Goal: Task Accomplishment & Management: Complete application form

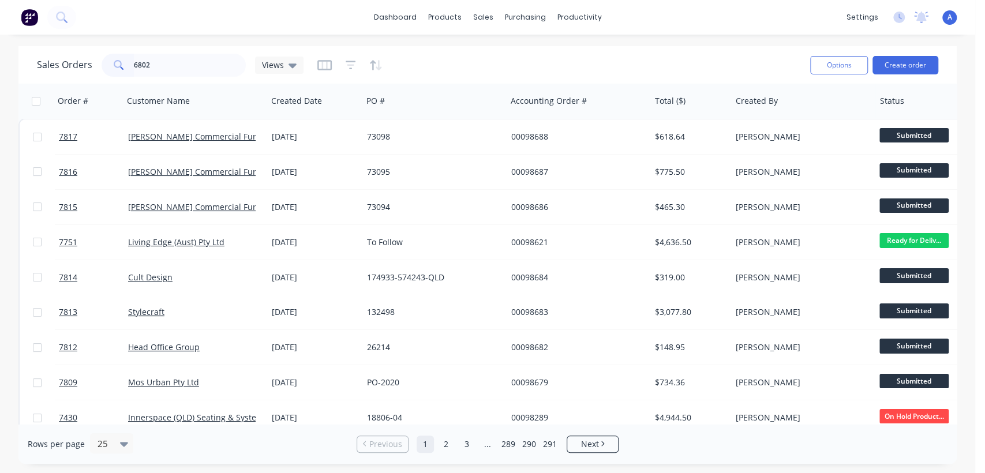
type input "6802"
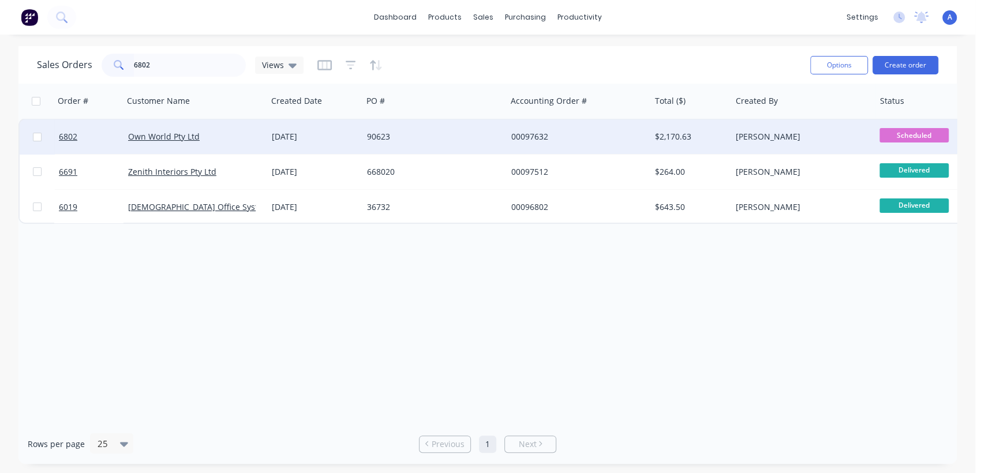
click at [295, 131] on div "[DATE]" at bounding box center [315, 137] width 86 height 12
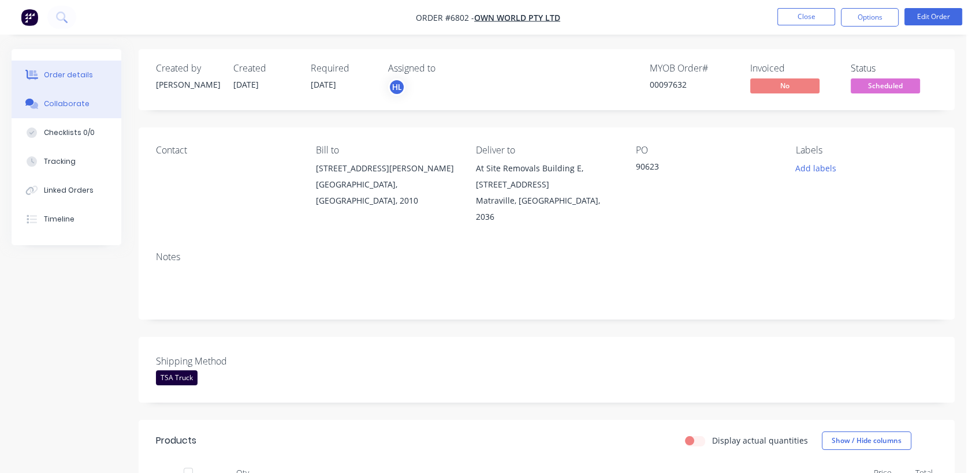
click at [55, 98] on button "Collaborate" at bounding box center [67, 103] width 110 height 29
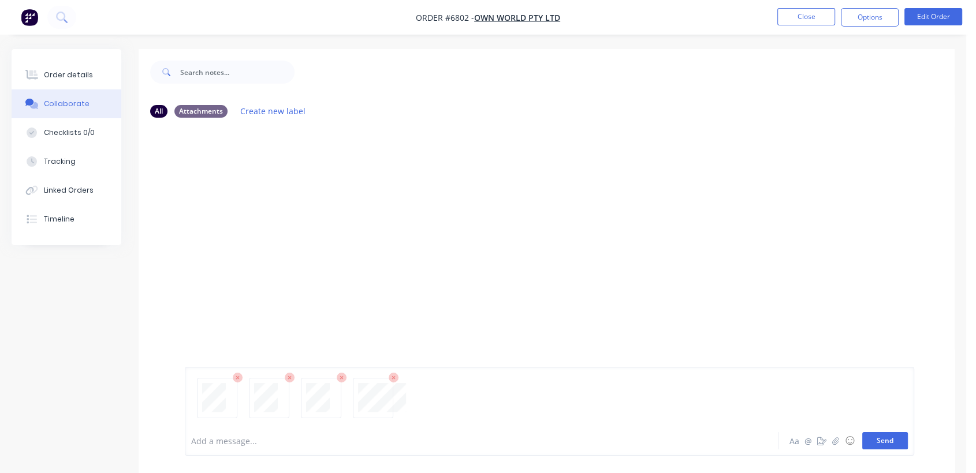
click at [878, 440] on button "Send" at bounding box center [885, 440] width 46 height 17
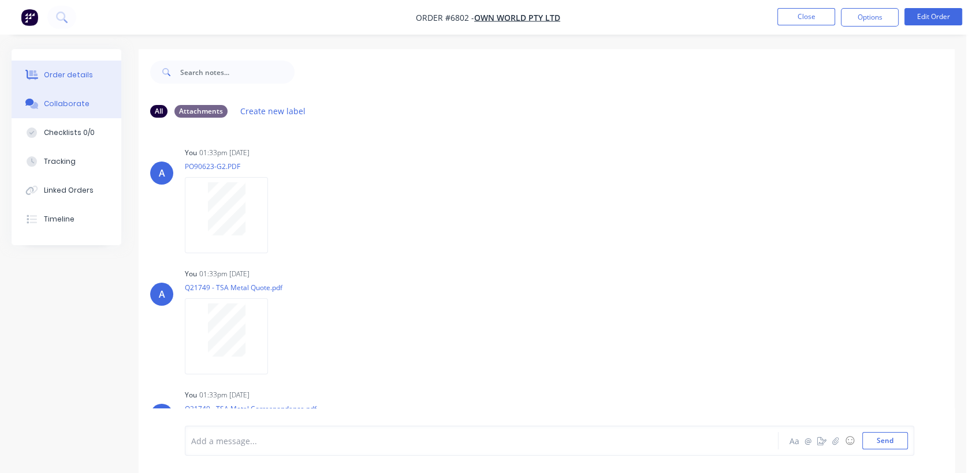
click at [68, 67] on button "Order details" at bounding box center [67, 75] width 110 height 29
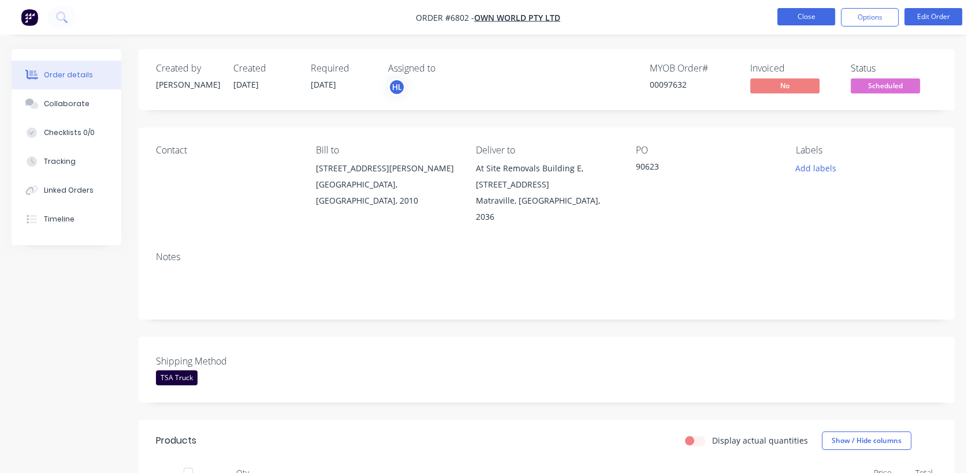
click at [808, 9] on button "Close" at bounding box center [806, 16] width 58 height 17
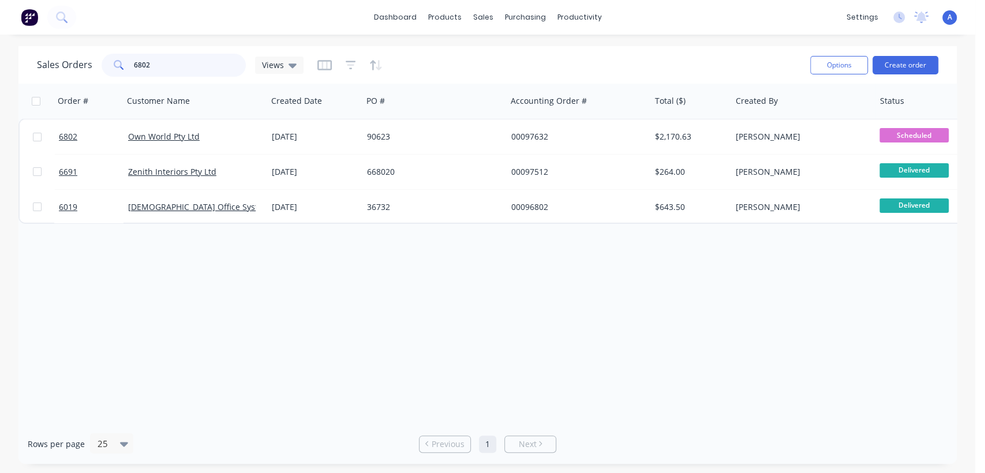
drag, startPoint x: 166, startPoint y: 62, endPoint x: 94, endPoint y: 60, distance: 72.2
click at [94, 60] on div "Sales Orders 6802 Views" at bounding box center [170, 65] width 267 height 23
type input "132498"
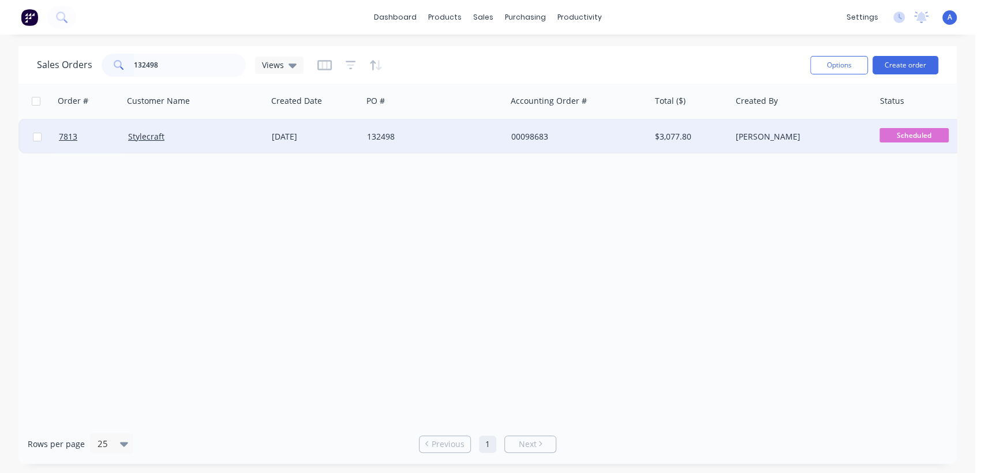
click at [369, 129] on div "132498" at bounding box center [435, 137] width 144 height 35
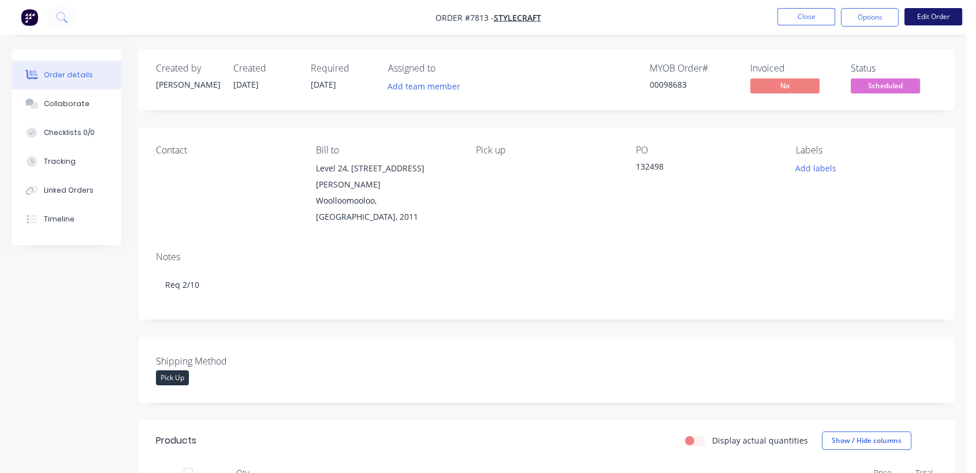
click at [938, 11] on button "Edit Order" at bounding box center [933, 16] width 58 height 17
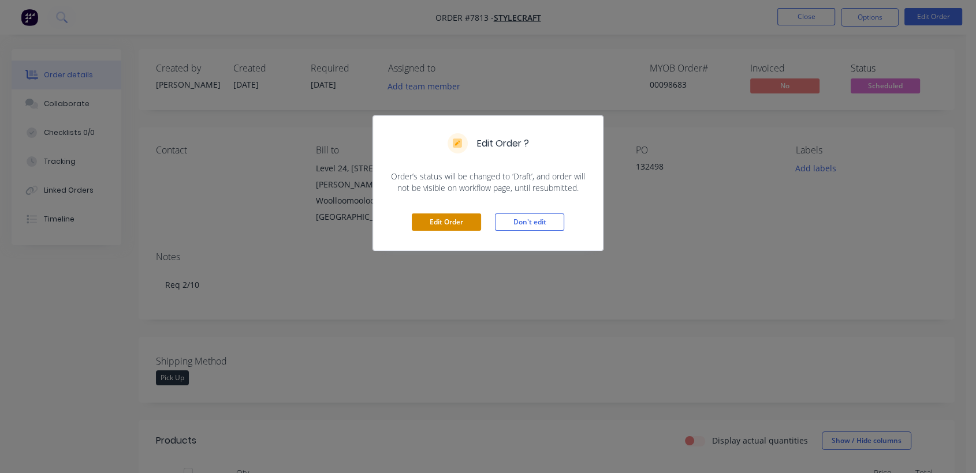
click at [455, 221] on button "Edit Order" at bounding box center [446, 222] width 69 height 17
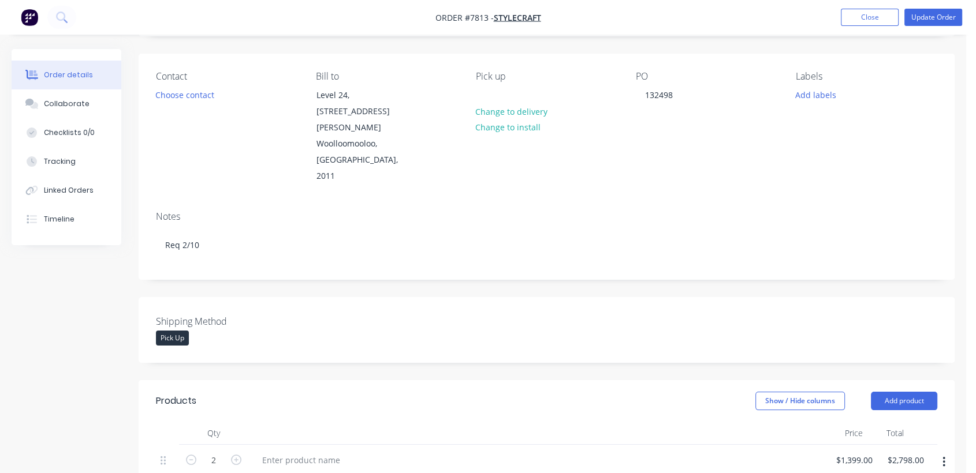
scroll to position [384, 0]
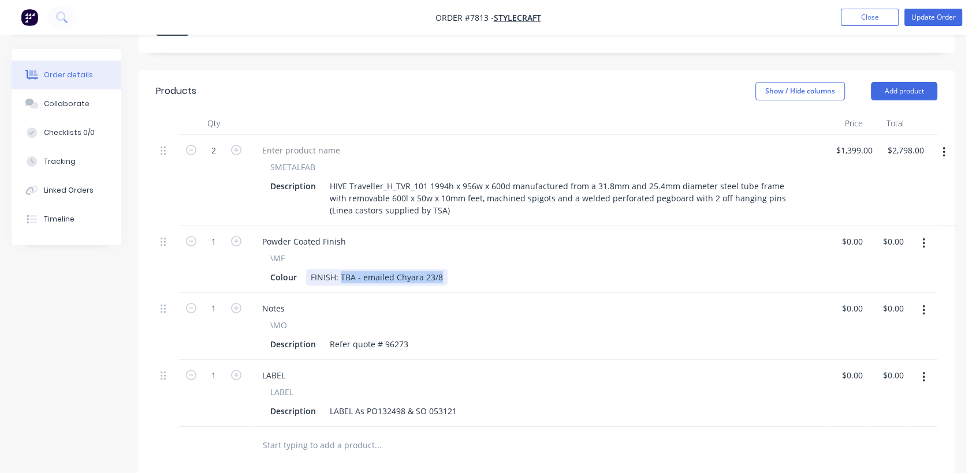
drag, startPoint x: 440, startPoint y: 227, endPoint x: 339, endPoint y: 222, distance: 100.6
click at [339, 269] on div "FINISH: TBA - emailed Chyara 23/8" at bounding box center [376, 277] width 141 height 17
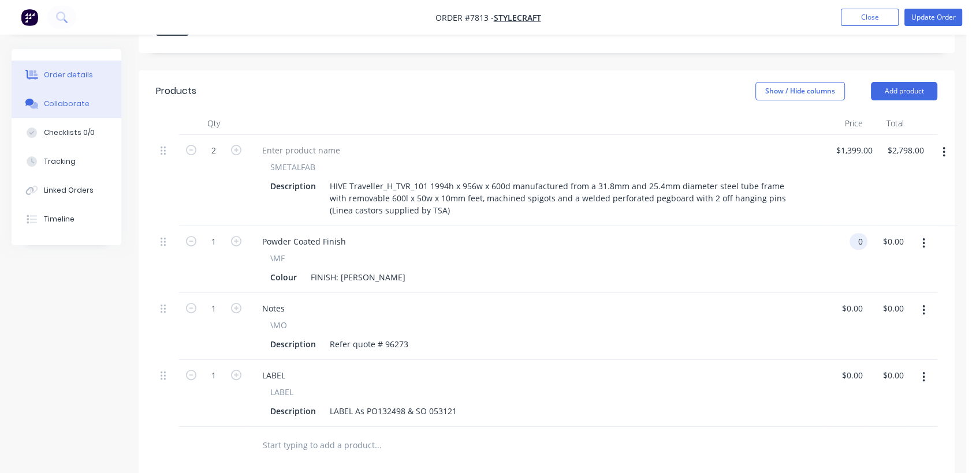
type input "$0.00"
click at [66, 106] on div "Collaborate" at bounding box center [67, 104] width 46 height 10
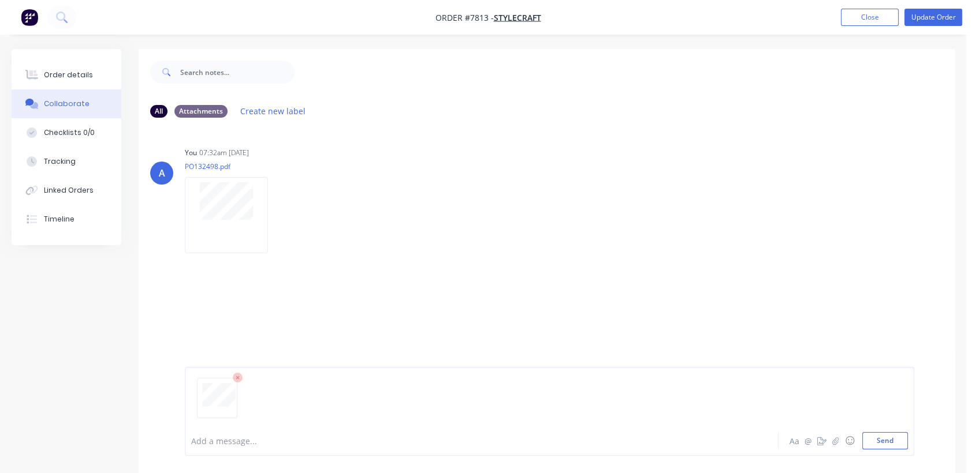
click at [250, 440] on div at bounding box center [460, 441] width 537 height 12
click at [903, 435] on button "Send" at bounding box center [885, 440] width 46 height 17
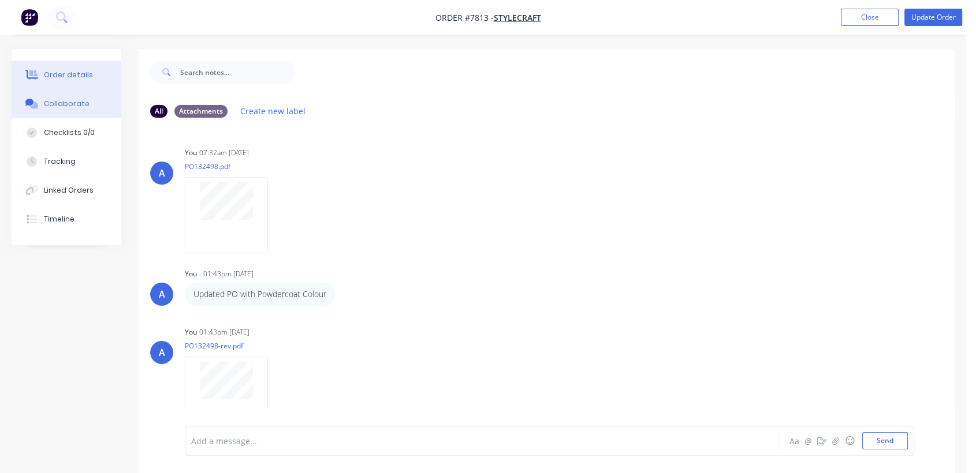
click at [65, 70] on div "Order details" at bounding box center [68, 75] width 49 height 10
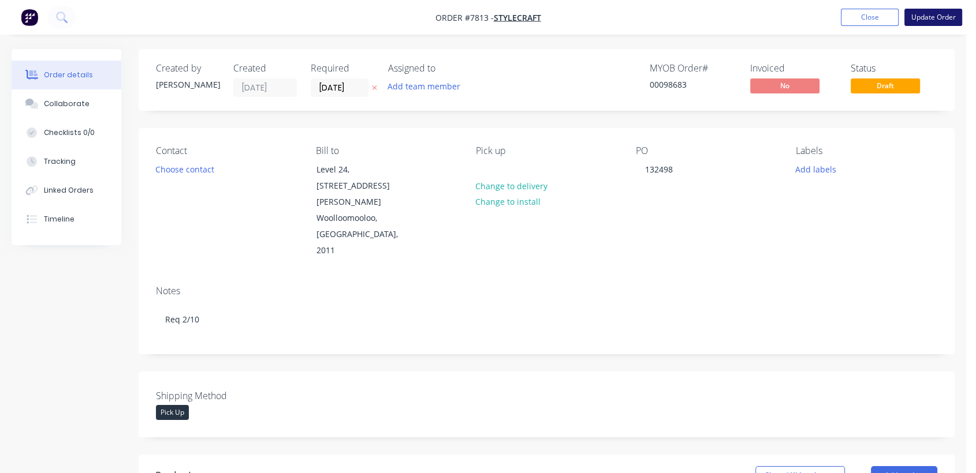
click at [937, 19] on button "Update Order" at bounding box center [933, 17] width 58 height 17
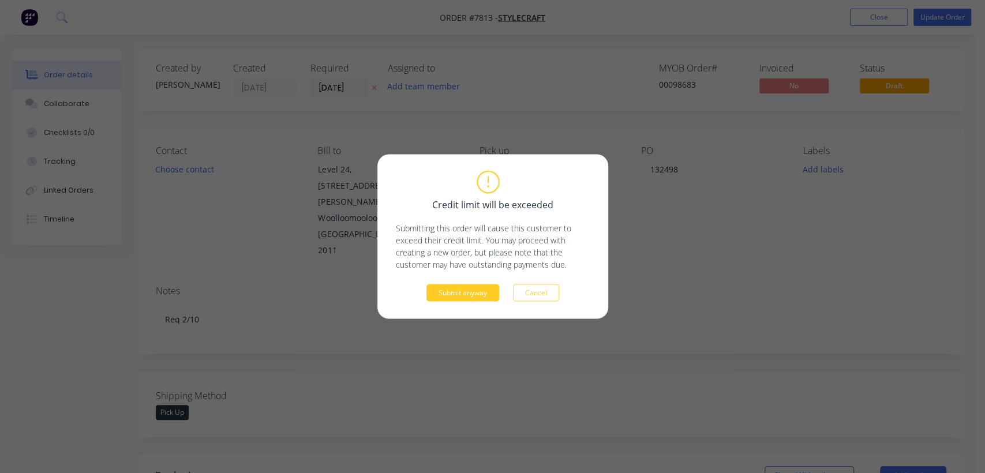
click at [466, 292] on button "Submit anyway" at bounding box center [463, 293] width 73 height 17
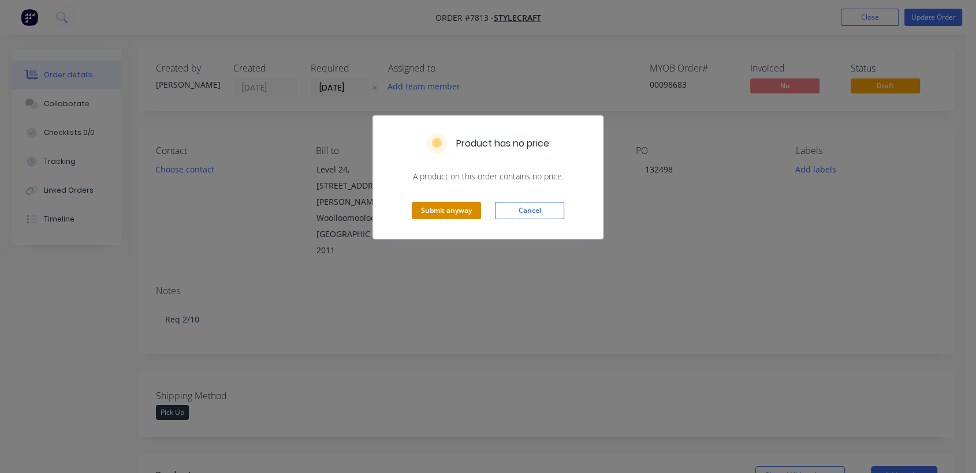
click at [445, 204] on button "Submit anyway" at bounding box center [446, 210] width 69 height 17
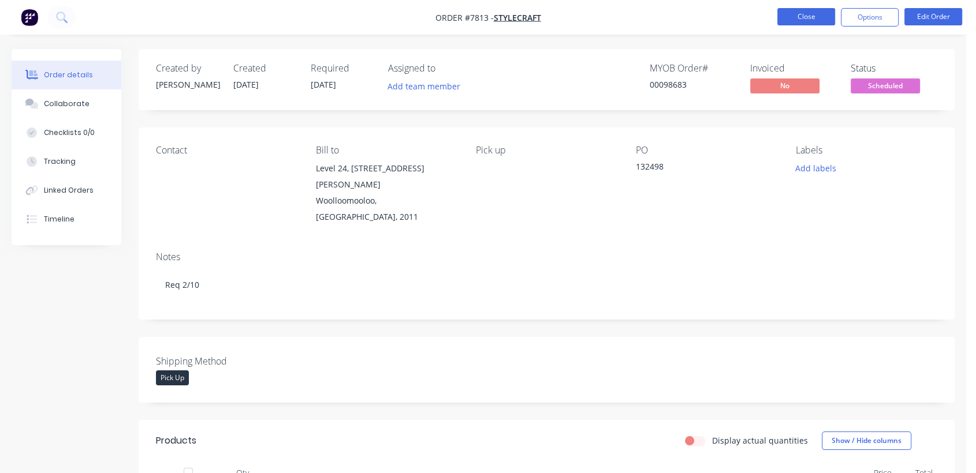
click at [797, 13] on button "Close" at bounding box center [806, 16] width 58 height 17
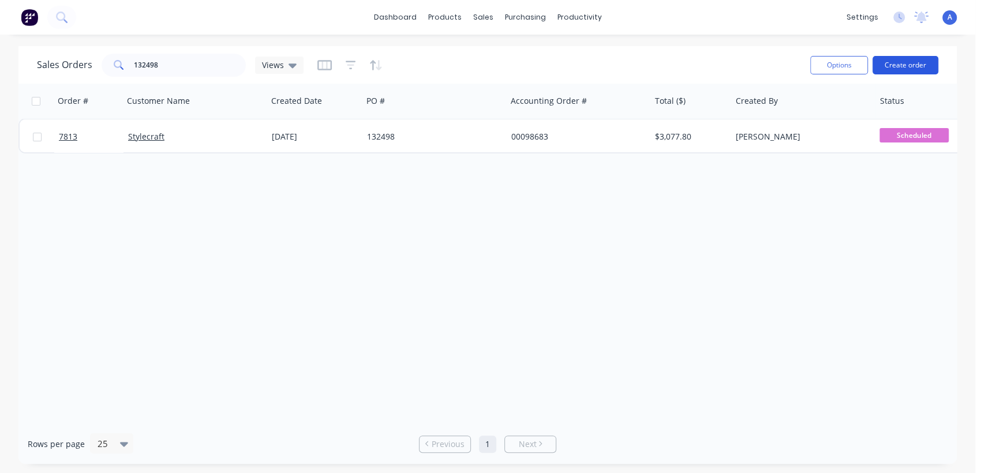
click at [902, 66] on button "Create order" at bounding box center [906, 65] width 66 height 18
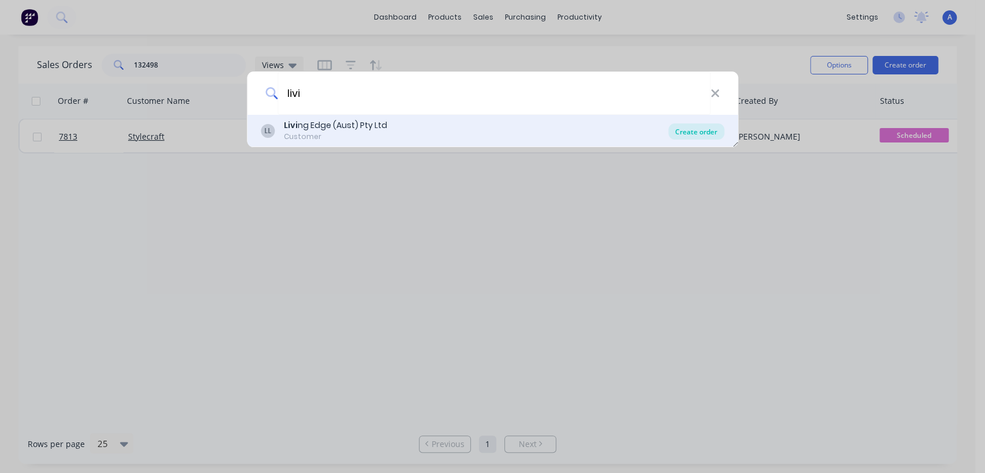
type input "livi"
click at [682, 132] on div "Create order" at bounding box center [697, 132] width 56 height 16
click at [693, 125] on div "Create order" at bounding box center [697, 132] width 56 height 16
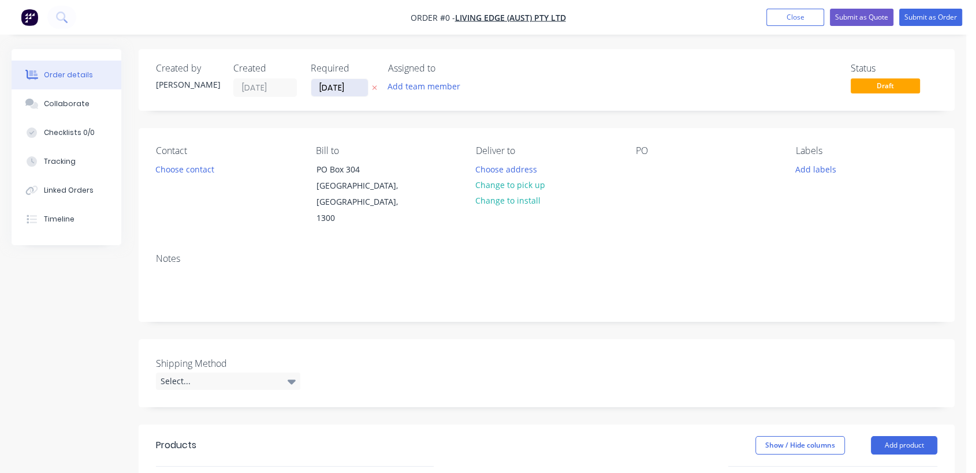
click at [360, 81] on input "[DATE]" at bounding box center [339, 87] width 57 height 17
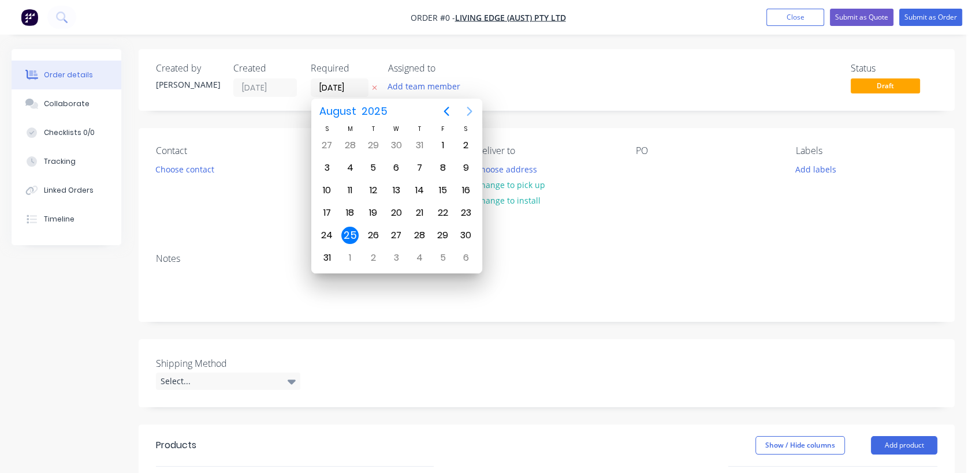
click at [469, 106] on icon "Next page" at bounding box center [469, 111] width 14 height 14
drag, startPoint x: 394, startPoint y: 230, endPoint x: 346, endPoint y: 252, distance: 53.5
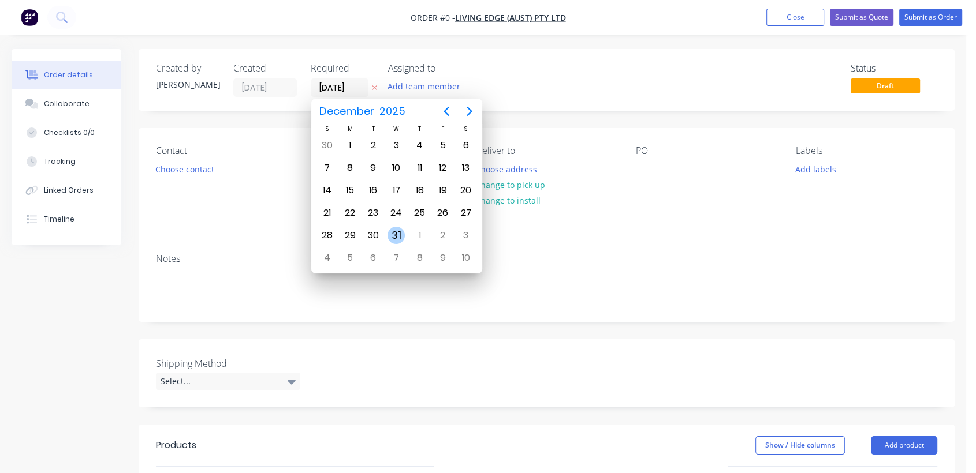
click at [393, 230] on div "31" at bounding box center [395, 235] width 17 height 17
type input "[DATE]"
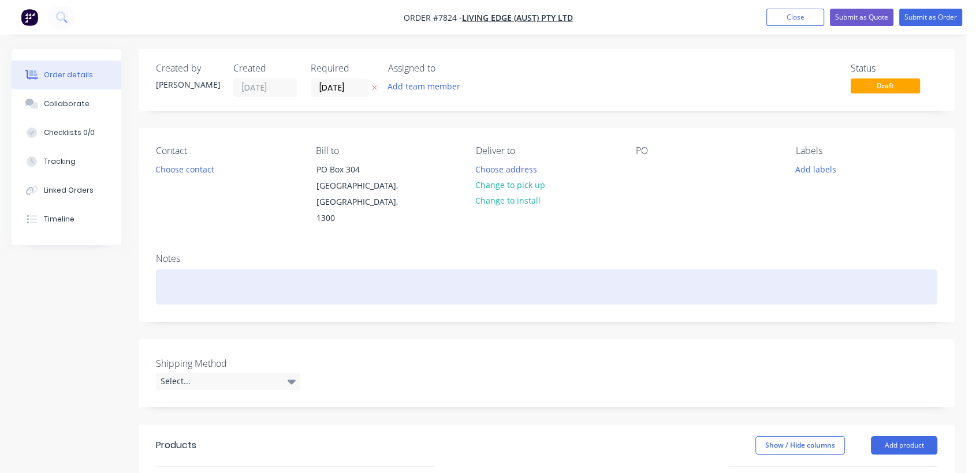
click at [182, 273] on div at bounding box center [546, 287] width 781 height 35
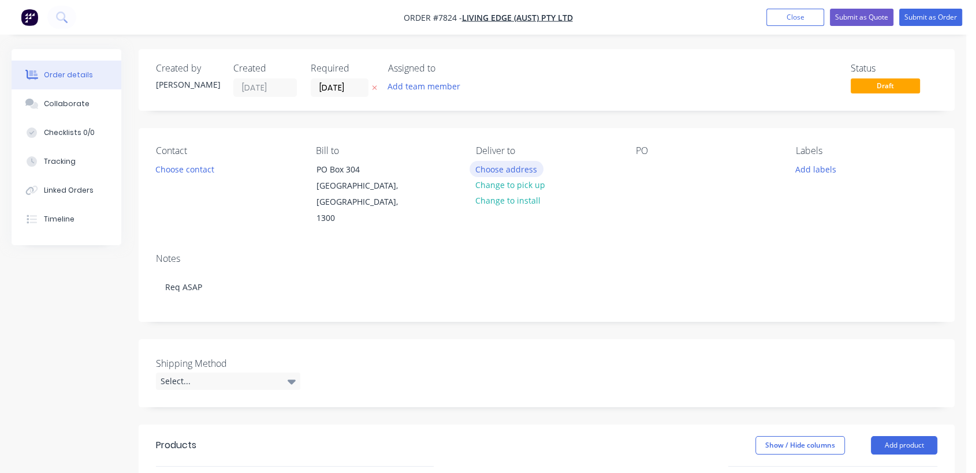
click at [509, 166] on button "Choose address" at bounding box center [506, 169] width 74 height 16
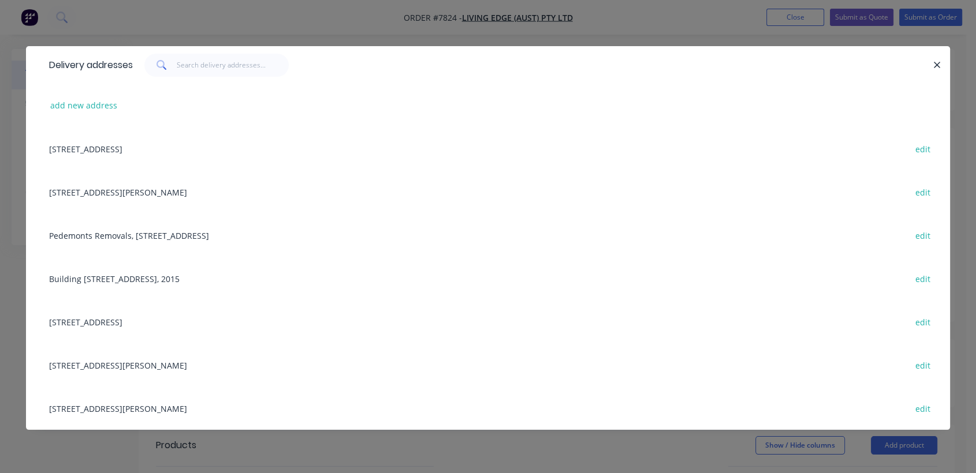
click at [230, 199] on div "Unit C, Warehouse [STREET_ADDRESS][PERSON_NAME] edit" at bounding box center [487, 191] width 889 height 43
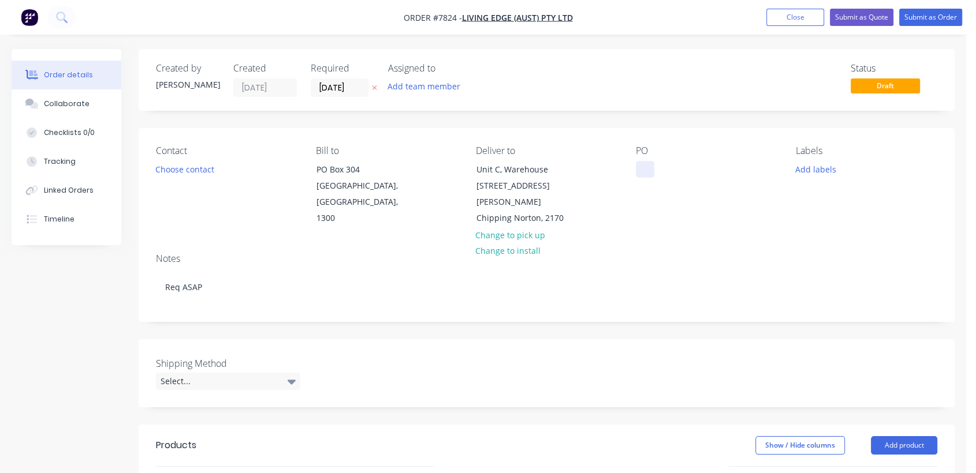
click at [643, 167] on div at bounding box center [645, 169] width 18 height 17
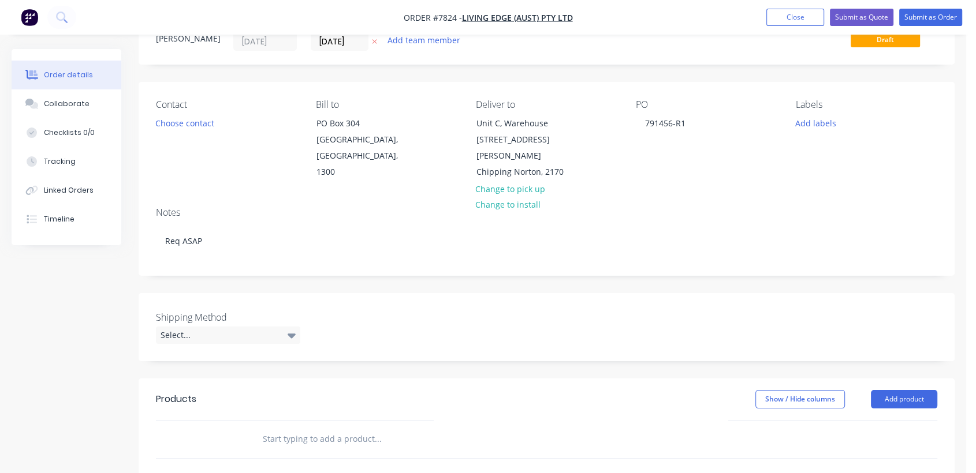
scroll to position [128, 0]
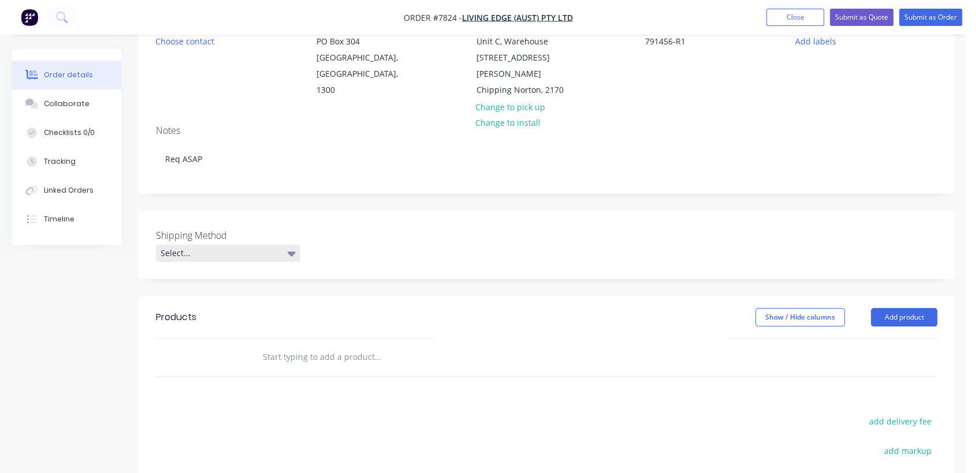
click at [192, 245] on div "Select..." at bounding box center [228, 253] width 144 height 17
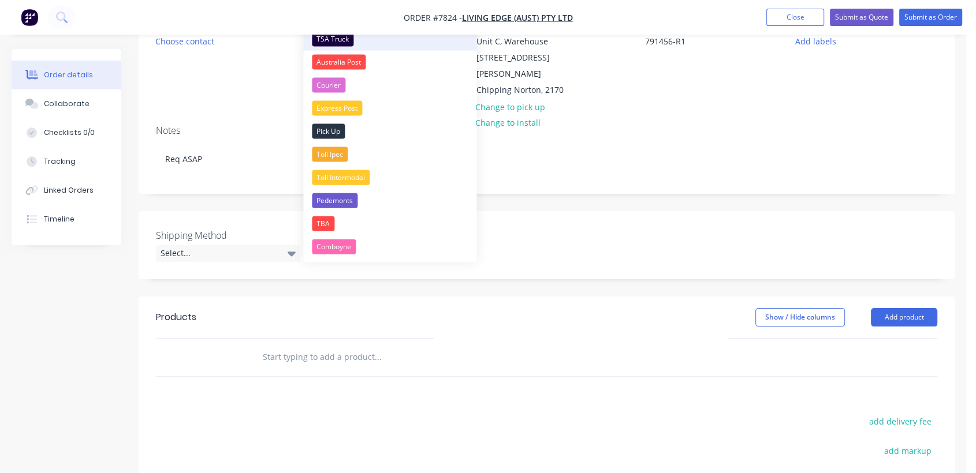
click at [330, 38] on div "TSA Truck" at bounding box center [333, 39] width 42 height 15
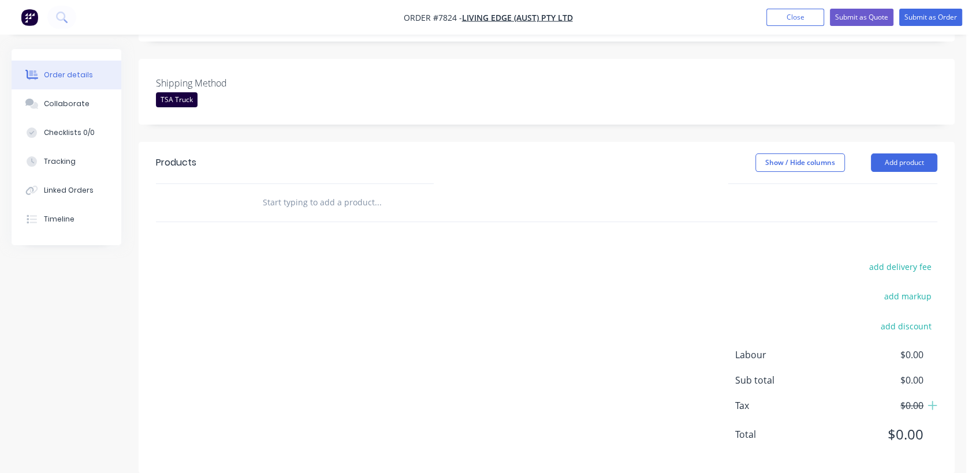
scroll to position [282, 0]
click at [309, 190] on input "text" at bounding box center [377, 201] width 231 height 23
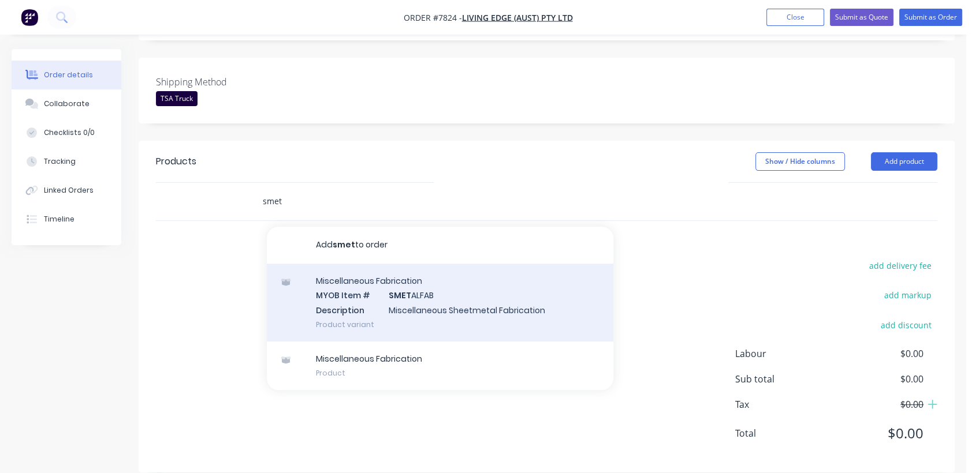
type input "smet"
click at [416, 296] on div "Miscellaneous Fabrication MYOB Item # SMET ALFAB Description Miscellaneous Shee…" at bounding box center [440, 303] width 346 height 78
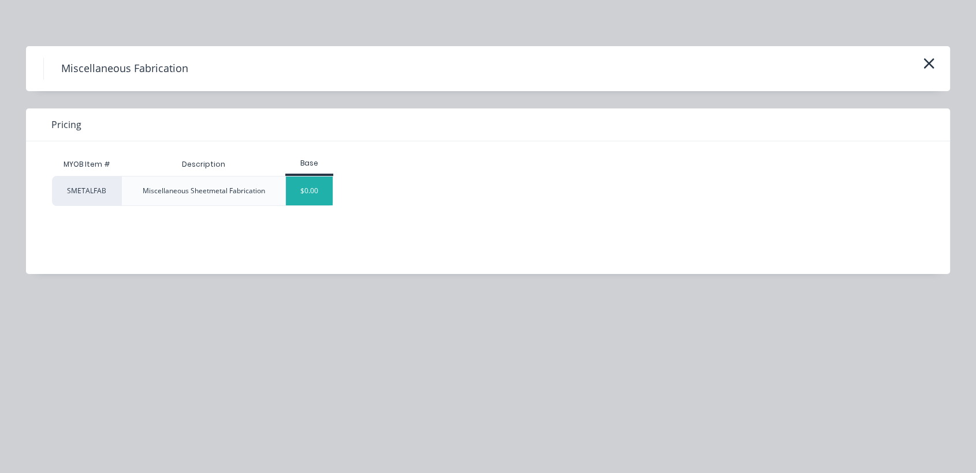
click at [307, 191] on div "$0.00" at bounding box center [309, 191] width 47 height 29
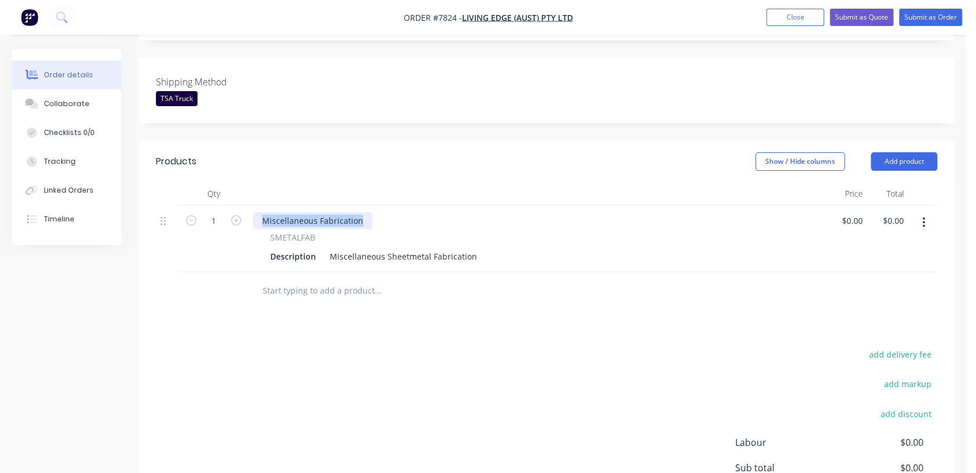
drag, startPoint x: 364, startPoint y: 200, endPoint x: 238, endPoint y: 191, distance: 126.2
click at [242, 187] on div "Qty Price Total 1 Miscellaneous Fabrication SMETALFAB Description Miscellaneous…" at bounding box center [546, 227] width 781 height 90
click at [219, 212] on input "1" at bounding box center [214, 220] width 30 height 17
type input "15"
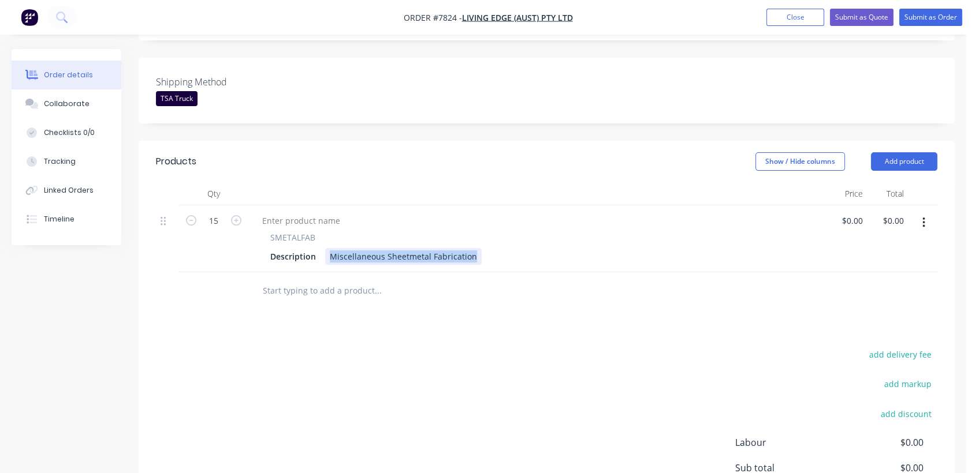
drag, startPoint x: 325, startPoint y: 237, endPoint x: 573, endPoint y: 251, distance: 248.6
click at [573, 251] on div "SMETALFAB Description Miscellaneous Sheetmetal Fabrication" at bounding box center [536, 239] width 577 height 67
paste div
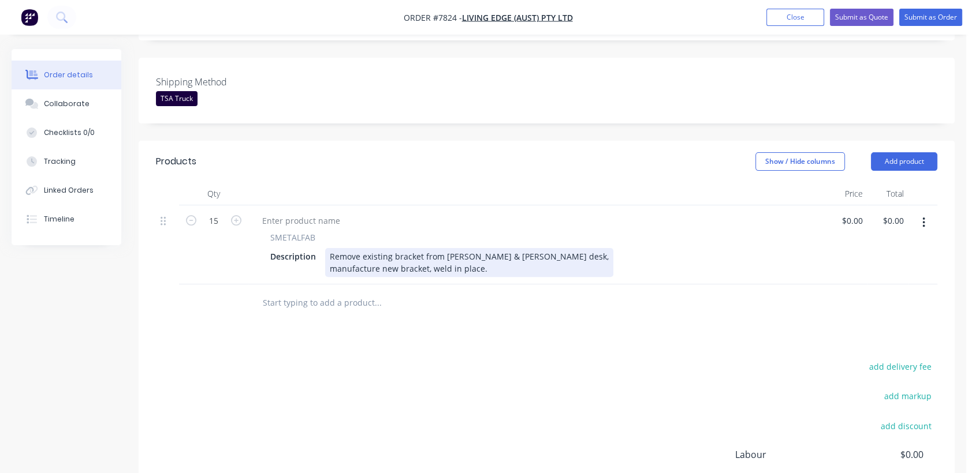
click at [330, 263] on div "manufacture new bracket, weld in place." at bounding box center [469, 269] width 279 height 12
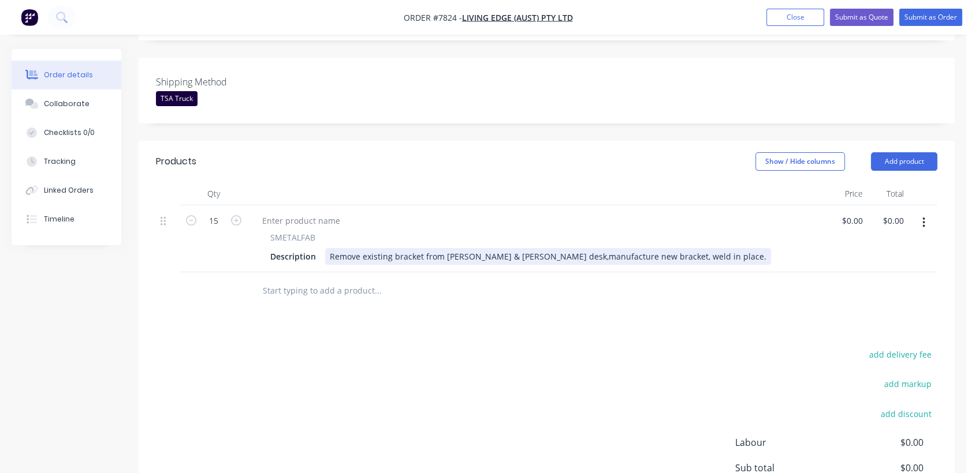
click at [636, 251] on span "manufacture new bracket, weld in place." at bounding box center [687, 256] width 158 height 11
type input "$276.00"
type input "$4,140.00"
click at [283, 279] on input "text" at bounding box center [377, 290] width 231 height 23
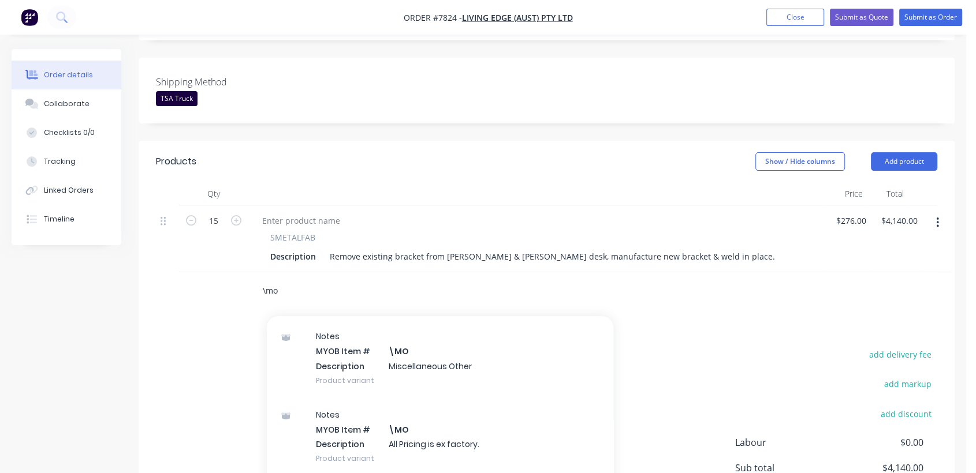
scroll to position [192, 0]
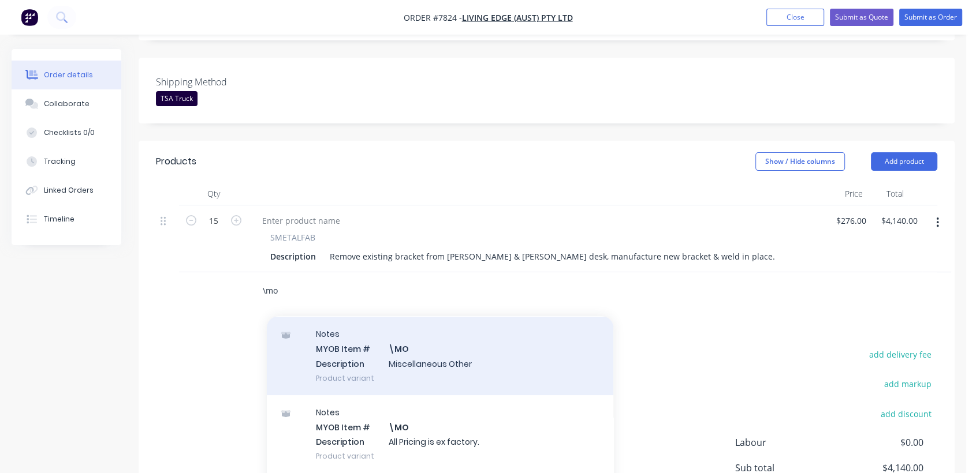
type input "\mo"
click at [420, 344] on div "Notes MYOB Item # \MO Description Miscellaneous Other Product variant" at bounding box center [440, 356] width 346 height 78
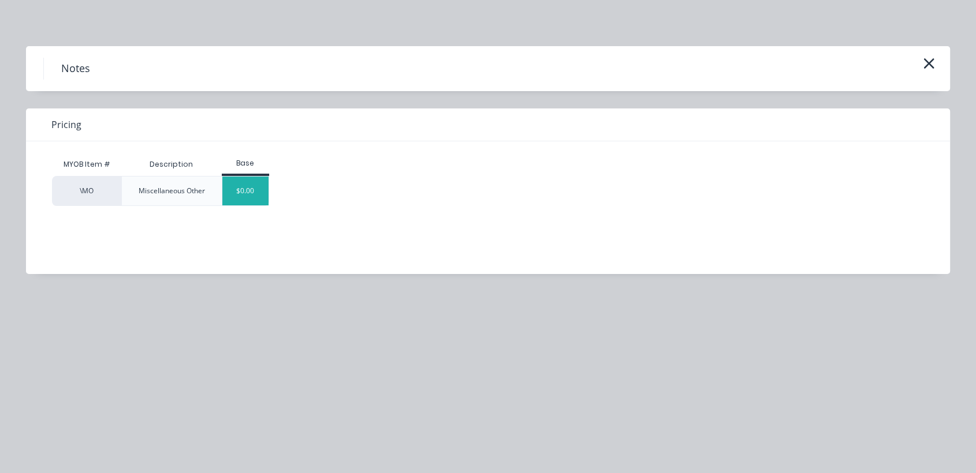
click at [242, 186] on div "$0.00" at bounding box center [245, 191] width 47 height 29
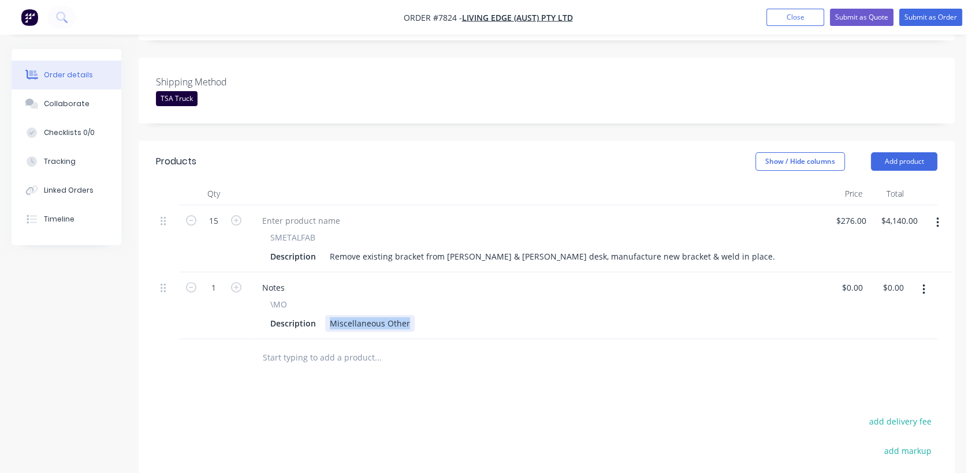
drag, startPoint x: 324, startPoint y: 307, endPoint x: 460, endPoint y: 307, distance: 135.7
click at [460, 315] on div "Description Miscellaneous Other" at bounding box center [535, 323] width 538 height 17
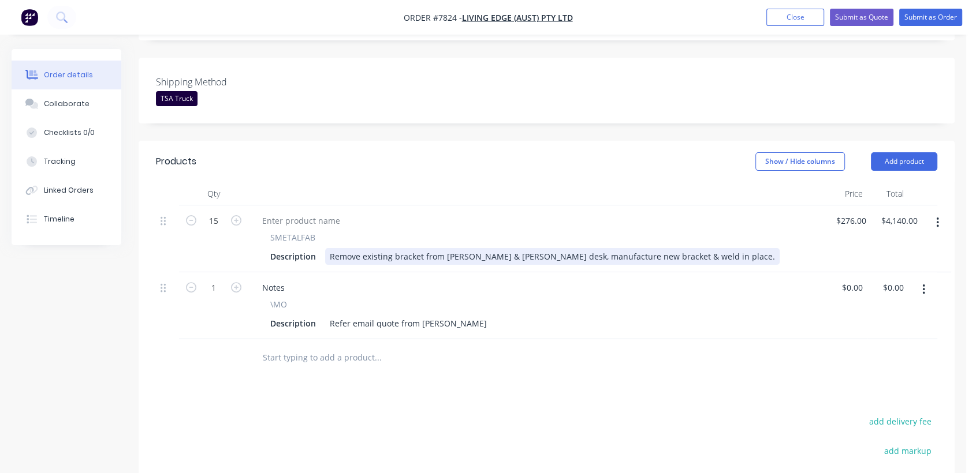
type input "0"
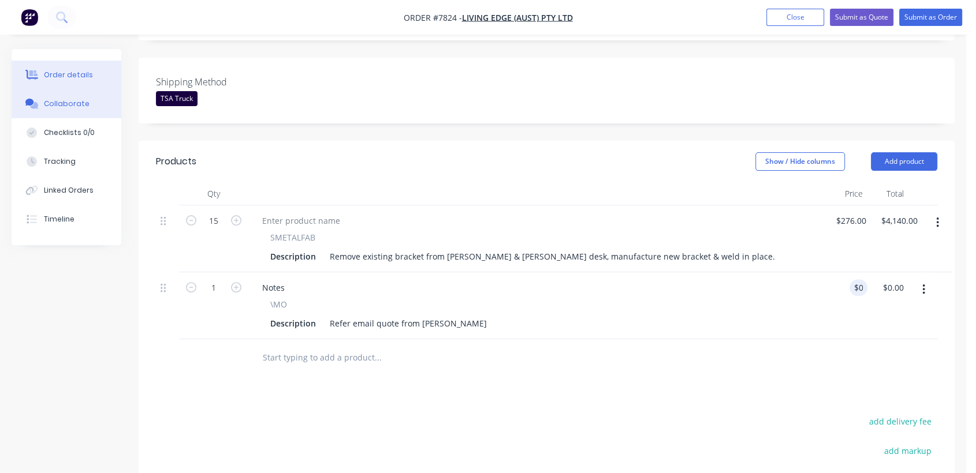
click at [44, 106] on div "Collaborate" at bounding box center [67, 104] width 46 height 10
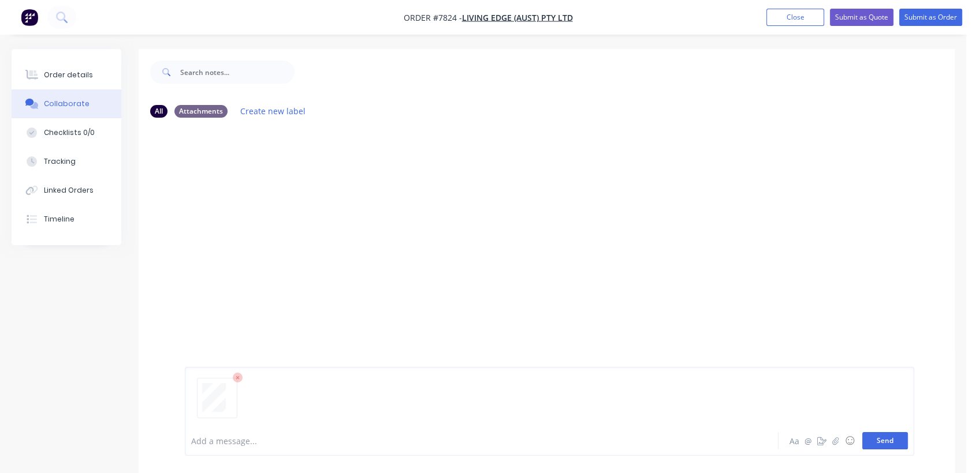
click at [882, 443] on button "Send" at bounding box center [885, 440] width 46 height 17
click at [236, 439] on div at bounding box center [460, 441] width 537 height 12
click at [891, 439] on button "Send" at bounding box center [885, 440] width 46 height 17
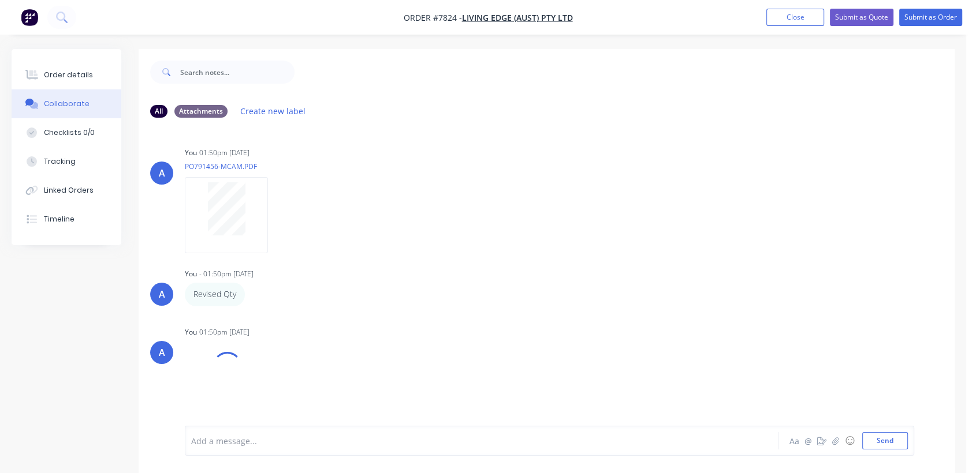
scroll to position [17, 0]
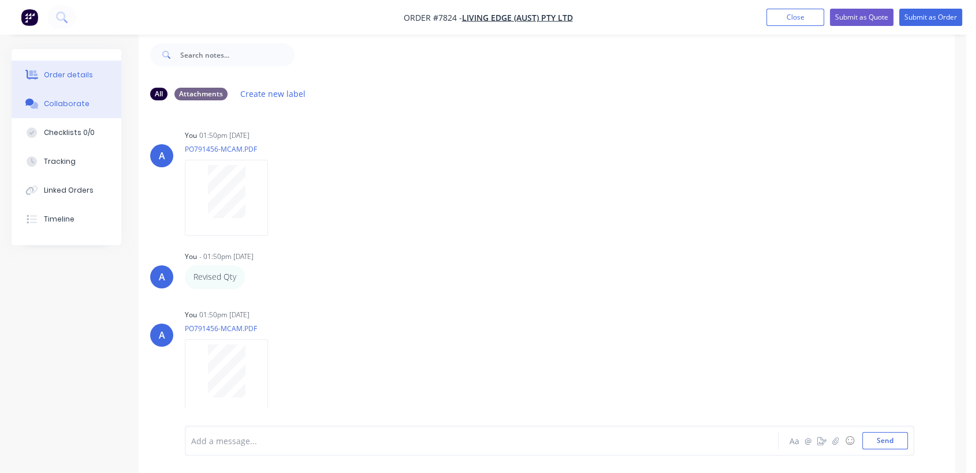
click at [70, 76] on div "Order details" at bounding box center [68, 75] width 49 height 10
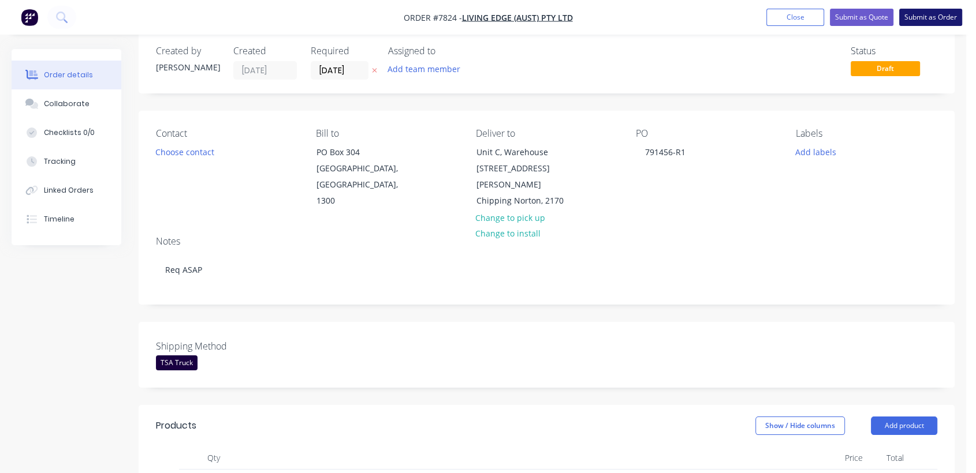
click at [948, 14] on button "Submit as Order" at bounding box center [930, 17] width 63 height 17
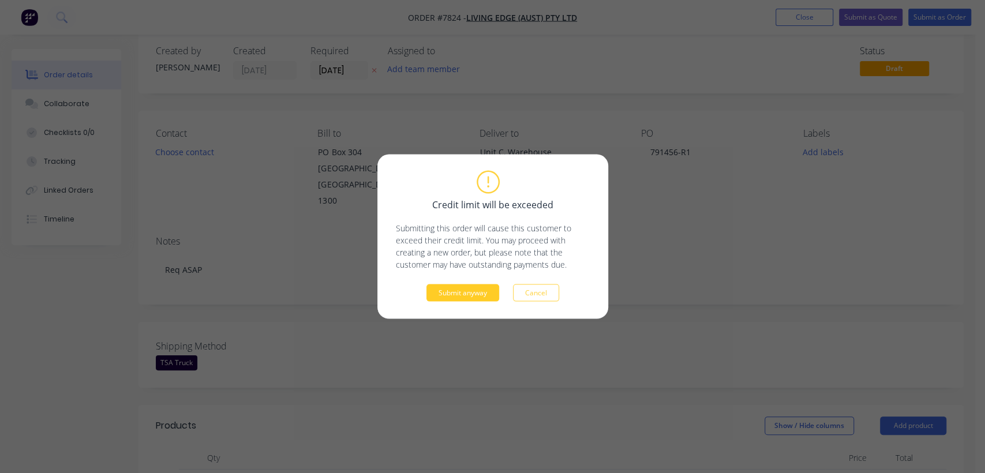
click at [464, 296] on button "Submit anyway" at bounding box center [463, 293] width 73 height 17
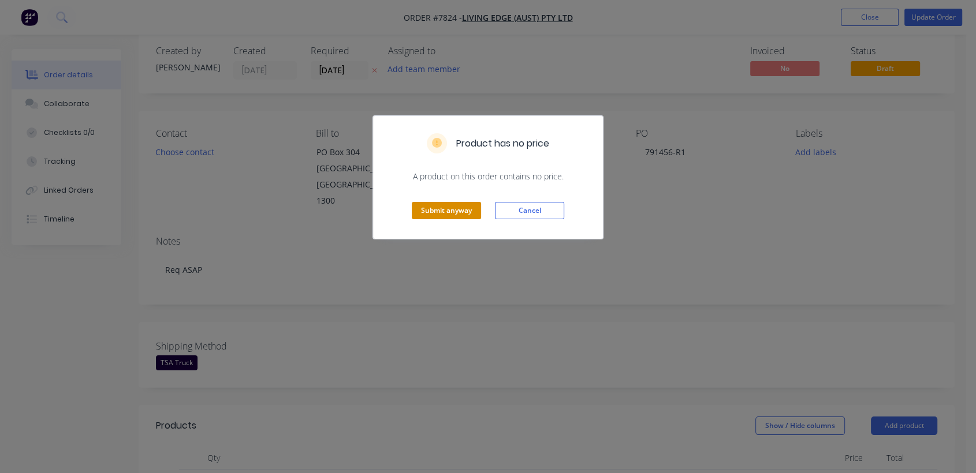
click at [427, 211] on button "Submit anyway" at bounding box center [446, 210] width 69 height 17
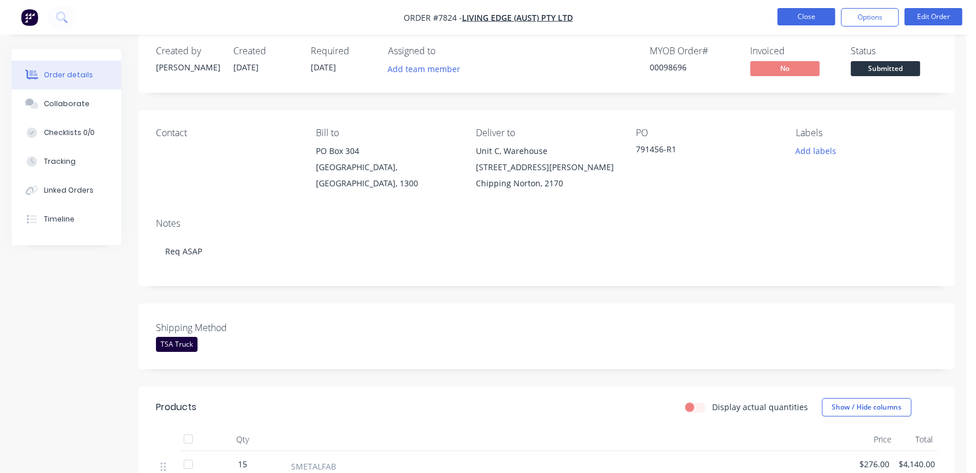
click at [801, 17] on button "Close" at bounding box center [806, 16] width 58 height 17
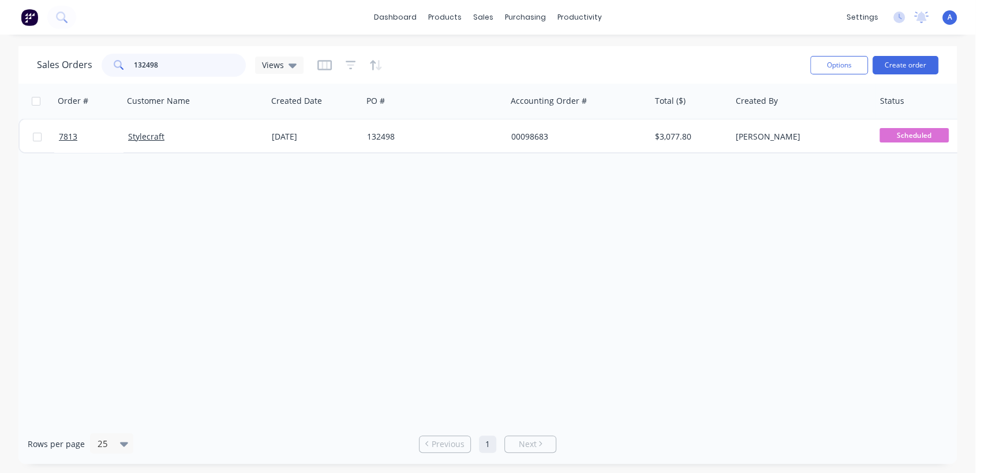
drag, startPoint x: 161, startPoint y: 62, endPoint x: 95, endPoint y: 51, distance: 66.7
click at [95, 51] on div "Sales Orders 132498 Views" at bounding box center [419, 65] width 764 height 28
type input "98577"
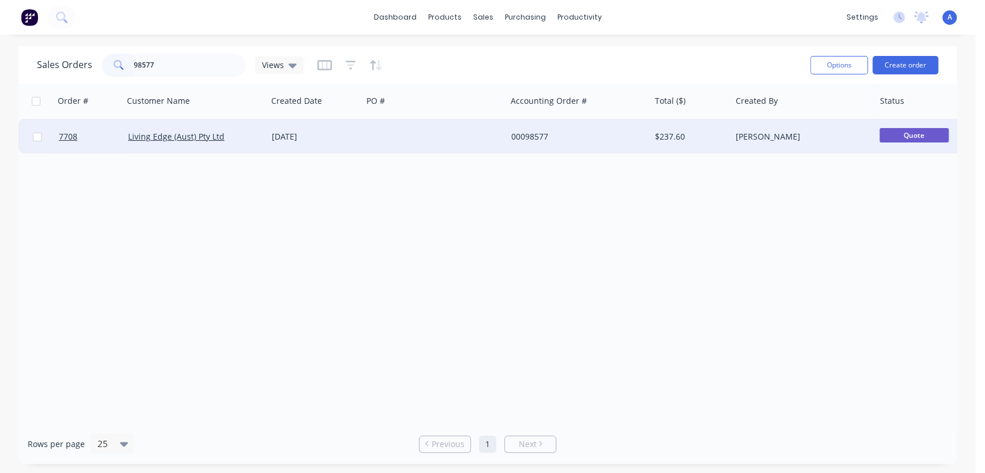
click at [345, 134] on div "[DATE]" at bounding box center [315, 137] width 86 height 12
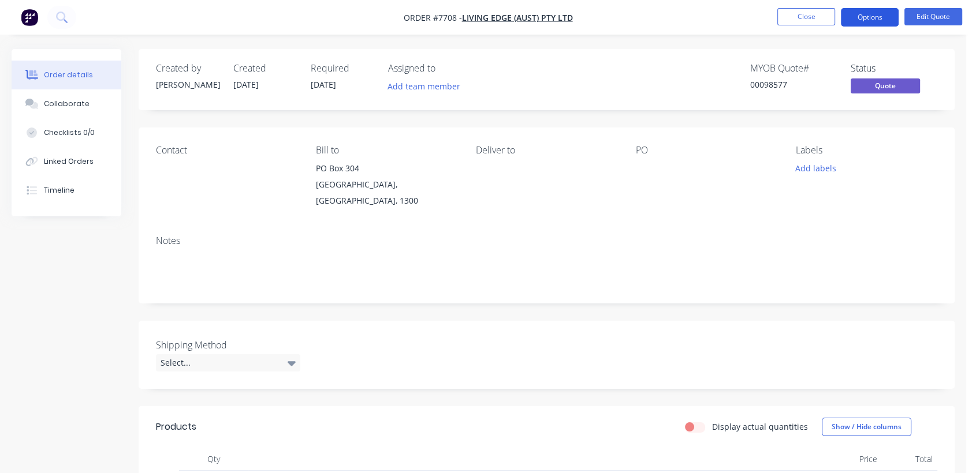
click at [888, 18] on button "Options" at bounding box center [870, 17] width 58 height 18
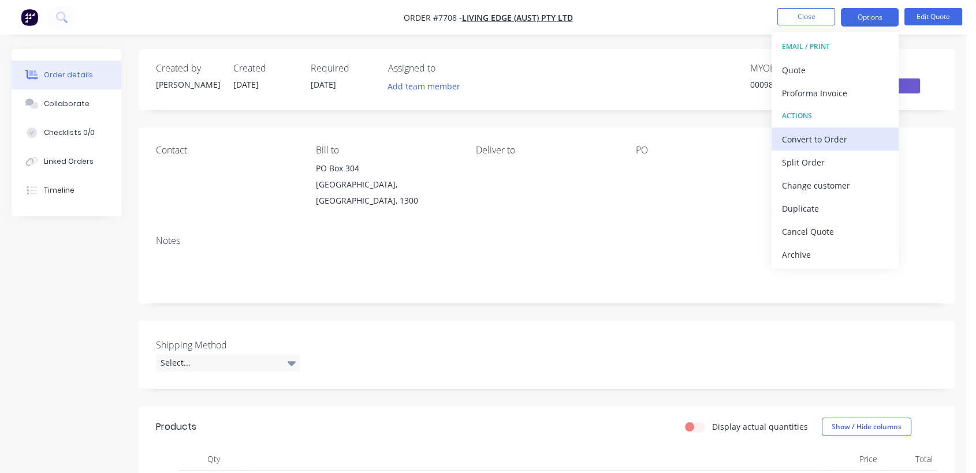
click at [849, 133] on div "Convert to Order" at bounding box center [835, 139] width 106 height 17
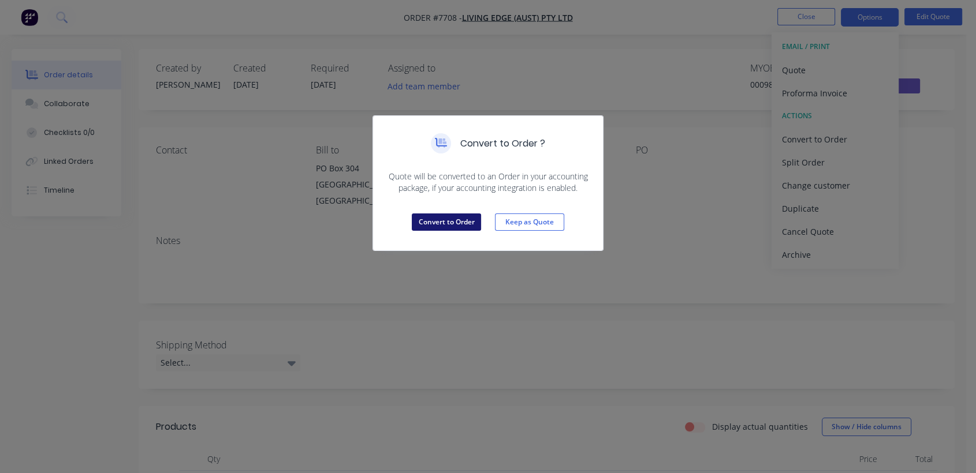
click at [465, 220] on button "Convert to Order" at bounding box center [446, 222] width 69 height 17
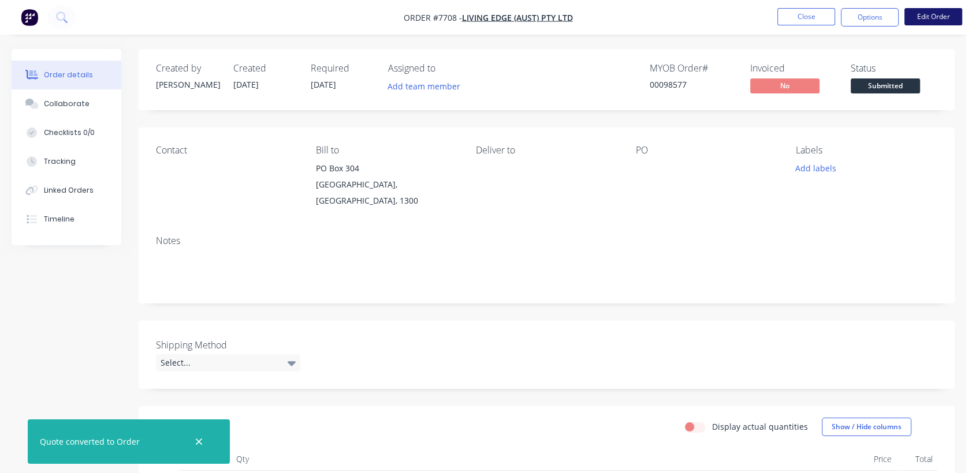
click at [932, 20] on button "Edit Order" at bounding box center [933, 16] width 58 height 17
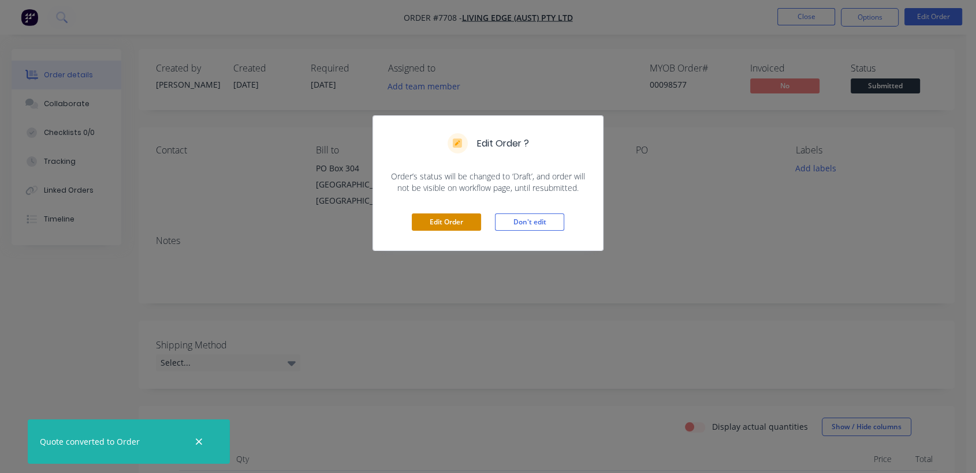
click at [464, 221] on button "Edit Order" at bounding box center [446, 222] width 69 height 17
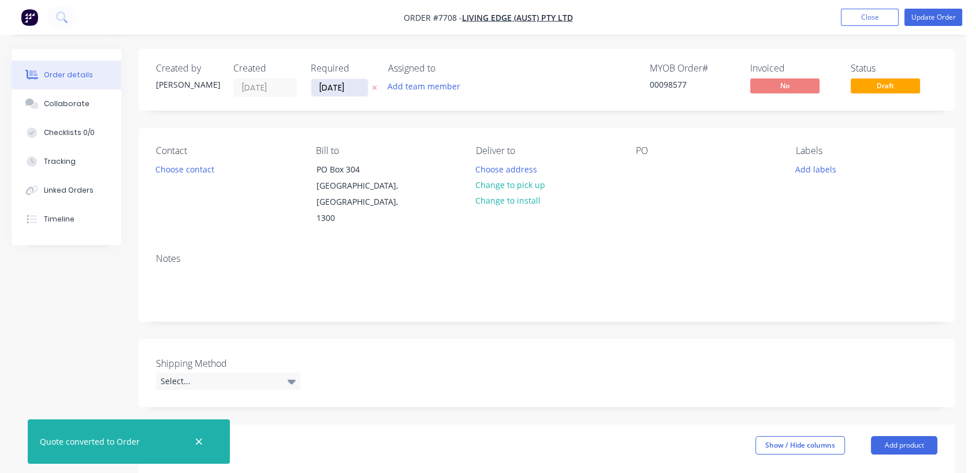
click at [360, 81] on input "[DATE]" at bounding box center [339, 87] width 57 height 17
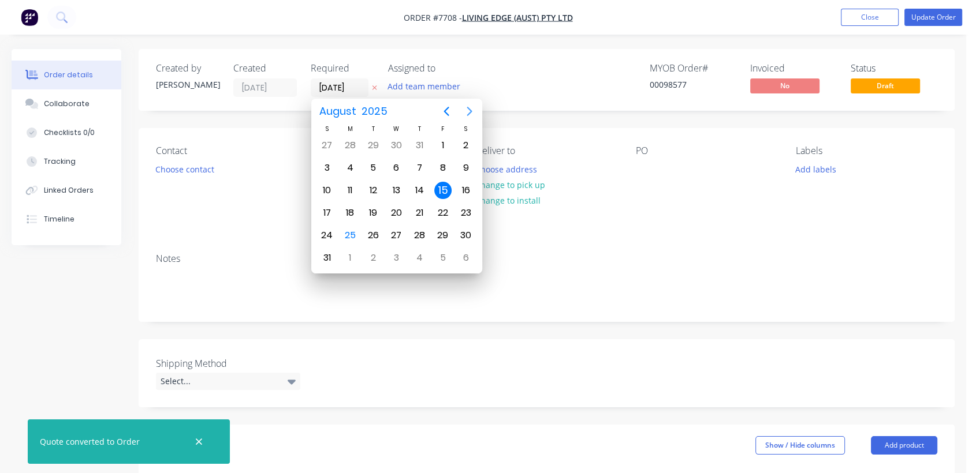
click at [471, 112] on icon "Next page" at bounding box center [468, 111] width 5 height 9
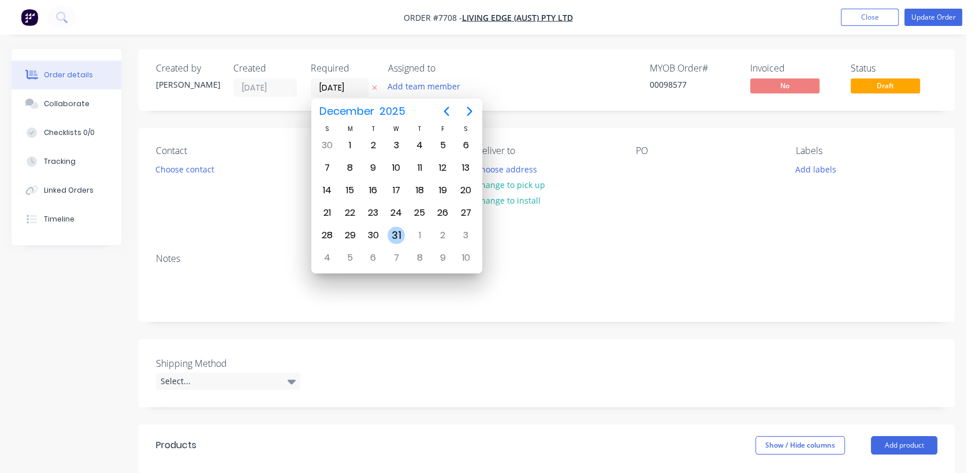
click at [397, 232] on div "31" at bounding box center [395, 235] width 17 height 17
type input "[DATE]"
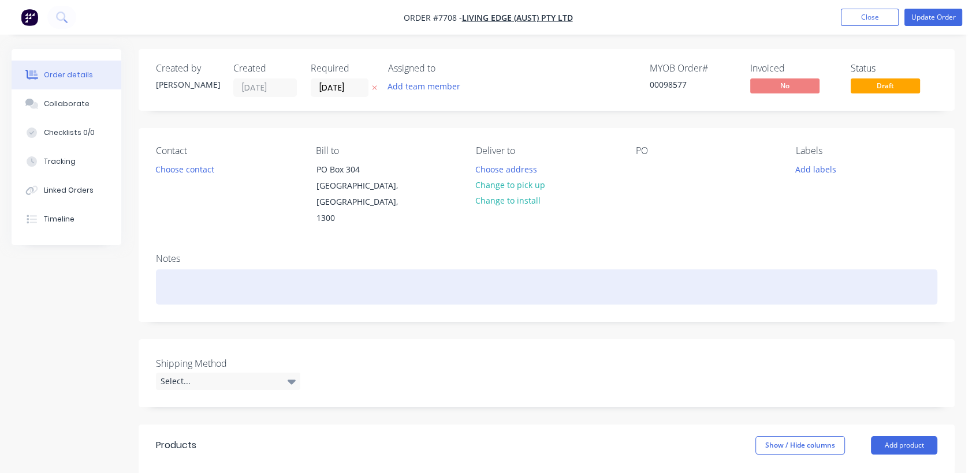
click at [197, 274] on div at bounding box center [546, 287] width 781 height 35
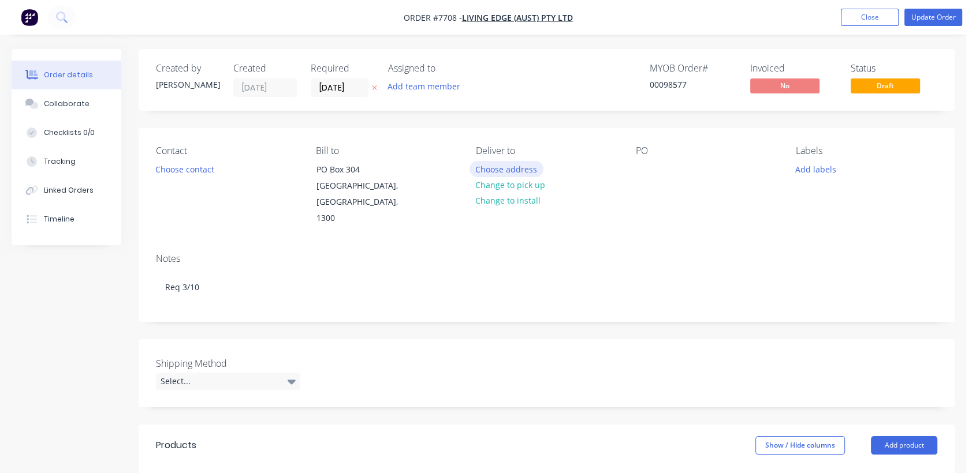
click at [505, 163] on button "Choose address" at bounding box center [506, 169] width 74 height 16
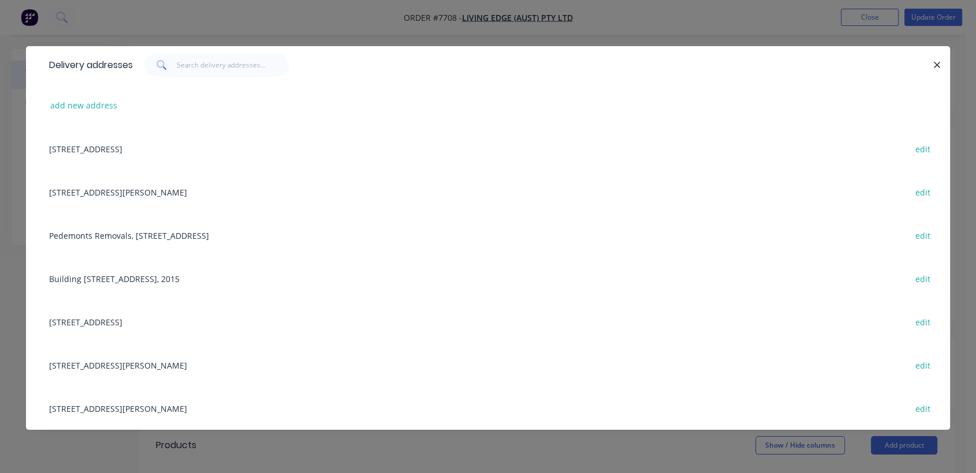
click at [210, 186] on div "Unit C, Warehouse [STREET_ADDRESS][PERSON_NAME] edit" at bounding box center [487, 191] width 889 height 43
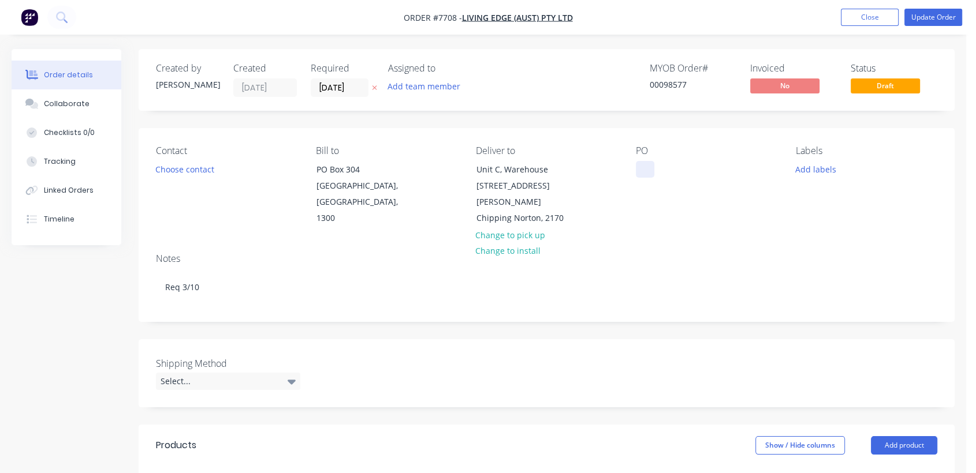
click at [653, 166] on div at bounding box center [645, 169] width 18 height 17
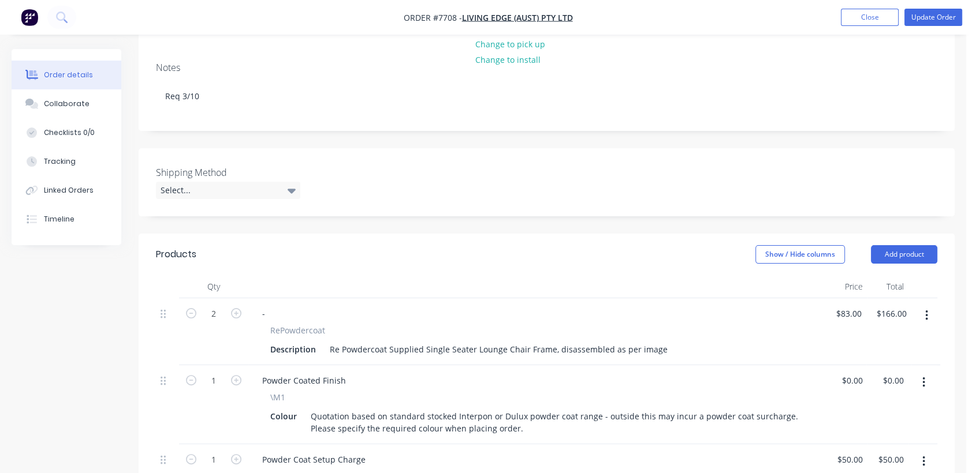
scroll to position [192, 0]
click at [245, 181] on div "Select..." at bounding box center [228, 189] width 144 height 17
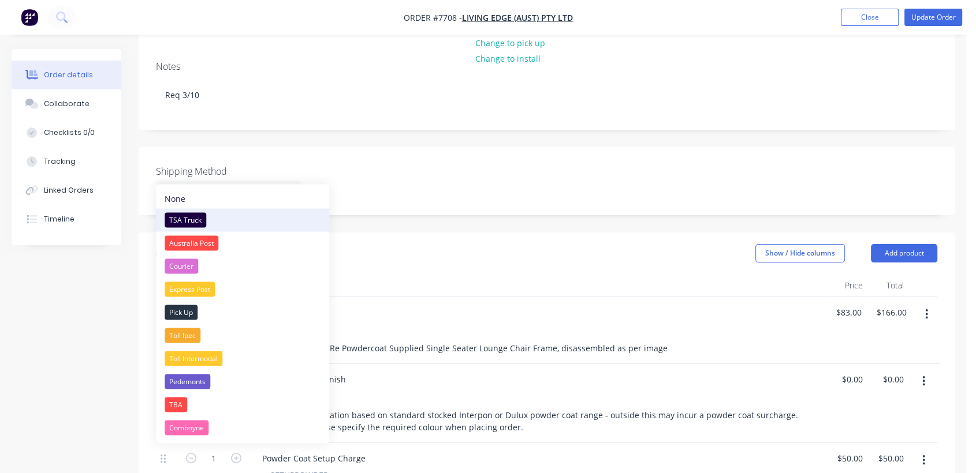
click at [189, 218] on div "TSA Truck" at bounding box center [186, 219] width 42 height 15
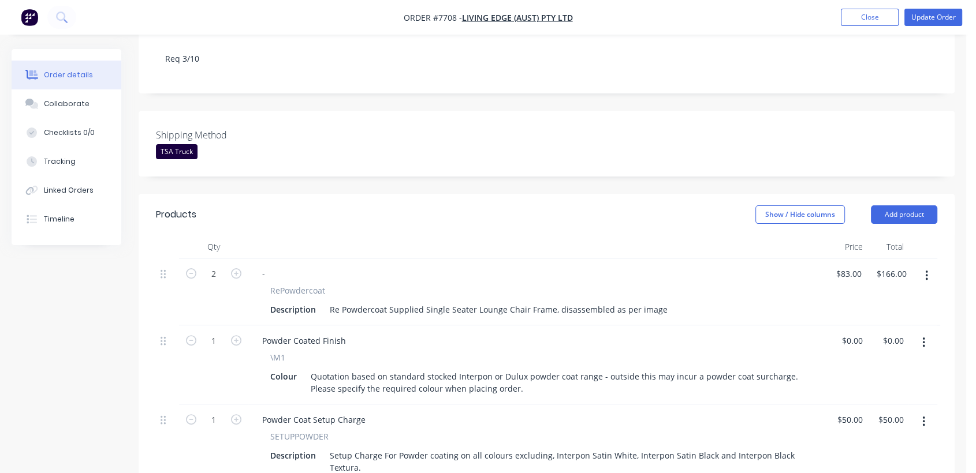
scroll to position [128, 0]
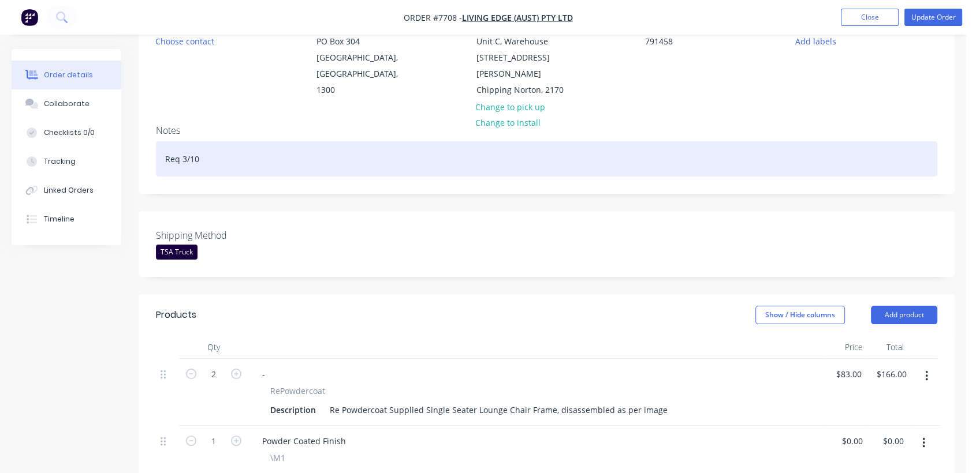
click at [208, 143] on div "Req 3/10" at bounding box center [546, 158] width 781 height 35
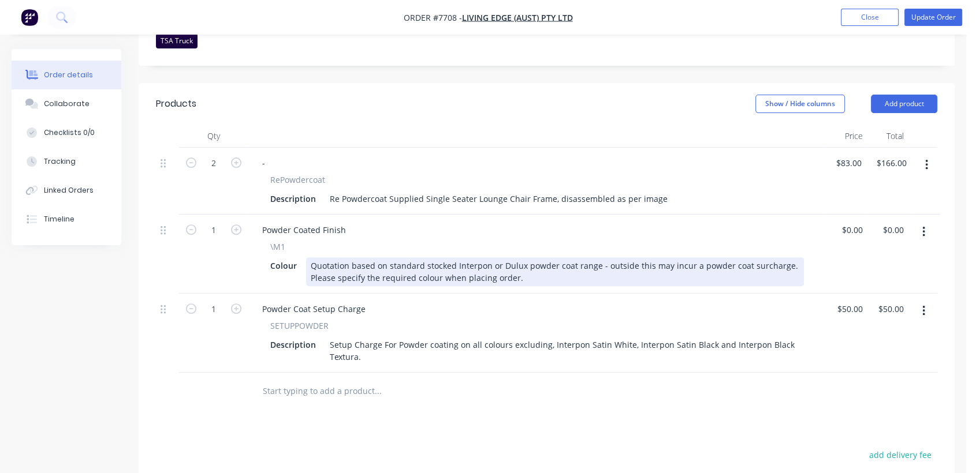
scroll to position [384, 0]
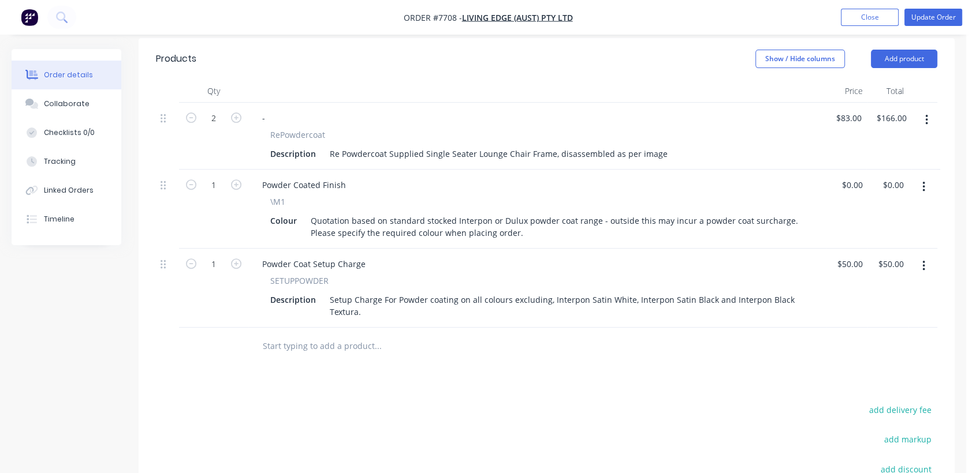
click at [922, 181] on icon "button" at bounding box center [923, 187] width 3 height 13
click at [888, 209] on div "Edit" at bounding box center [882, 217] width 89 height 17
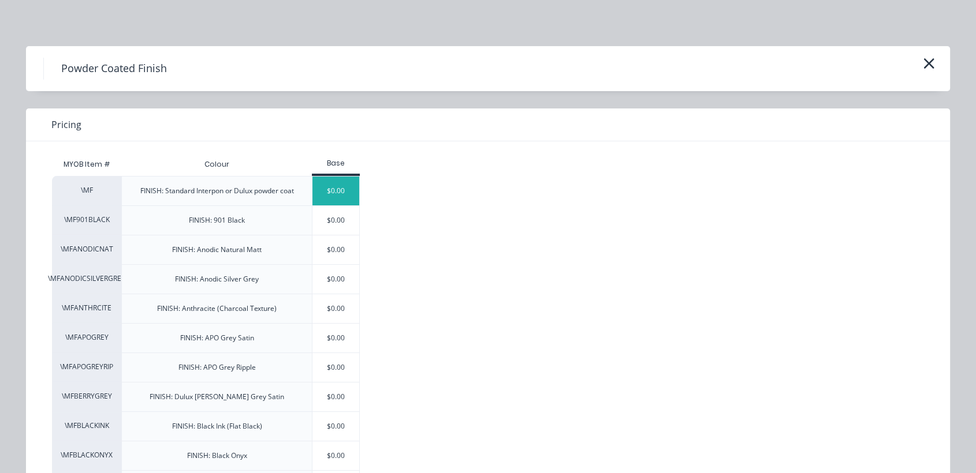
click at [337, 191] on div "$0.00" at bounding box center [335, 191] width 47 height 29
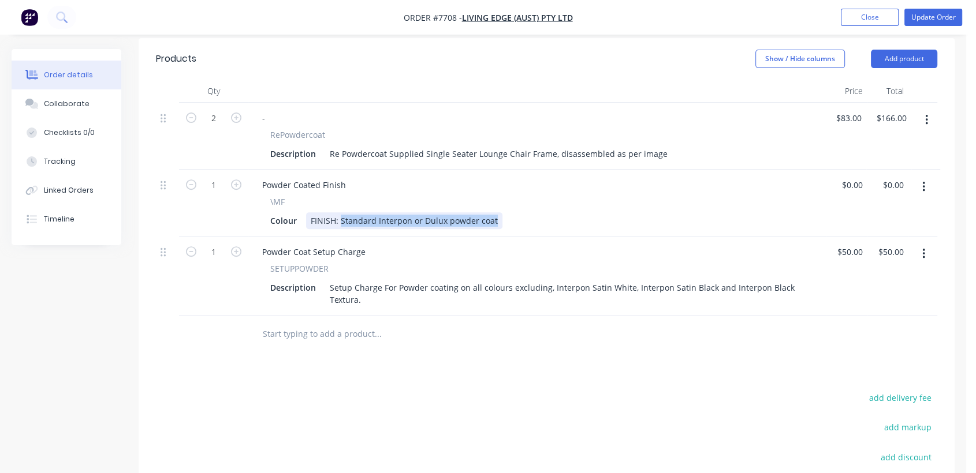
drag, startPoint x: 496, startPoint y: 202, endPoint x: 341, endPoint y: 203, distance: 155.3
click at [341, 212] on div "Colour FINISH: Standard Interpon or Dulux powder coat" at bounding box center [535, 220] width 538 height 17
type input "$0.00"
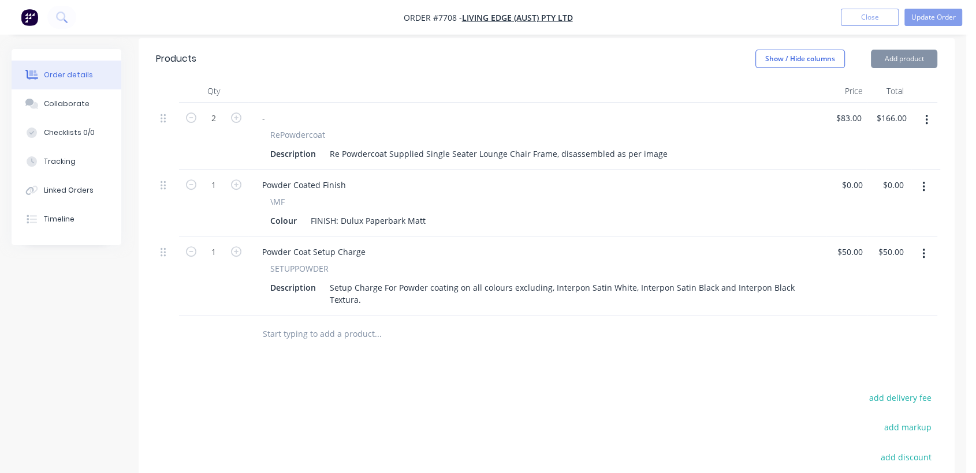
click at [322, 323] on input "text" at bounding box center [377, 334] width 231 height 23
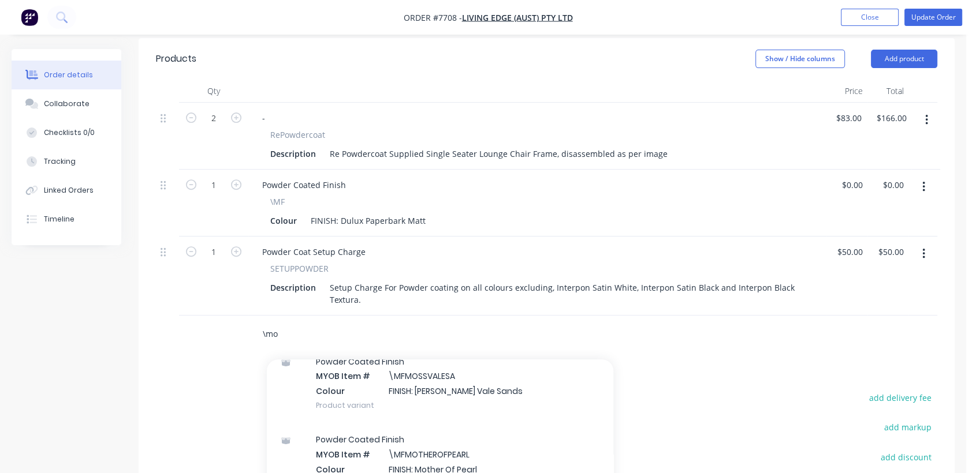
scroll to position [128, 0]
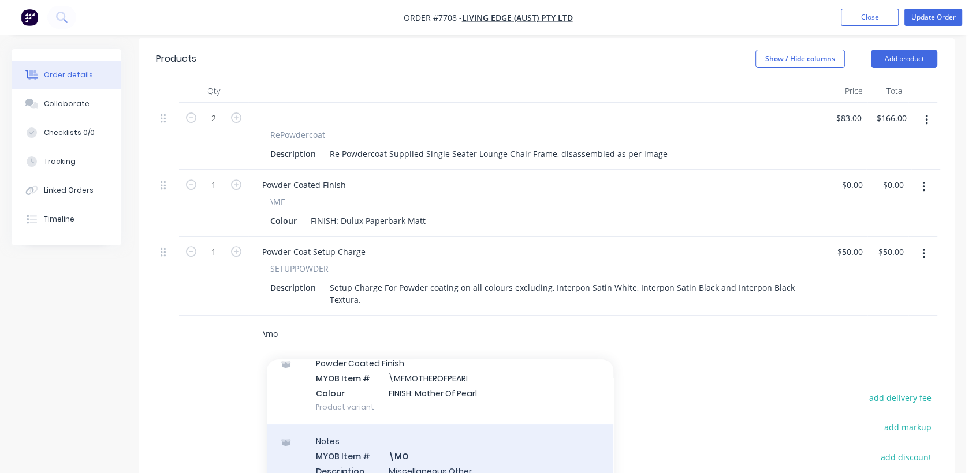
type input "\mo"
click at [424, 434] on div "Notes MYOB Item # \MO Description Miscellaneous Other Product variant" at bounding box center [440, 463] width 346 height 78
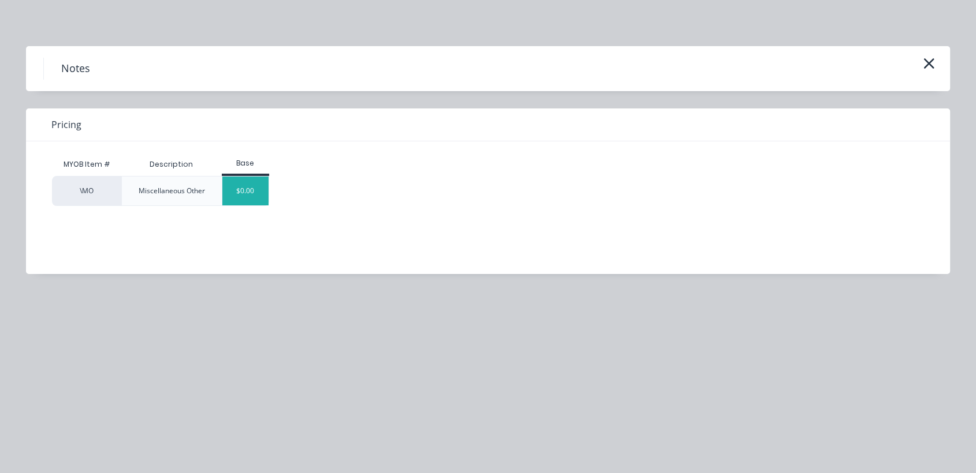
click at [240, 187] on div "$0.00" at bounding box center [245, 191] width 47 height 29
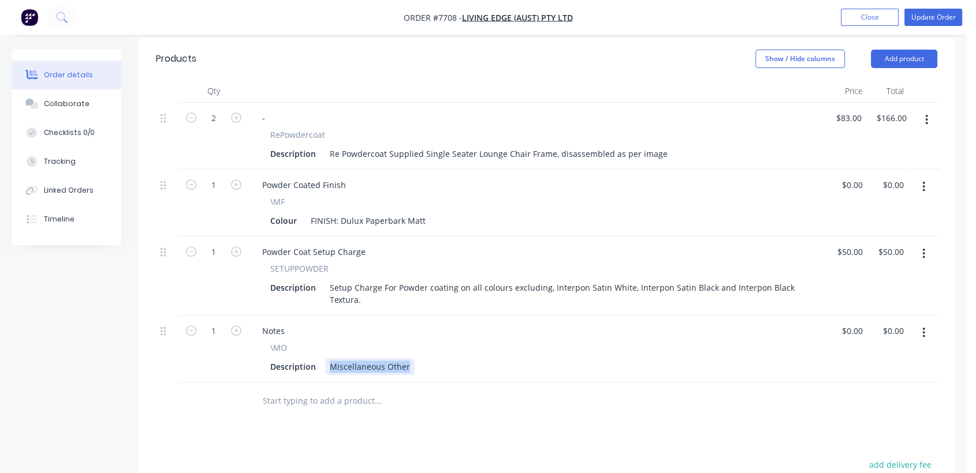
drag, startPoint x: 327, startPoint y: 347, endPoint x: 496, endPoint y: 344, distance: 168.6
click at [496, 359] on div "Description Miscellaneous Other" at bounding box center [535, 367] width 538 height 17
type input "$0.00"
click at [75, 103] on div "Collaborate" at bounding box center [67, 104] width 46 height 10
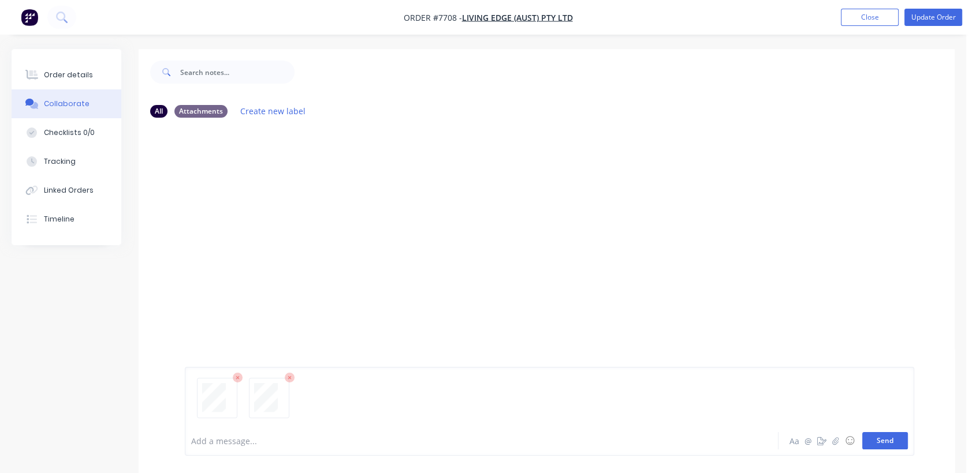
click at [894, 438] on button "Send" at bounding box center [885, 440] width 46 height 17
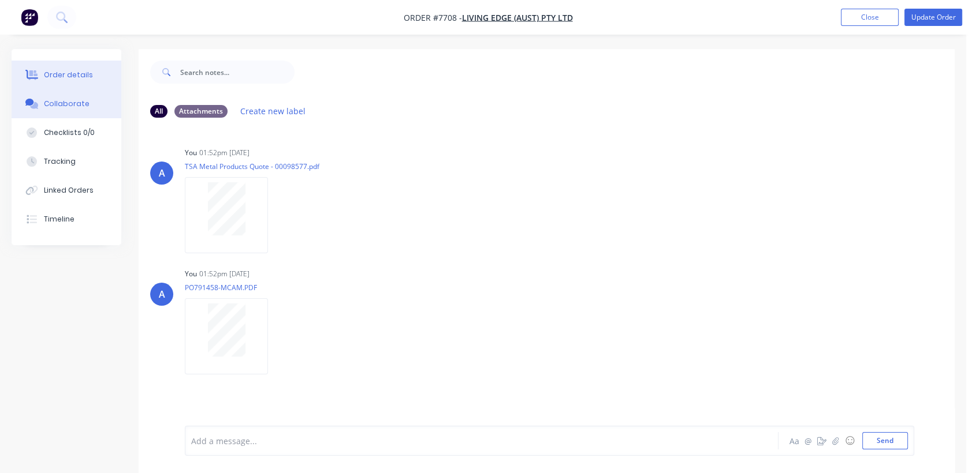
click at [73, 74] on div "Order details" at bounding box center [68, 75] width 49 height 10
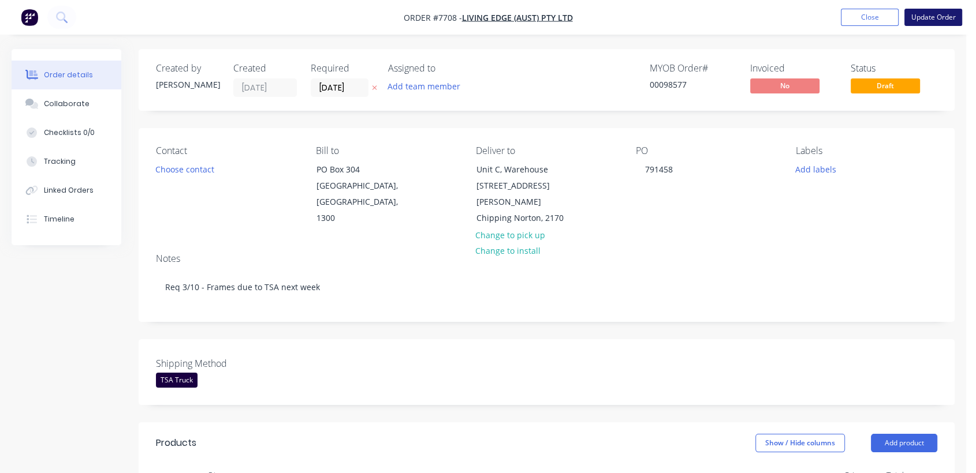
click at [942, 19] on button "Update Order" at bounding box center [933, 17] width 58 height 17
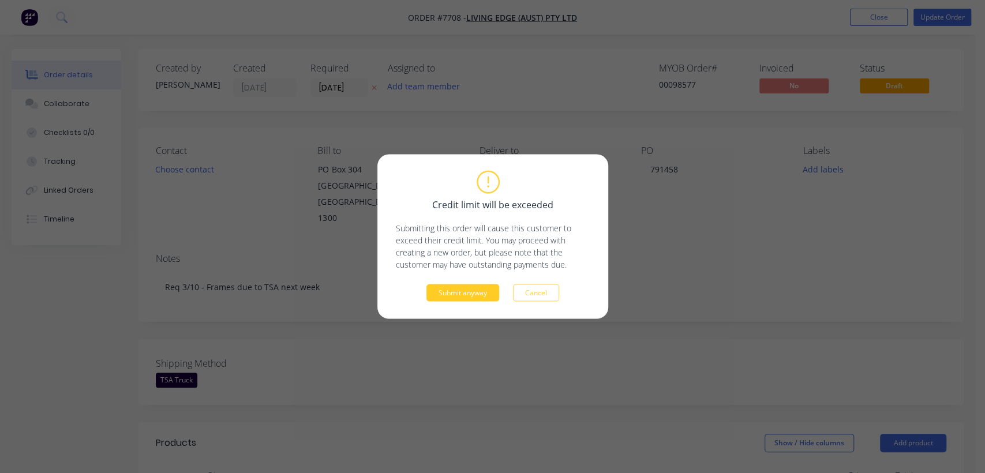
click at [472, 292] on button "Submit anyway" at bounding box center [463, 293] width 73 height 17
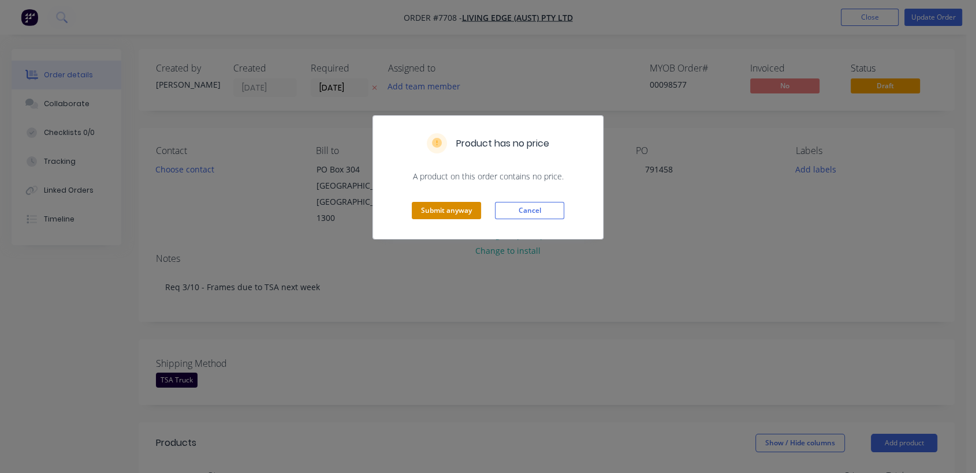
click at [462, 208] on button "Submit anyway" at bounding box center [446, 210] width 69 height 17
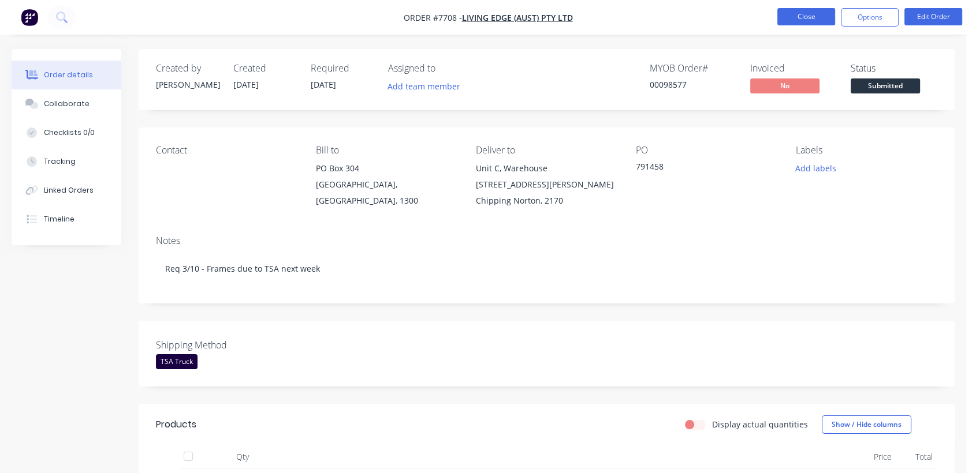
click at [799, 15] on button "Close" at bounding box center [806, 16] width 58 height 17
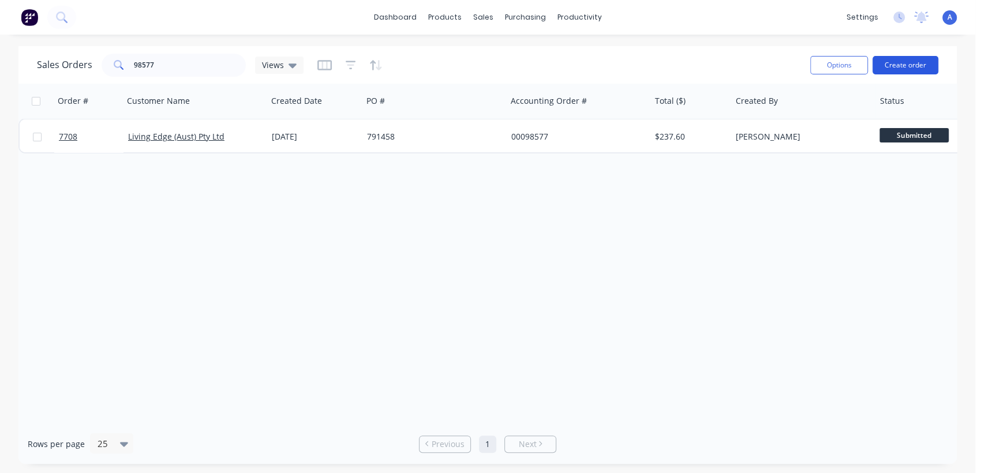
click at [914, 58] on button "Create order" at bounding box center [906, 65] width 66 height 18
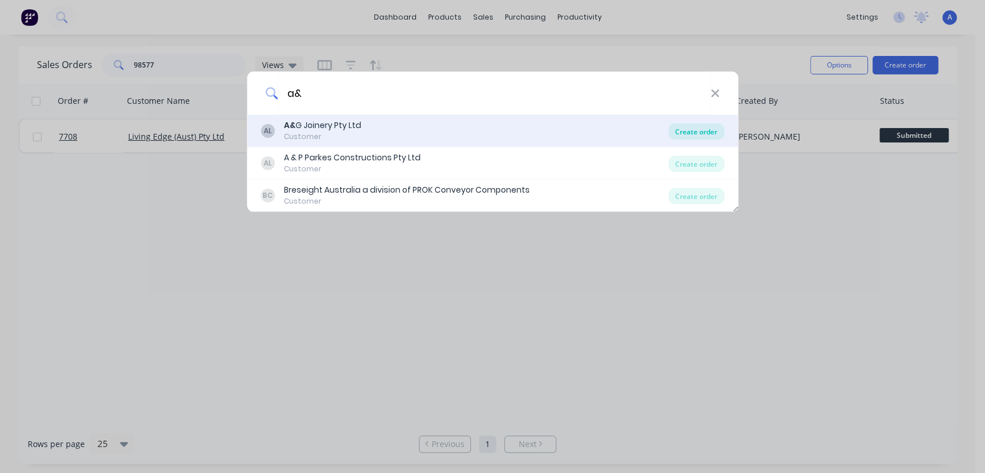
type input "a&"
click at [695, 130] on div "Create order" at bounding box center [697, 132] width 56 height 16
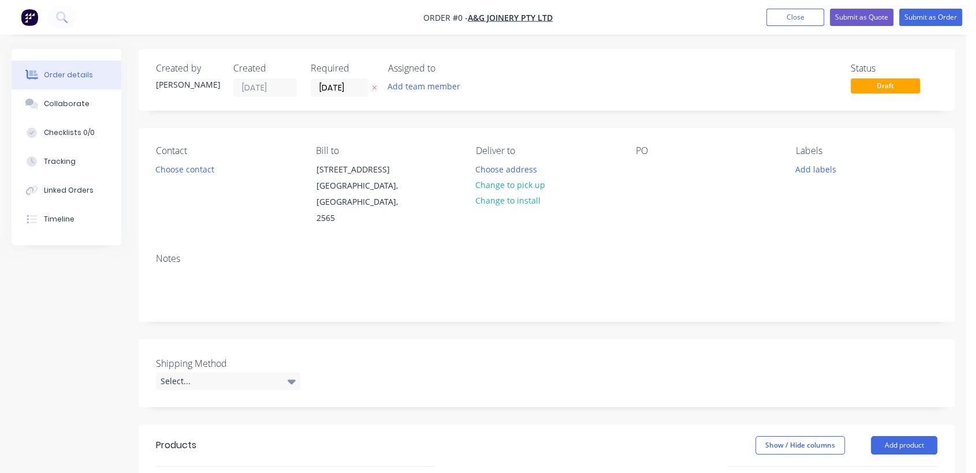
click at [356, 79] on label "[DATE]" at bounding box center [340, 88] width 58 height 18
click at [356, 79] on input "[DATE]" at bounding box center [339, 87] width 57 height 17
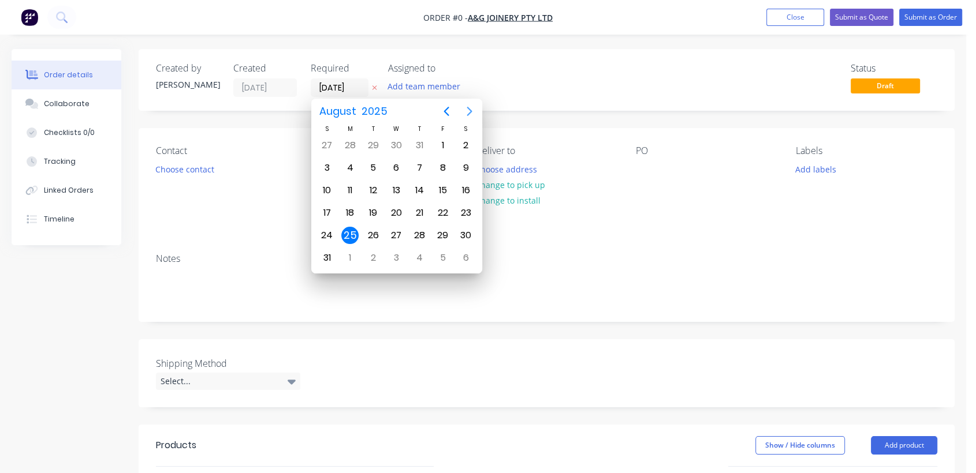
click at [469, 112] on icon "Next page" at bounding box center [468, 111] width 5 height 9
click at [397, 230] on div "31" at bounding box center [395, 235] width 17 height 17
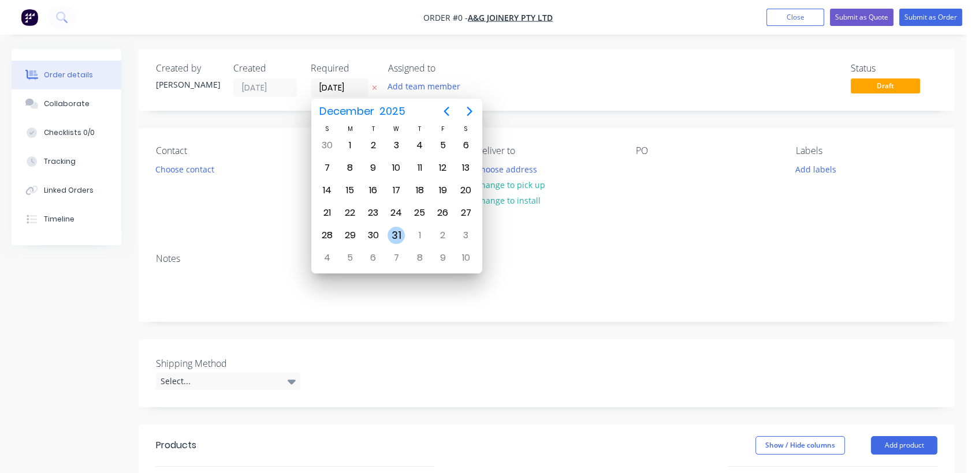
type input "[DATE]"
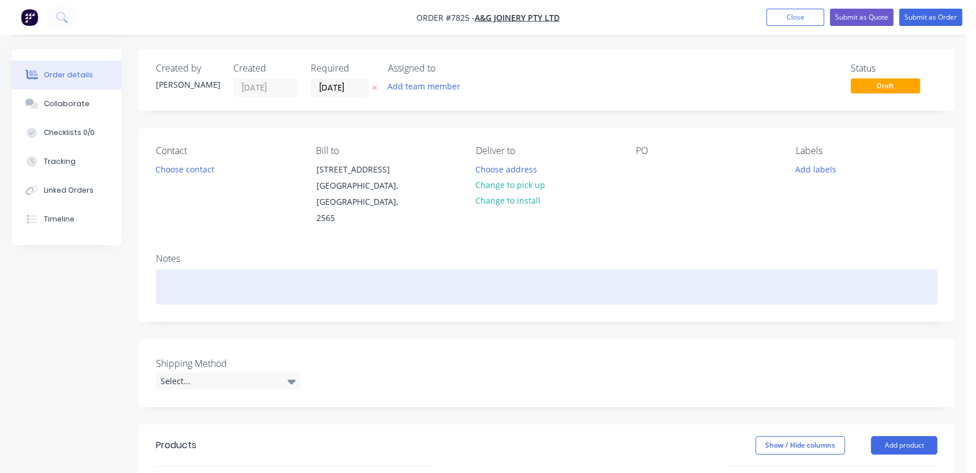
click at [176, 270] on div at bounding box center [546, 287] width 781 height 35
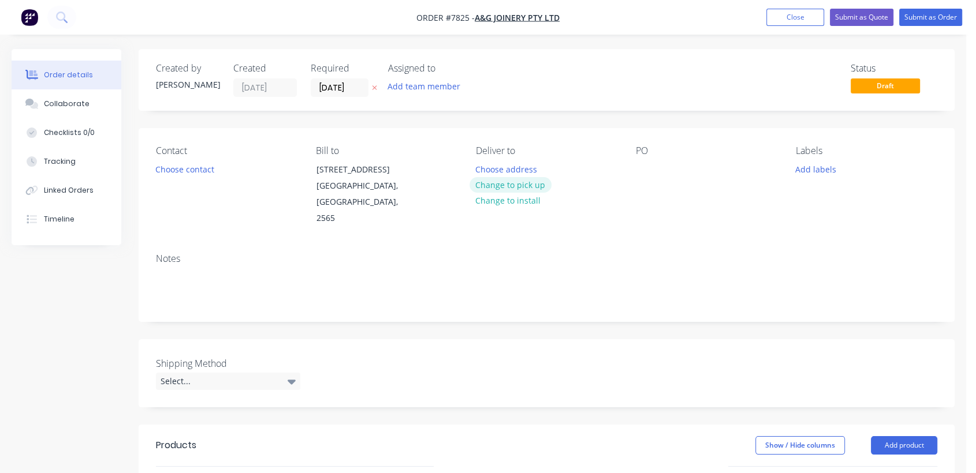
click at [505, 182] on button "Change to pick up" at bounding box center [510, 185] width 82 height 16
click at [643, 169] on div at bounding box center [645, 169] width 18 height 17
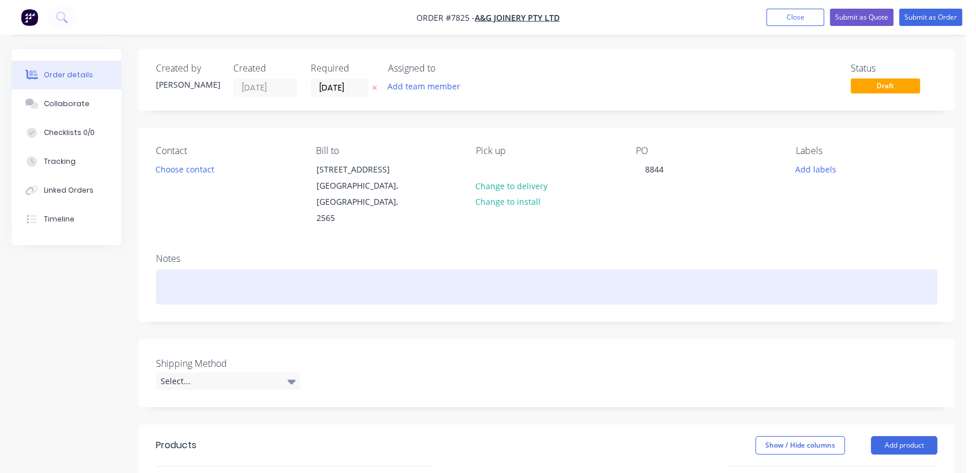
click at [189, 270] on div at bounding box center [546, 287] width 781 height 35
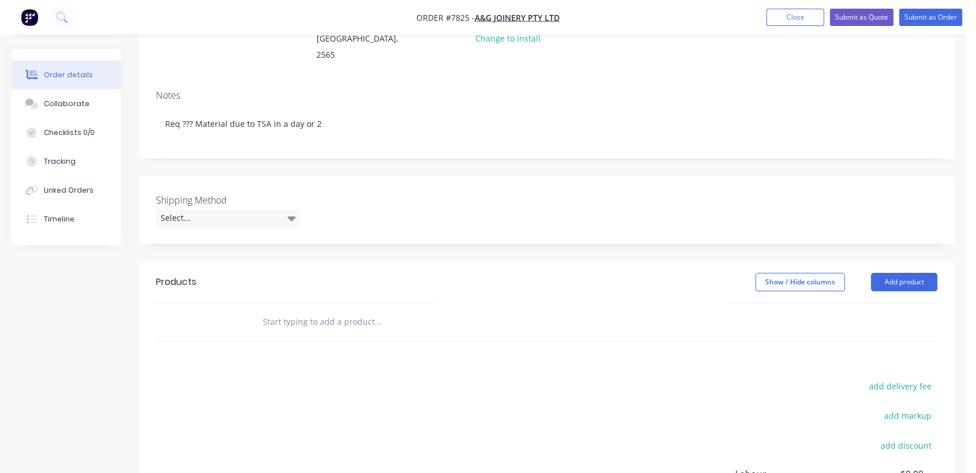
scroll to position [192, 0]
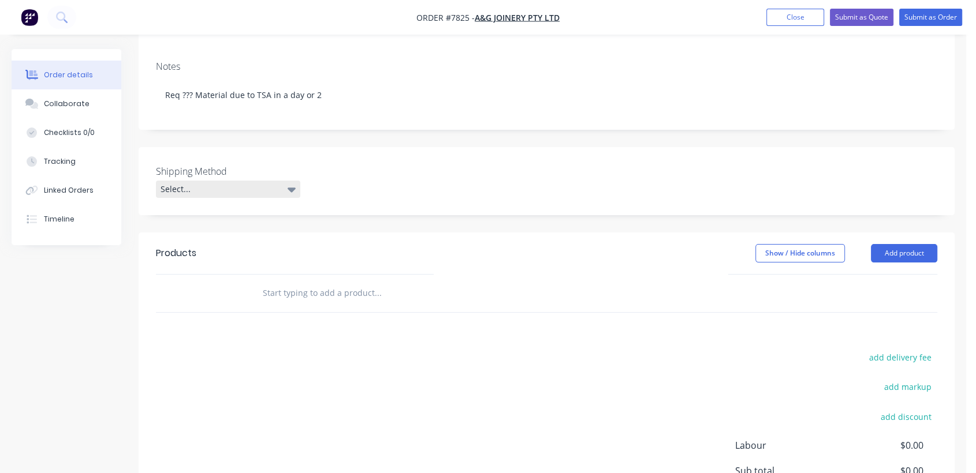
click at [202, 181] on div "Select..." at bounding box center [228, 189] width 144 height 17
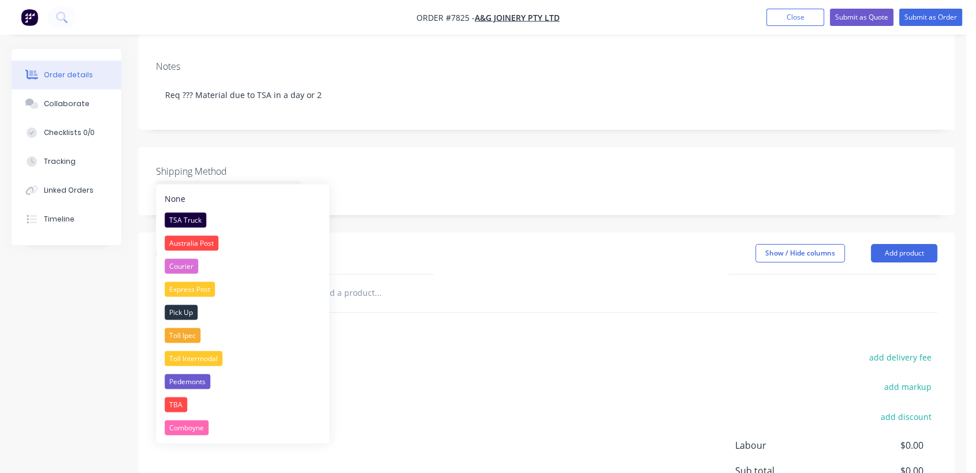
click at [188, 309] on div "Pick Up" at bounding box center [181, 312] width 33 height 15
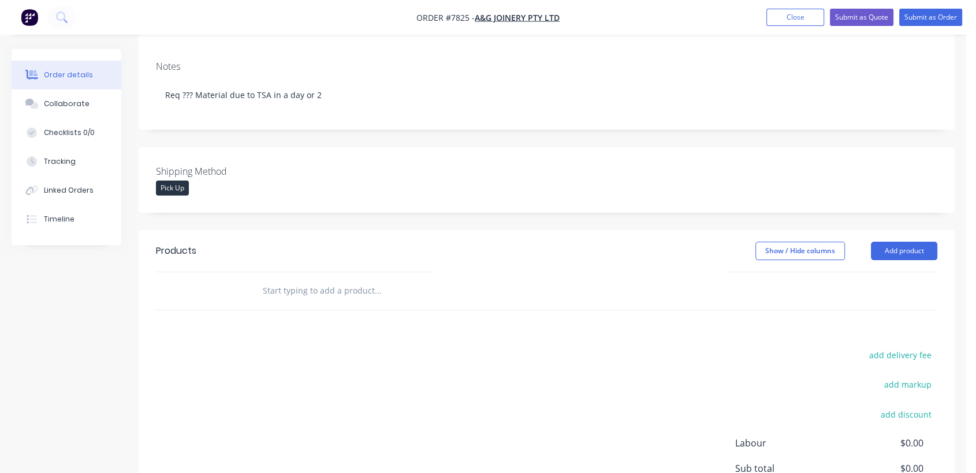
click at [348, 279] on input "text" at bounding box center [377, 290] width 231 height 23
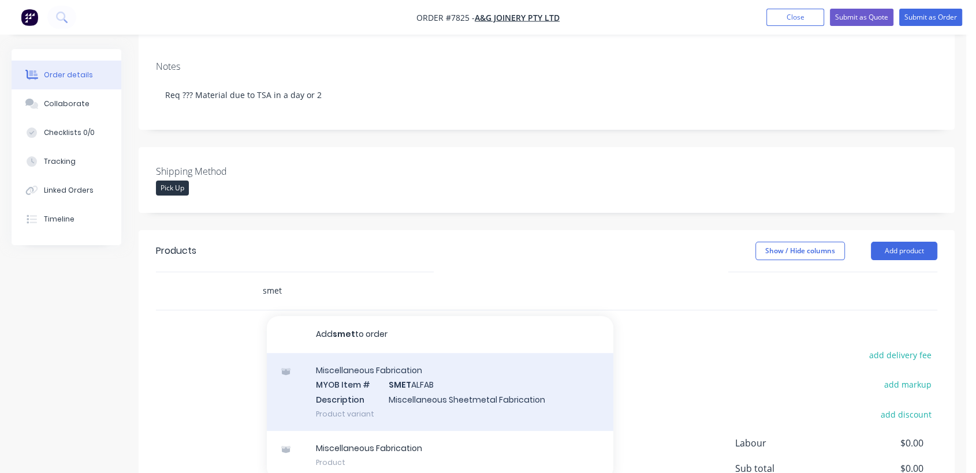
type input "smet"
click at [432, 374] on div "Miscellaneous Fabrication MYOB Item # SMET ALFAB Description Miscellaneous Shee…" at bounding box center [440, 392] width 346 height 78
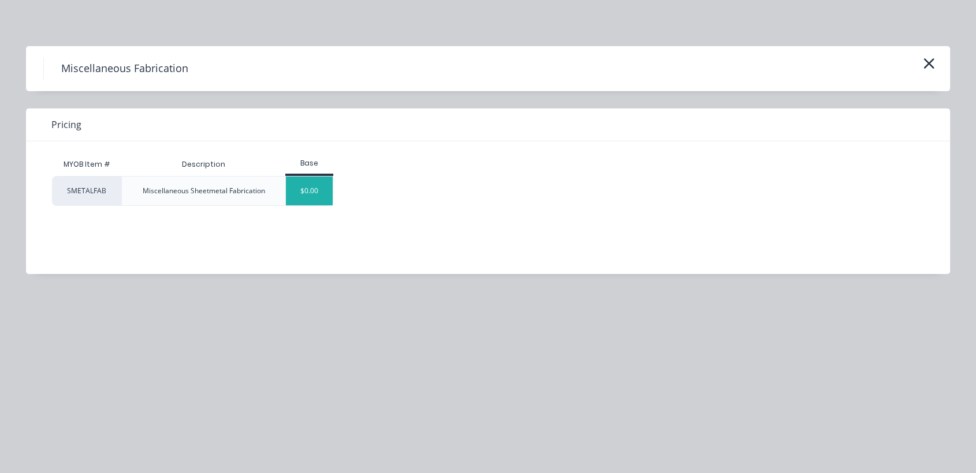
click at [314, 188] on div "$0.00" at bounding box center [309, 191] width 47 height 29
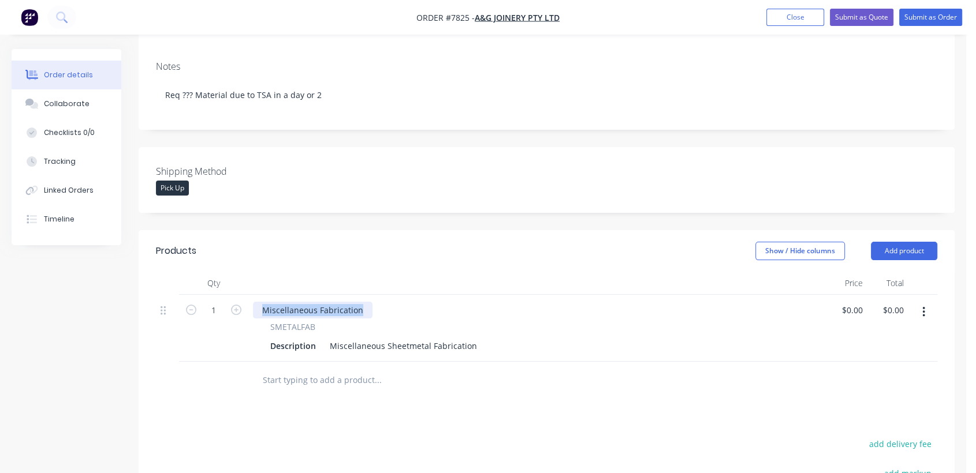
drag, startPoint x: 361, startPoint y: 289, endPoint x: 230, endPoint y: 281, distance: 131.3
click at [230, 295] on div "1 Miscellaneous Fabrication SMETALFAB Description Miscellaneous Sheetmetal Fabr…" at bounding box center [546, 328] width 781 height 67
click at [490, 381] on div at bounding box center [456, 381] width 416 height 38
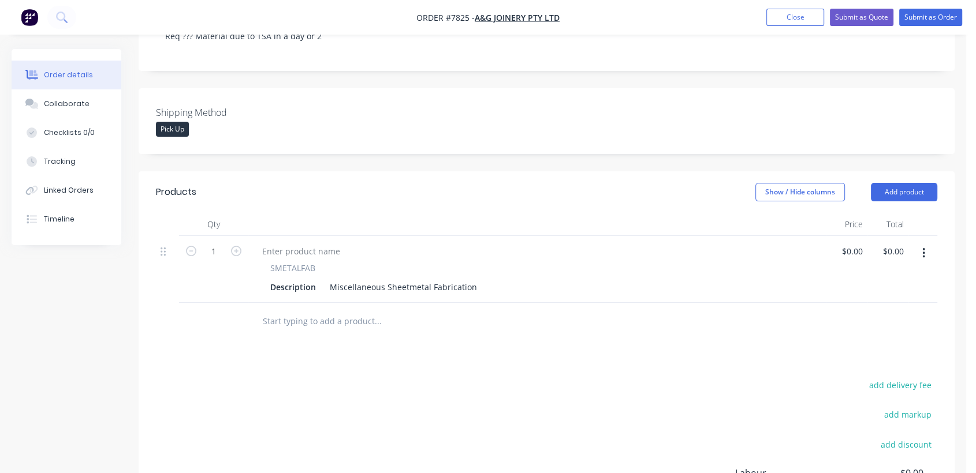
scroll to position [320, 0]
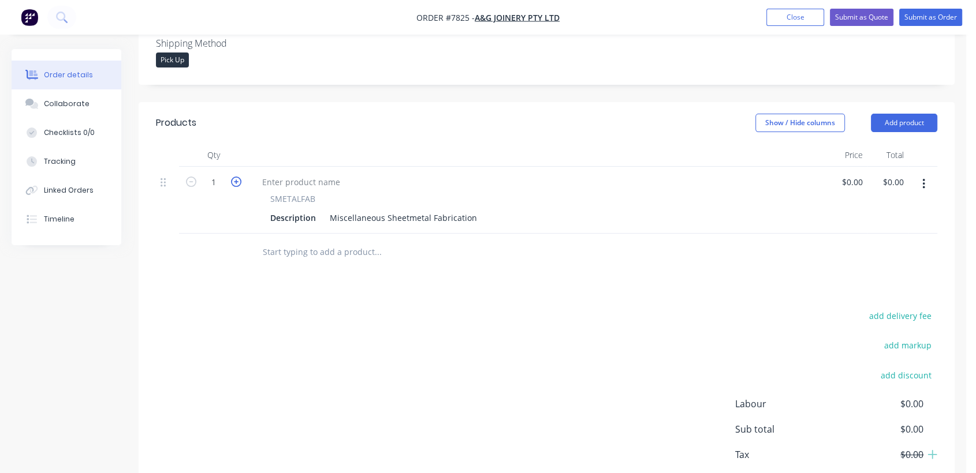
click at [236, 177] on icon "button" at bounding box center [236, 182] width 10 height 10
type input "2"
drag, startPoint x: 327, startPoint y: 197, endPoint x: 544, endPoint y: 221, distance: 219.0
click at [544, 221] on div "Qty Price Total 2 SMETALFAB Description Miscellaneous Sheetmetal Fabrication $0…" at bounding box center [547, 208] width 816 height 128
click at [392, 210] on div "1890 x 30/51/10/0.9mm" at bounding box center [374, 218] width 99 height 17
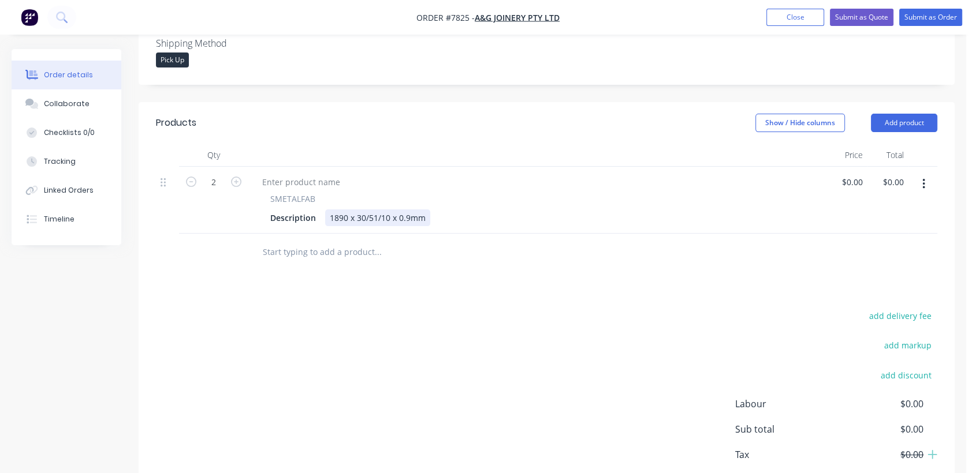
click at [428, 210] on div "1890 x 30/51/10 x 0.9mm" at bounding box center [377, 218] width 105 height 17
type input "$0.00"
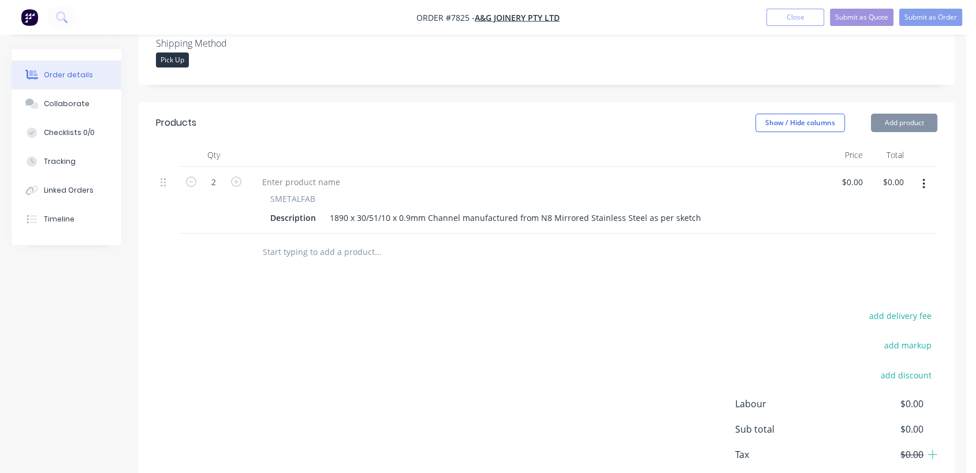
click at [925, 174] on button "button" at bounding box center [923, 184] width 27 height 21
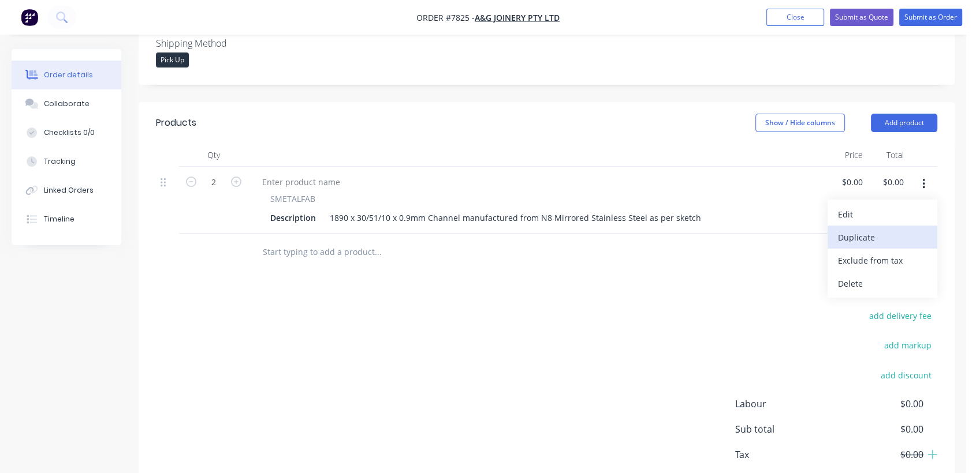
click at [873, 229] on div "Duplicate" at bounding box center [882, 237] width 89 height 17
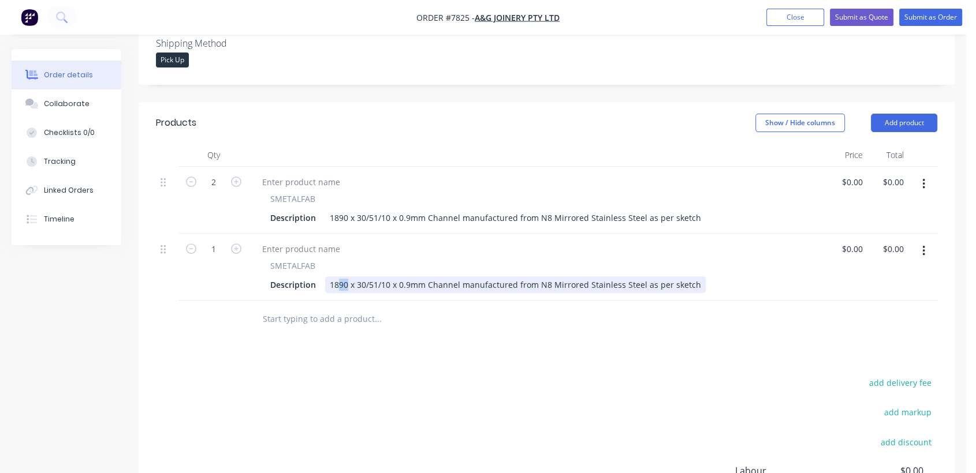
drag, startPoint x: 347, startPoint y: 268, endPoint x: 338, endPoint y: 268, distance: 8.7
click at [338, 277] on div "1890 x 30/51/10 x 0.9mm Channel manufactured from N8 Mirrored Stainless Steel a…" at bounding box center [515, 285] width 380 height 17
click at [377, 277] on div "1888 x 30/51/10 x 0.9mm Channel manufactured from N8 Mirrored Stainless Steel a…" at bounding box center [515, 285] width 380 height 17
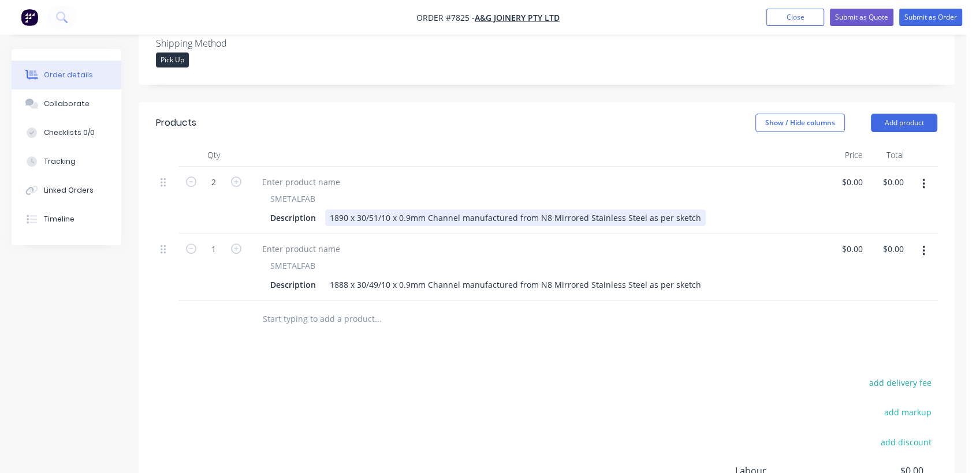
click at [639, 210] on div "1890 x 30/51/10 x 0.9mm Channel manufactured from N8 Mirrored Stainless Steel a…" at bounding box center [515, 218] width 380 height 17
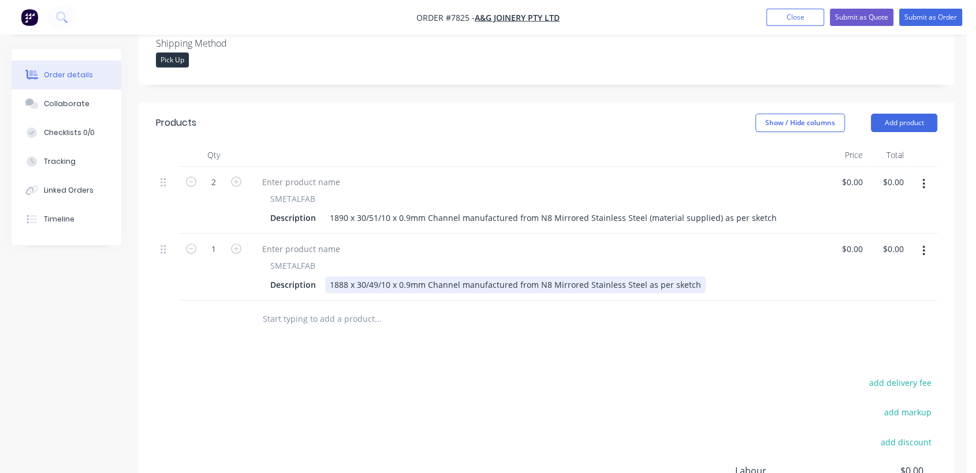
click at [637, 277] on div "1888 x 30/49/10 x 0.9mm Channel manufactured from N8 Mirrored Stainless Steel a…" at bounding box center [515, 285] width 380 height 17
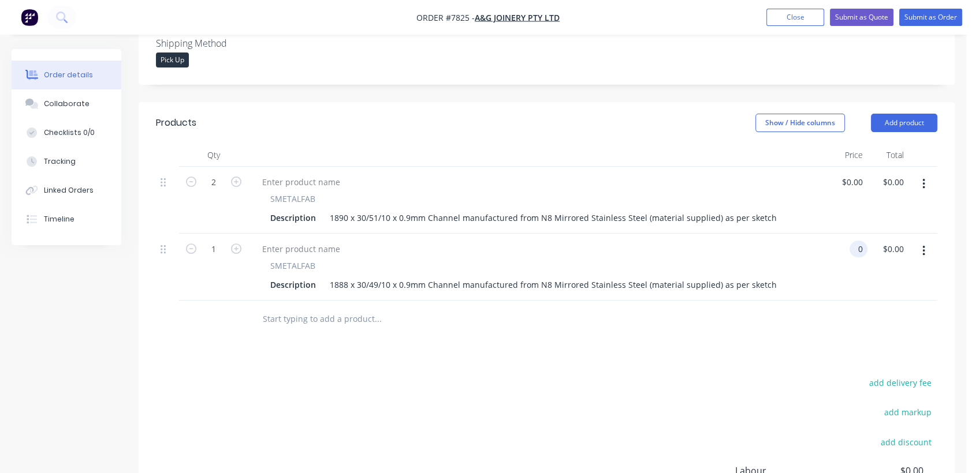
type input "$0.00"
click at [925, 241] on button "button" at bounding box center [923, 251] width 27 height 21
click at [884, 296] on div "Duplicate" at bounding box center [882, 304] width 89 height 17
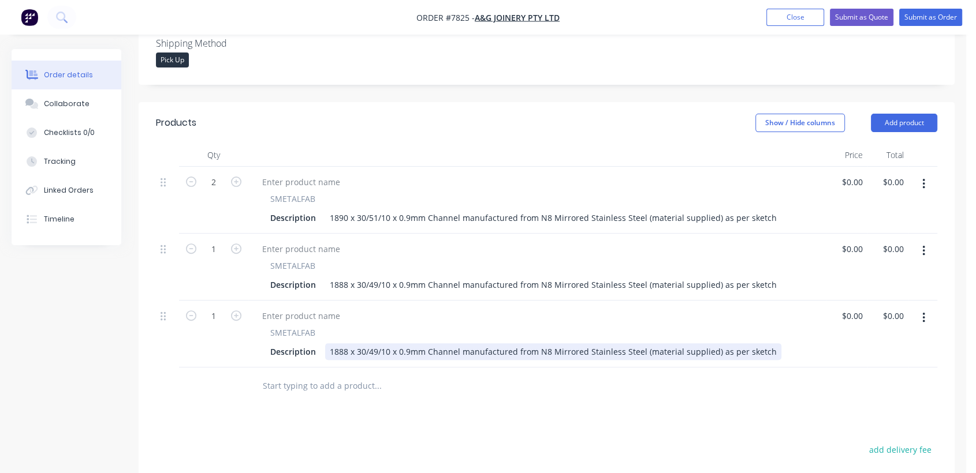
click at [346, 344] on div "1888 x 30/49/10 x 0.9mm Channel manufactured from N8 Mirrored Stainless Steel (…" at bounding box center [553, 352] width 456 height 17
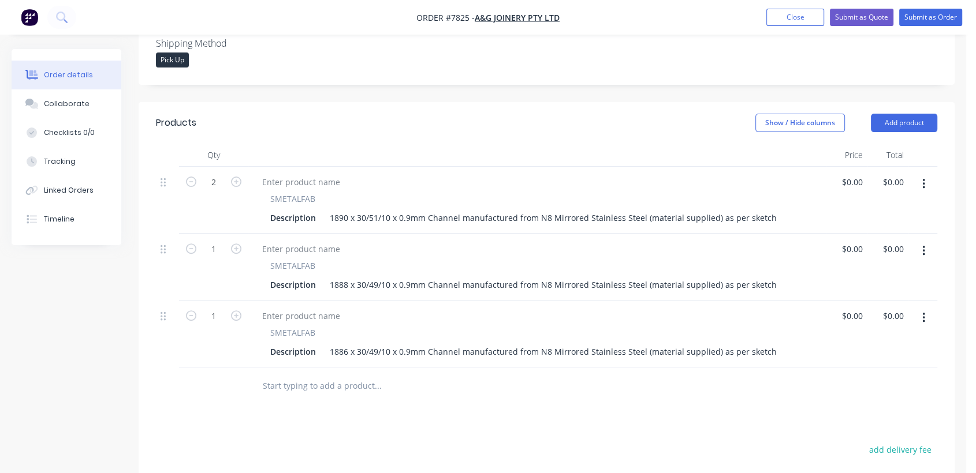
click at [322, 375] on input "text" at bounding box center [377, 386] width 231 height 23
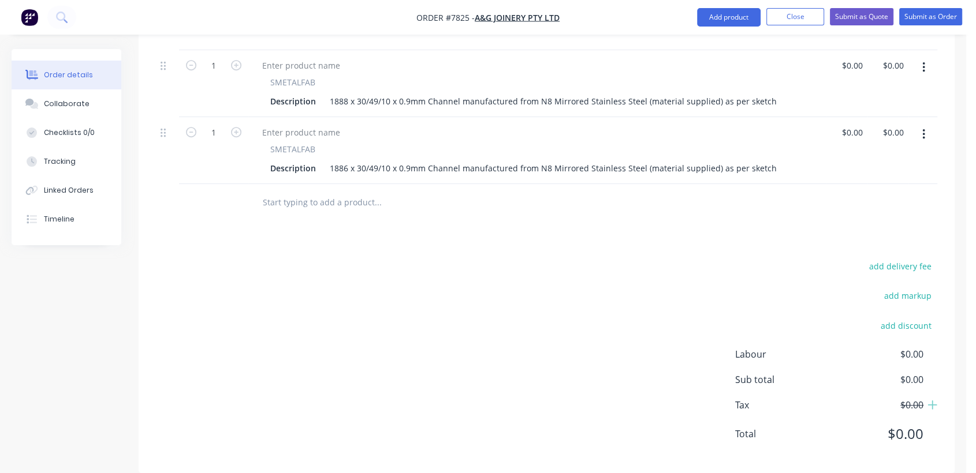
scroll to position [505, 0]
click at [924, 128] on icon "button" at bounding box center [923, 134] width 3 height 13
click at [863, 179] on div "Duplicate" at bounding box center [882, 187] width 89 height 17
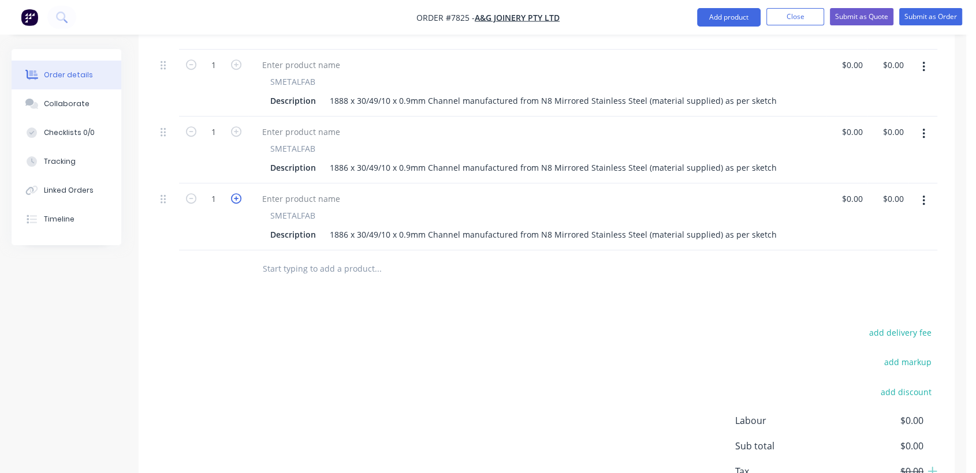
click at [234, 193] on icon "button" at bounding box center [236, 198] width 10 height 10
type input "4"
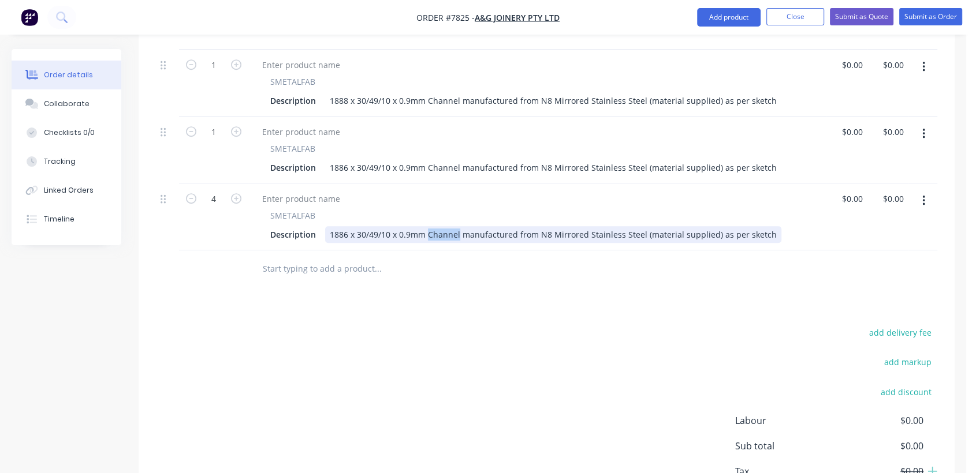
drag, startPoint x: 457, startPoint y: 216, endPoint x: 427, endPoint y: 214, distance: 30.7
click at [427, 226] on div "1886 x 30/49/10 x 0.9mm Channel manufactured from N8 Mirrored Stainless Steel (…" at bounding box center [553, 234] width 456 height 17
drag, startPoint x: 391, startPoint y: 218, endPoint x: 305, endPoint y: 203, distance: 87.3
click at [305, 210] on div "SMETALFAB Description 1886 x 30/49/10 x 0.9mm Angle manufactured from N8 Mirror…" at bounding box center [537, 226] width 568 height 33
click at [418, 226] on div "1298 x 22/130 x 0.9mm Angle manufactured from N8 Mirrored Stainless Steel (mate…" at bounding box center [544, 234] width 438 height 17
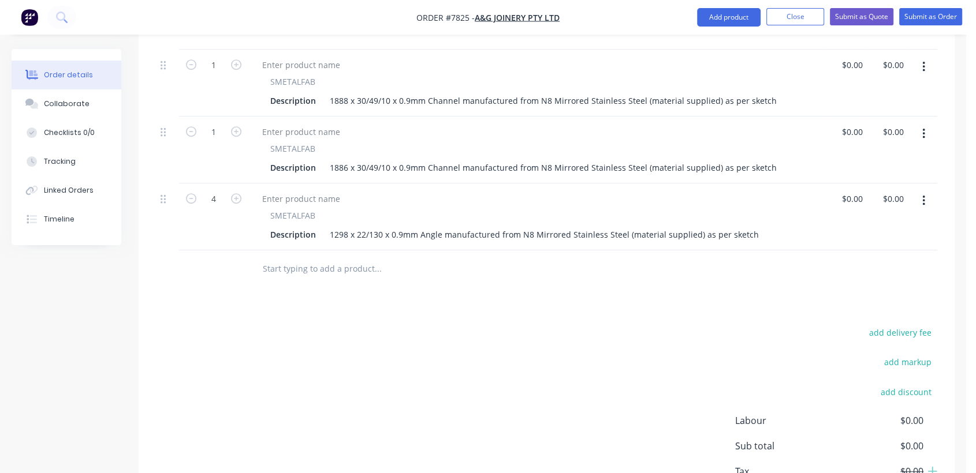
click at [337, 257] on input "text" at bounding box center [377, 268] width 231 height 23
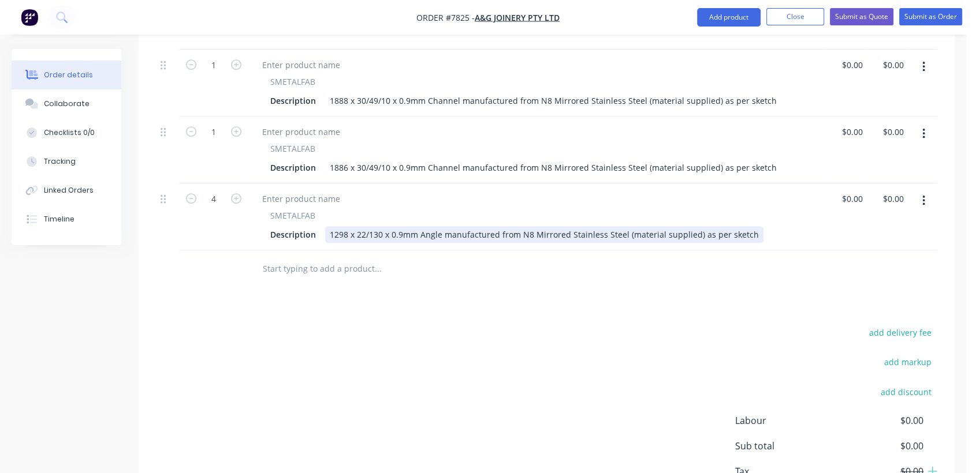
click at [439, 226] on div "1298 x 22/130 x 0.9mm Angle manufactured from N8 Mirrored Stainless Steel (mate…" at bounding box center [544, 234] width 438 height 17
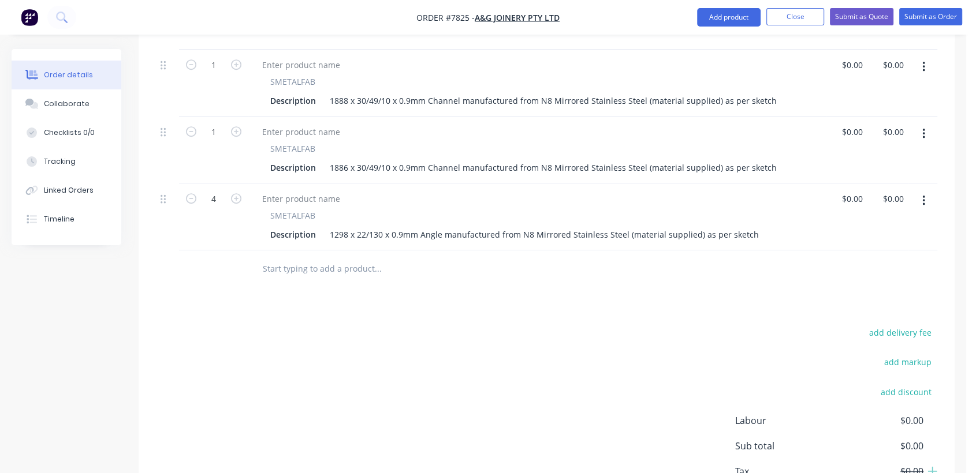
click at [331, 257] on input "text" at bounding box center [377, 268] width 231 height 23
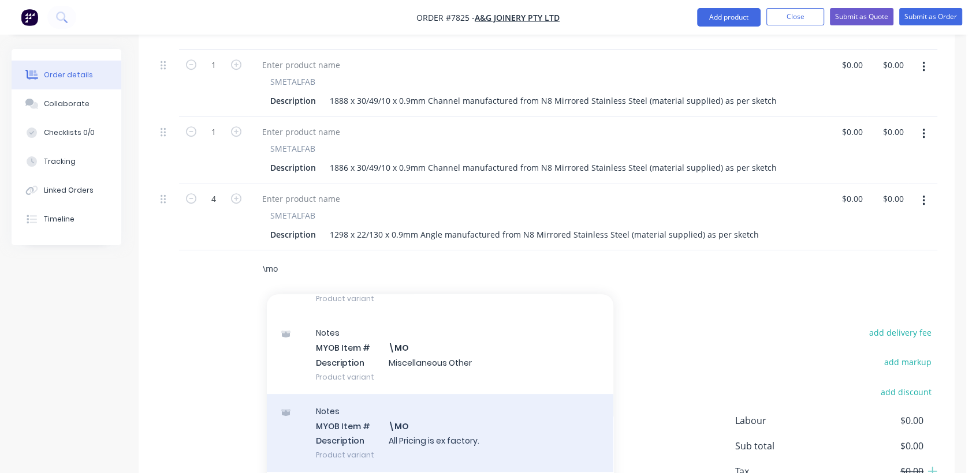
scroll to position [192, 0]
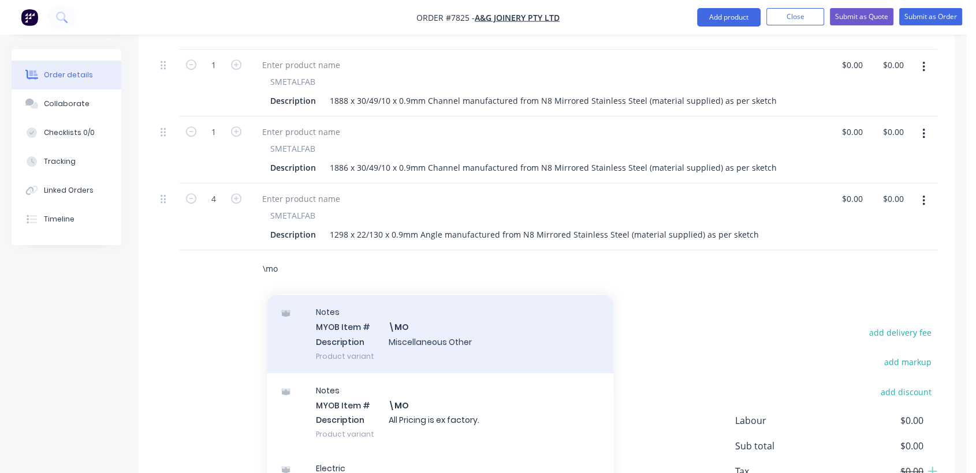
type input "\mo"
click at [420, 317] on div "Notes MYOB Item # \MO Description Miscellaneous Other Product variant" at bounding box center [440, 334] width 346 height 78
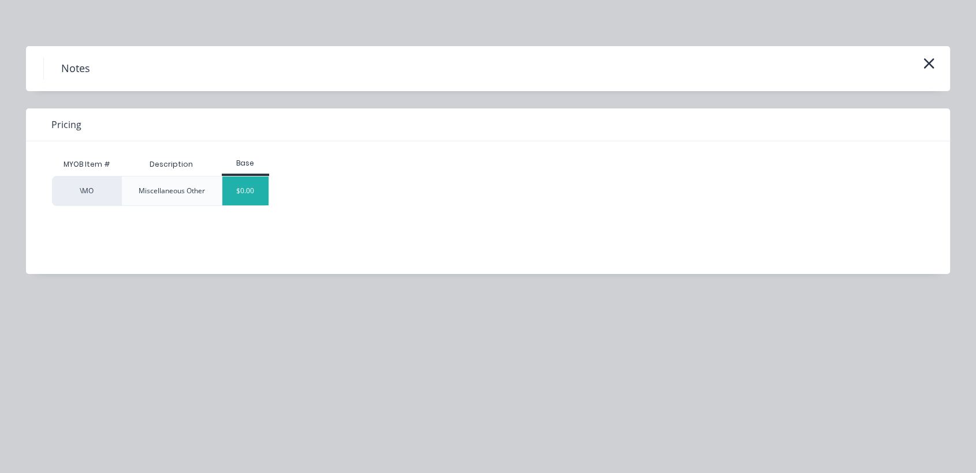
click at [256, 189] on div "$0.00" at bounding box center [245, 191] width 47 height 29
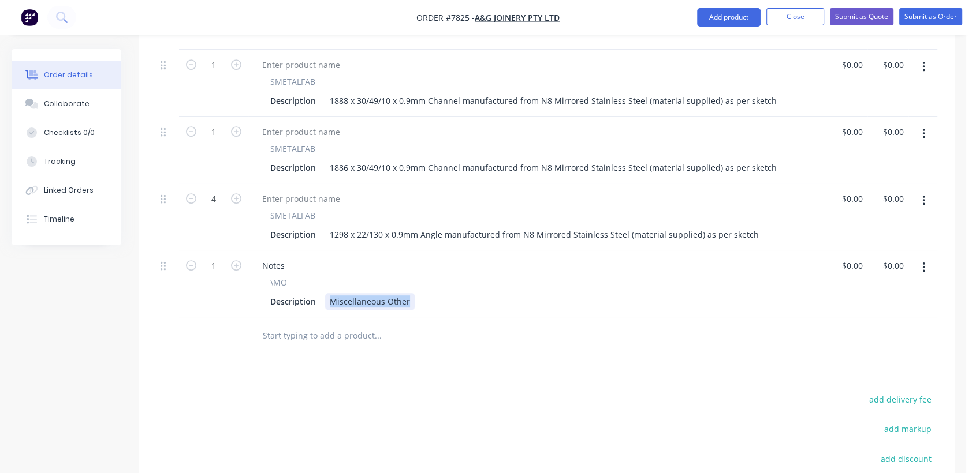
drag, startPoint x: 326, startPoint y: 283, endPoint x: 466, endPoint y: 301, distance: 142.1
click at [466, 301] on div "Qty Price Total 2 SMETALFAB Description 1890 x 30/51/10 x 0.9mm Channel manufac…" at bounding box center [547, 157] width 816 height 395
click at [486, 293] on div "A&G to supply 1 x 2500 x 1250 x 0.9mm N8" at bounding box center [412, 301] width 174 height 17
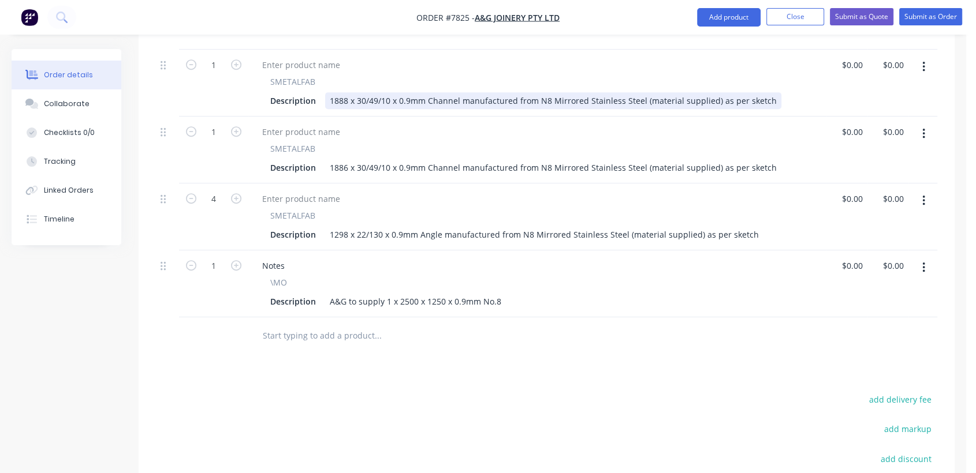
click at [543, 92] on div "1888 x 30/49/10 x 0.9mm Channel manufactured from N8 Mirrored Stainless Steel (…" at bounding box center [553, 100] width 456 height 17
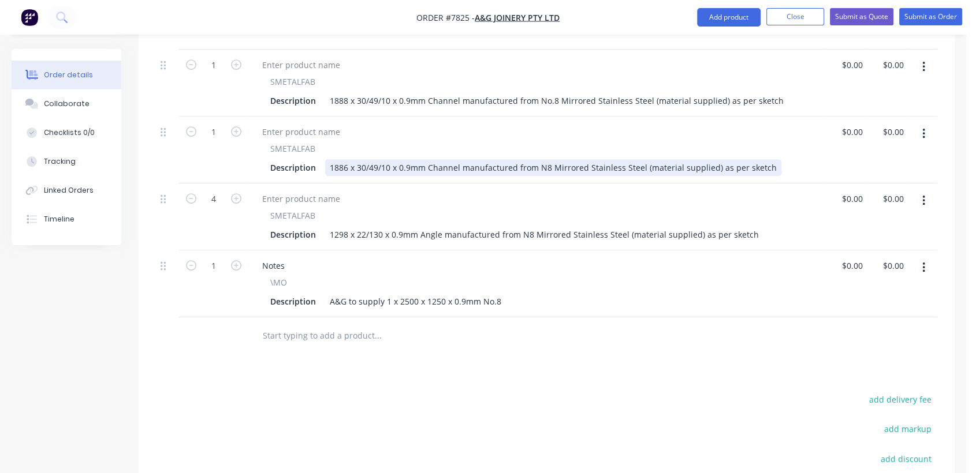
click at [540, 159] on div "1886 x 30/49/10 x 0.9mm Channel manufactured from N8 Mirrored Stainless Steel (…" at bounding box center [553, 167] width 456 height 17
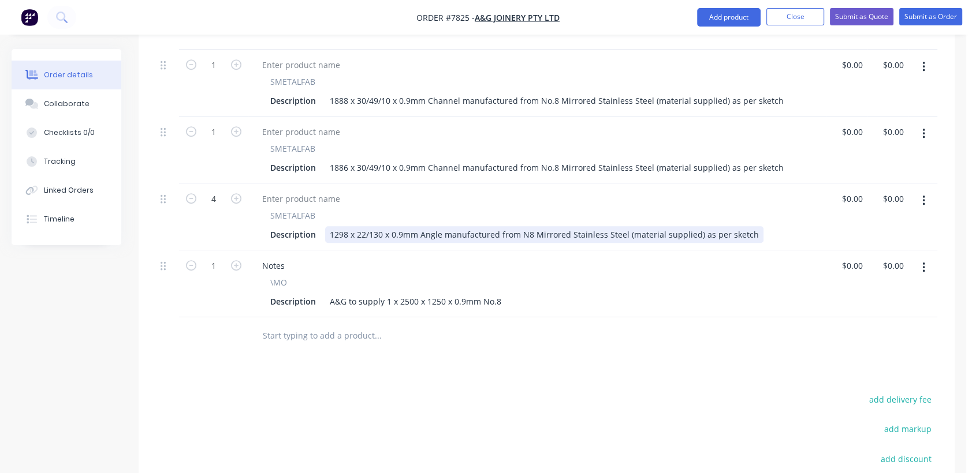
click at [521, 226] on div "1298 x 22/130 x 0.9mm Angle manufactured from N8 Mirrored Stainless Steel (mate…" at bounding box center [544, 234] width 438 height 17
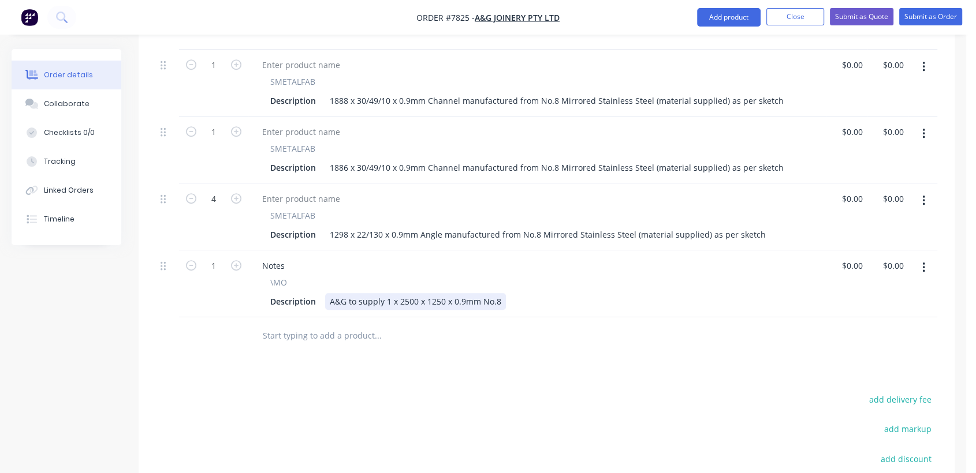
click at [499, 293] on div "A&G to supply 1 x 2500 x 1250 x 0.9mm No.8" at bounding box center [415, 301] width 181 height 17
click at [392, 293] on div "A&G to supply 1 x 2500 x 1250 x 0.9mm No.8 Mirrored Stainless Steel" at bounding box center [463, 301] width 276 height 17
type input "$0.00"
click at [332, 324] on input "text" at bounding box center [377, 335] width 231 height 23
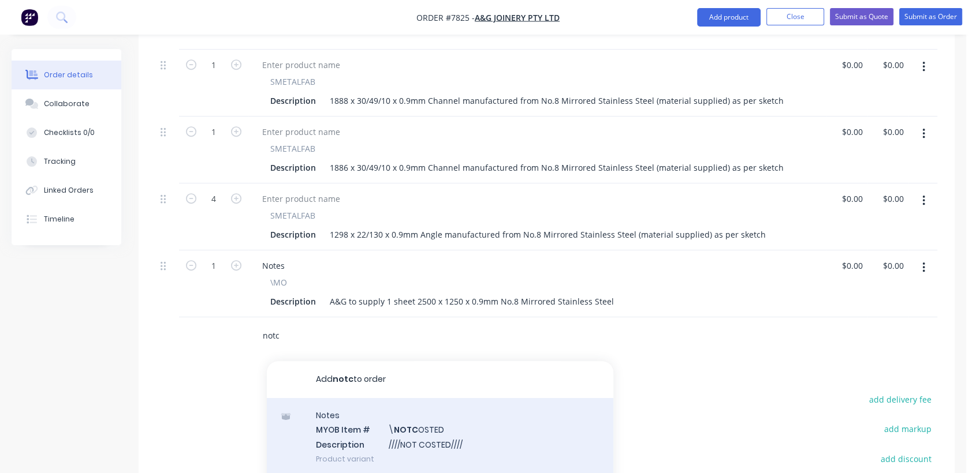
type input "notc"
click at [448, 435] on div "Notes MYOB Item # \ NOTC OSTED Description ////NOT COSTED//// Product variant" at bounding box center [440, 437] width 346 height 78
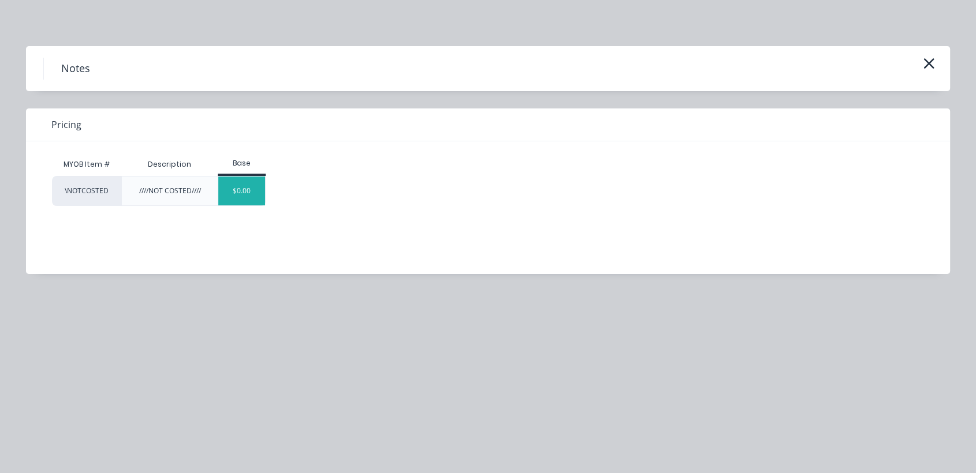
click at [236, 186] on div "$0.00" at bounding box center [241, 191] width 47 height 29
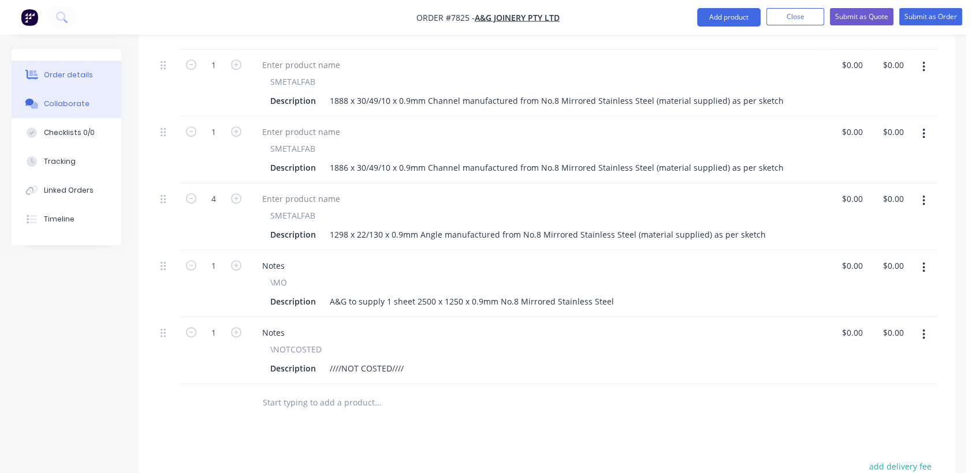
click at [83, 103] on div "Collaborate" at bounding box center [67, 104] width 46 height 10
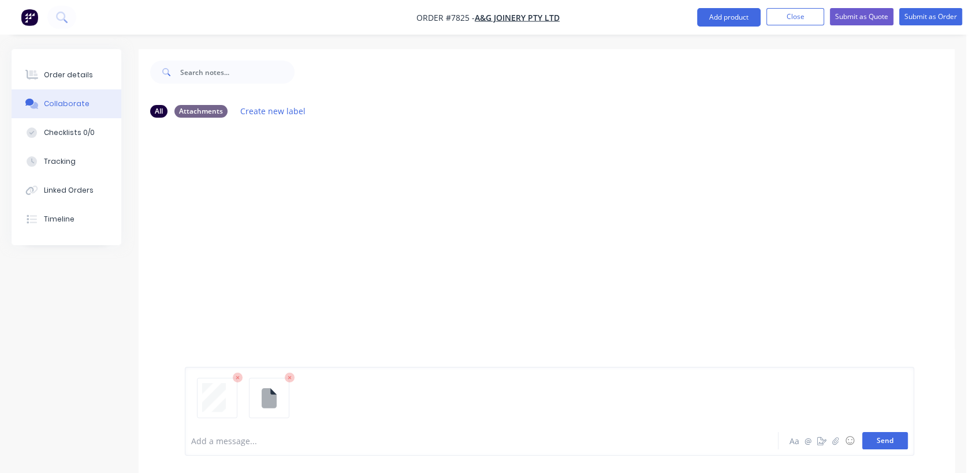
click at [873, 443] on button "Send" at bounding box center [885, 440] width 46 height 17
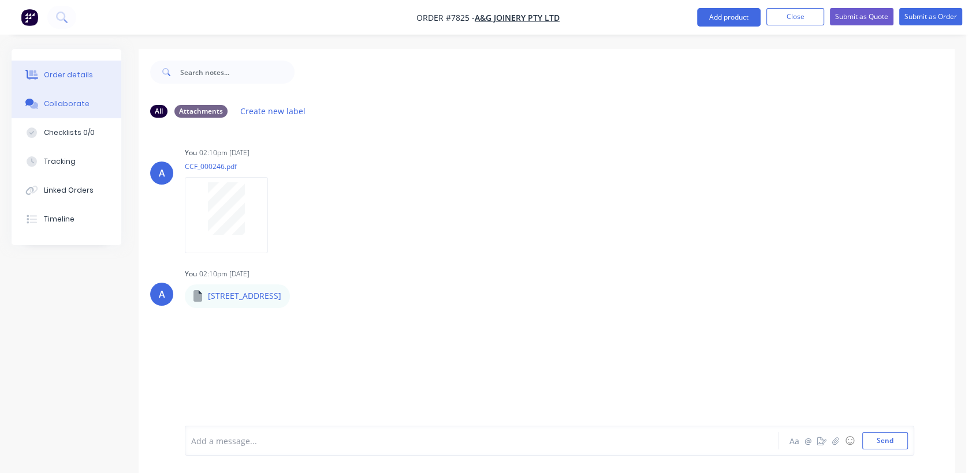
click at [76, 73] on div "Order details" at bounding box center [68, 75] width 49 height 10
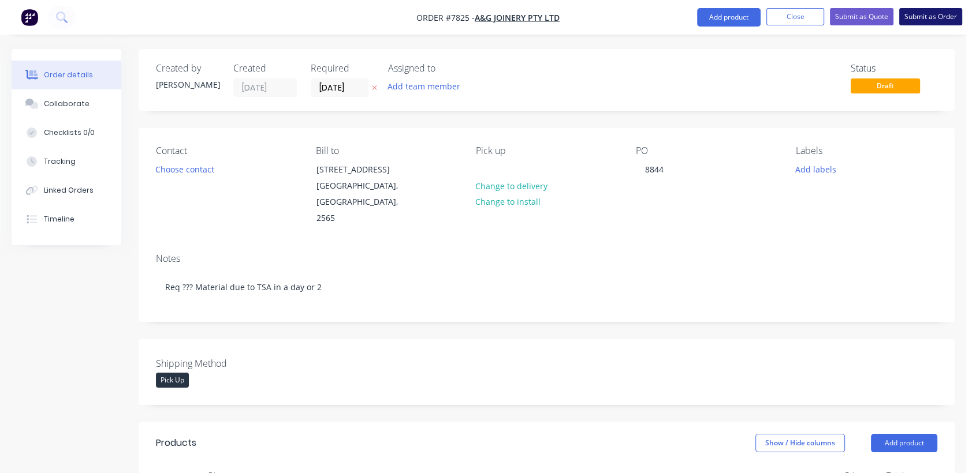
click at [940, 20] on button "Submit as Order" at bounding box center [930, 16] width 63 height 17
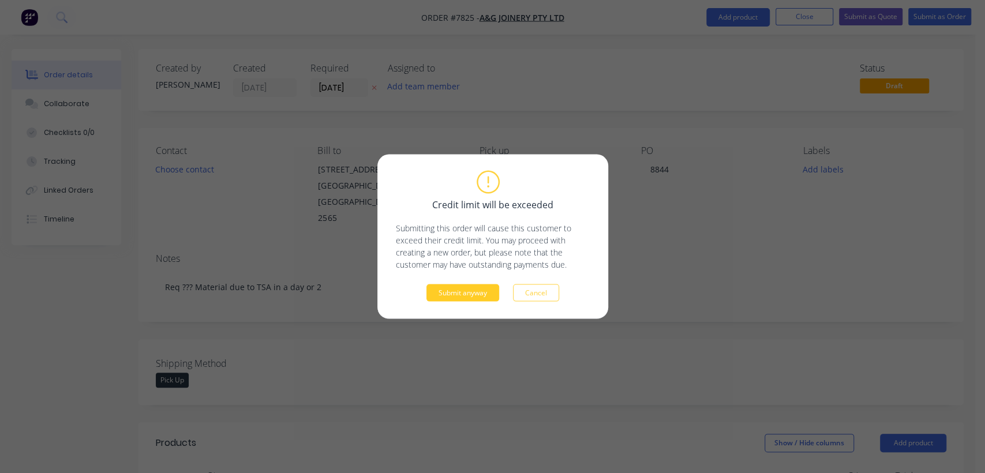
click at [468, 295] on button "Submit anyway" at bounding box center [463, 293] width 73 height 17
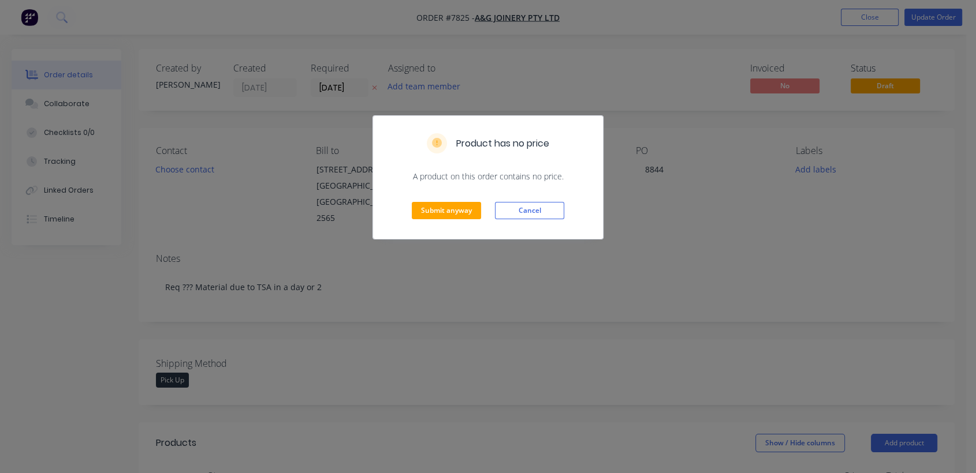
click at [469, 198] on div "Submit anyway Cancel" at bounding box center [488, 210] width 230 height 57
click at [464, 204] on button "Submit anyway" at bounding box center [446, 210] width 69 height 17
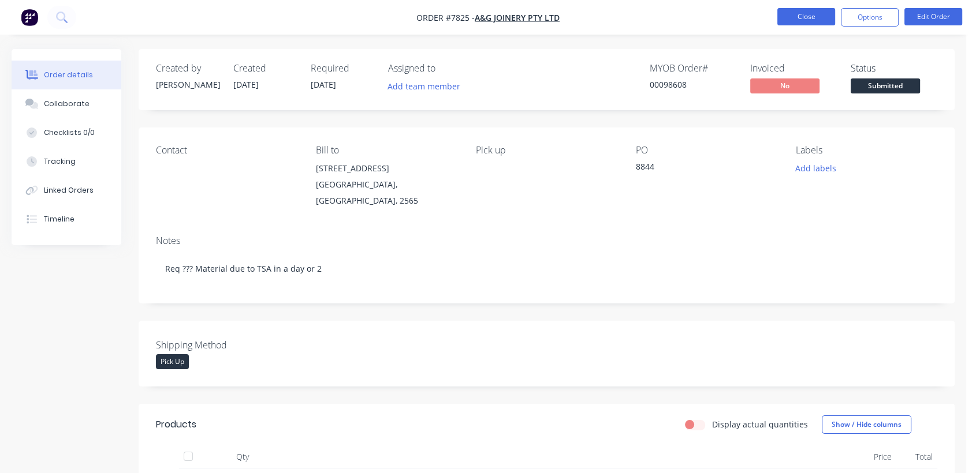
click at [802, 9] on button "Close" at bounding box center [806, 16] width 58 height 17
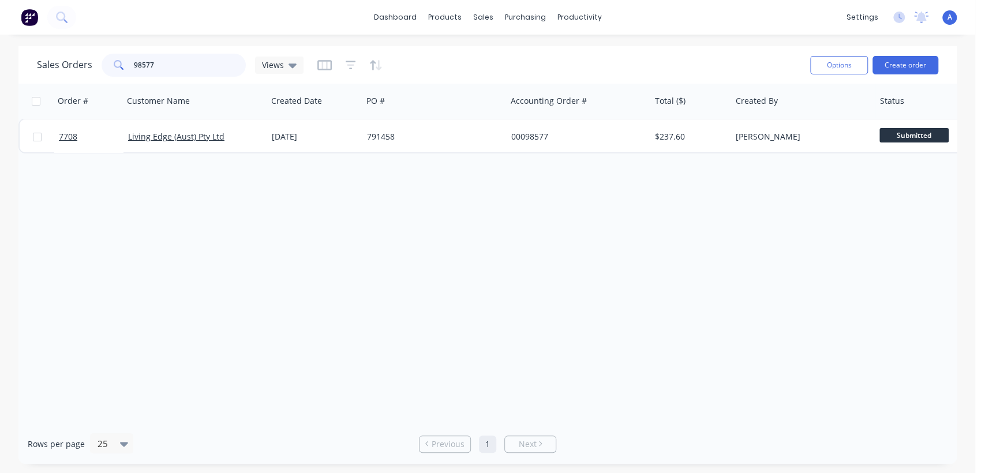
drag, startPoint x: 162, startPoint y: 60, endPoint x: 125, endPoint y: 64, distance: 37.7
click at [125, 64] on div "98577" at bounding box center [174, 65] width 144 height 23
type input "143486"
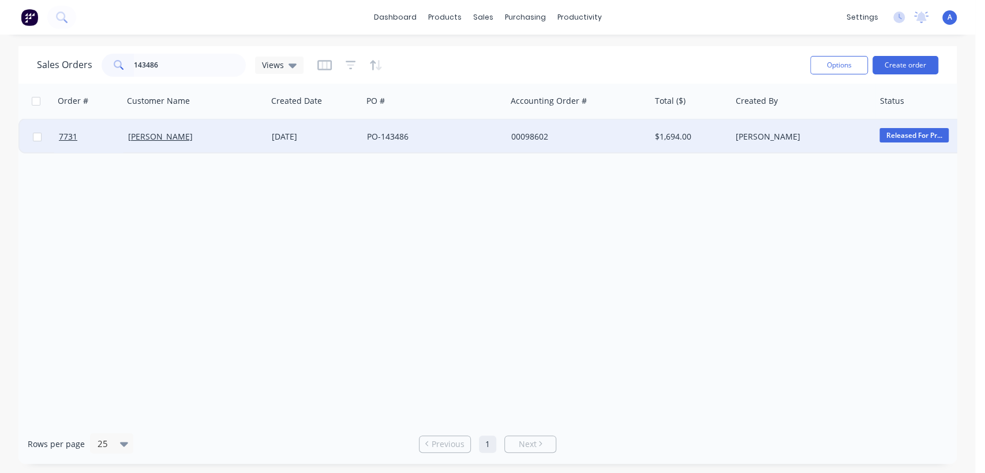
click at [399, 134] on div "PO-143486" at bounding box center [431, 137] width 128 height 12
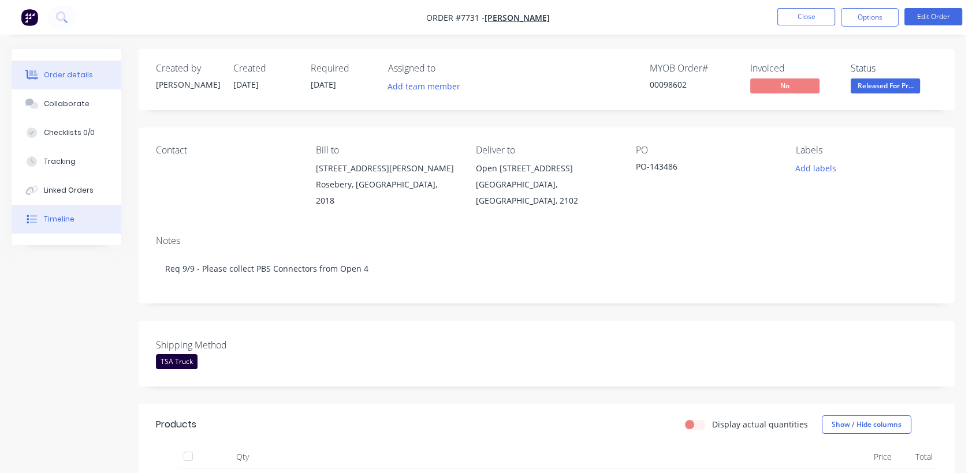
click at [46, 216] on div "Timeline" at bounding box center [59, 219] width 31 height 10
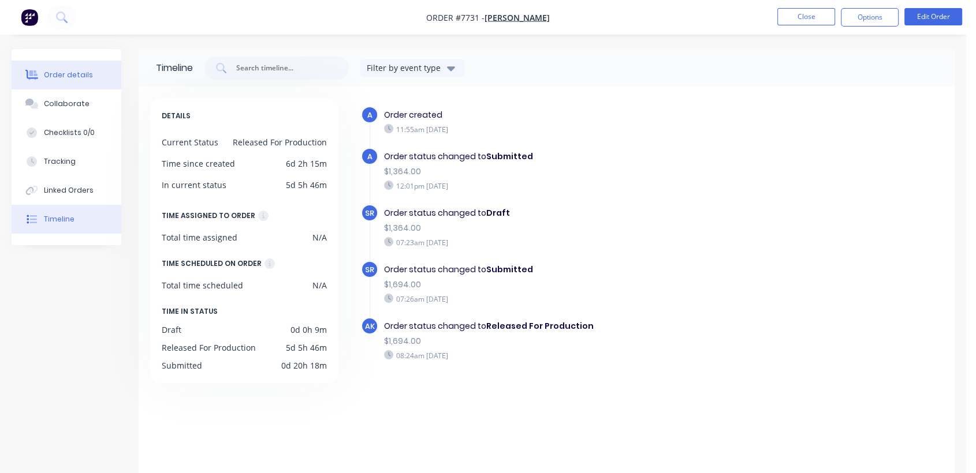
click at [77, 75] on div "Order details" at bounding box center [68, 75] width 49 height 10
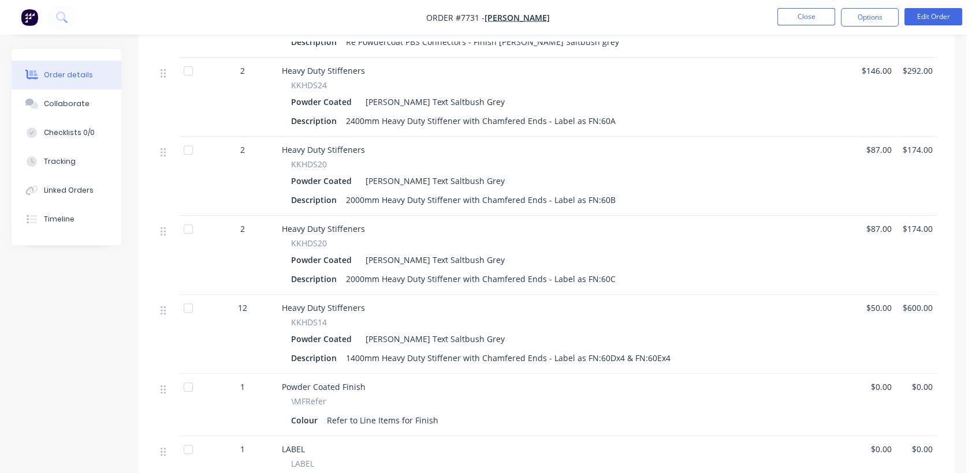
scroll to position [525, 0]
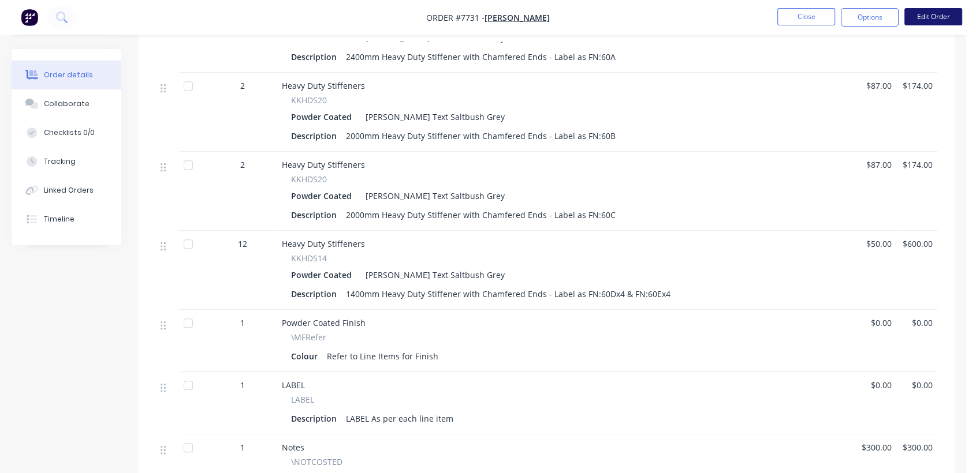
click at [916, 14] on button "Edit Order" at bounding box center [933, 16] width 58 height 17
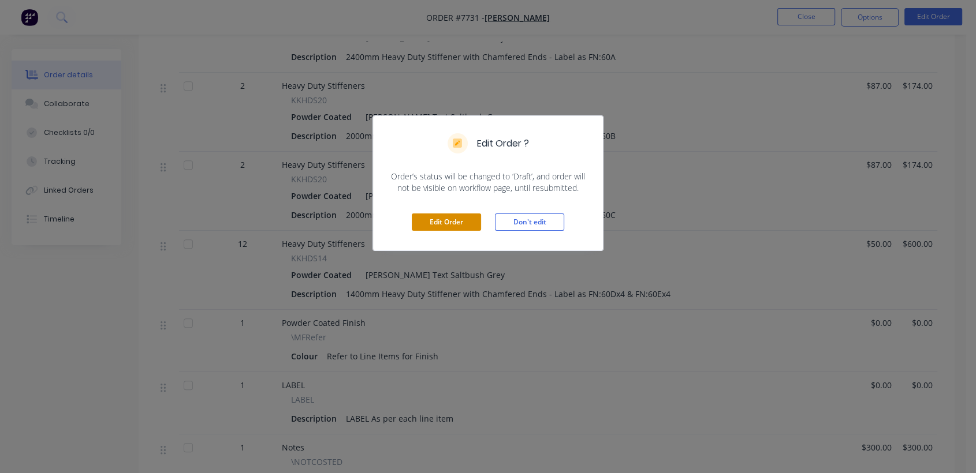
click at [457, 214] on button "Edit Order" at bounding box center [446, 222] width 69 height 17
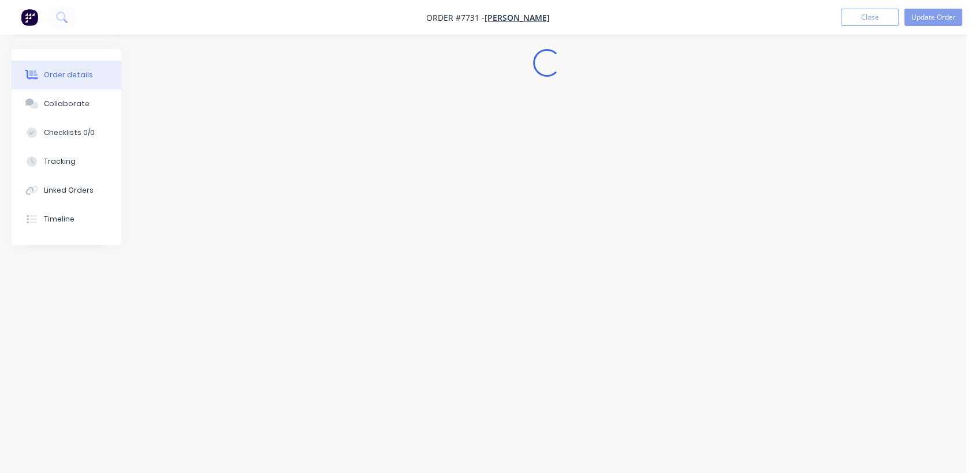
scroll to position [0, 0]
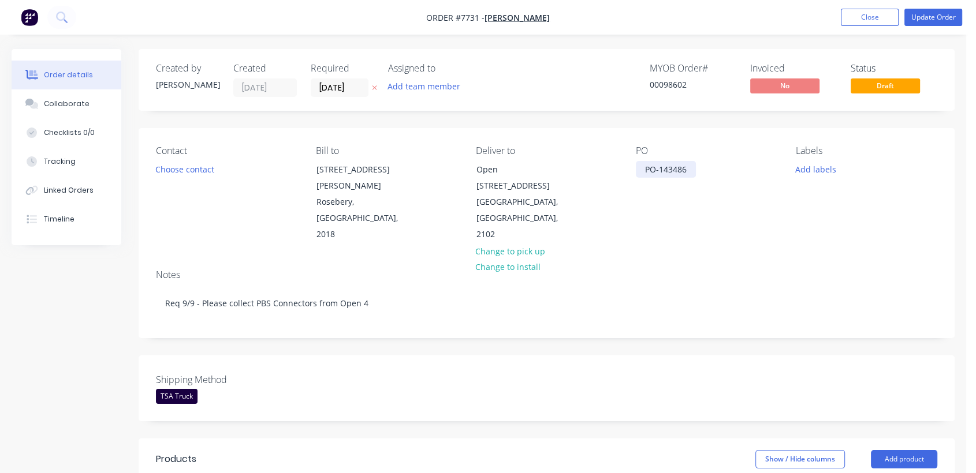
click at [690, 171] on div "PO-143486" at bounding box center [666, 169] width 60 height 17
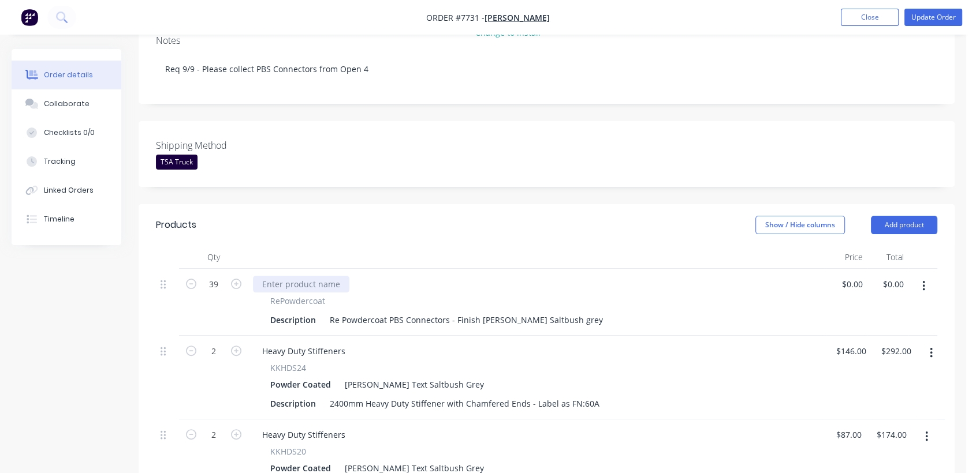
scroll to position [256, 0]
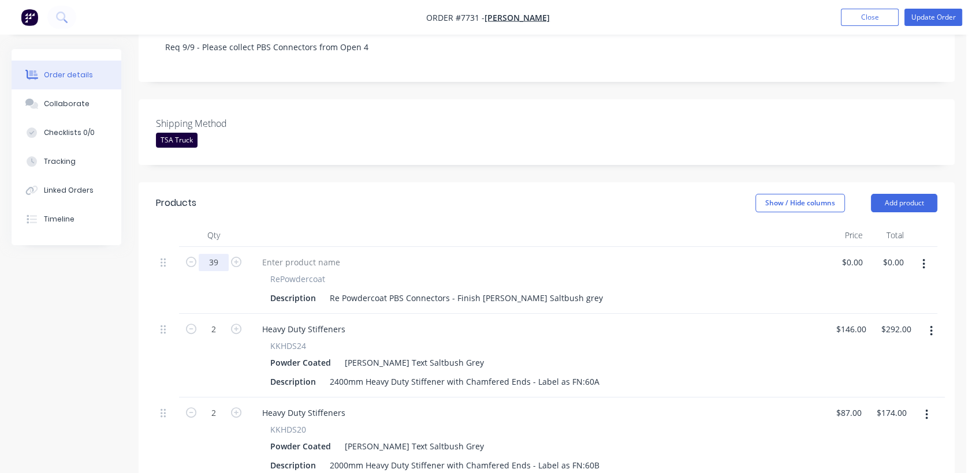
click at [219, 254] on input "39" at bounding box center [214, 262] width 30 height 17
type input "31"
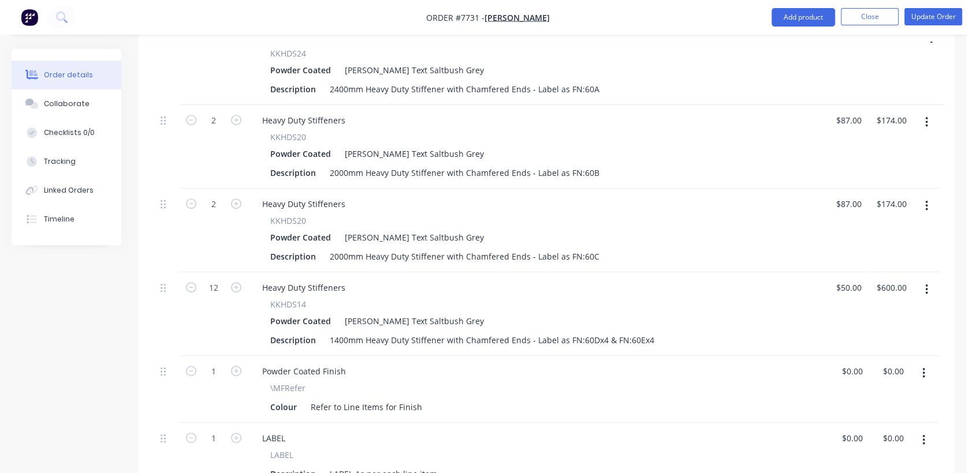
scroll to position [577, 0]
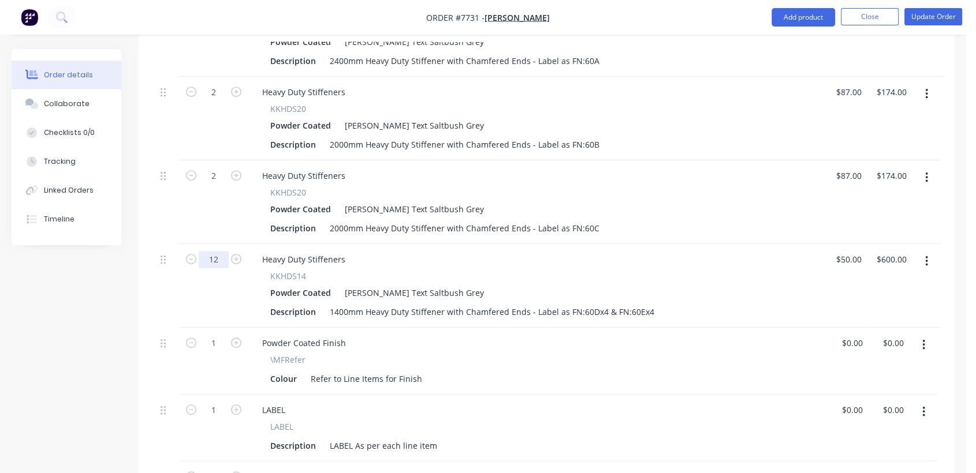
type input "8"
type input "$400.00"
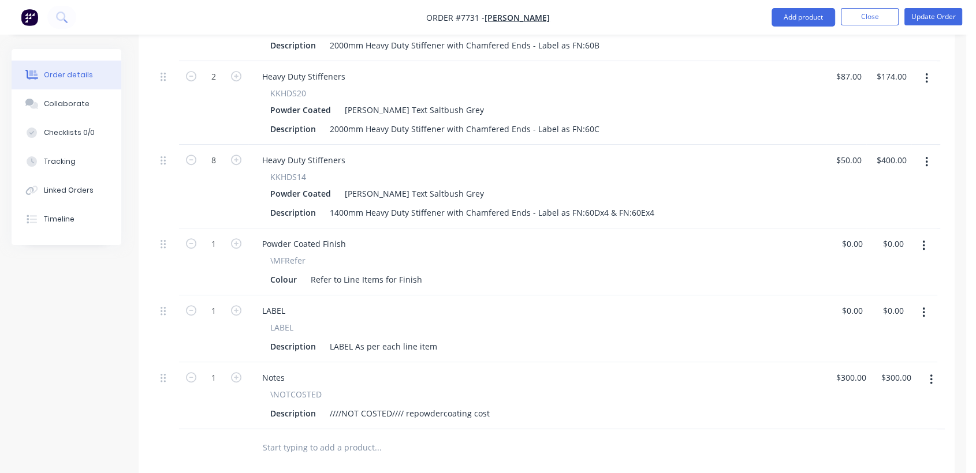
scroll to position [705, 0]
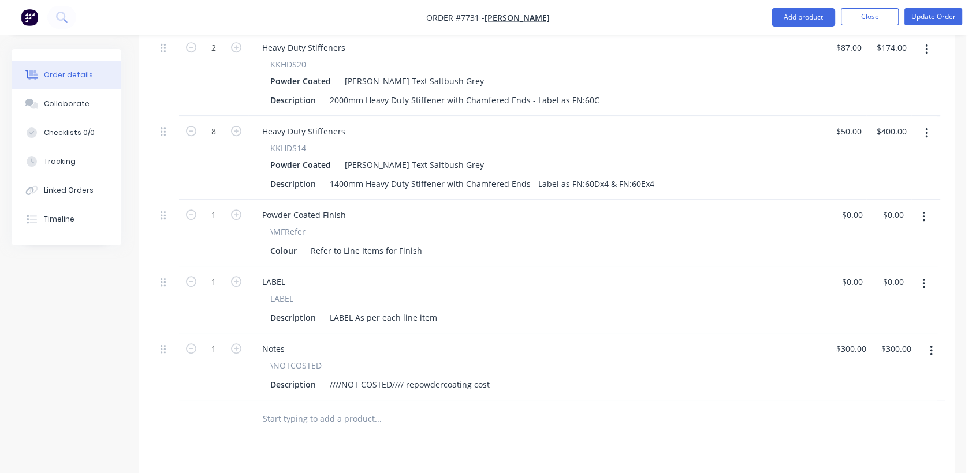
click at [345, 408] on input "text" at bounding box center [377, 419] width 231 height 23
type input "h"
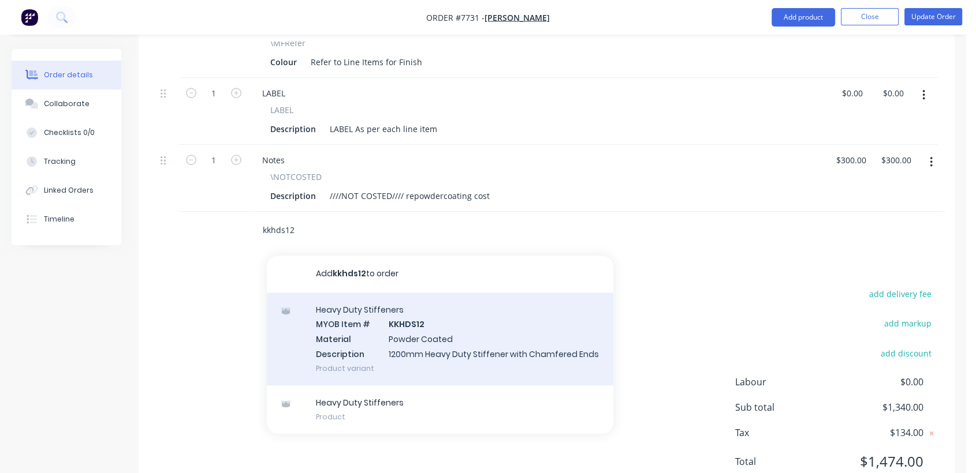
scroll to position [898, 0]
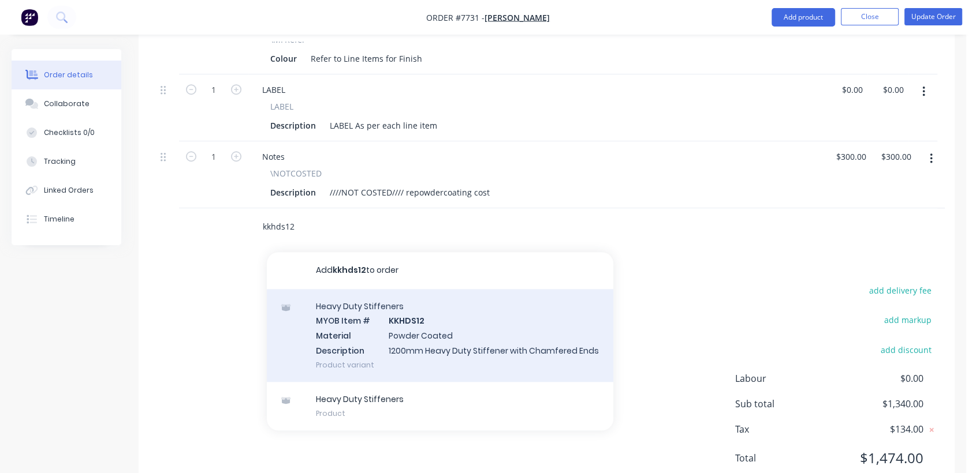
type input "kkhds12"
click at [442, 323] on div "Heavy Duty Stiffeners MYOB Item # KKHDS12 Material Powder Coated Description 12…" at bounding box center [440, 335] width 346 height 93
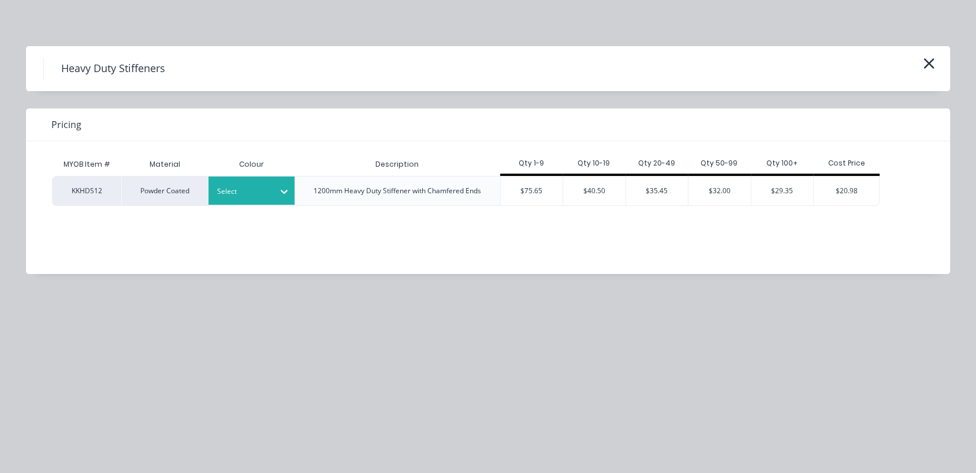
click at [272, 196] on div "Select" at bounding box center [241, 191] width 65 height 15
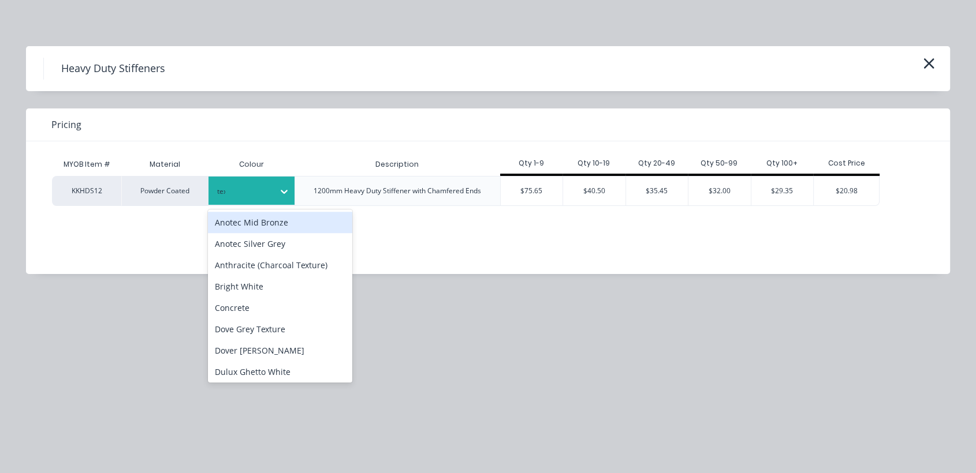
type input "text"
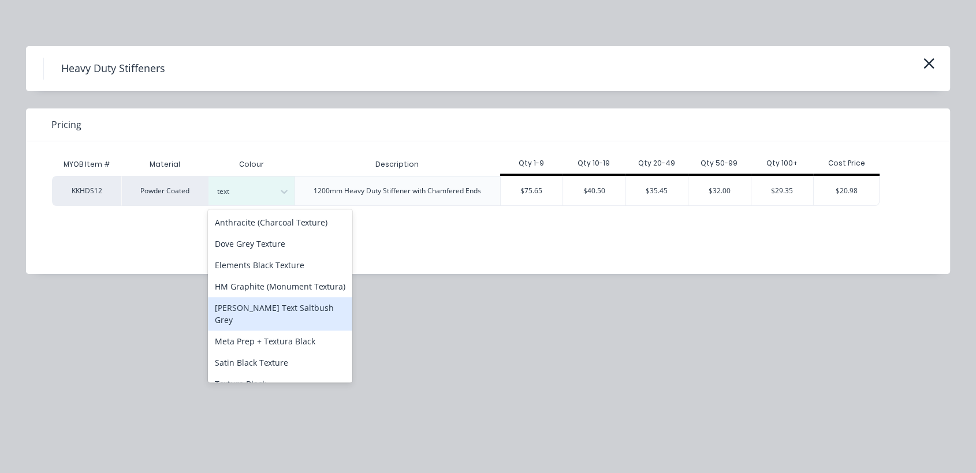
click at [283, 320] on div "[PERSON_NAME] Text Saltbush Grey" at bounding box center [280, 313] width 144 height 33
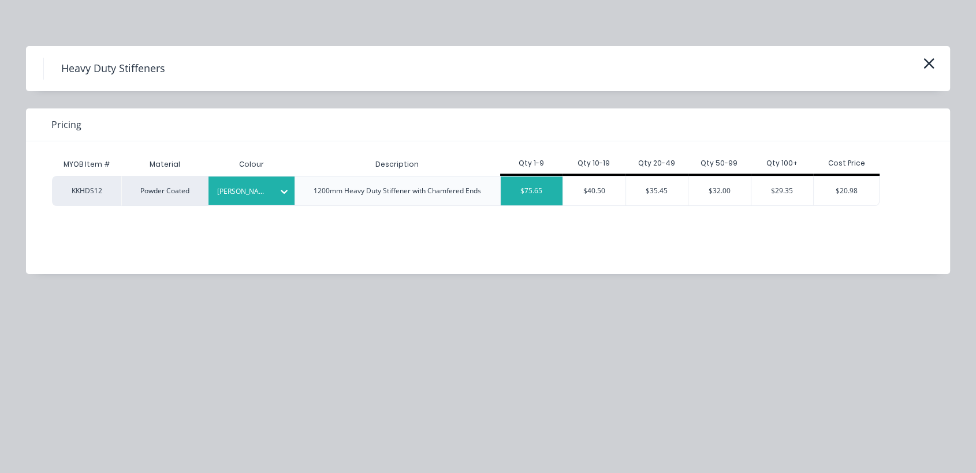
click at [539, 188] on div "$75.65" at bounding box center [532, 191] width 62 height 29
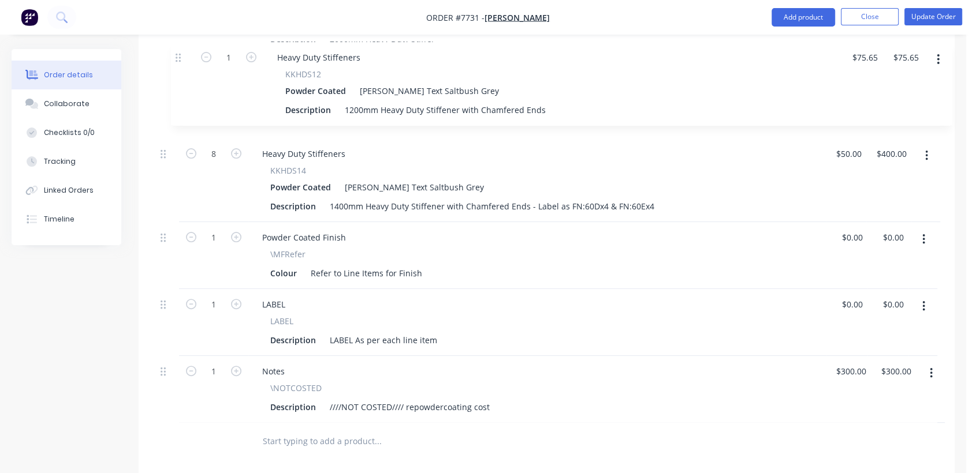
scroll to position [766, 0]
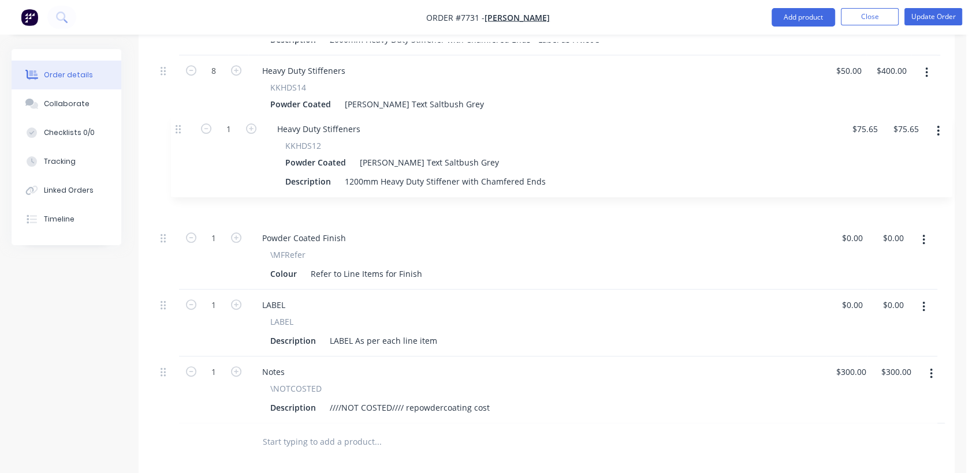
drag, startPoint x: 163, startPoint y: 208, endPoint x: 180, endPoint y: 126, distance: 83.7
click at [180, 126] on div "31 RePowdercoat Description Re Powdercoat PBS Connectors - Finish [PERSON_NAME]…" at bounding box center [546, 80] width 781 height 686
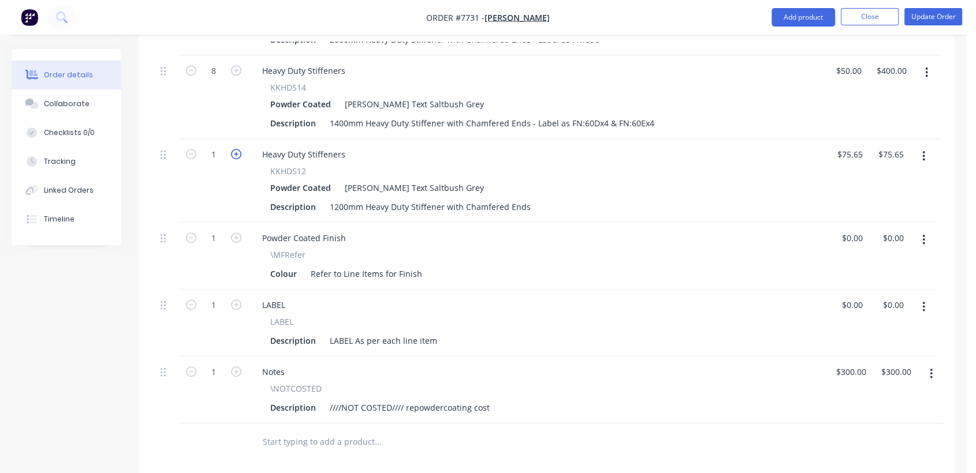
click at [238, 149] on icon "button" at bounding box center [236, 154] width 10 height 10
type input "2"
type input "$151.30"
click at [854, 146] on input "75.65" at bounding box center [850, 154] width 31 height 17
type input "$116.00"
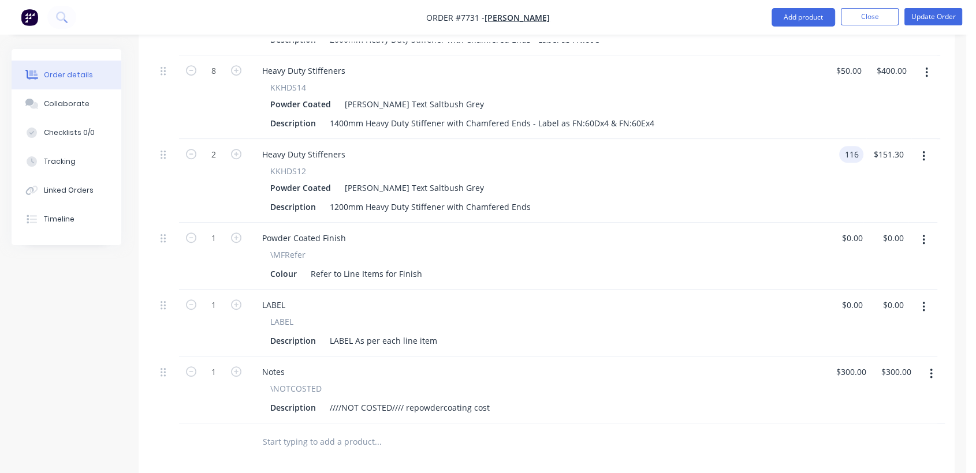
type input "232.00"
type input "50"
type input "$232.00"
click at [850, 62] on input "50" at bounding box center [855, 70] width 15 height 17
type input "$58.00"
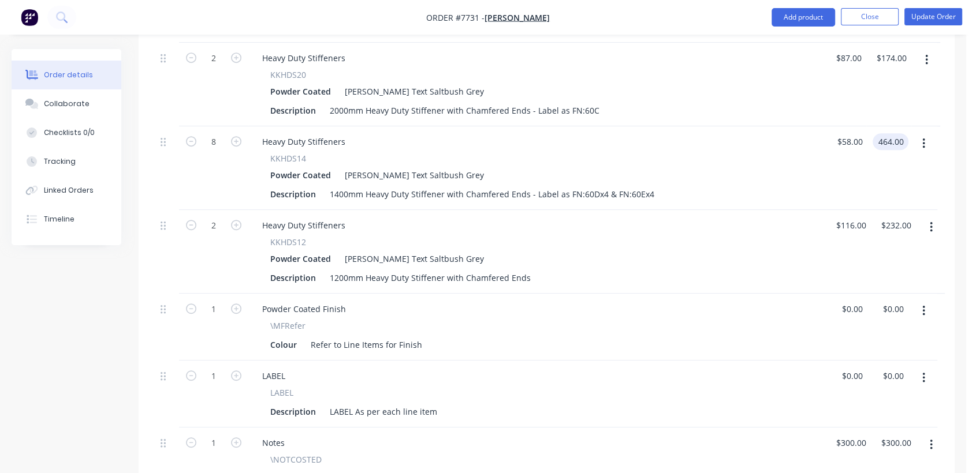
scroll to position [637, 0]
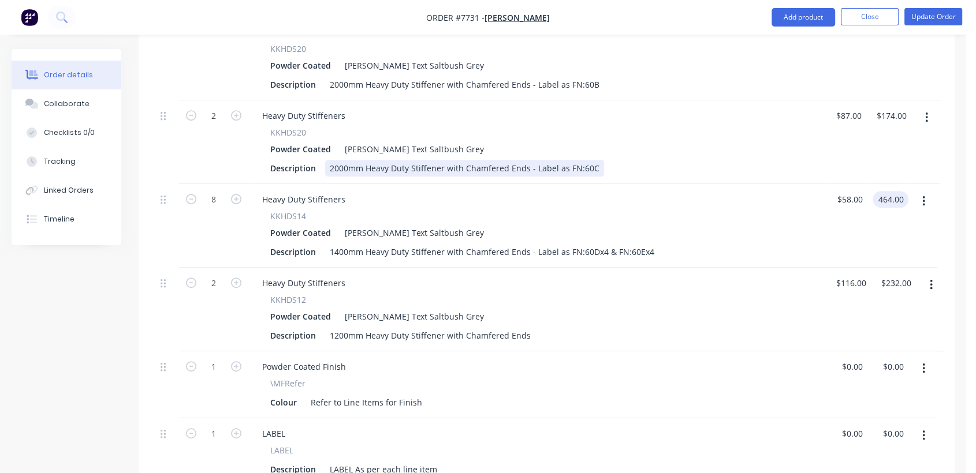
type input "$464.00"
drag, startPoint x: 591, startPoint y: 150, endPoint x: 550, endPoint y: 147, distance: 41.1
click at [550, 160] on div "2000mm Heavy Duty Stiffener with Chamfered Ends - Label as FN:60C" at bounding box center [464, 168] width 279 height 17
click at [565, 160] on div "2000mm Heavy Duty Stiffener with Chamfered Ends - Label as FN:60C" at bounding box center [464, 168] width 279 height 17
drag, startPoint x: 522, startPoint y: 149, endPoint x: 572, endPoint y: 147, distance: 49.7
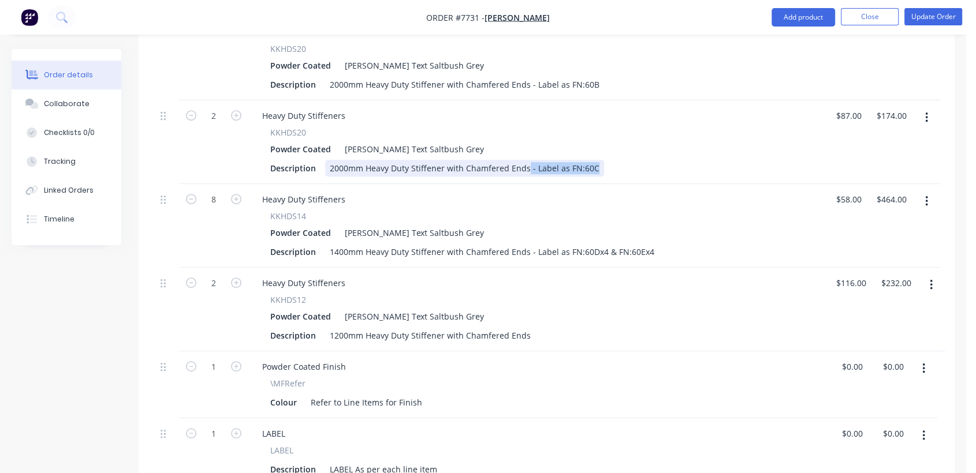
click at [596, 160] on div "Description 2000mm Heavy Duty Stiffener with Chamfered Ends - Label as FN:60C" at bounding box center [535, 168] width 538 height 17
copy div "- Label as FN:60C"
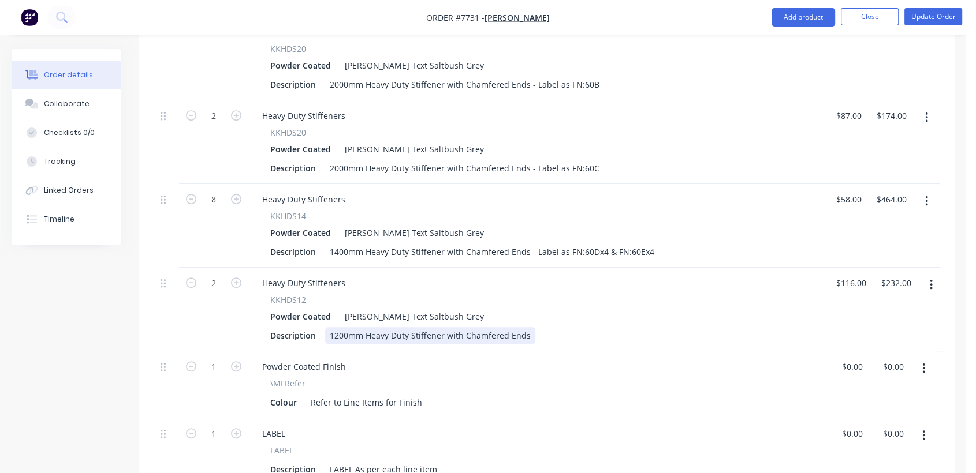
click at [527, 327] on div "1200mm Heavy Duty Stiffener with Chamfered Ends" at bounding box center [430, 335] width 210 height 17
paste div
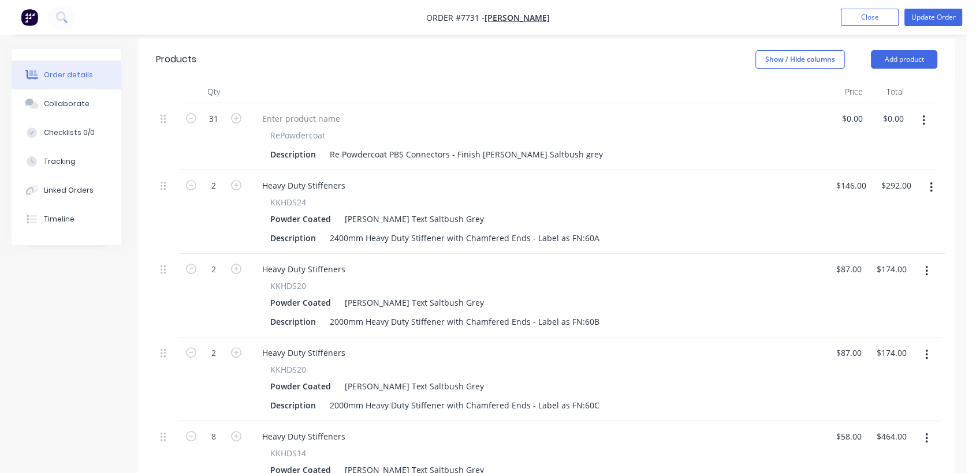
scroll to position [381, 0]
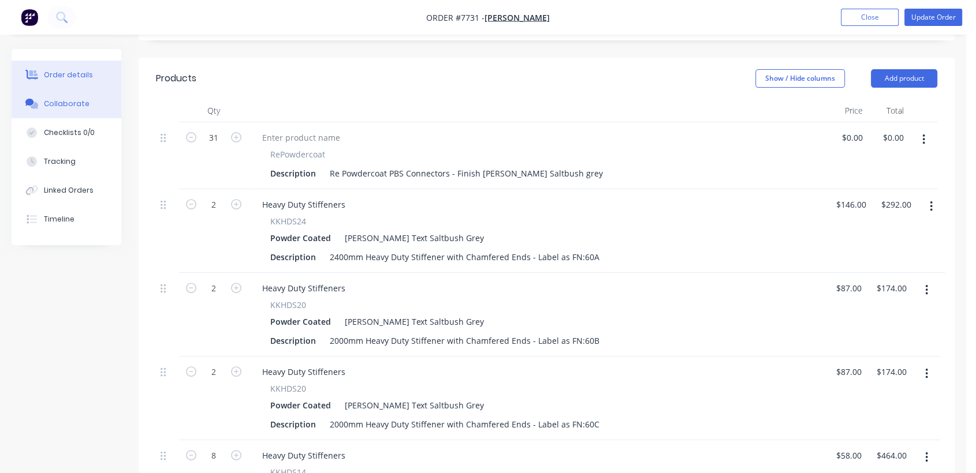
type input "$116.00"
click at [79, 99] on div "Collaborate" at bounding box center [67, 104] width 46 height 10
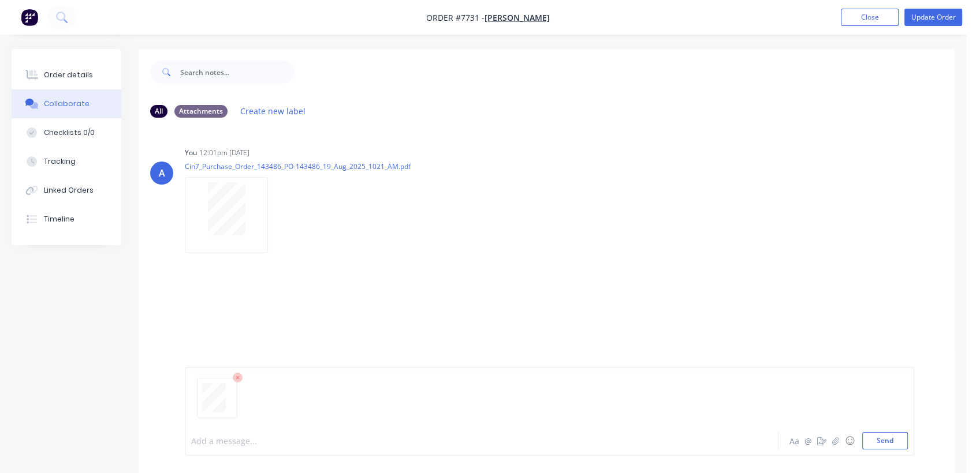
click at [252, 440] on div at bounding box center [460, 441] width 537 height 12
click at [878, 438] on button "Send" at bounding box center [885, 440] width 46 height 17
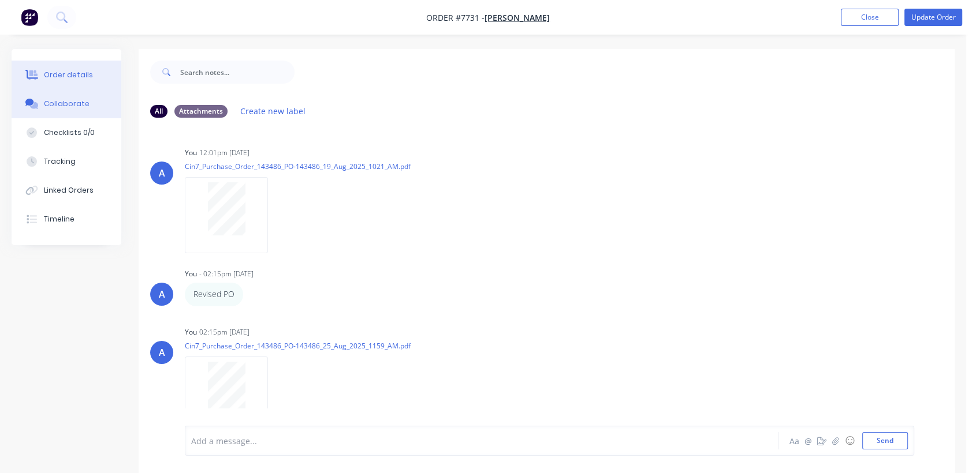
click at [69, 77] on div "Order details" at bounding box center [68, 75] width 49 height 10
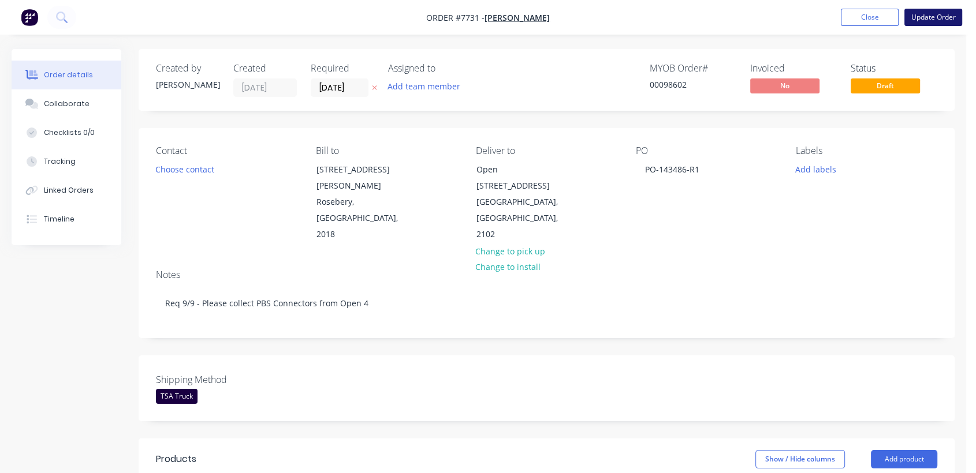
click at [936, 10] on button "Update Order" at bounding box center [933, 17] width 58 height 17
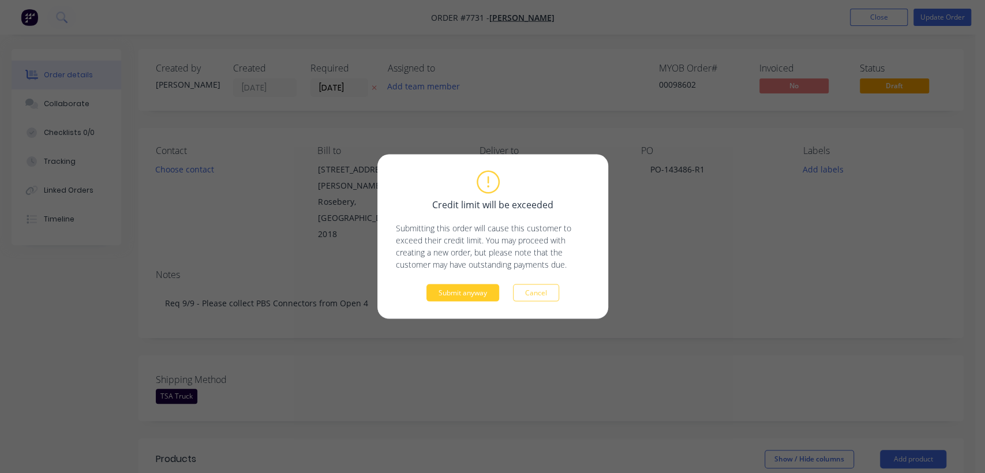
click at [448, 292] on button "Submit anyway" at bounding box center [463, 293] width 73 height 17
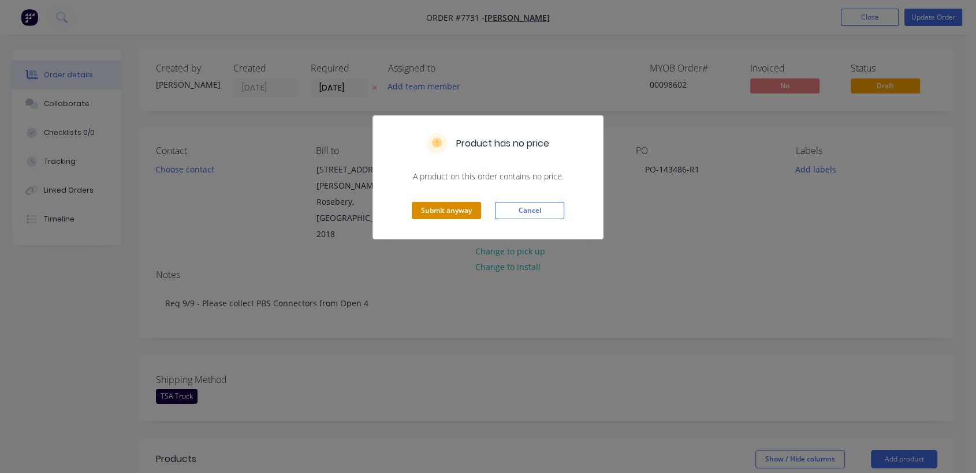
click at [444, 204] on button "Submit anyway" at bounding box center [446, 210] width 69 height 17
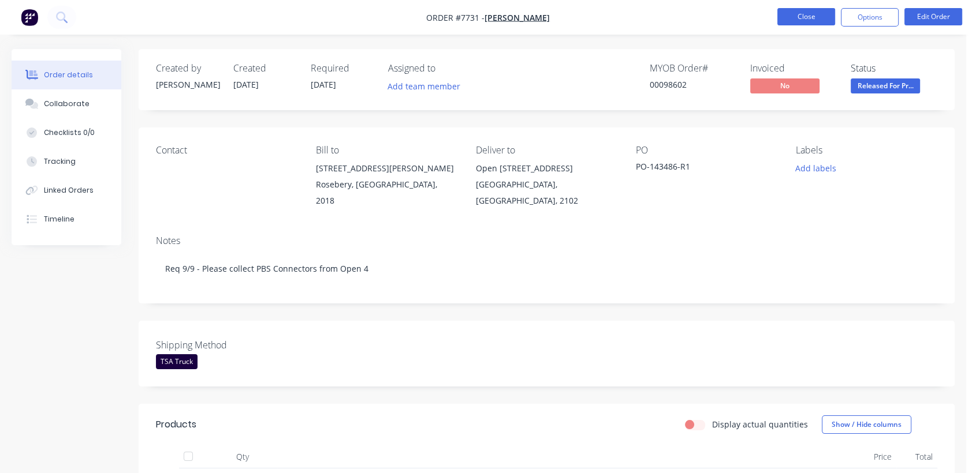
click at [818, 13] on button "Close" at bounding box center [806, 16] width 58 height 17
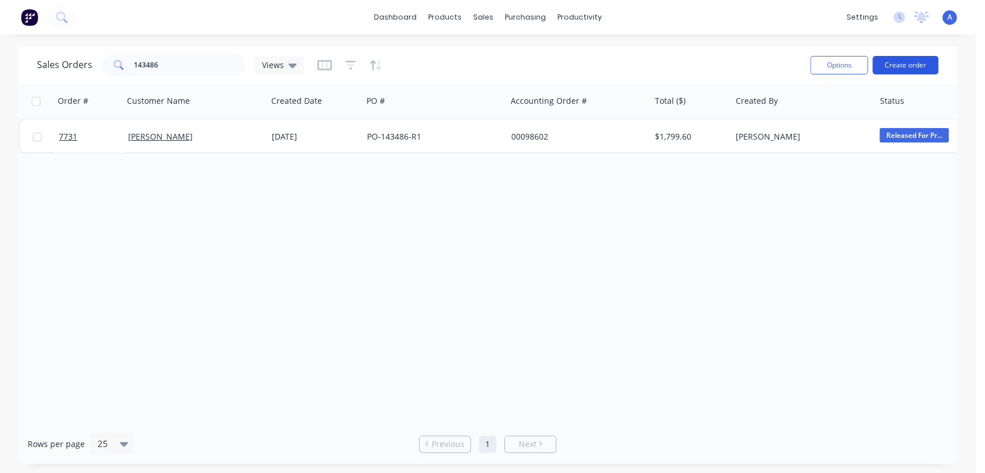
click at [901, 57] on button "Create order" at bounding box center [906, 65] width 66 height 18
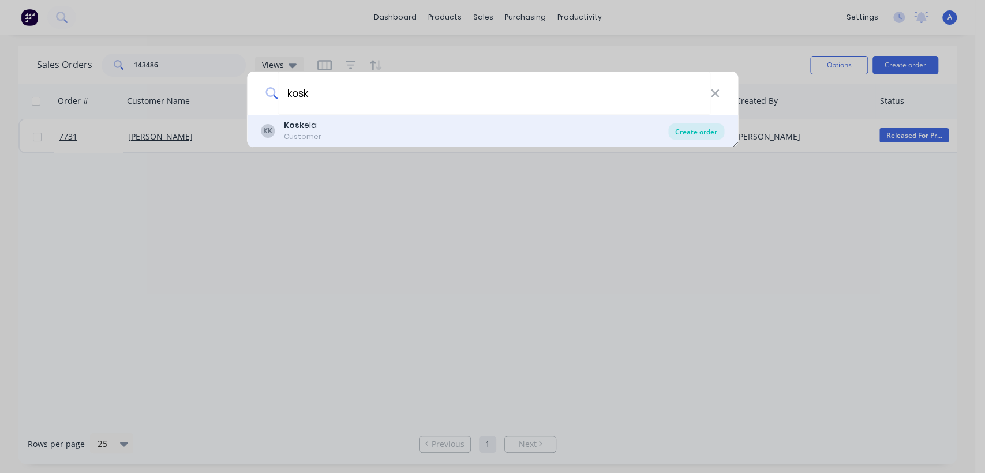
type input "kosk"
click at [699, 133] on div "Create order" at bounding box center [697, 132] width 56 height 16
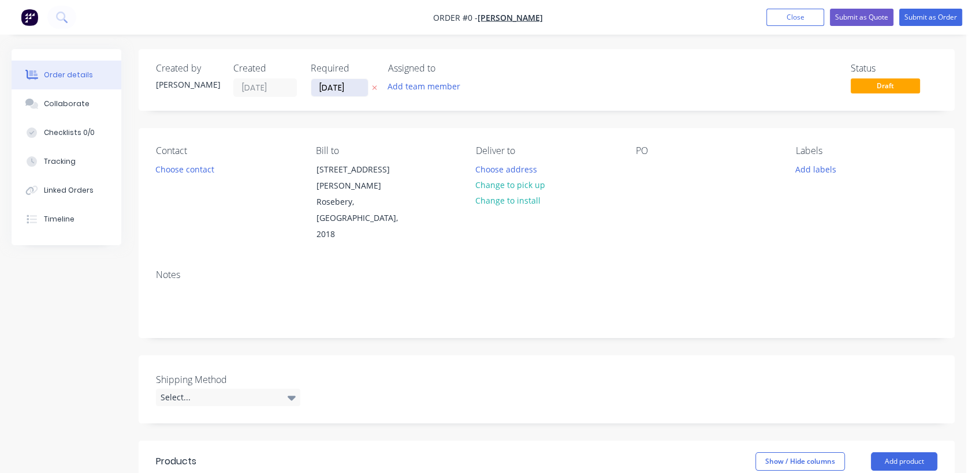
click at [363, 88] on input "[DATE]" at bounding box center [339, 87] width 57 height 17
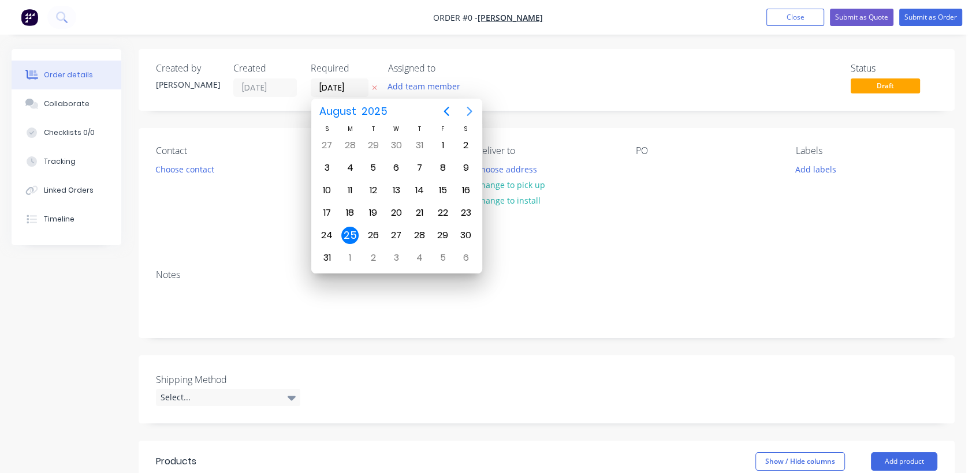
click at [467, 107] on icon "Next page" at bounding box center [468, 111] width 5 height 9
click at [391, 228] on div "31" at bounding box center [395, 235] width 17 height 17
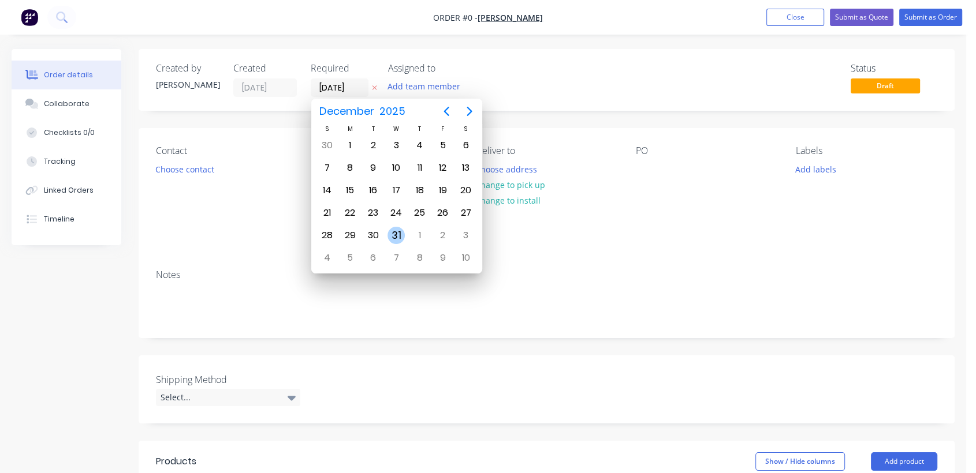
type input "[DATE]"
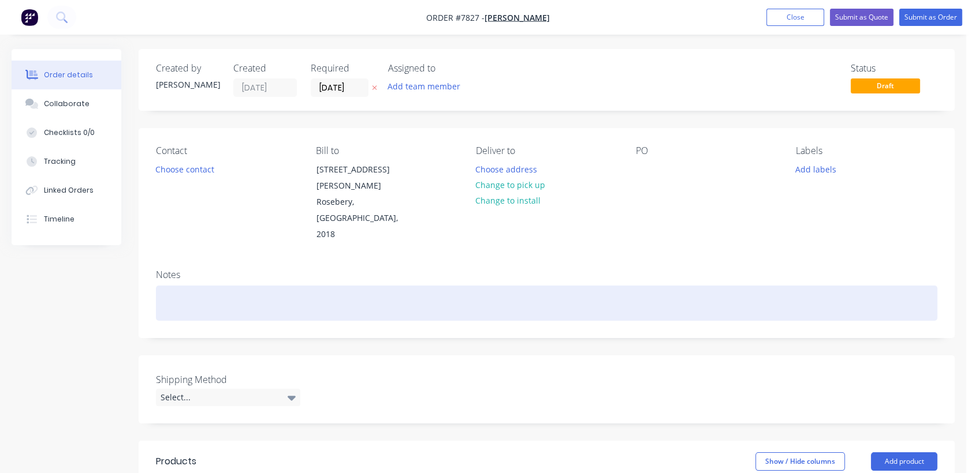
click at [186, 286] on div at bounding box center [546, 303] width 781 height 35
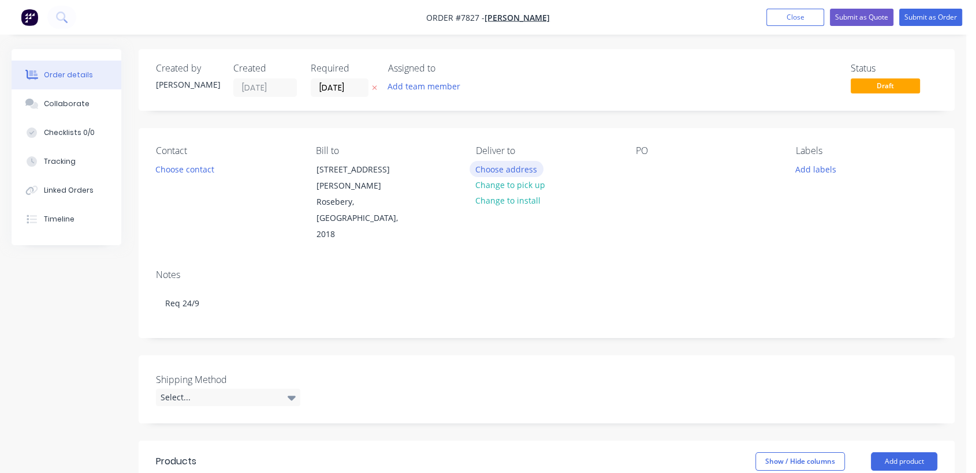
click at [508, 161] on button "Choose address" at bounding box center [506, 169] width 74 height 16
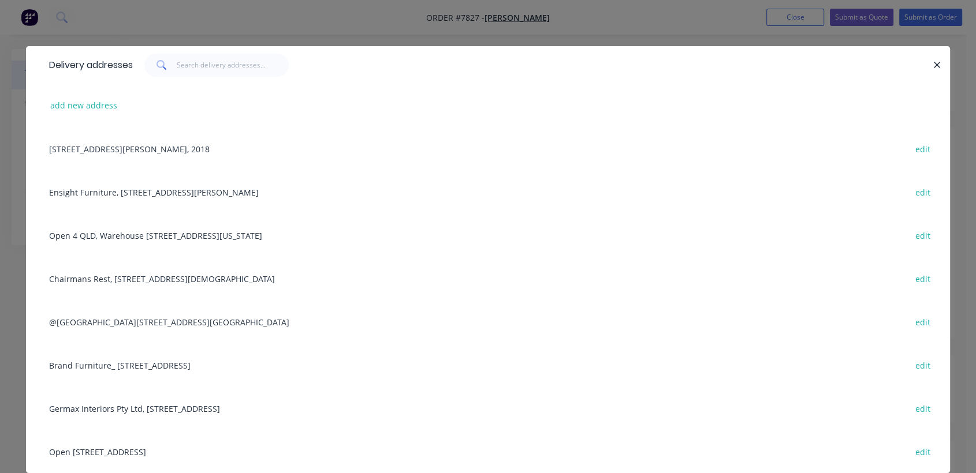
click at [118, 450] on div "Open [STREET_ADDRESS] edit" at bounding box center [487, 451] width 889 height 43
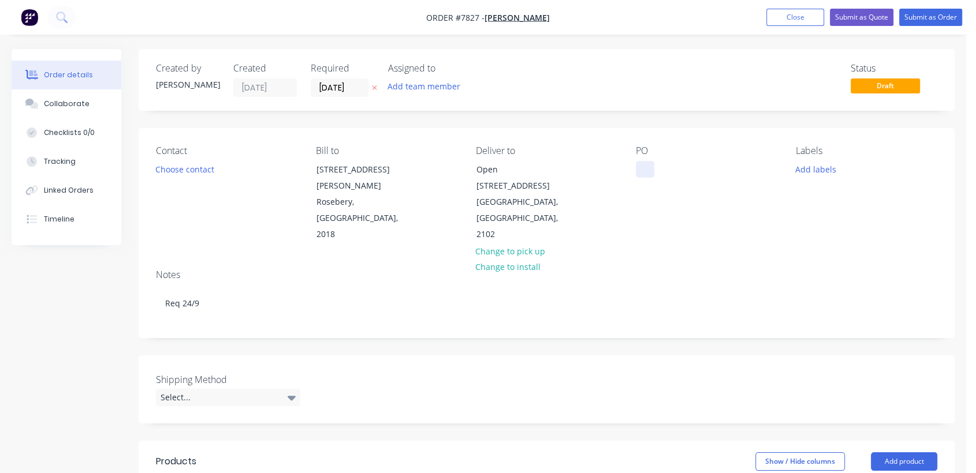
click at [642, 167] on div at bounding box center [645, 169] width 18 height 17
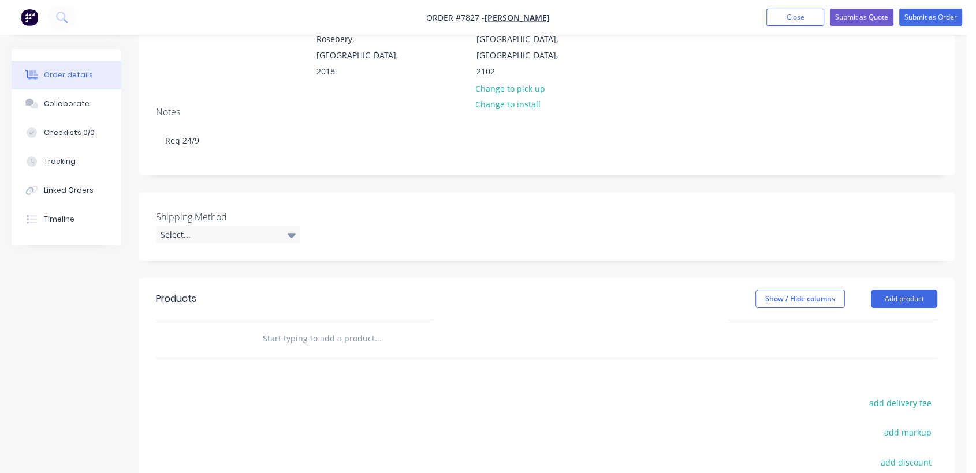
scroll to position [192, 0]
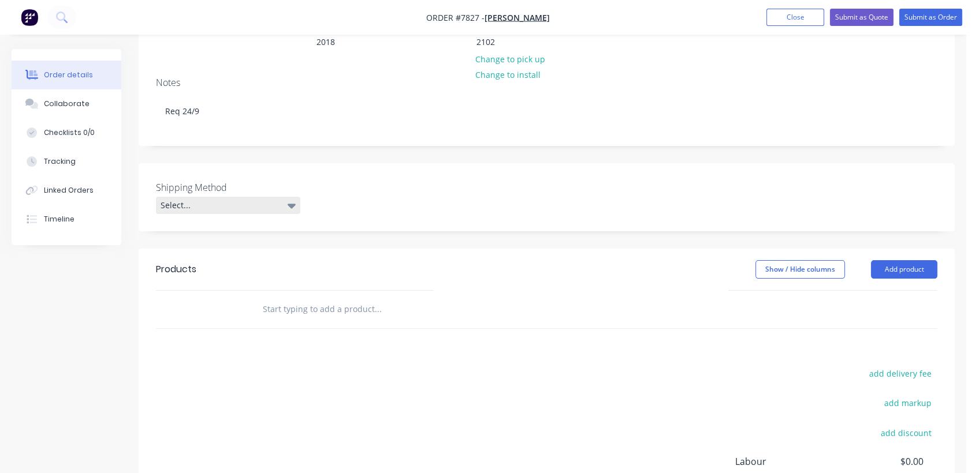
click at [228, 197] on div "Select..." at bounding box center [228, 205] width 144 height 17
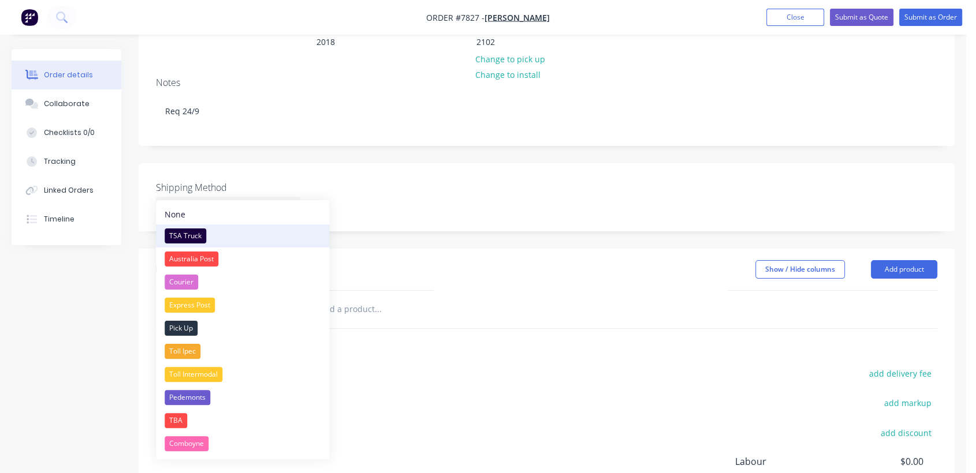
click at [199, 232] on div "TSA Truck" at bounding box center [186, 236] width 42 height 15
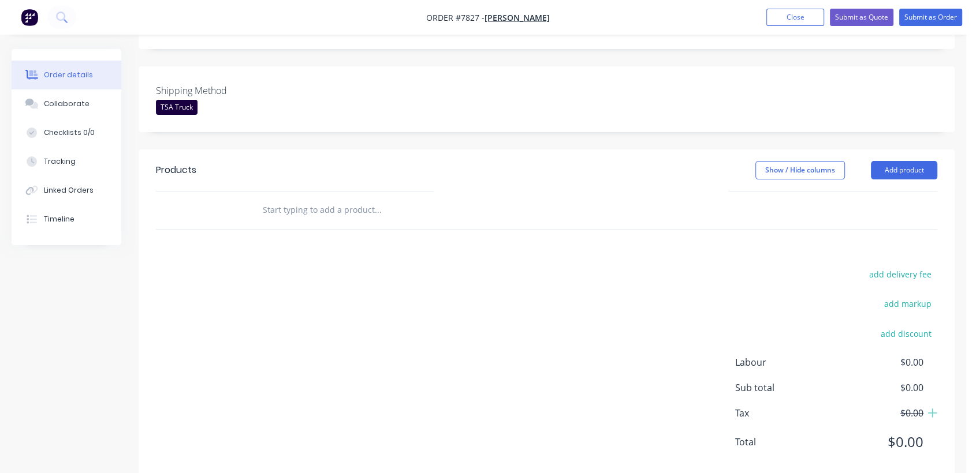
scroll to position [298, 0]
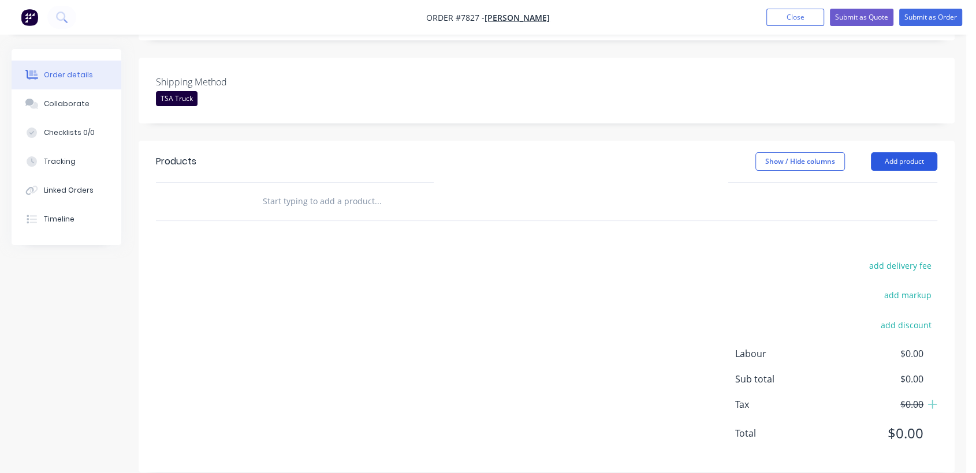
click at [906, 152] on button "Add product" at bounding box center [904, 161] width 66 height 18
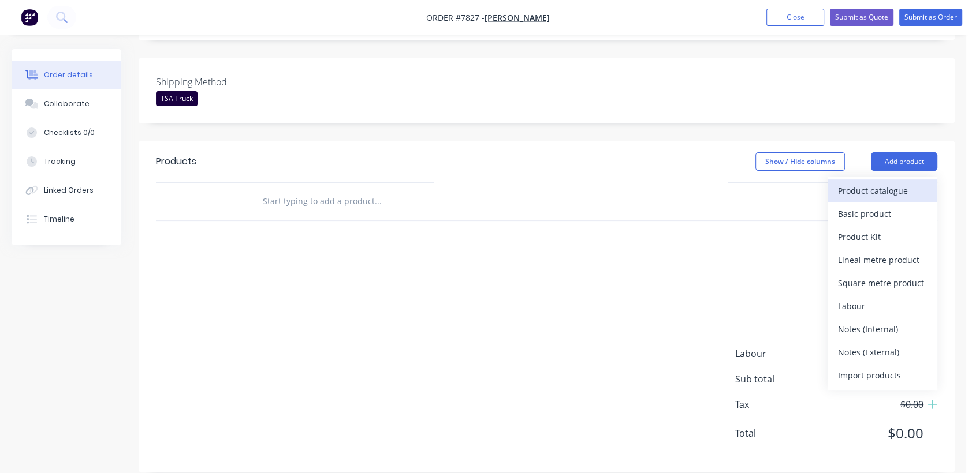
click at [868, 182] on div "Product catalogue" at bounding box center [882, 190] width 89 height 17
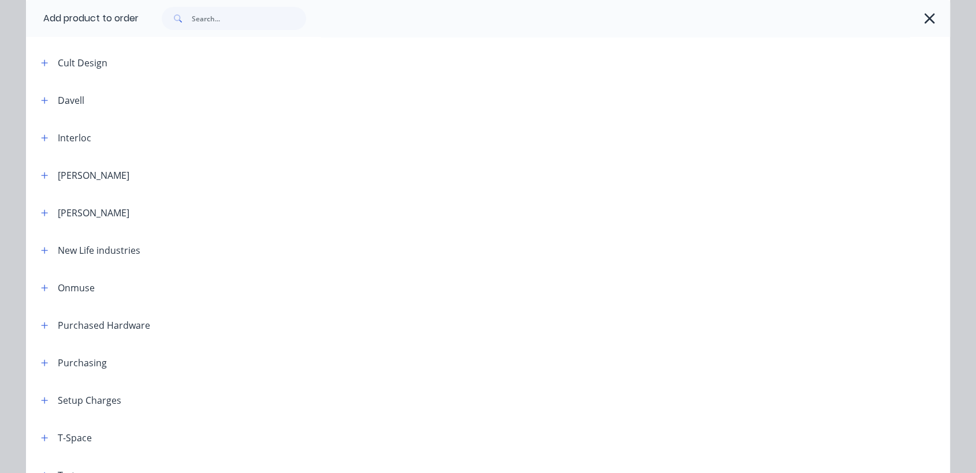
scroll to position [384, 0]
click at [42, 172] on icon "button" at bounding box center [45, 173] width 6 height 6
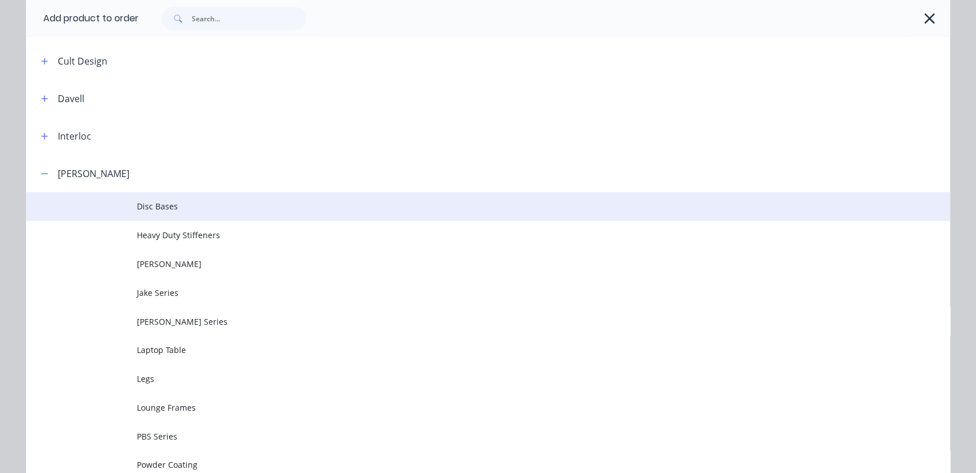
click at [195, 202] on span "Disc Bases" at bounding box center [462, 206] width 650 height 12
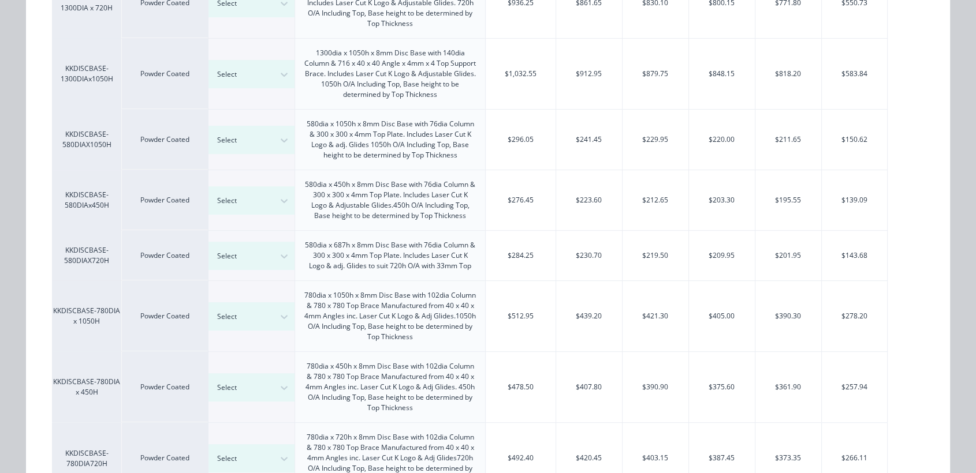
click at [468, 267] on div "580dia x 687h x 8mm Disc Base with 76dia Column & 300 x 300 x 4mm Top Plate. In…" at bounding box center [389, 255] width 171 height 31
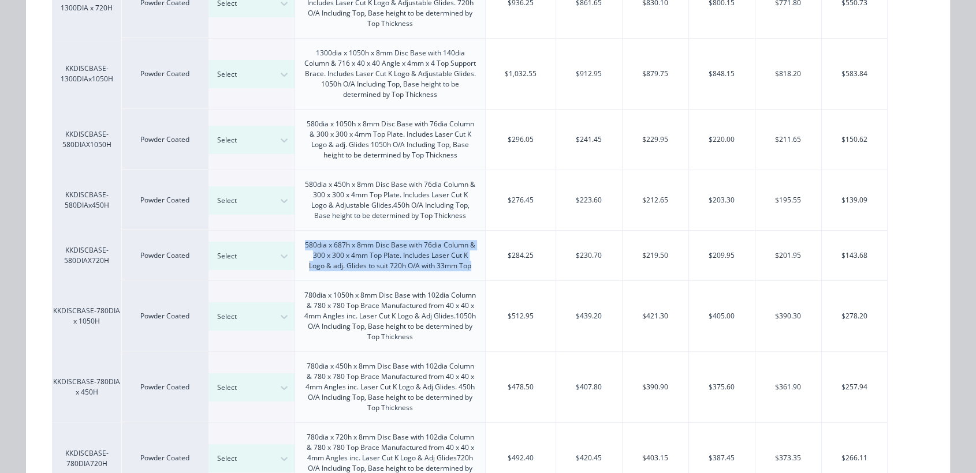
drag, startPoint x: 466, startPoint y: 264, endPoint x: 298, endPoint y: 233, distance: 170.8
click at [298, 233] on div "580dia x 687h x 8mm Disc Base with 76dia Column & 300 x 300 x 4mm Top Plate. In…" at bounding box center [390, 256] width 190 height 50
copy div "580dia x 687h x 8mm Disc Base with 76dia Column & 300 x 300 x 4mm Top Plate. In…"
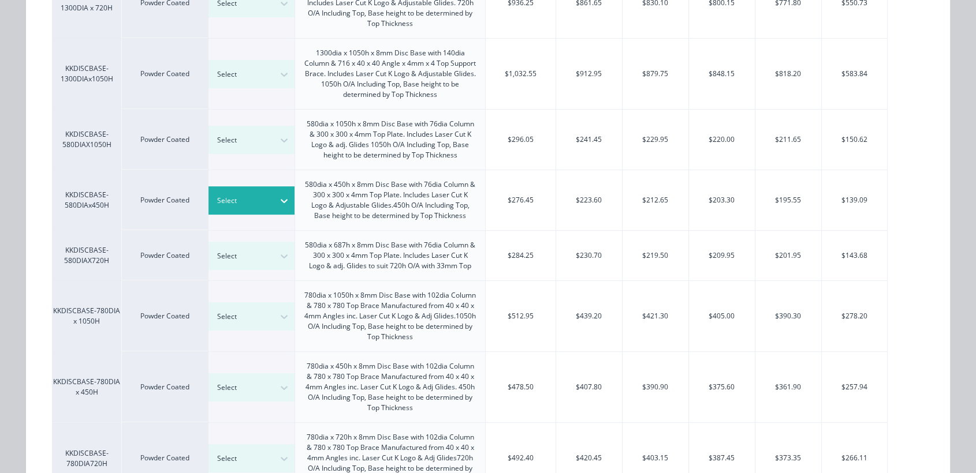
click at [263, 199] on div at bounding box center [243, 201] width 52 height 13
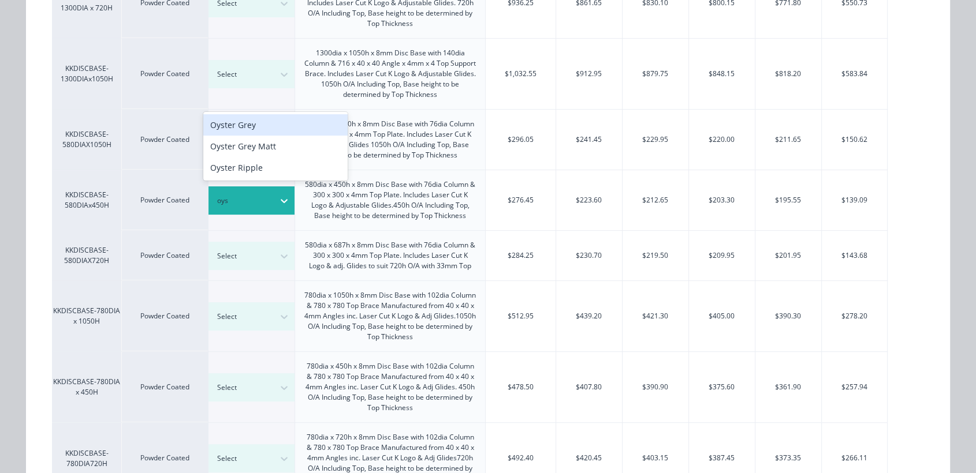
type input "oyst"
click at [278, 124] on div "Oyster Grey" at bounding box center [275, 124] width 144 height 21
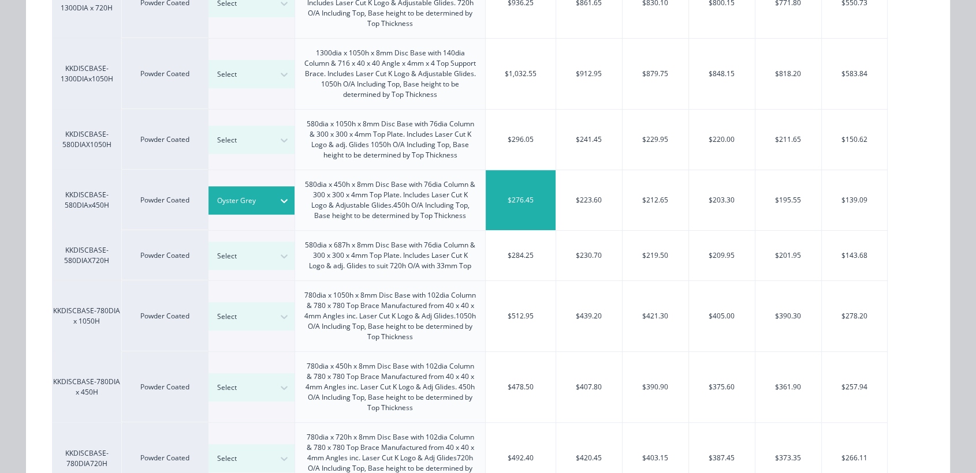
click at [530, 204] on div "$276.45" at bounding box center [521, 200] width 70 height 60
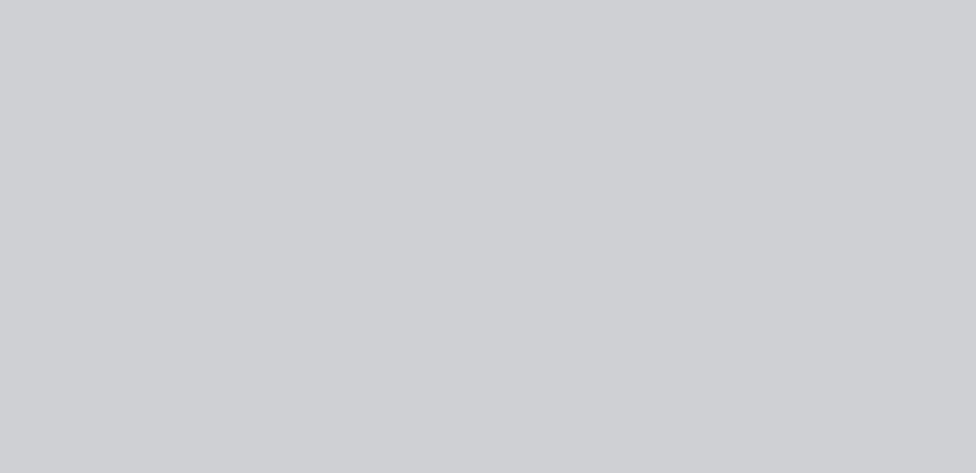
scroll to position [0, 0]
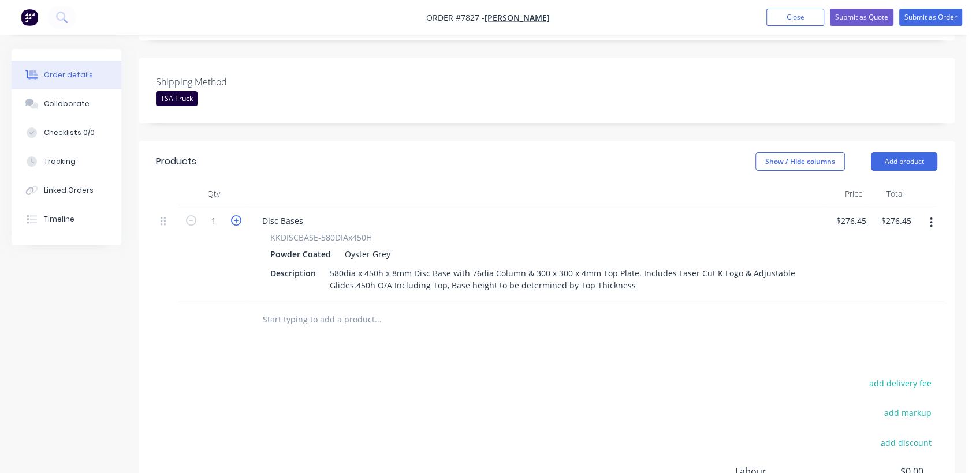
click at [235, 215] on icon "button" at bounding box center [236, 220] width 10 height 10
type input "2"
type input "$552.90"
click at [235, 215] on icon "button" at bounding box center [236, 220] width 10 height 10
type input "3"
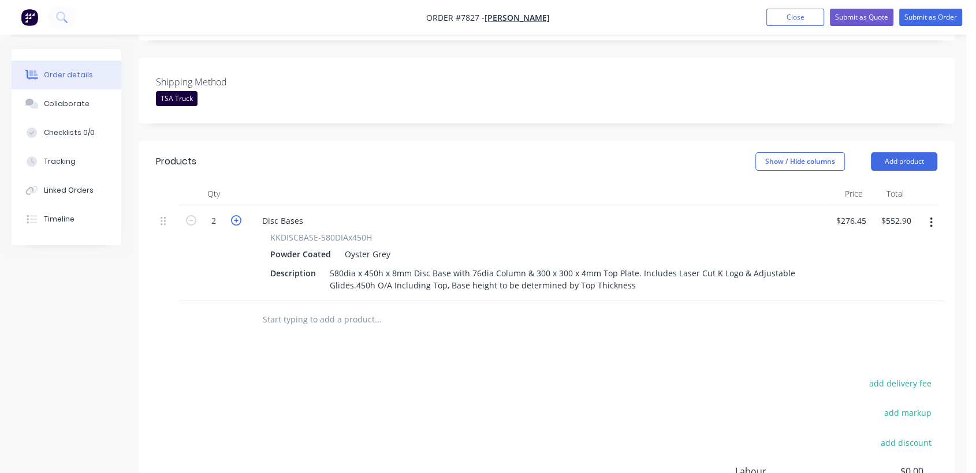
type input "$829.35"
click at [235, 215] on icon "button" at bounding box center [236, 220] width 10 height 10
type input "4"
type input "$1,105.80"
click at [235, 215] on icon "button" at bounding box center [236, 220] width 10 height 10
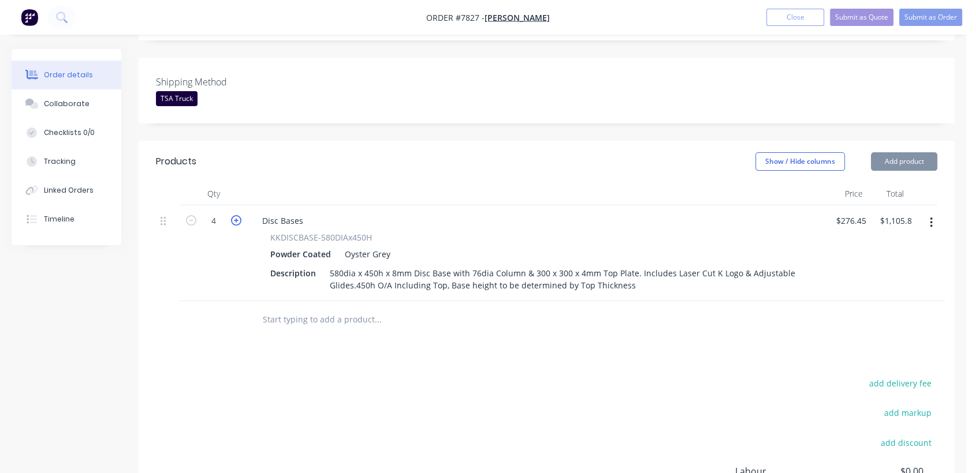
type input "5"
type input "$1,382.25"
click at [235, 215] on icon "button" at bounding box center [236, 220] width 10 height 10
type input "6"
type input "$1,658.70"
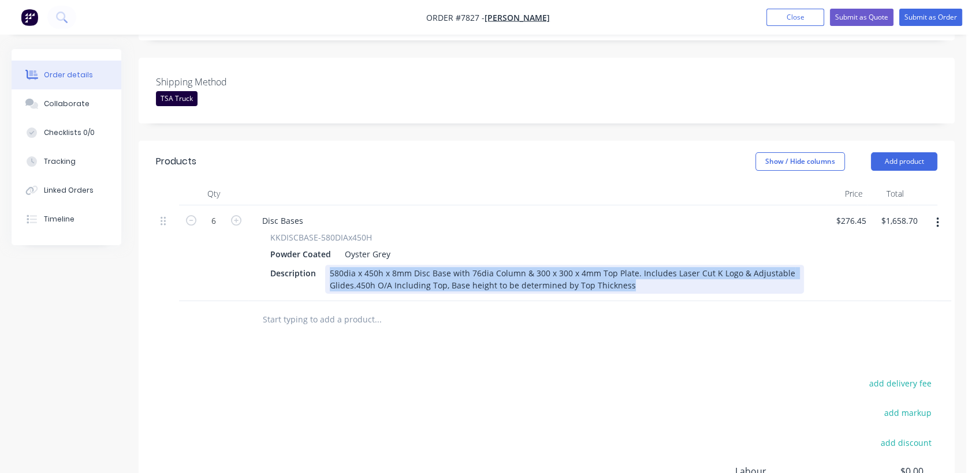
drag, startPoint x: 628, startPoint y: 267, endPoint x: 328, endPoint y: 257, distance: 300.4
click at [328, 265] on div "580dia x 450h x 8mm Disc Base with 76dia Column & 300 x 300 x 4mm Top Plate. In…" at bounding box center [564, 279] width 479 height 29
paste div
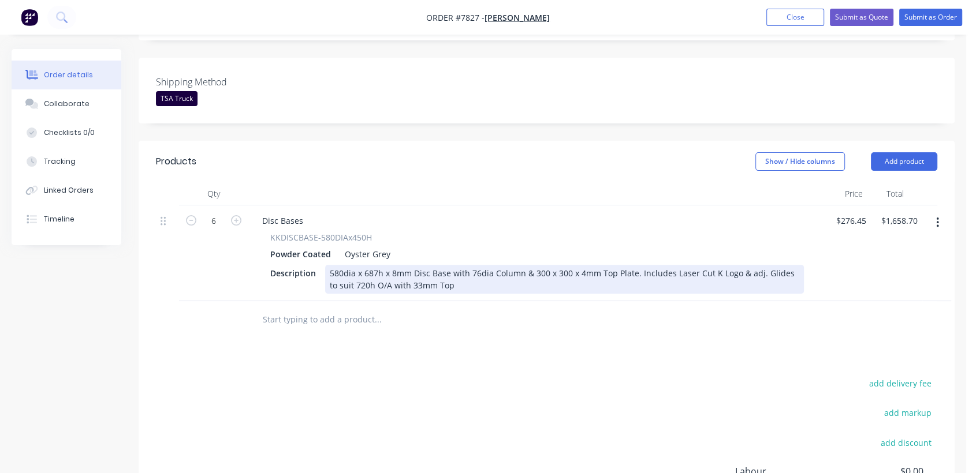
click at [372, 265] on div "580dia x 687h x 8mm Disc Base with 76dia Column & 300 x 300 x 4mm Top Plate. In…" at bounding box center [564, 279] width 479 height 29
click at [353, 268] on div "580dia x 417h x 8mm Disc Base with 76dia Column & 300 x 300 x 4mm Top Plate. In…" at bounding box center [564, 279] width 479 height 29
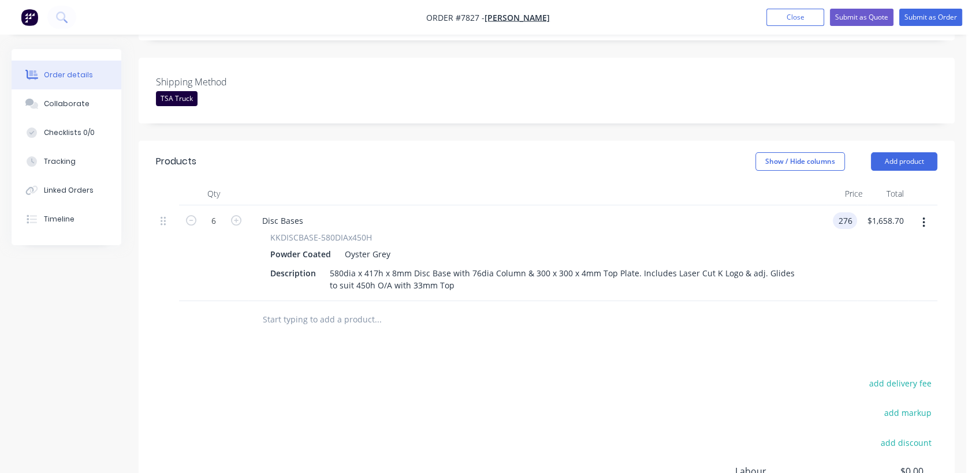
type input "$276.00"
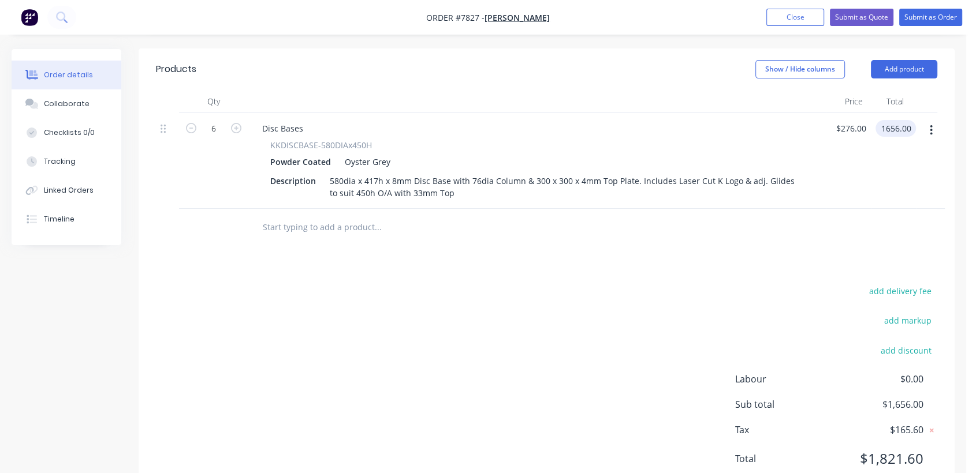
scroll to position [416, 0]
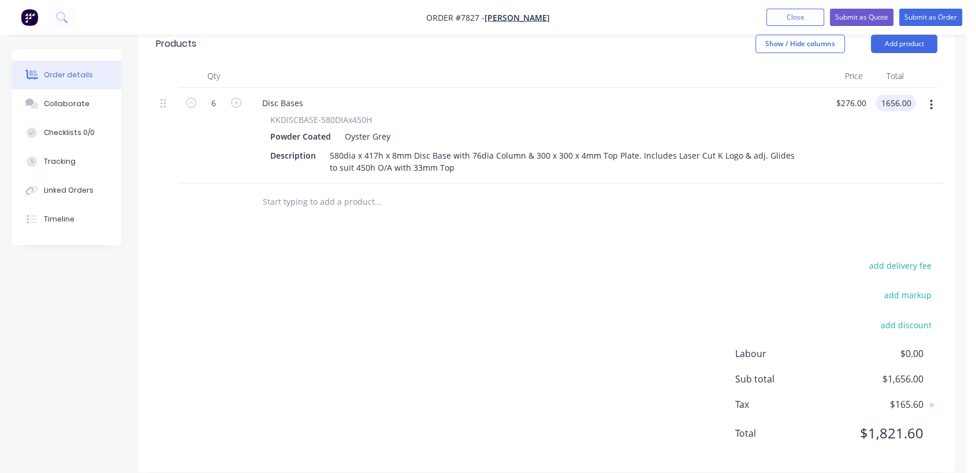
type input "$1,656.00"
click at [340, 191] on input "text" at bounding box center [377, 202] width 231 height 23
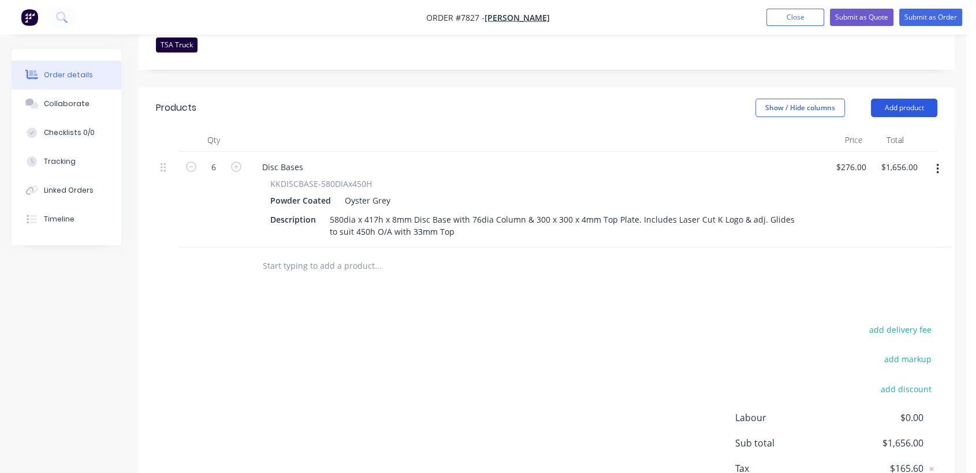
click at [906, 99] on button "Add product" at bounding box center [904, 108] width 66 height 18
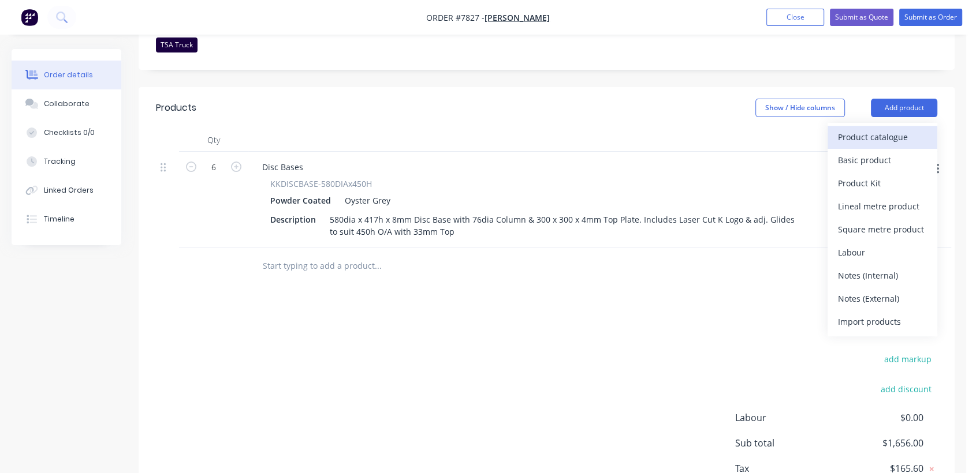
click at [891, 129] on div "Product catalogue" at bounding box center [882, 137] width 89 height 17
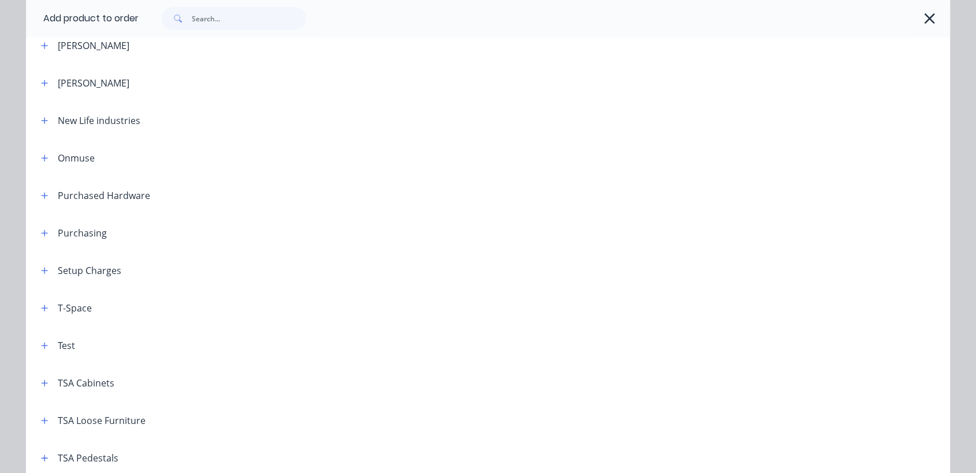
scroll to position [384, 0]
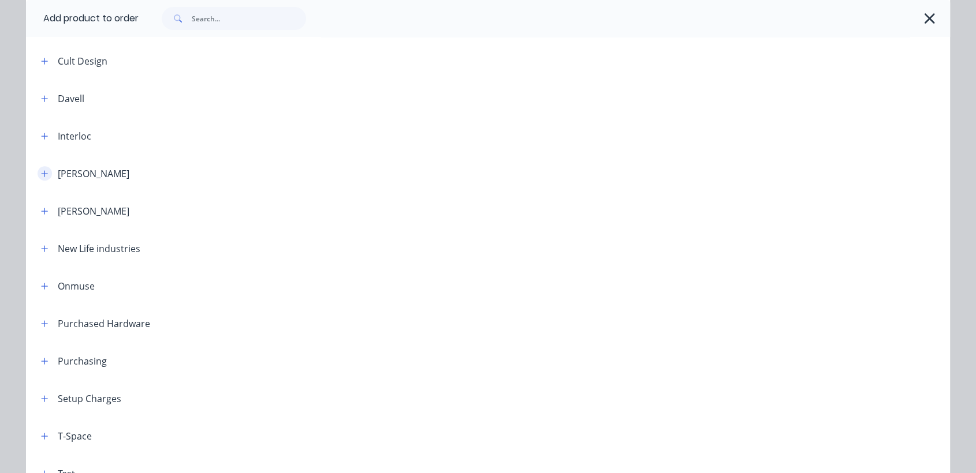
click at [41, 173] on icon "button" at bounding box center [44, 174] width 7 height 8
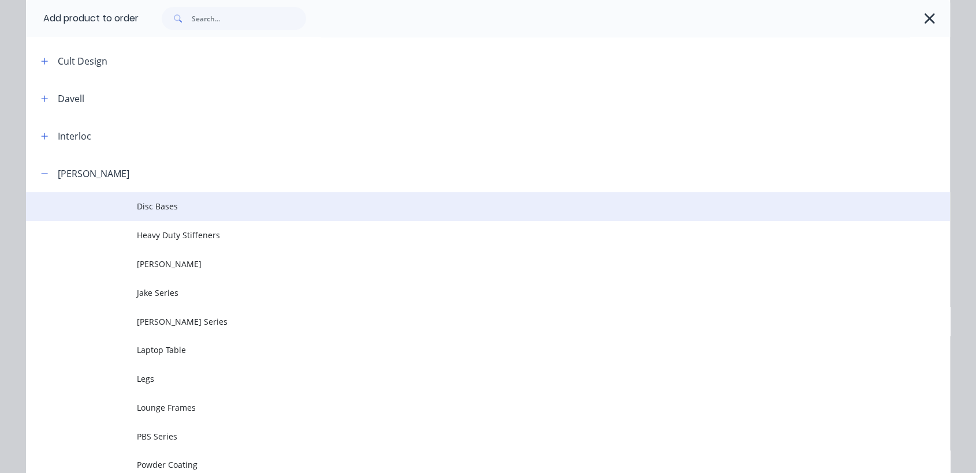
click at [184, 205] on span "Disc Bases" at bounding box center [462, 206] width 650 height 12
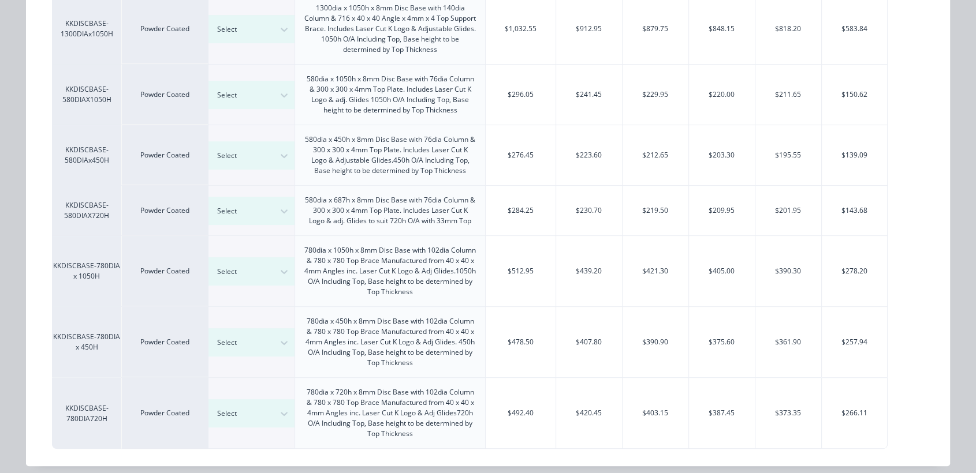
scroll to position [438, 0]
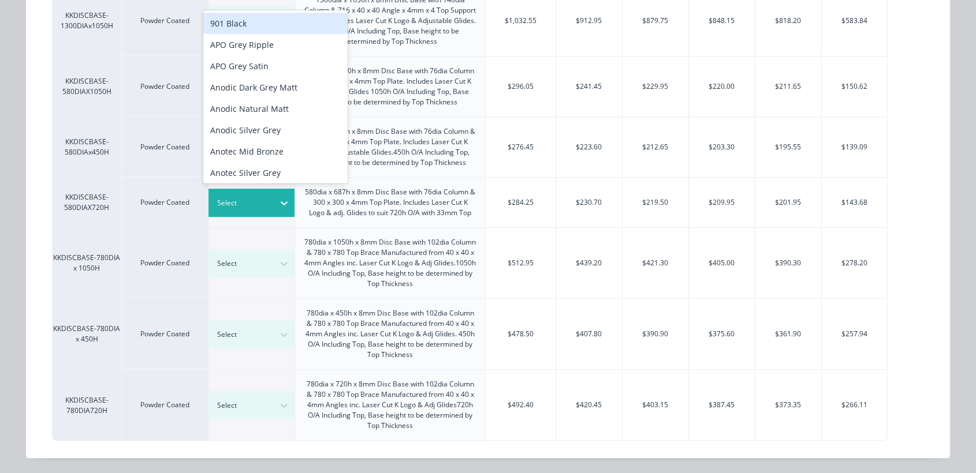
click at [266, 196] on div "Select" at bounding box center [241, 203] width 65 height 15
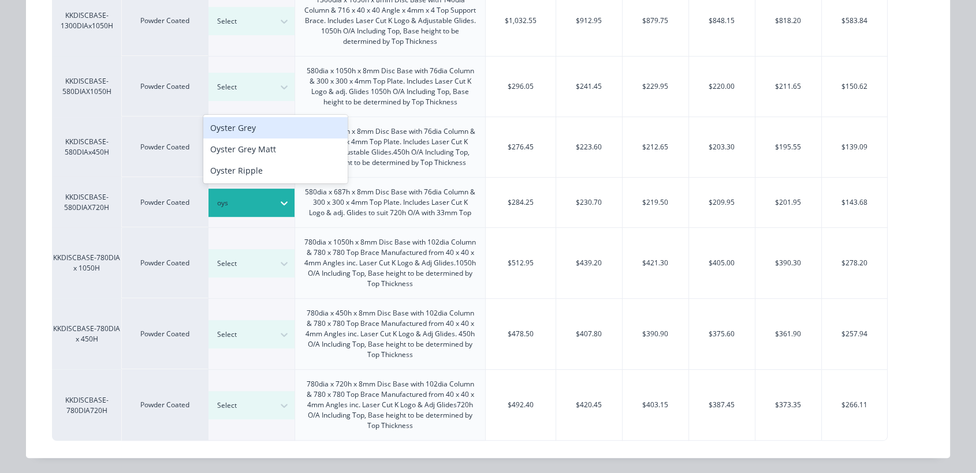
type input "oyst"
click at [302, 130] on div "Oyster Grey" at bounding box center [275, 127] width 144 height 21
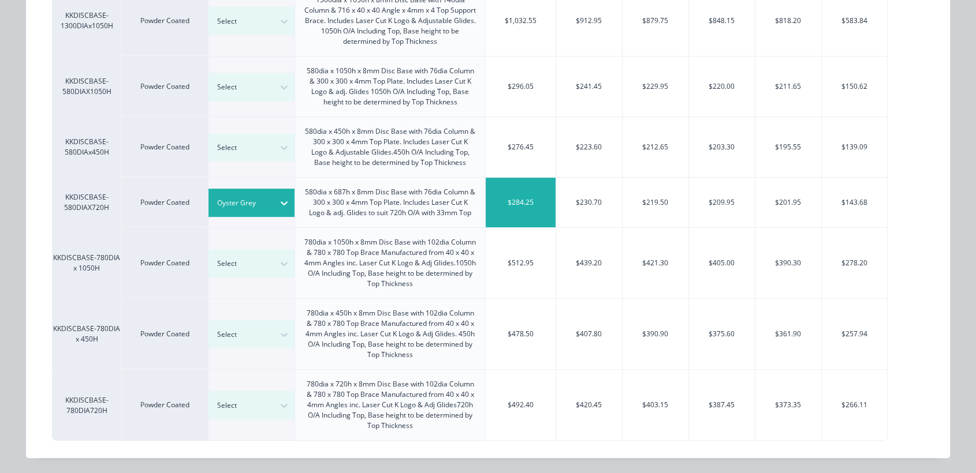
click at [517, 201] on div "$284.25" at bounding box center [521, 203] width 70 height 50
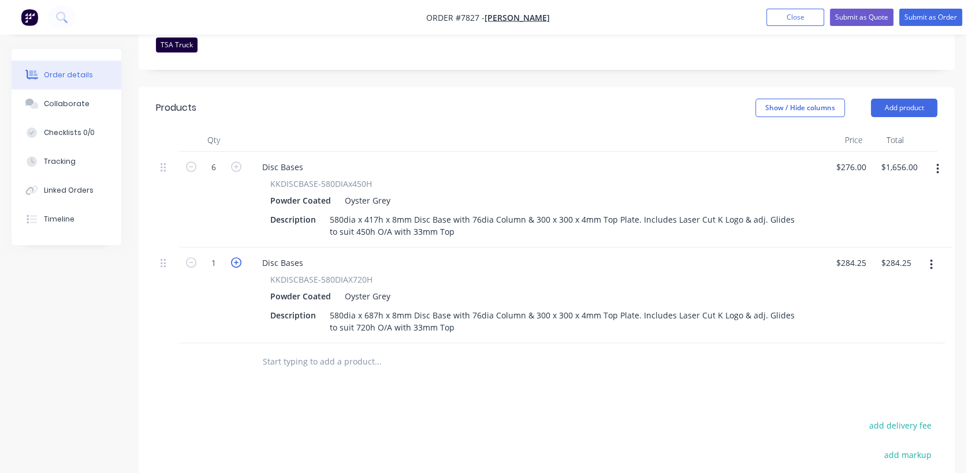
click at [236, 257] on icon "button" at bounding box center [236, 262] width 10 height 10
type input "2"
type input "$568.50"
click at [863, 255] on input "284.25" at bounding box center [853, 263] width 36 height 17
type input "$436.00"
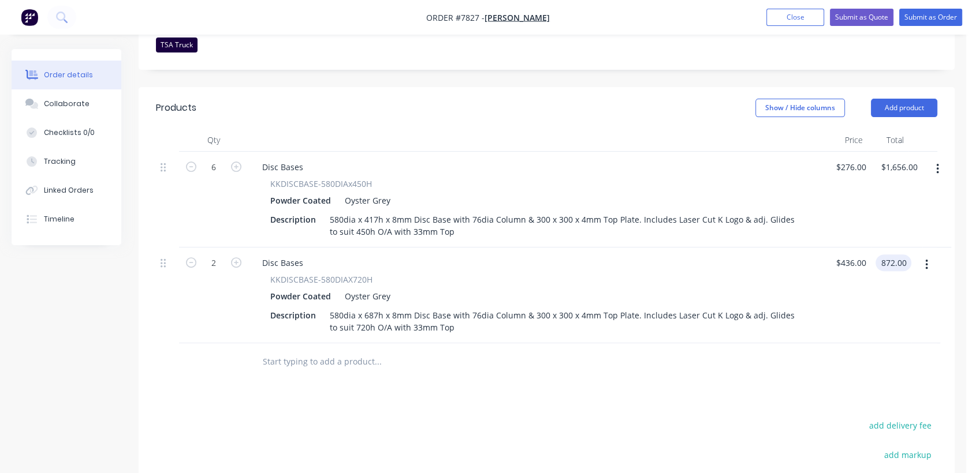
type input "$872.00"
click at [328, 350] on input "text" at bounding box center [377, 361] width 231 height 23
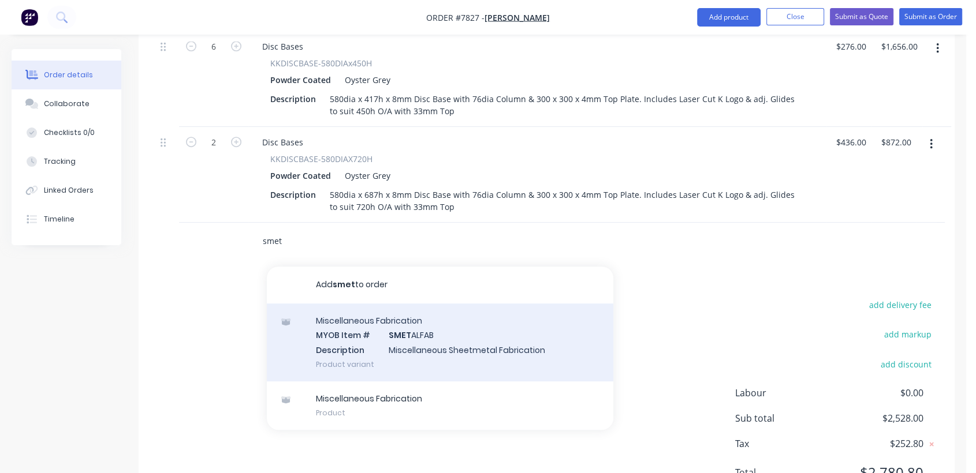
scroll to position [480, 0]
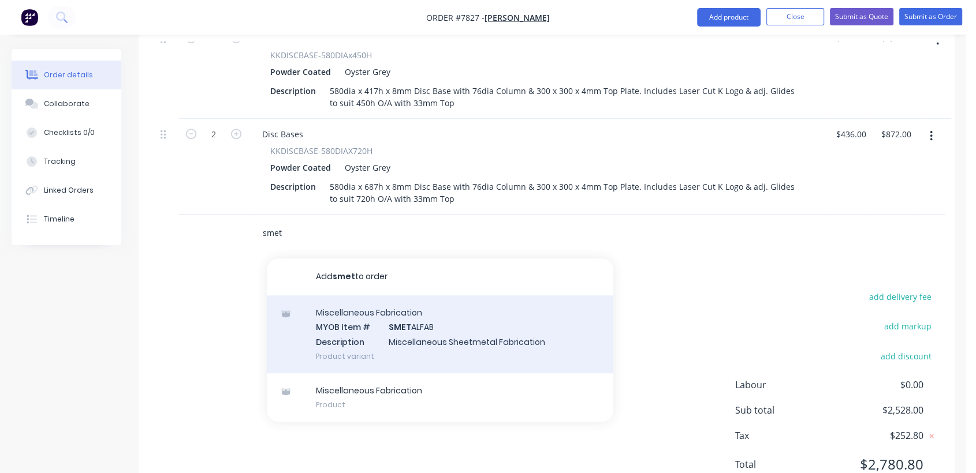
type input "smet"
click at [434, 315] on div "Miscellaneous Fabrication MYOB Item # SMET ALFAB Description Miscellaneous Shee…" at bounding box center [440, 335] width 346 height 78
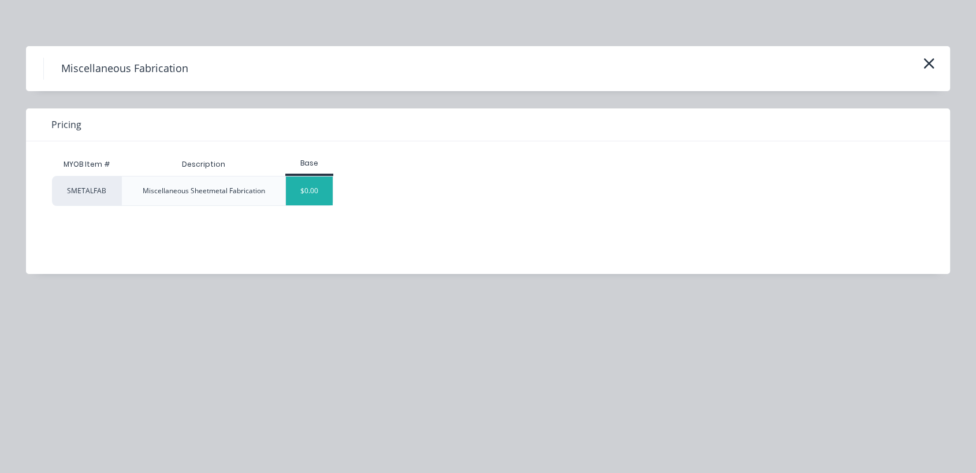
click at [315, 191] on div "$0.00" at bounding box center [309, 191] width 47 height 29
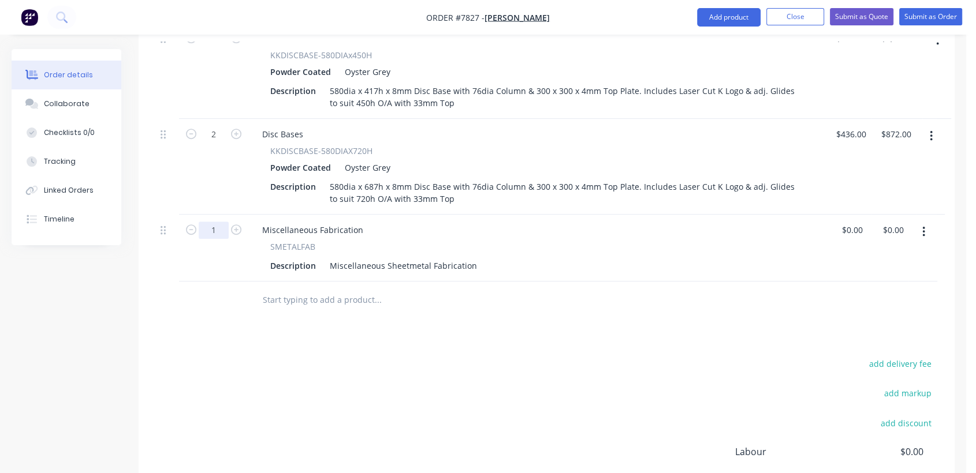
click at [224, 47] on input "1" at bounding box center [214, 38] width 30 height 17
type input "8"
drag, startPoint x: 363, startPoint y: 213, endPoint x: 249, endPoint y: 197, distance: 114.8
click at [249, 215] on div "Miscellaneous Fabrication SMETALFAB Description Miscellaneous Sheetmetal Fabric…" at bounding box center [536, 248] width 577 height 67
click at [323, 289] on input "text" at bounding box center [377, 300] width 231 height 23
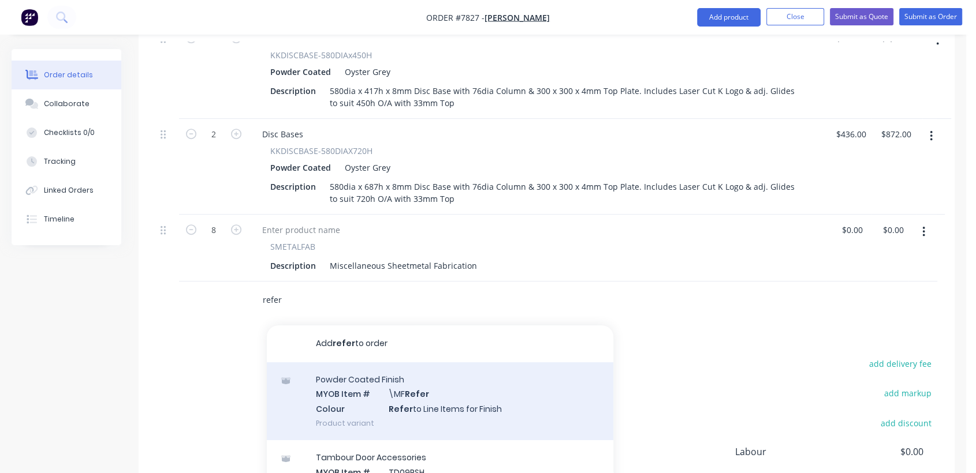
type input "refer"
click at [424, 387] on div "Powder Coated Finish MYOB Item # \MF Refer Colour Refer to Line Items for Finis…" at bounding box center [440, 402] width 346 height 78
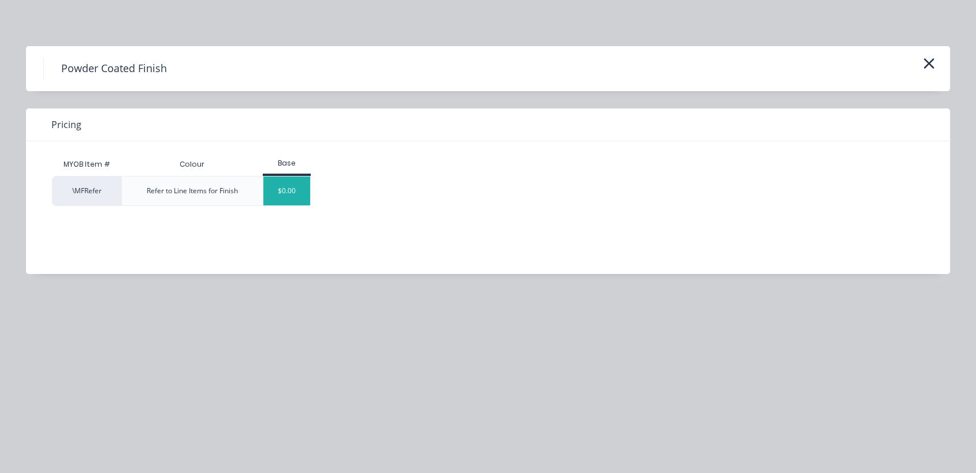
click at [298, 184] on div "$0.00" at bounding box center [286, 191] width 47 height 29
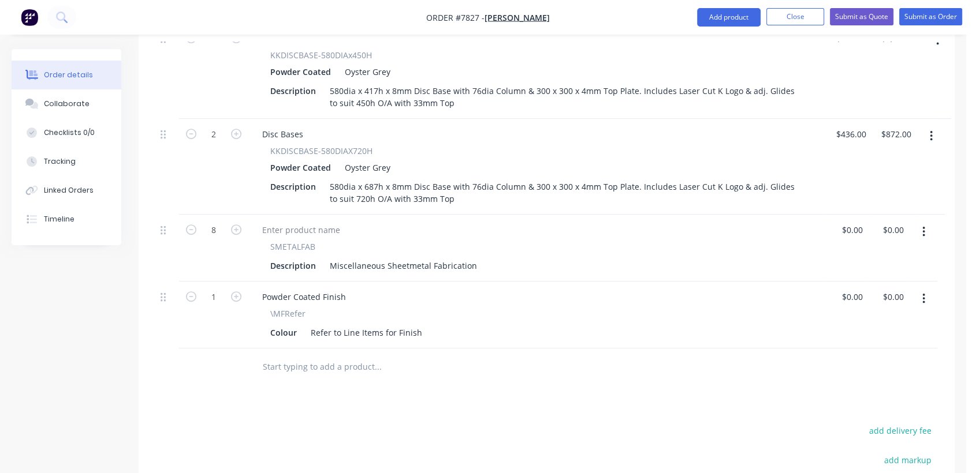
click at [350, 356] on input "text" at bounding box center [377, 367] width 231 height 23
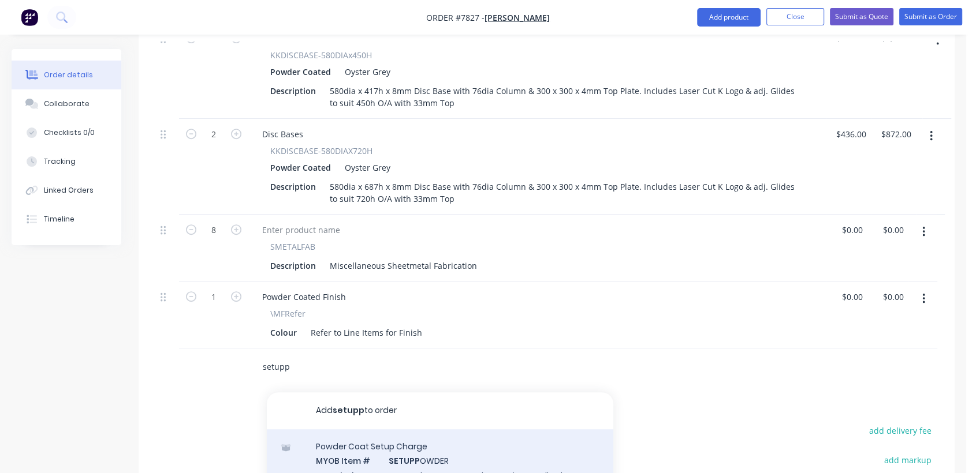
type input "setupp"
click at [398, 442] on div "Powder Coat Setup Charge MYOB Item # SETUPP OWDER Description Setup Charge For …" at bounding box center [440, 481] width 346 height 102
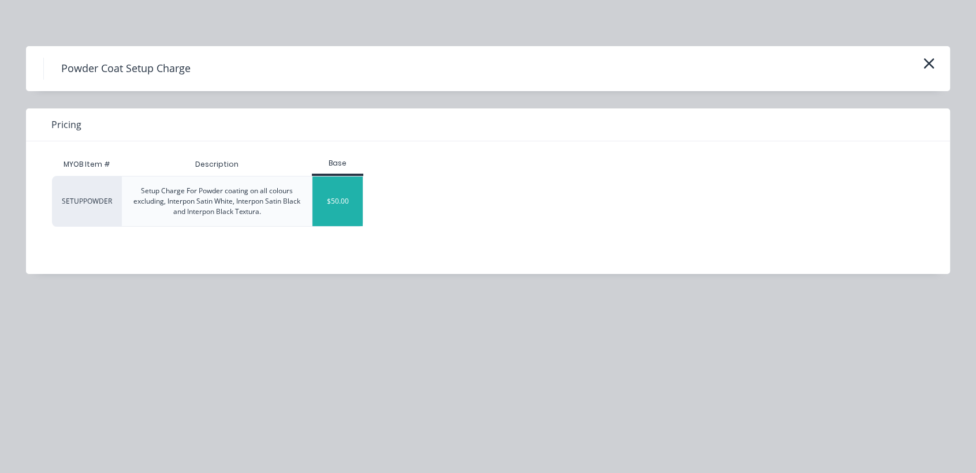
click at [348, 210] on div "$50.00" at bounding box center [337, 202] width 50 height 50
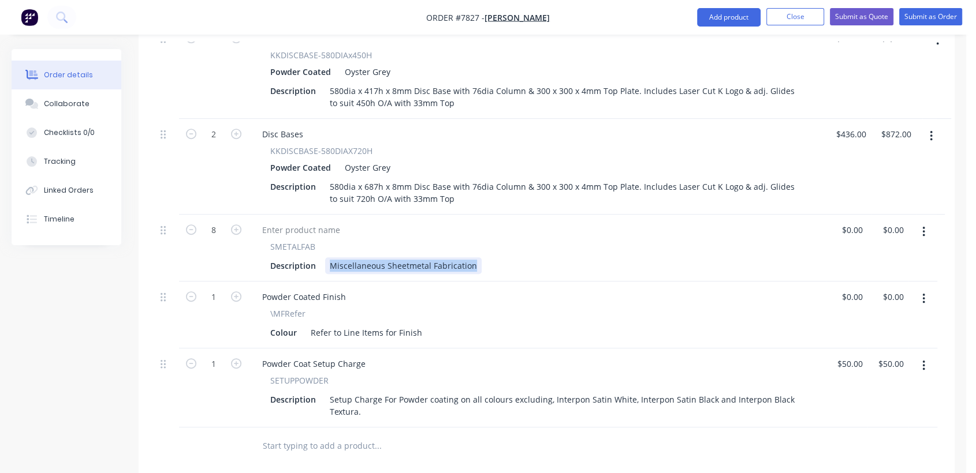
drag, startPoint x: 326, startPoint y: 251, endPoint x: 563, endPoint y: 252, distance: 236.7
click at [563, 257] on div "Description Miscellaneous Sheetmetal Fabrication" at bounding box center [535, 265] width 538 height 17
paste div
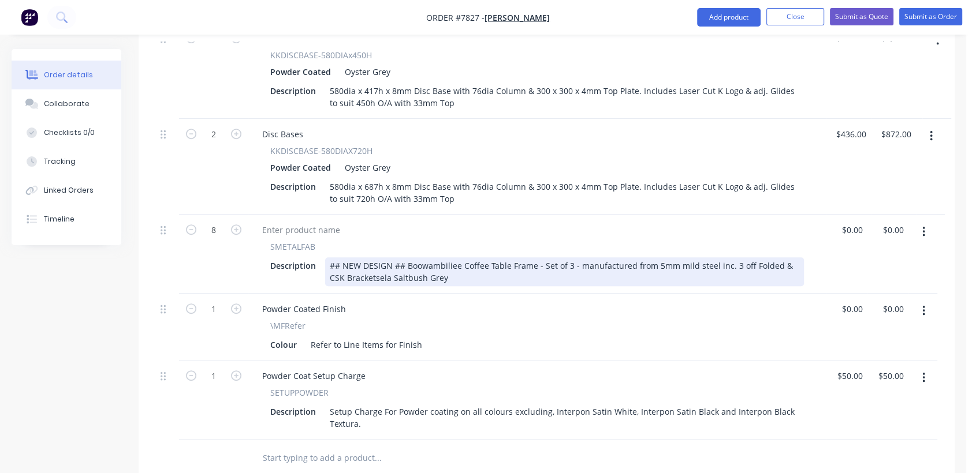
click at [357, 260] on div "## NEW DESIGN ## Boowambiliee Coffee Table Frame - Set of 3 - manufactured from…" at bounding box center [564, 271] width 479 height 29
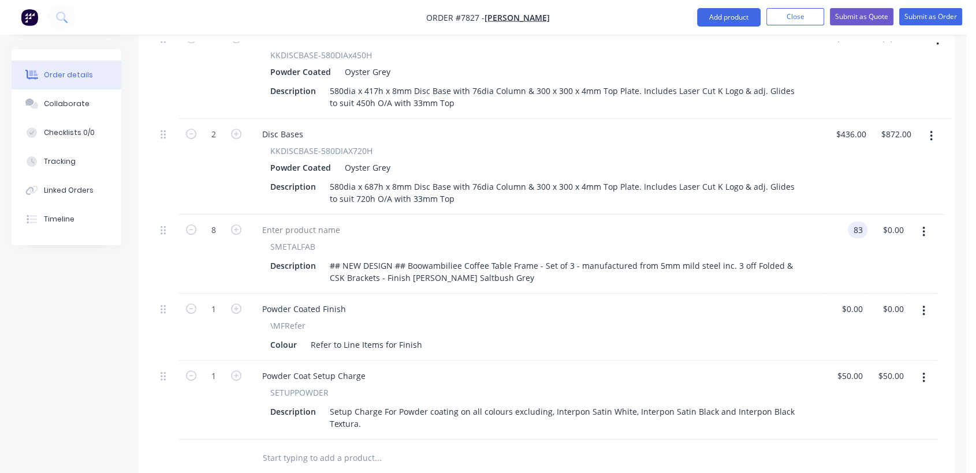
type input "$83.00"
type input "664.00"
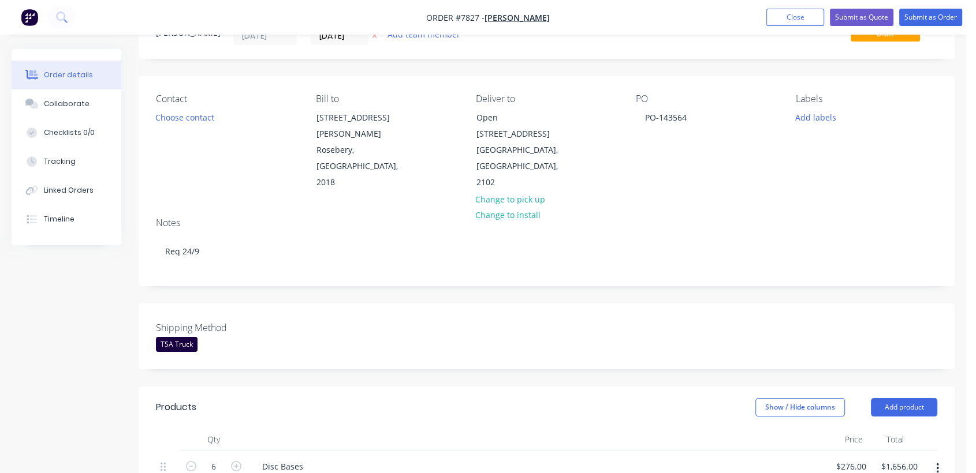
scroll to position [31, 0]
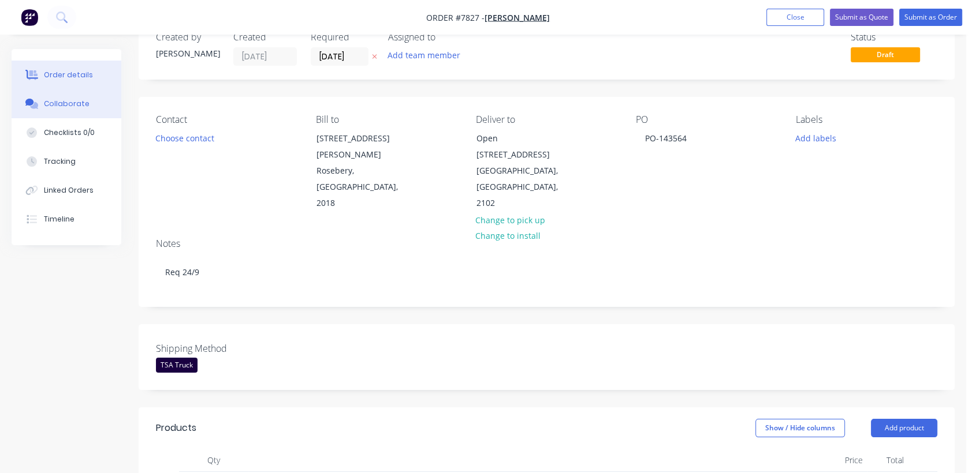
click at [69, 99] on div "Collaborate" at bounding box center [67, 104] width 46 height 10
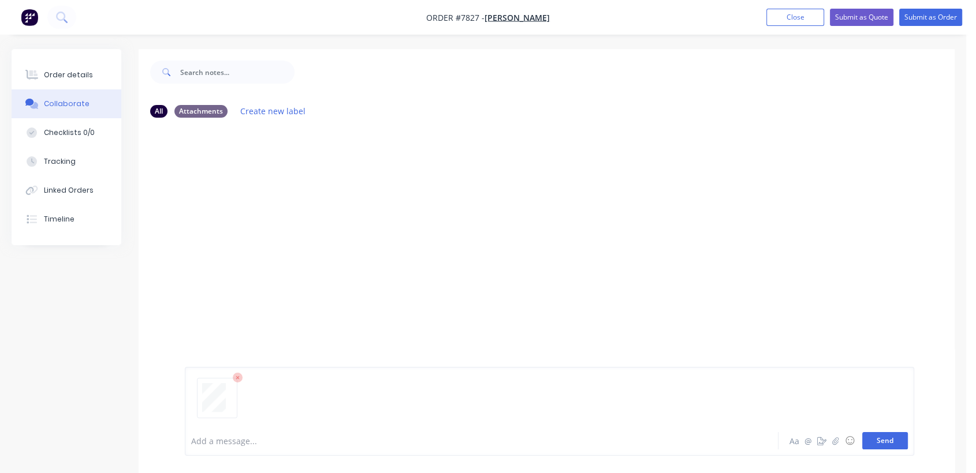
click at [888, 443] on button "Send" at bounding box center [885, 440] width 46 height 17
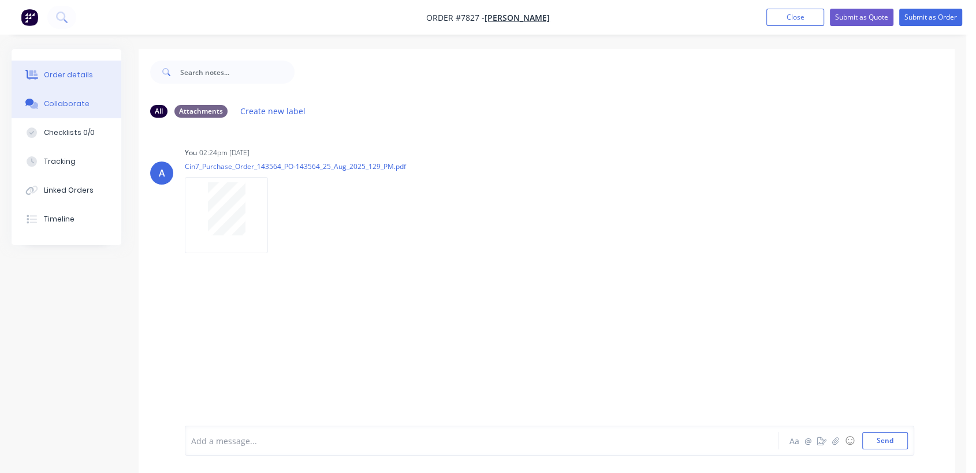
click at [54, 73] on div "Order details" at bounding box center [68, 75] width 49 height 10
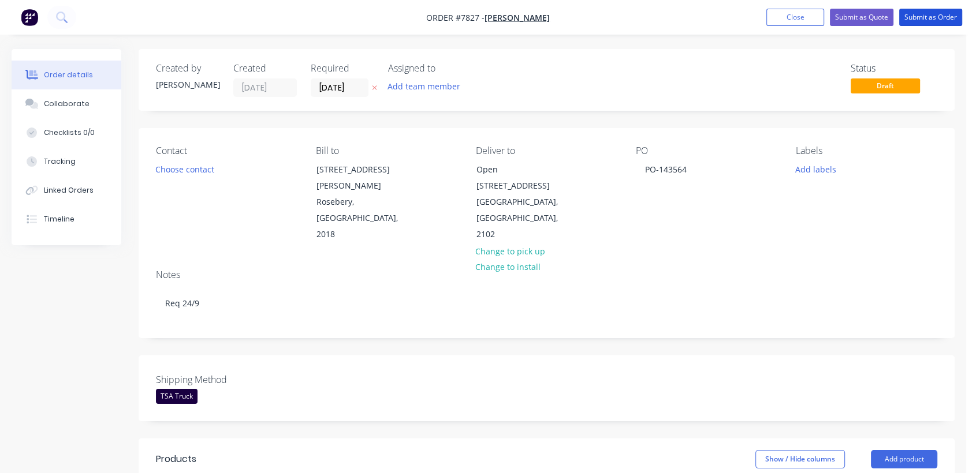
drag, startPoint x: 948, startPoint y: 20, endPoint x: 905, endPoint y: 33, distance: 44.7
click at [947, 20] on button "Submit as Order" at bounding box center [930, 17] width 63 height 17
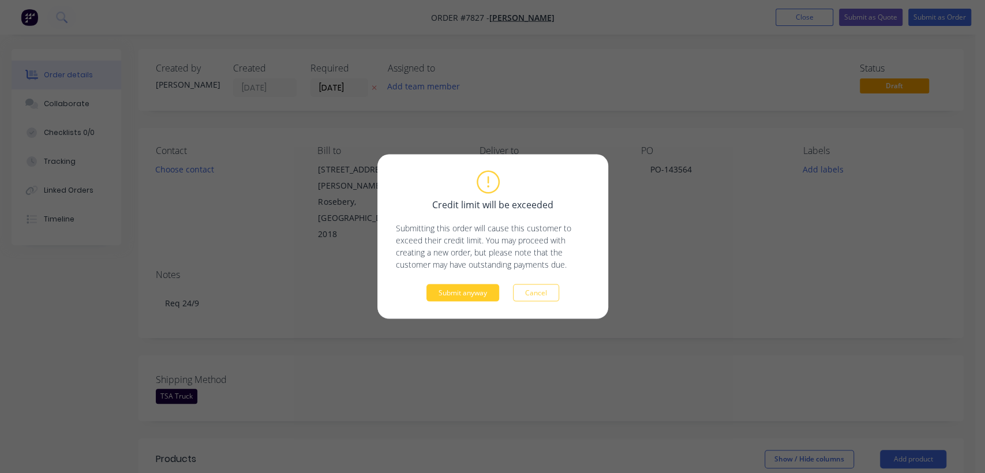
click at [479, 291] on button "Submit anyway" at bounding box center [463, 293] width 73 height 17
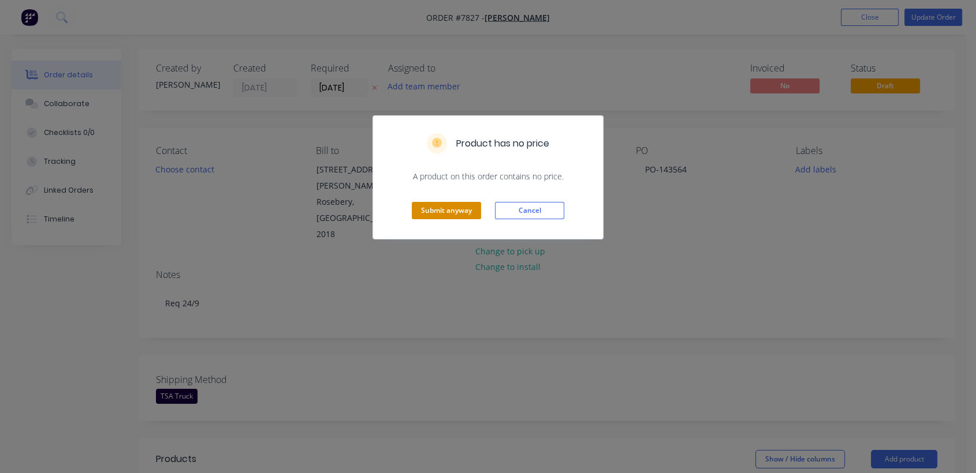
click at [440, 211] on button "Submit anyway" at bounding box center [446, 210] width 69 height 17
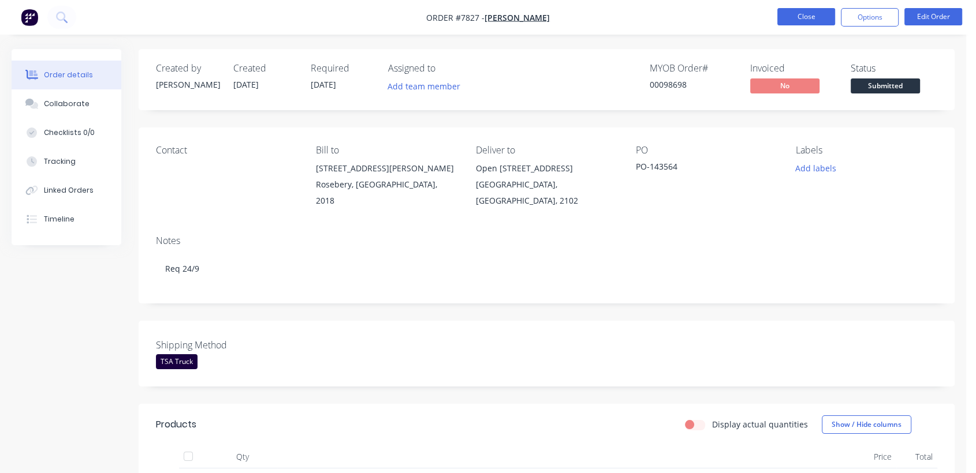
click at [794, 11] on button "Close" at bounding box center [806, 16] width 58 height 17
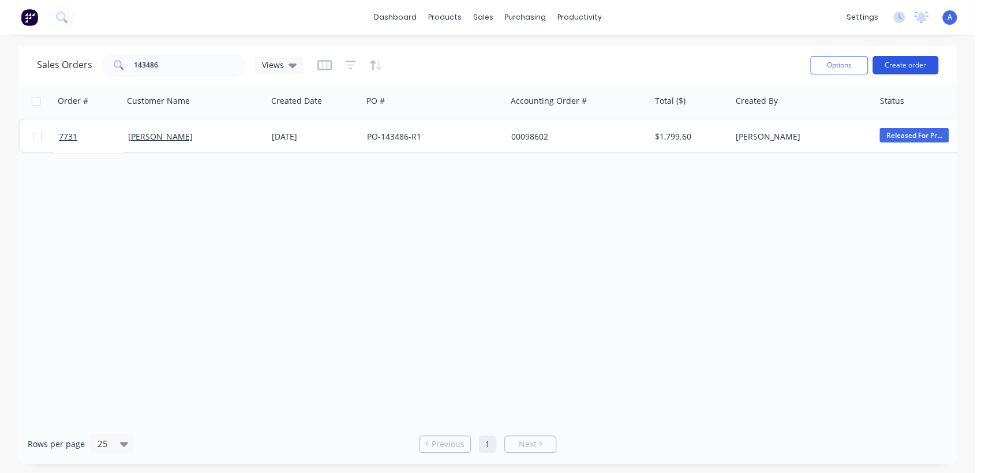
click at [908, 63] on button "Create order" at bounding box center [906, 65] width 66 height 18
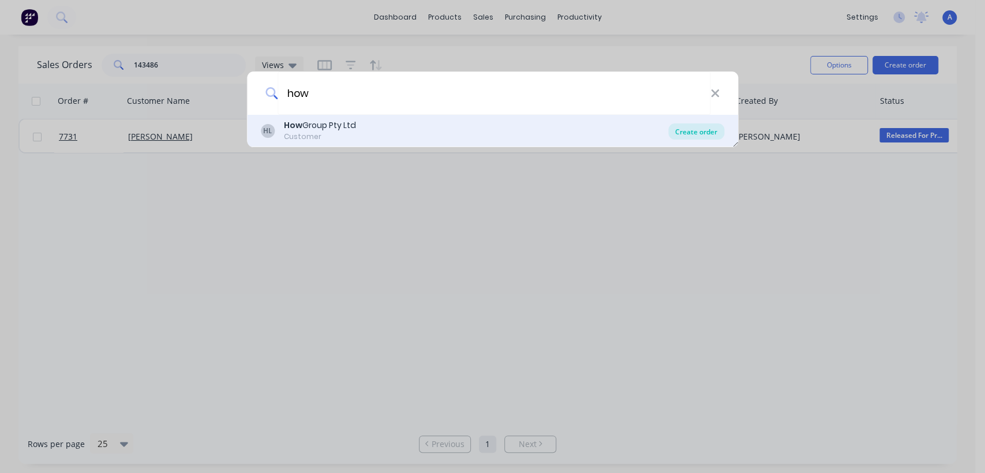
type input "how"
click at [688, 128] on div "Create order" at bounding box center [697, 132] width 56 height 16
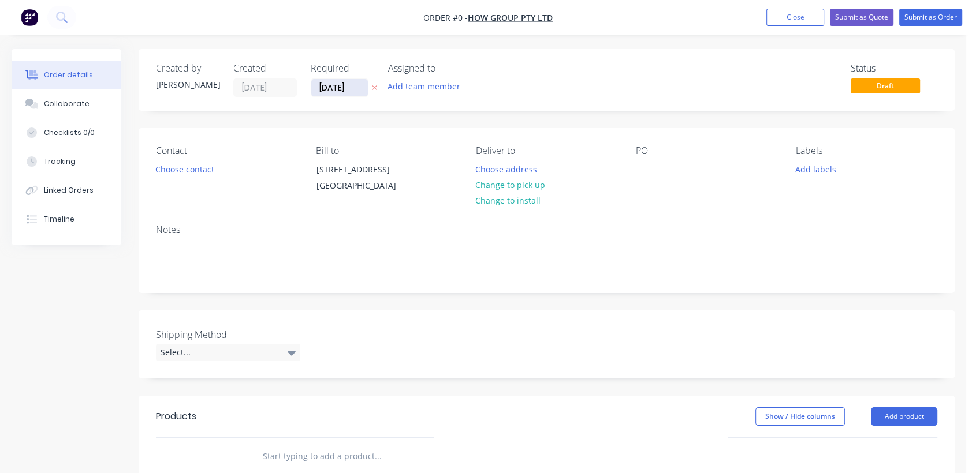
click at [361, 85] on input "[DATE]" at bounding box center [339, 87] width 57 height 17
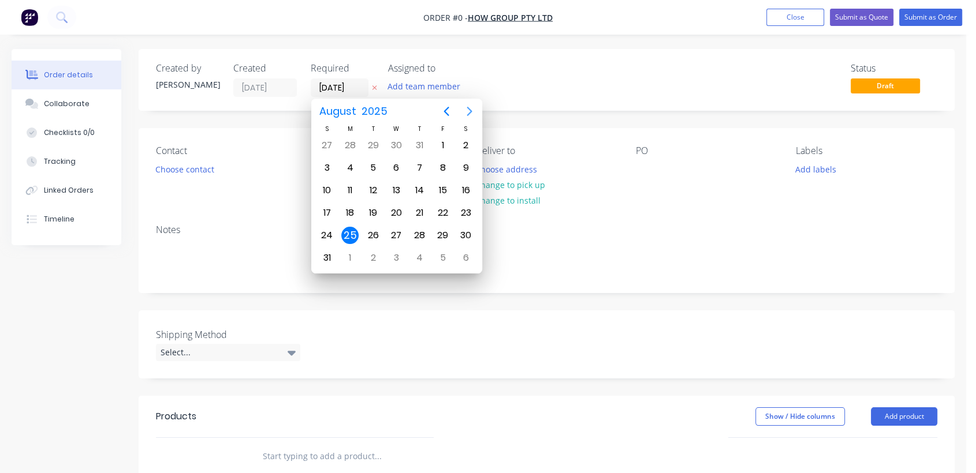
click at [464, 106] on icon "Next page" at bounding box center [469, 111] width 14 height 14
click at [397, 229] on div "31" at bounding box center [395, 235] width 17 height 17
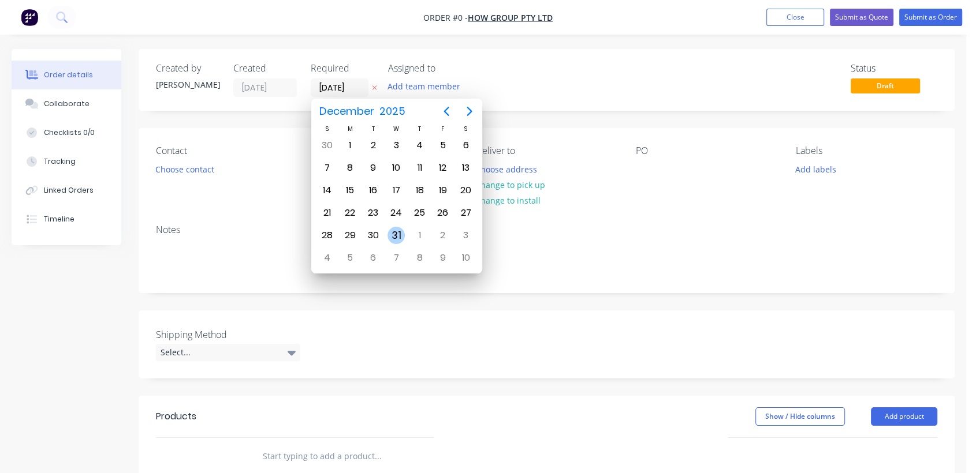
type input "[DATE]"
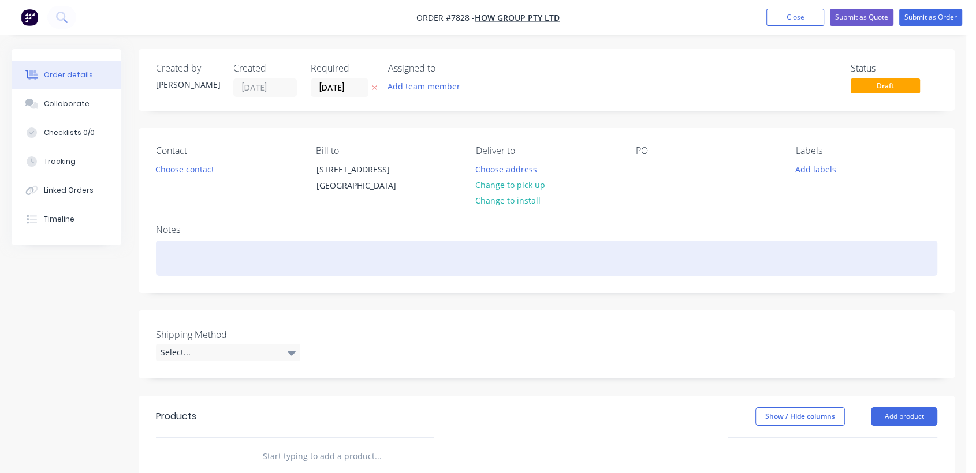
click at [192, 255] on div at bounding box center [546, 258] width 781 height 35
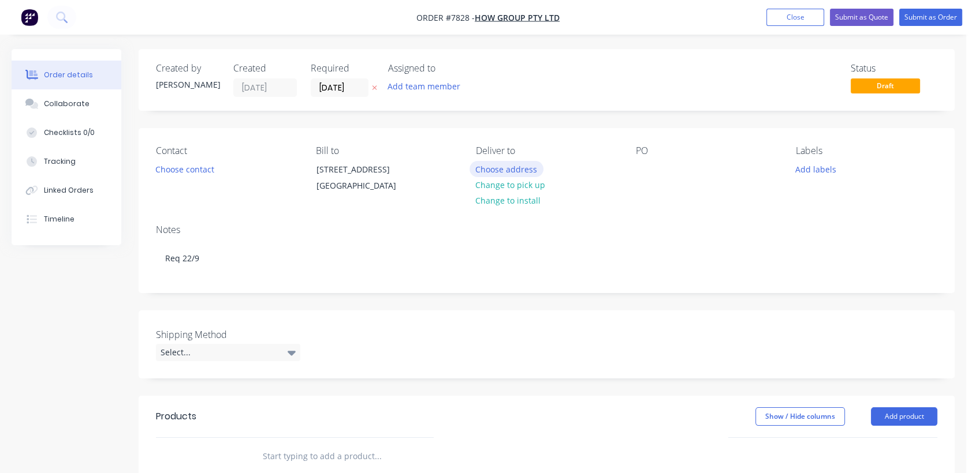
click at [502, 169] on button "Choose address" at bounding box center [506, 169] width 74 height 16
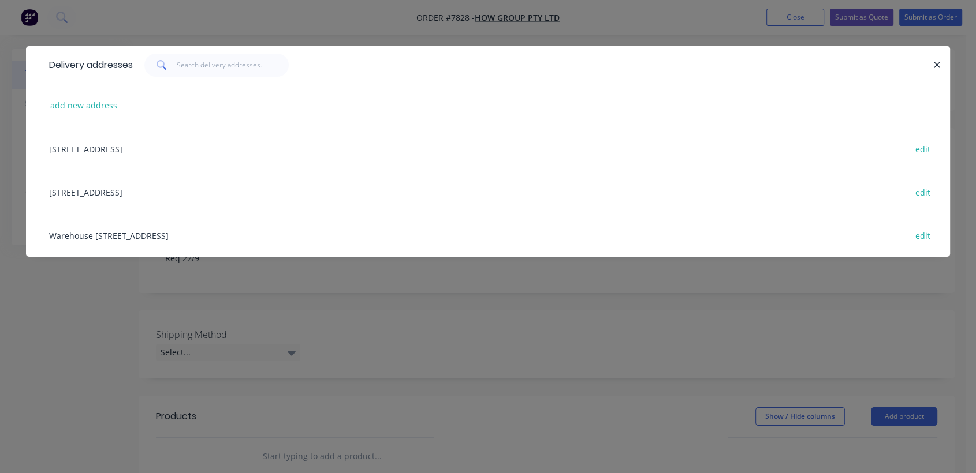
click at [211, 233] on div "Warehouse [STREET_ADDRESS] edit" at bounding box center [487, 235] width 889 height 43
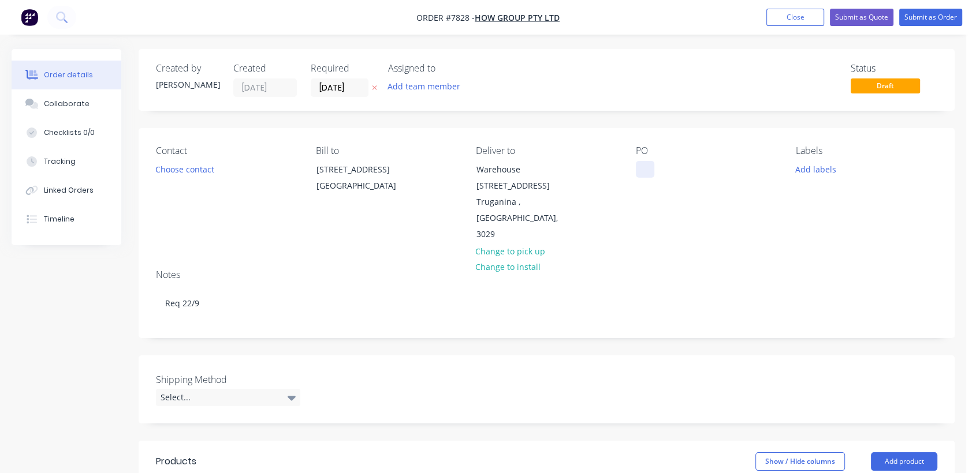
click at [651, 166] on div at bounding box center [645, 169] width 18 height 17
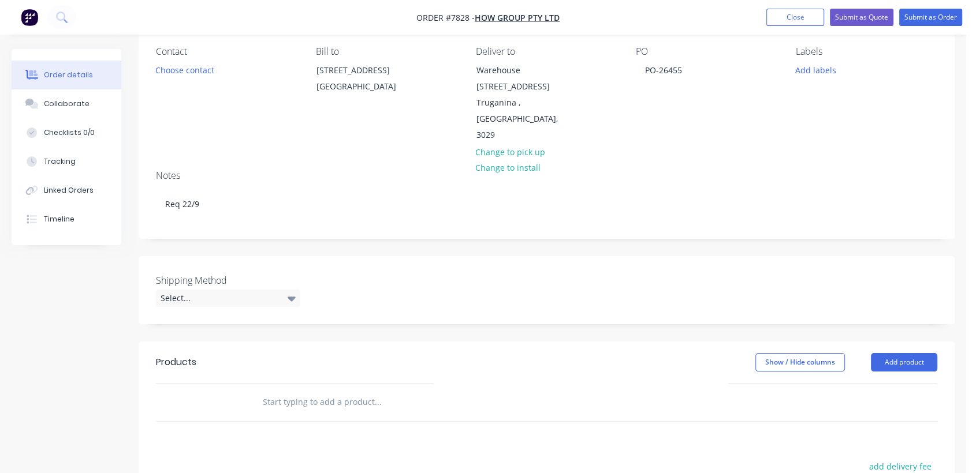
scroll to position [128, 0]
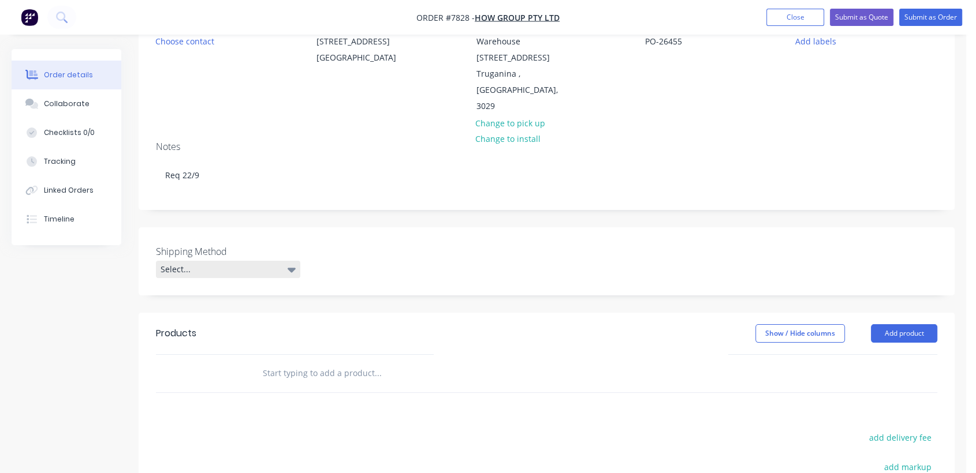
click at [235, 261] on div "Select..." at bounding box center [228, 269] width 144 height 17
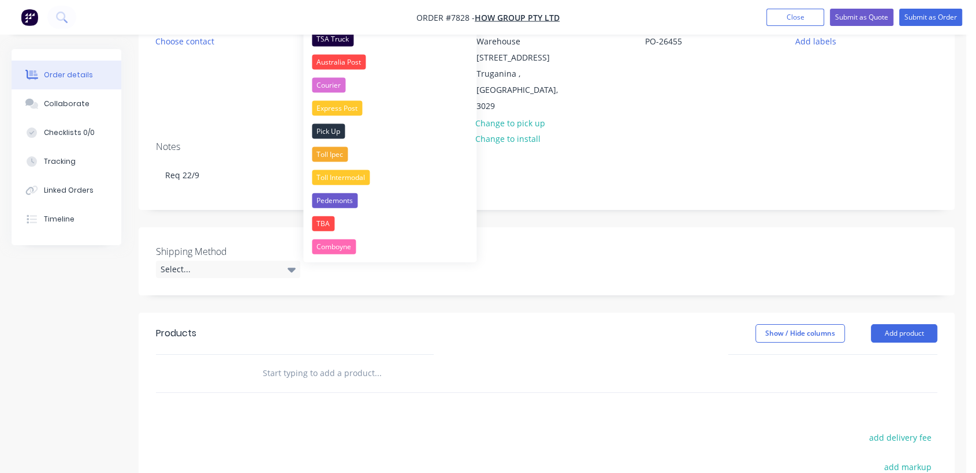
click at [322, 219] on div "TBA" at bounding box center [323, 223] width 23 height 15
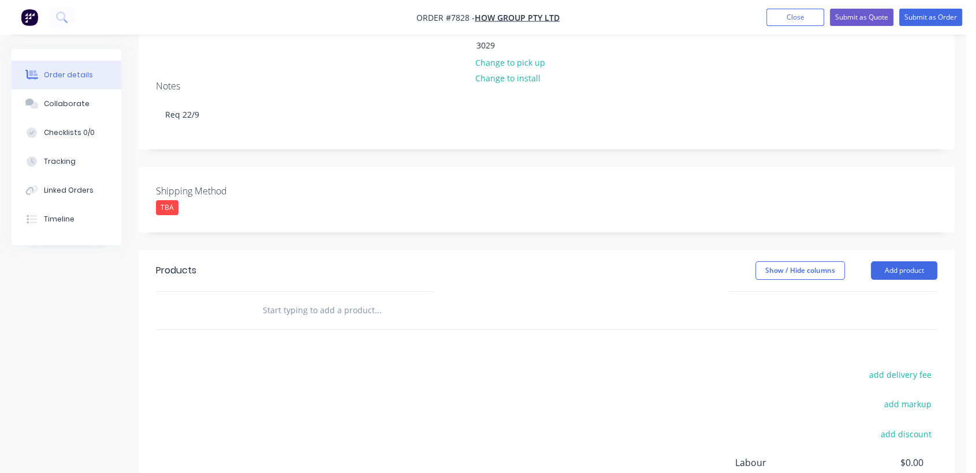
scroll to position [256, 0]
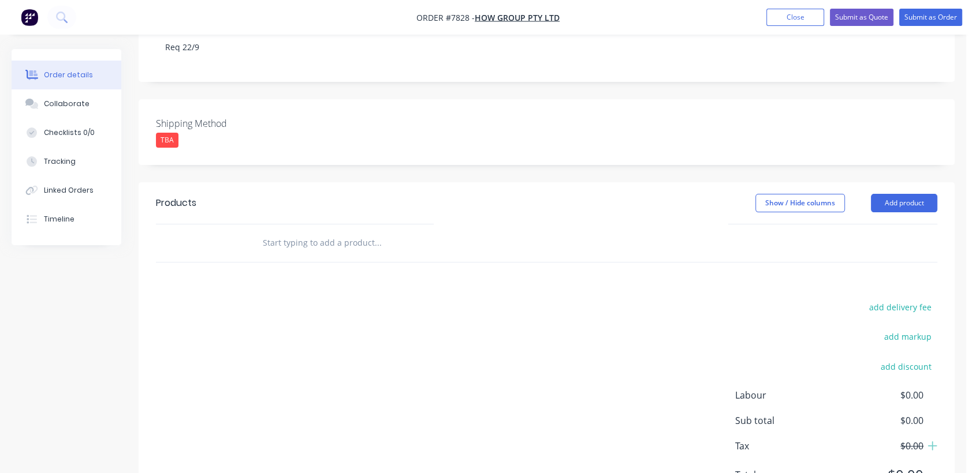
click at [331, 232] on input "text" at bounding box center [377, 243] width 231 height 23
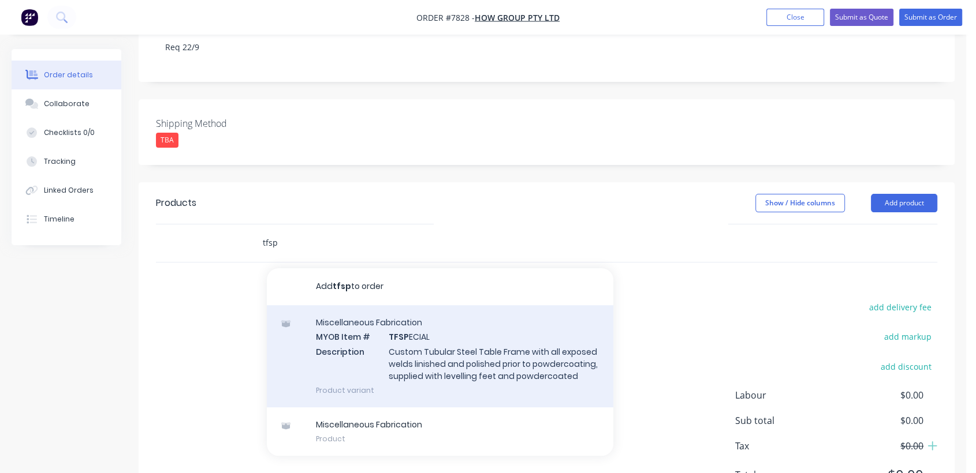
type input "tfsp"
click at [432, 330] on div "Miscellaneous Fabrication MYOB Item # TFSP ECIAL Description Custom Tubular Ste…" at bounding box center [440, 356] width 346 height 102
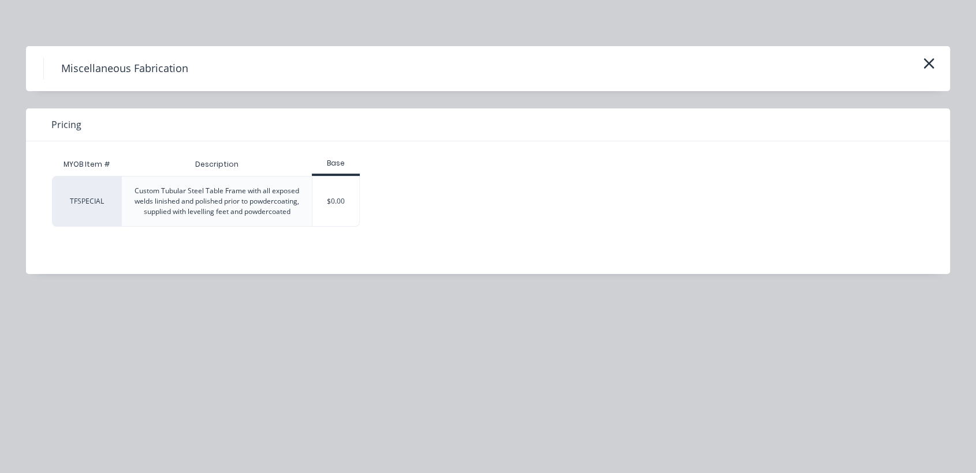
click at [341, 193] on div "$0.00" at bounding box center [335, 202] width 47 height 50
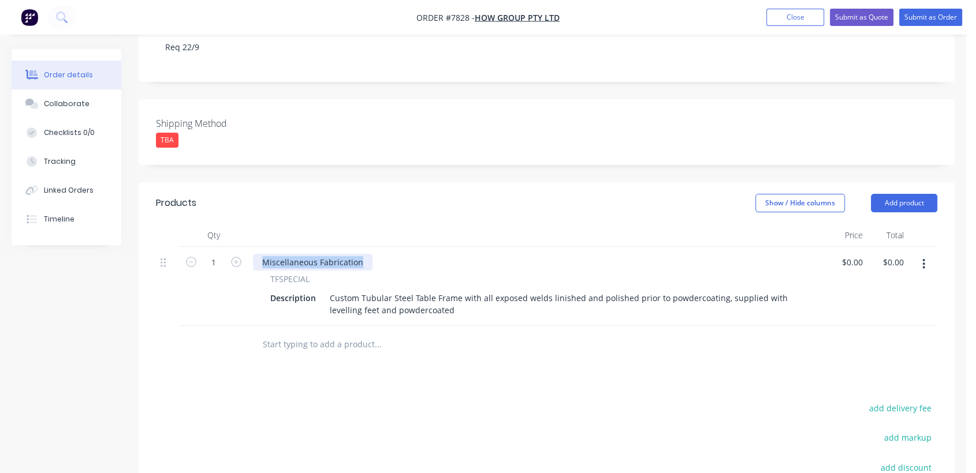
drag, startPoint x: 364, startPoint y: 230, endPoint x: 250, endPoint y: 222, distance: 114.6
click at [250, 247] on div "Miscellaneous Fabrication TFSPECIAL Description Custom Tubular Steel Table Fram…" at bounding box center [536, 286] width 577 height 79
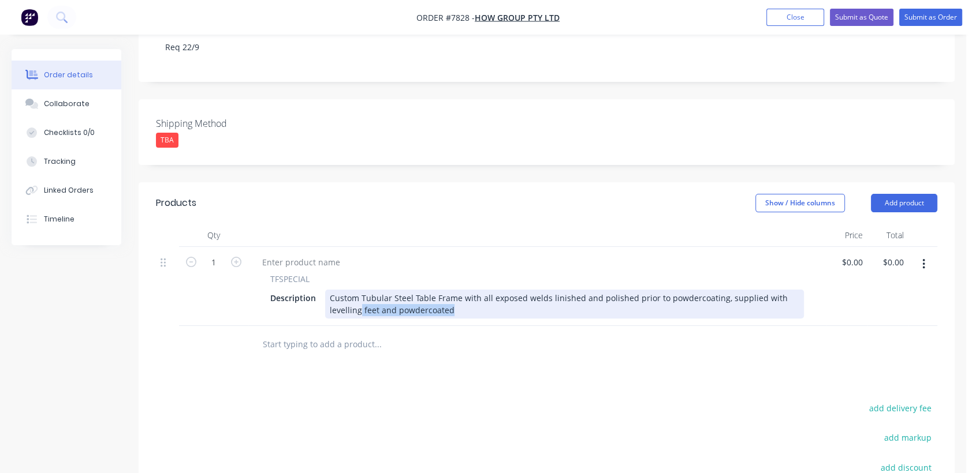
drag, startPoint x: 455, startPoint y: 276, endPoint x: 327, endPoint y: 259, distance: 128.7
click at [327, 290] on div "Custom Tubular Steel Table Frame with all exposed welds linished and polished p…" at bounding box center [564, 304] width 479 height 29
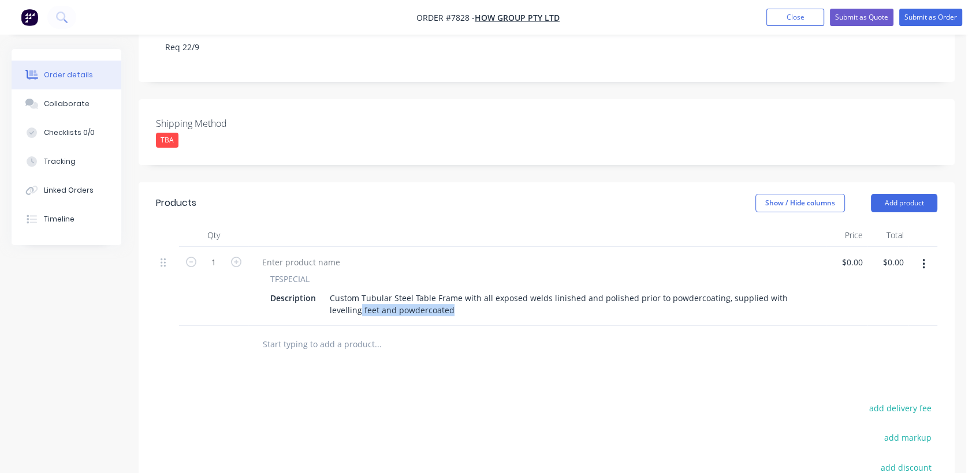
click at [453, 290] on div "TFSPECIAL Description Custom Tubular Steel Table Frame with all exposed welds l…" at bounding box center [536, 286] width 577 height 79
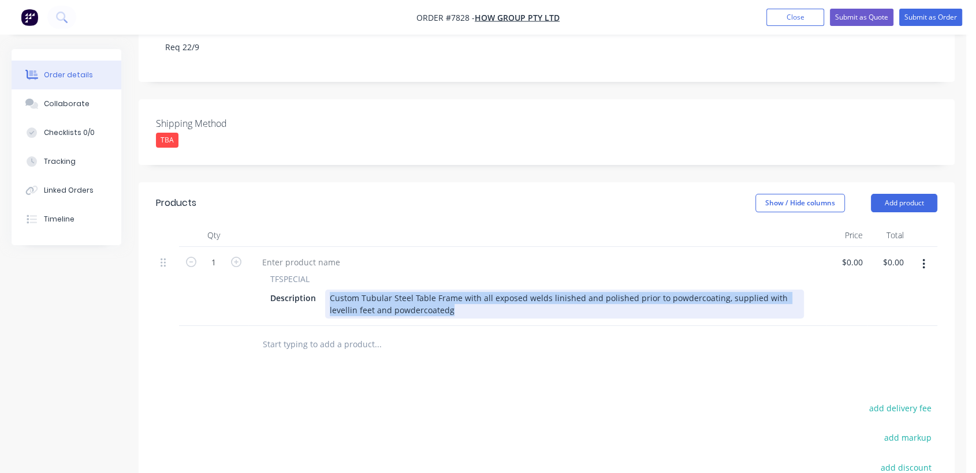
drag, startPoint x: 423, startPoint y: 276, endPoint x: 323, endPoint y: 255, distance: 101.4
click at [323, 273] on div "TFSPECIAL Description Custom Tubular Steel Table Frame with all exposed welds l…" at bounding box center [537, 296] width 568 height 46
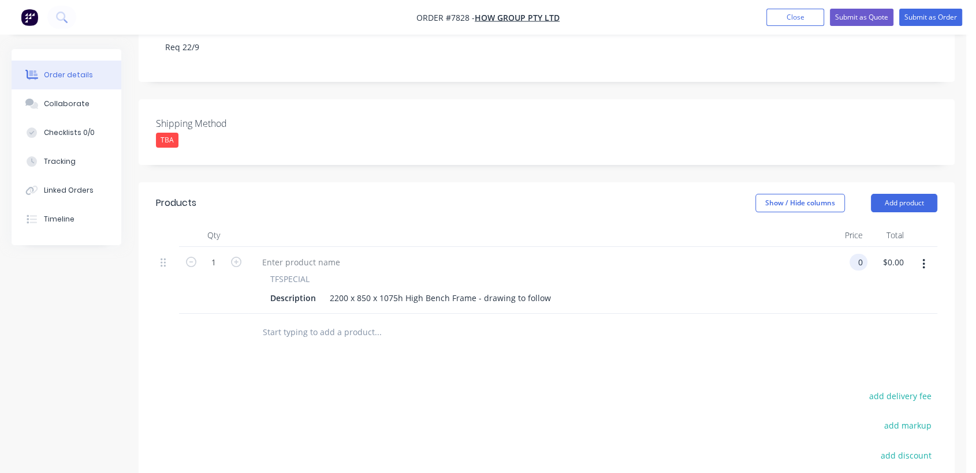
type input "$0.00"
click at [357, 321] on input "text" at bounding box center [377, 332] width 231 height 23
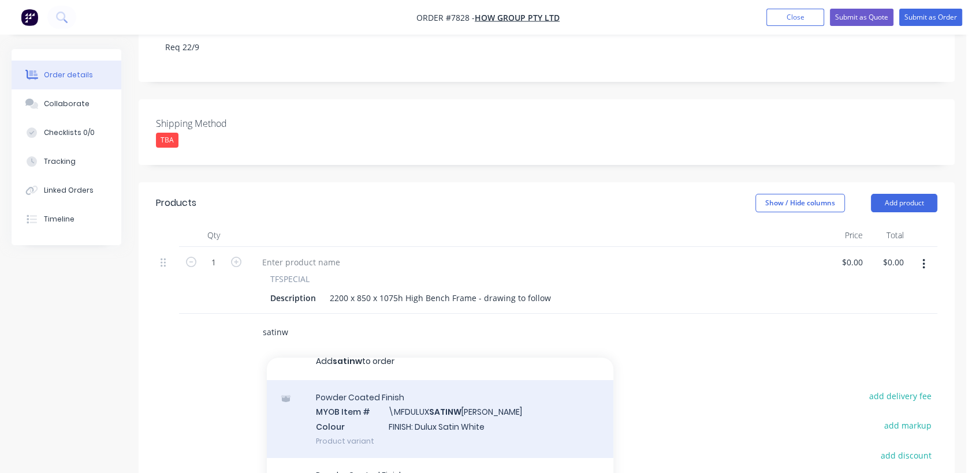
scroll to position [28, 0]
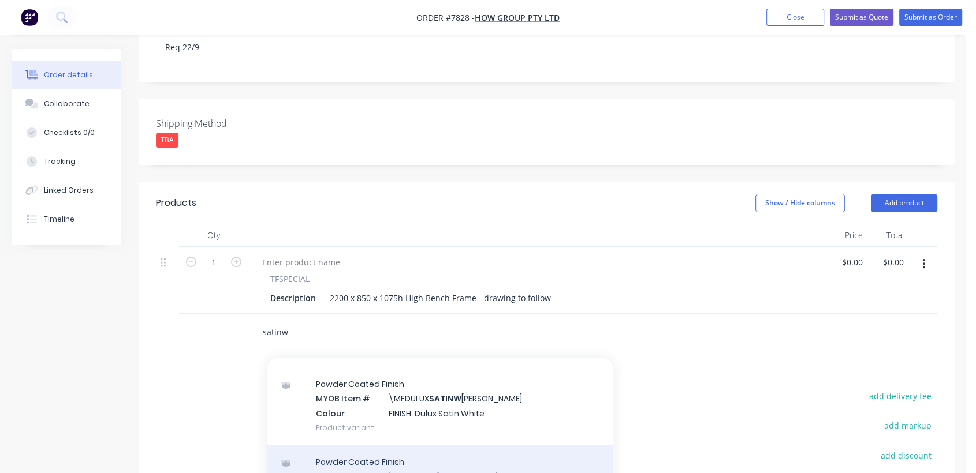
type input "satinw"
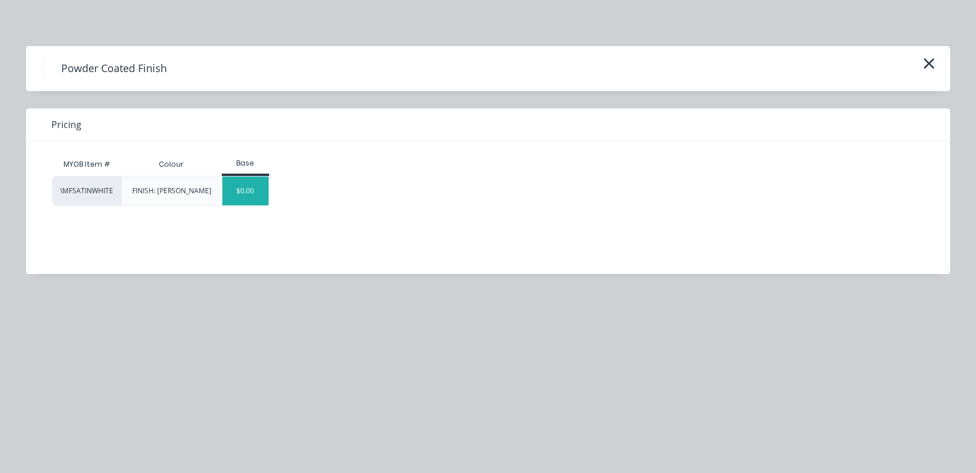
click at [254, 188] on div "$0.00" at bounding box center [245, 191] width 47 height 29
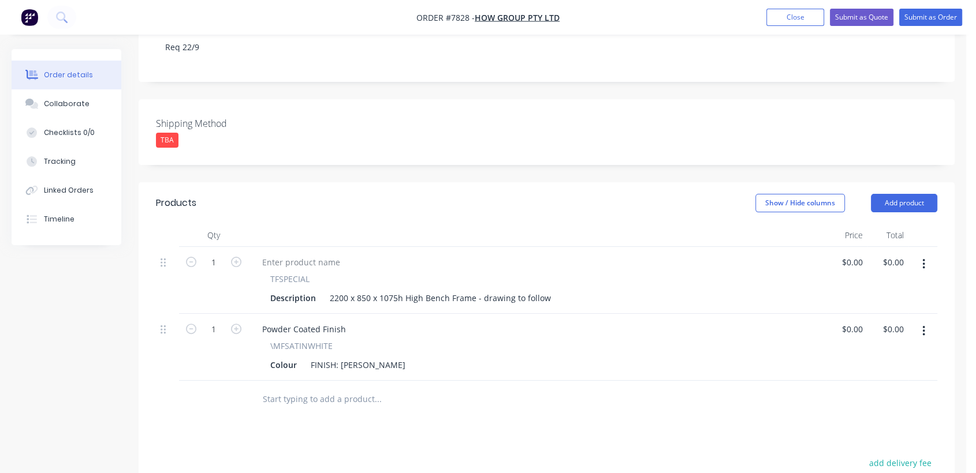
click at [329, 388] on input "text" at bounding box center [377, 399] width 231 height 23
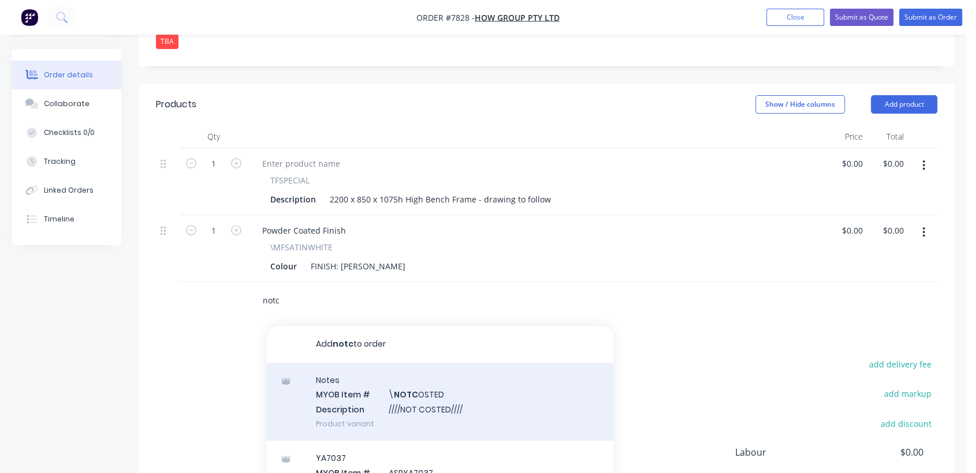
scroll to position [384, 0]
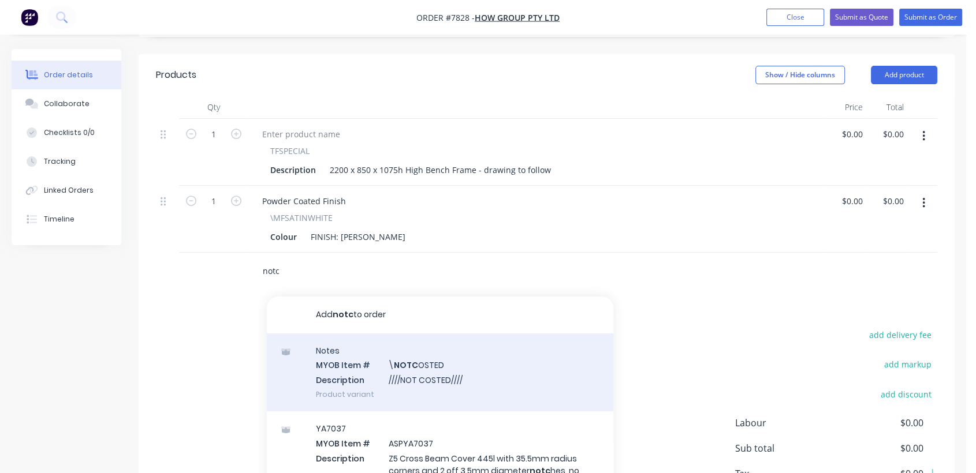
type input "notc"
click at [455, 337] on div "Notes MYOB Item # \ NOTC OSTED Description ////NOT COSTED//// Product variant" at bounding box center [440, 373] width 346 height 78
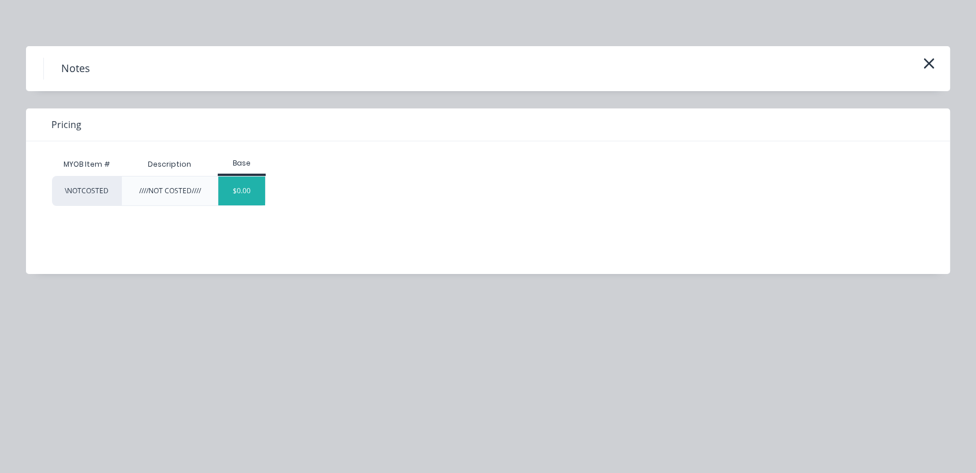
click at [253, 187] on div "$0.00" at bounding box center [241, 191] width 47 height 29
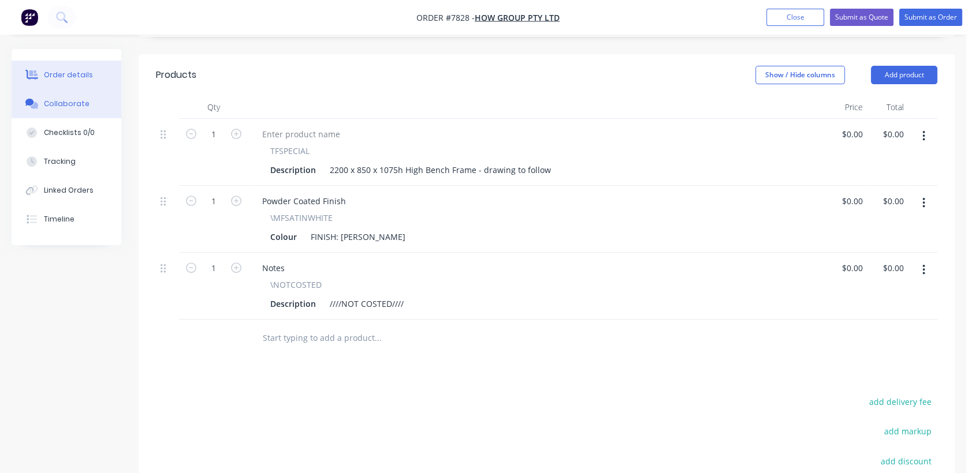
click at [87, 103] on button "Collaborate" at bounding box center [67, 103] width 110 height 29
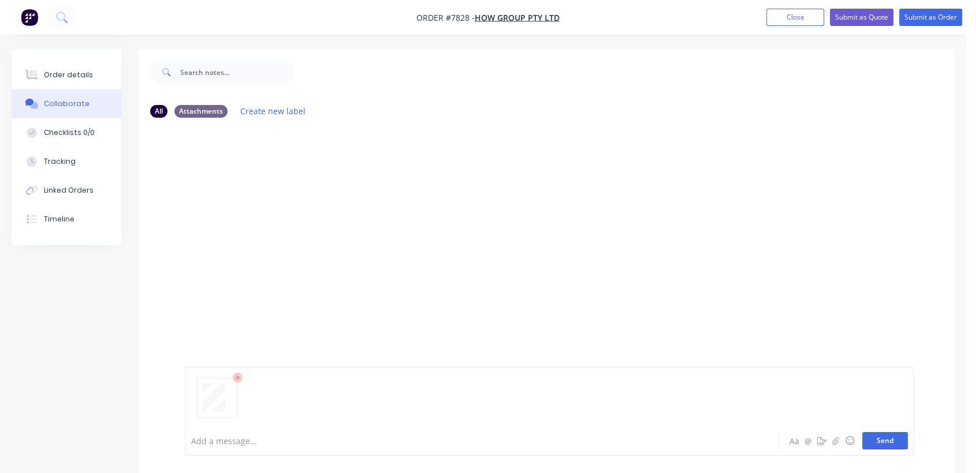
click at [880, 437] on button "Send" at bounding box center [885, 440] width 46 height 17
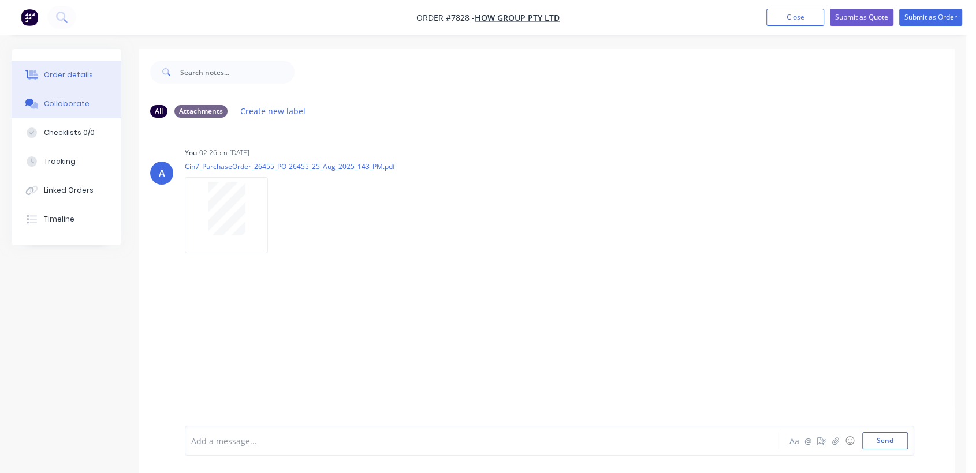
click at [61, 71] on div "Order details" at bounding box center [68, 75] width 49 height 10
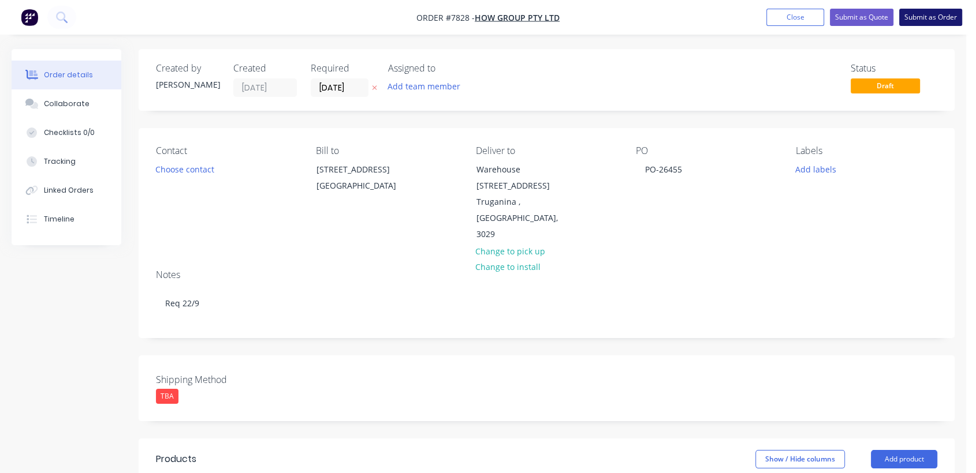
click at [931, 14] on button "Submit as Order" at bounding box center [930, 17] width 63 height 17
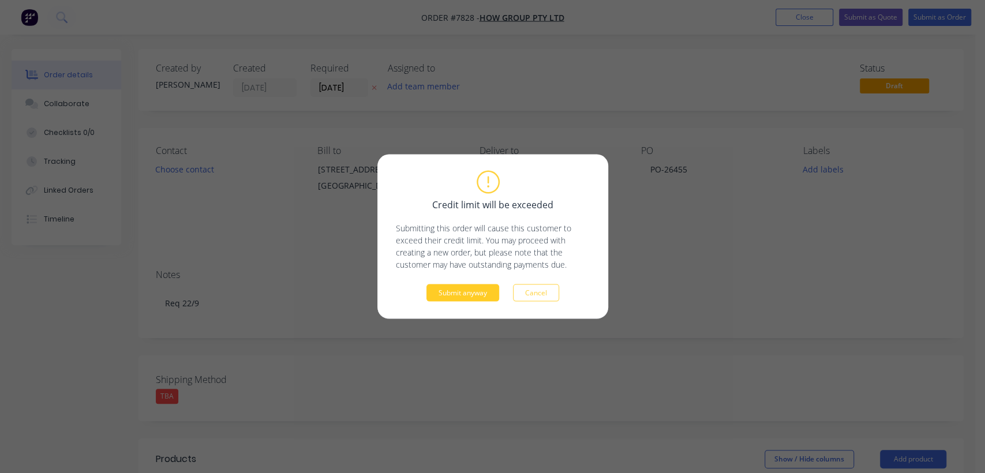
click at [468, 292] on button "Submit anyway" at bounding box center [463, 293] width 73 height 17
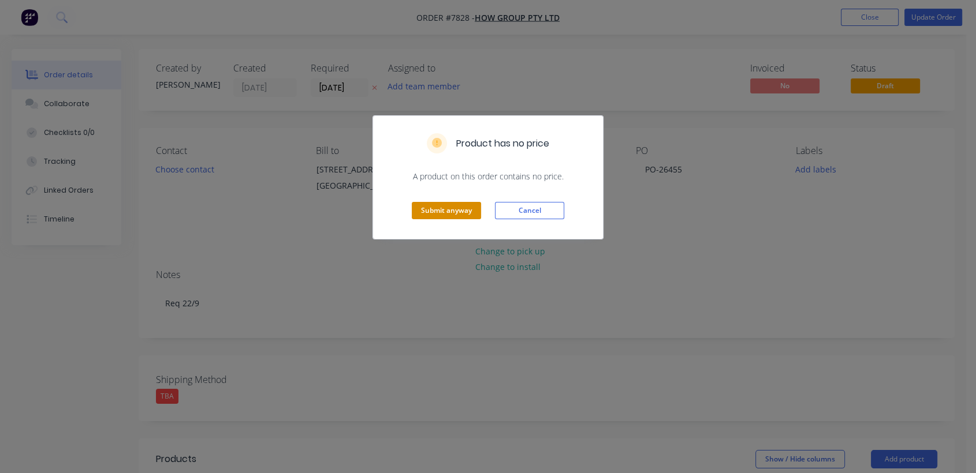
click at [462, 209] on button "Submit anyway" at bounding box center [446, 210] width 69 height 17
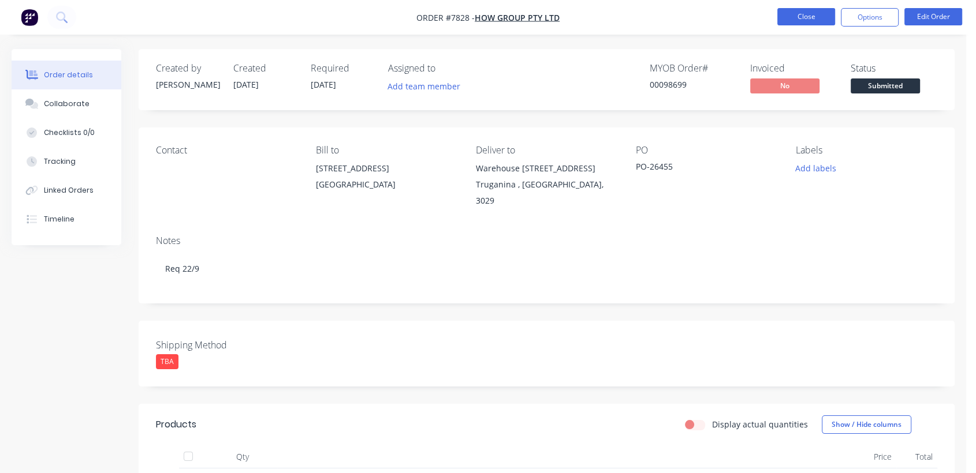
click at [813, 19] on button "Close" at bounding box center [806, 16] width 58 height 17
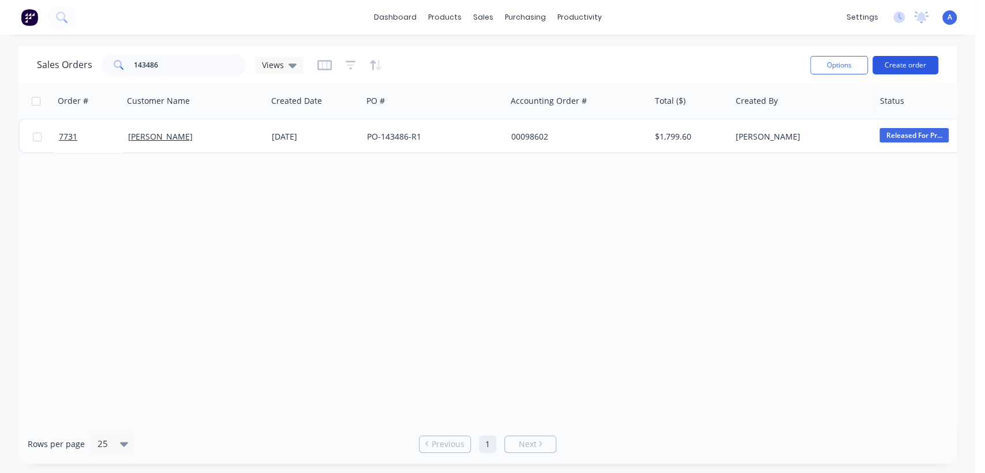
click at [913, 59] on button "Create order" at bounding box center [906, 65] width 66 height 18
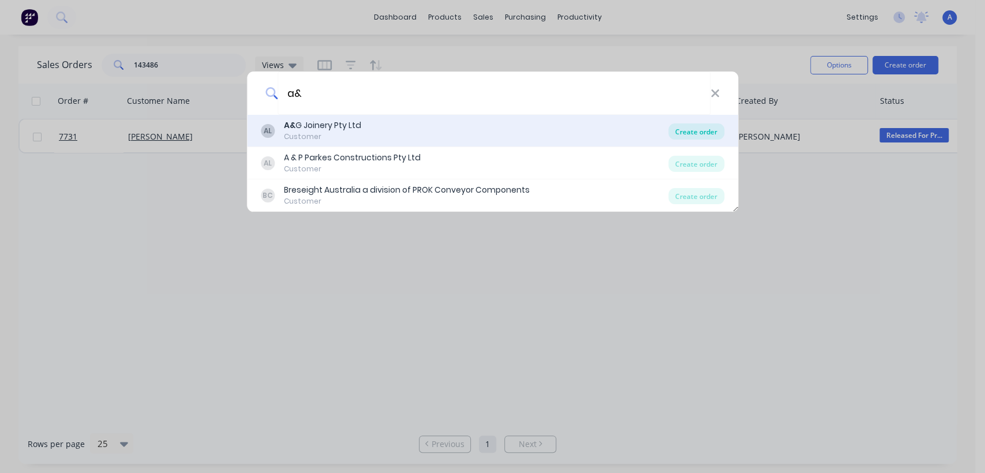
type input "a&"
click at [701, 130] on div "Create order" at bounding box center [697, 132] width 56 height 16
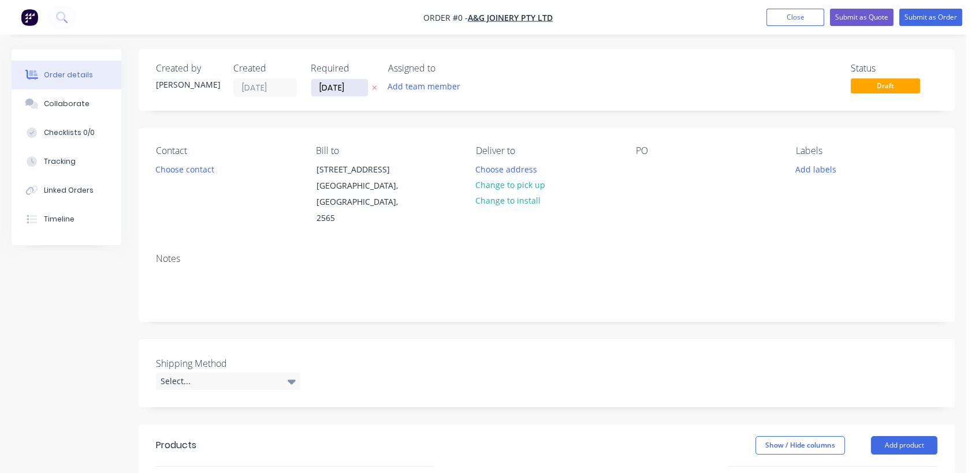
click at [356, 85] on input "[DATE]" at bounding box center [339, 87] width 57 height 17
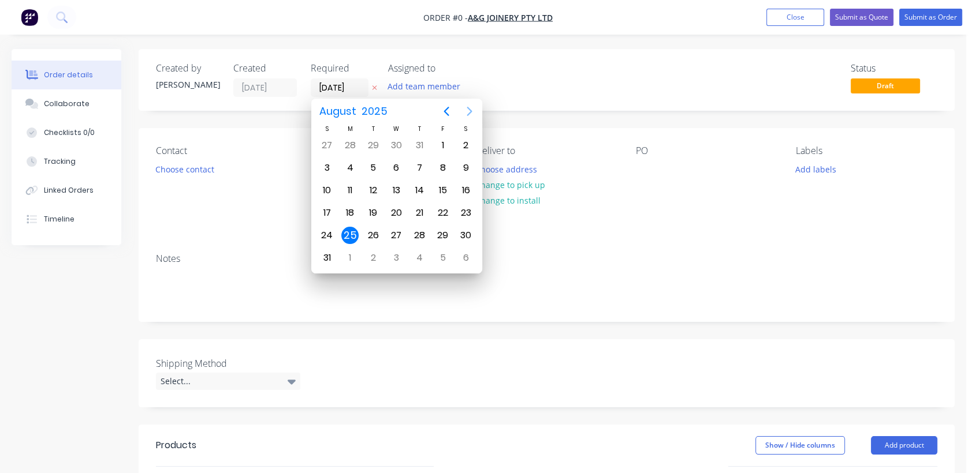
click at [469, 107] on icon "Next page" at bounding box center [469, 111] width 14 height 14
click at [392, 232] on div "31" at bounding box center [395, 235] width 17 height 17
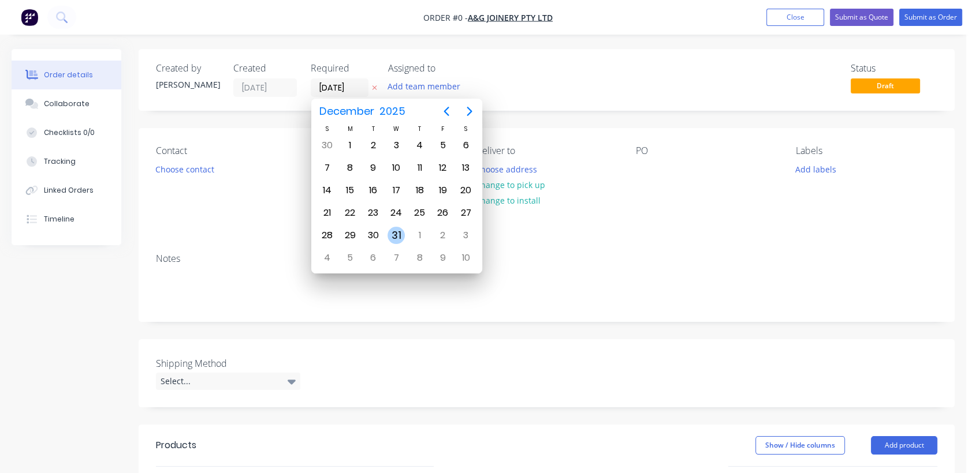
type input "[DATE]"
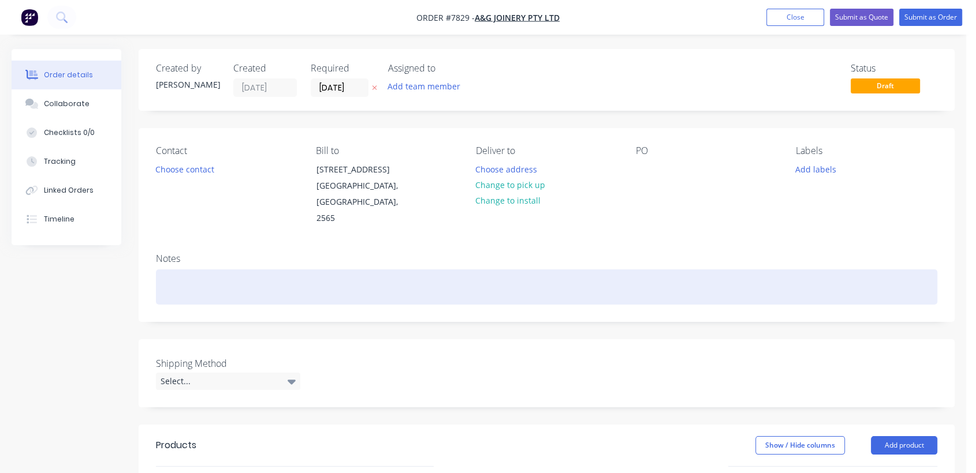
click at [178, 272] on div at bounding box center [546, 287] width 781 height 35
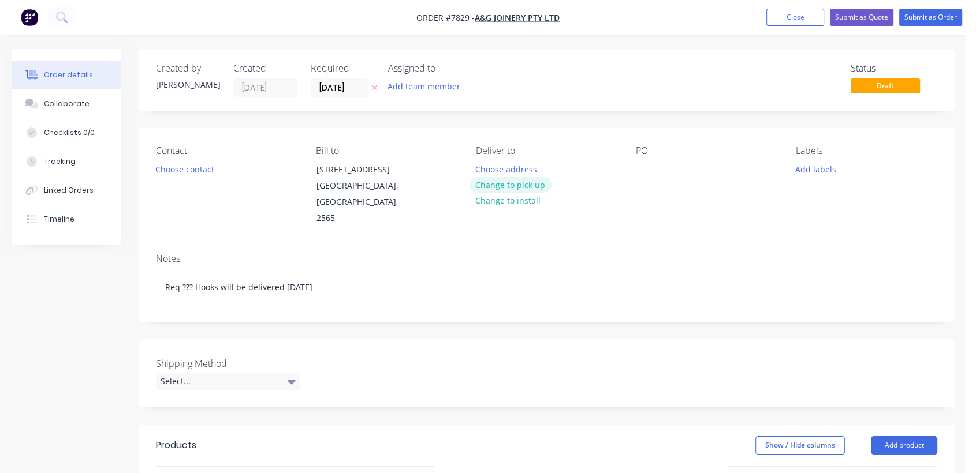
click at [513, 184] on button "Change to pick up" at bounding box center [510, 185] width 82 height 16
click at [645, 164] on div at bounding box center [645, 169] width 18 height 17
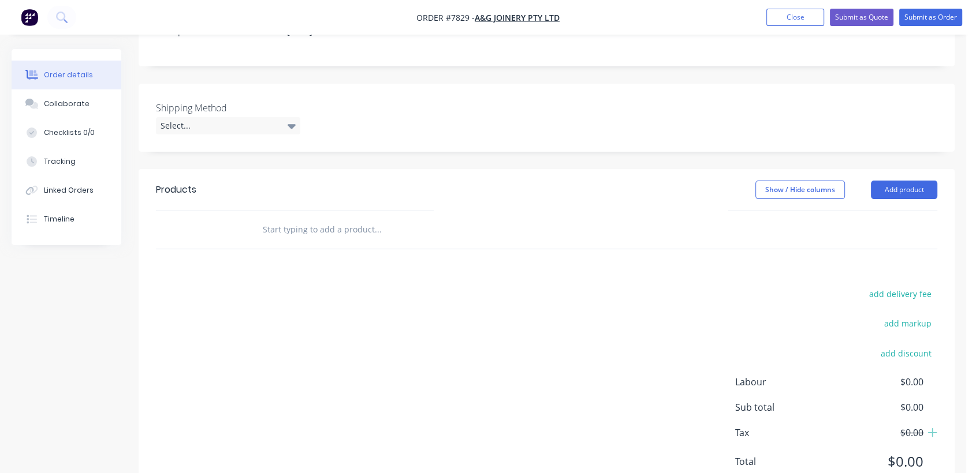
scroll to position [256, 0]
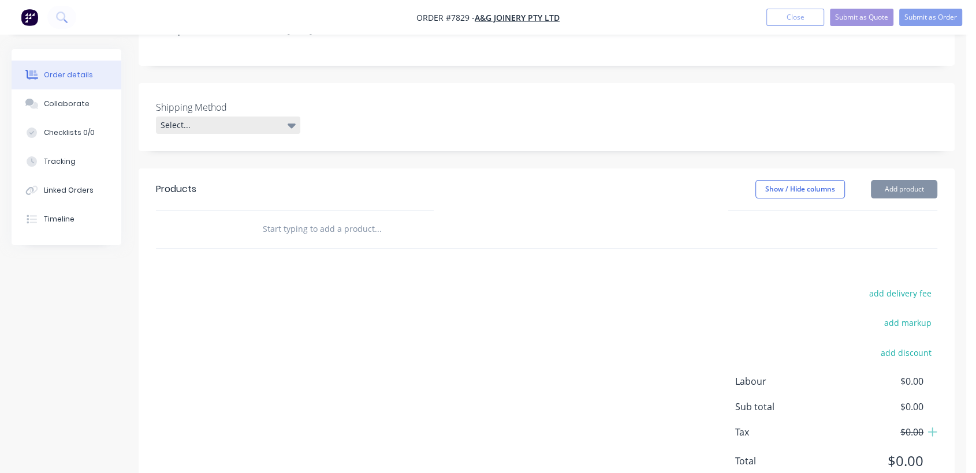
click at [241, 117] on div "Select..." at bounding box center [228, 125] width 144 height 17
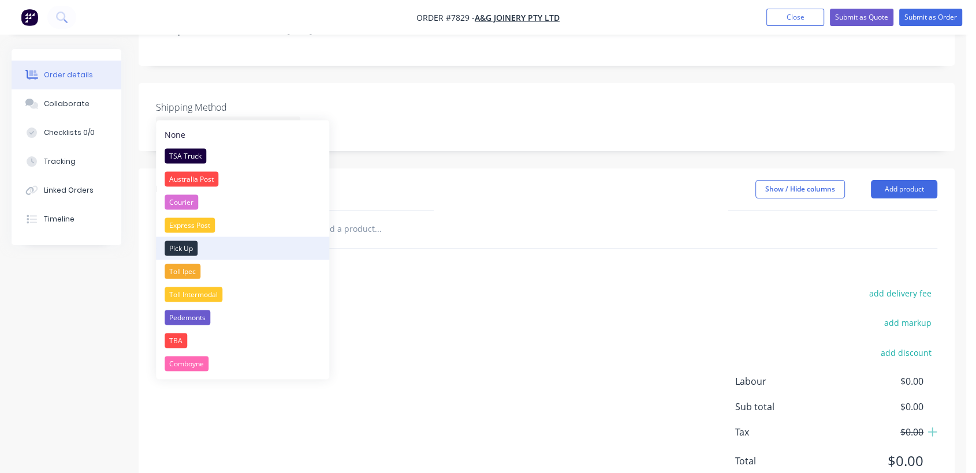
click at [190, 244] on div "Pick Up" at bounding box center [181, 248] width 33 height 15
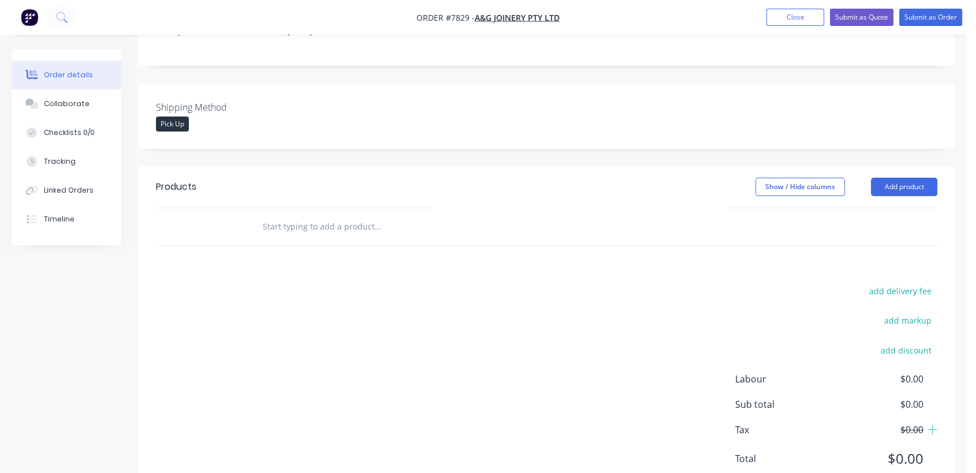
click at [363, 215] on input "text" at bounding box center [377, 226] width 231 height 23
click at [905, 178] on button "Add product" at bounding box center [904, 187] width 66 height 18
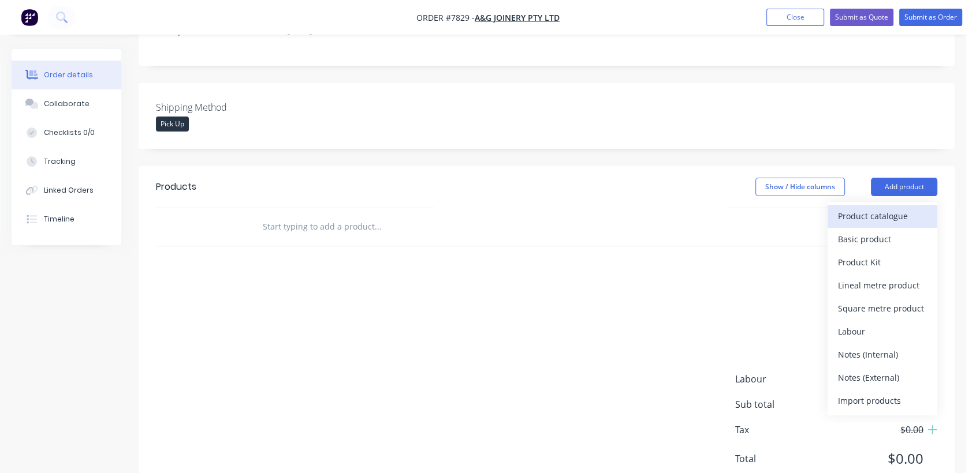
click at [888, 208] on div "Product catalogue" at bounding box center [882, 216] width 89 height 17
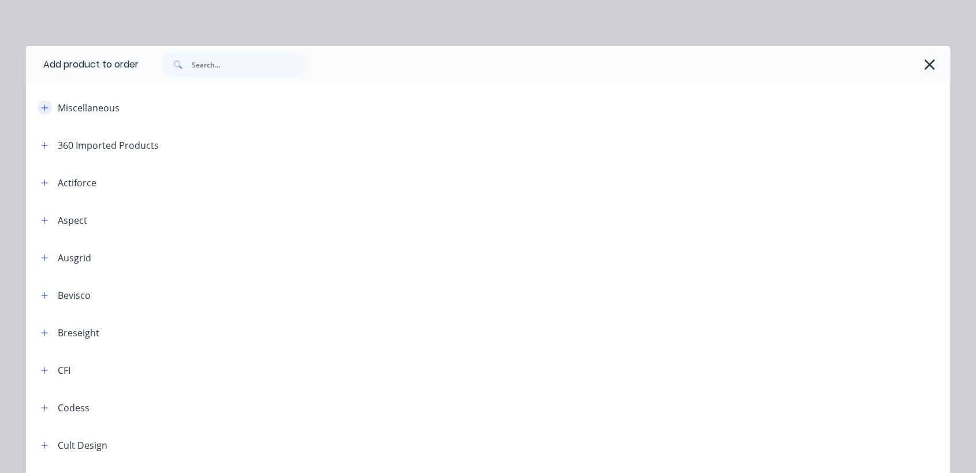
click at [41, 104] on icon "button" at bounding box center [44, 108] width 7 height 8
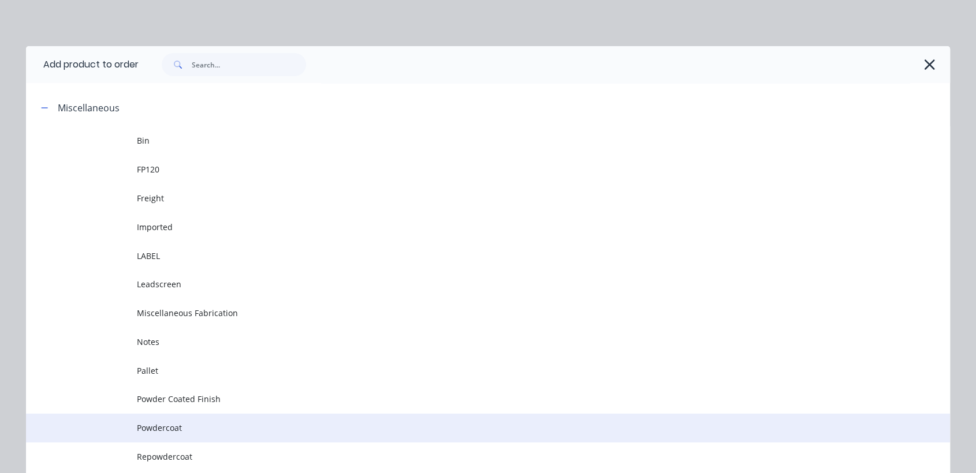
click at [161, 426] on span "Powdercoat" at bounding box center [462, 428] width 650 height 12
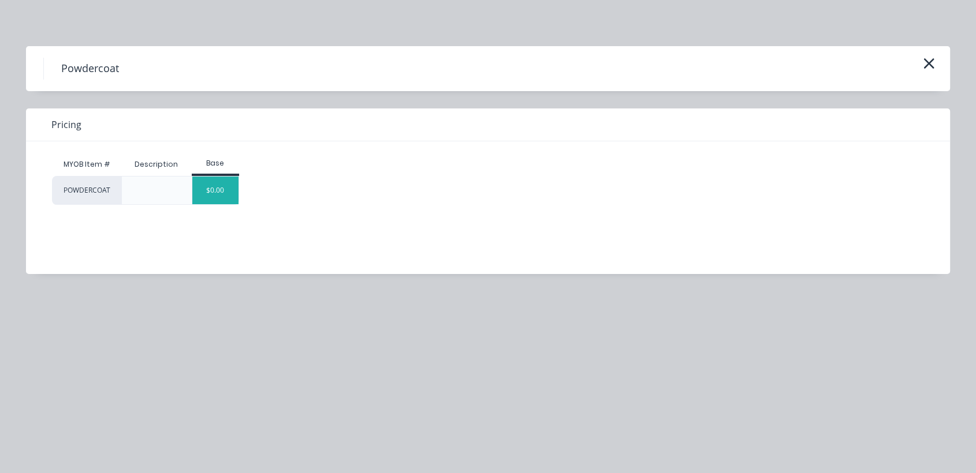
click at [223, 187] on div "$0.00" at bounding box center [215, 191] width 47 height 28
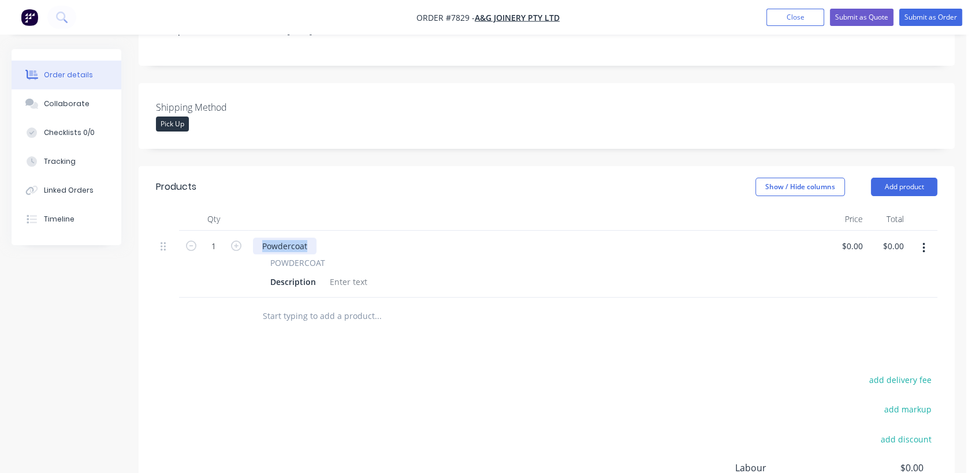
drag, startPoint x: 313, startPoint y: 229, endPoint x: 244, endPoint y: 229, distance: 69.9
click at [244, 231] on div "1 Powdercoat POWDERCOAT Description $0.00 $0.00 $0.00 $0.00" at bounding box center [546, 264] width 781 height 67
click at [348, 274] on div at bounding box center [348, 282] width 47 height 17
paste div
click at [222, 238] on input "1" at bounding box center [214, 246] width 30 height 17
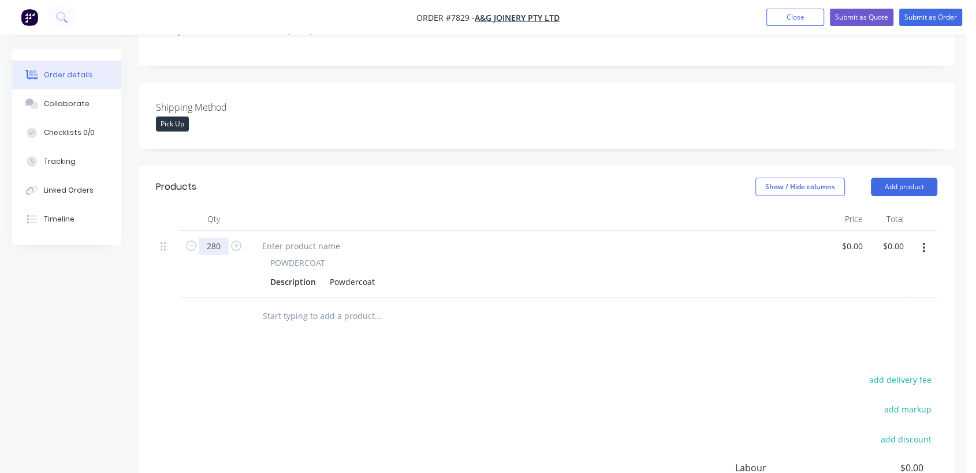
type input "280"
click at [376, 274] on div "Powdercoat" at bounding box center [352, 282] width 54 height 17
type input "$0.00"
click at [314, 305] on input "text" at bounding box center [377, 316] width 231 height 23
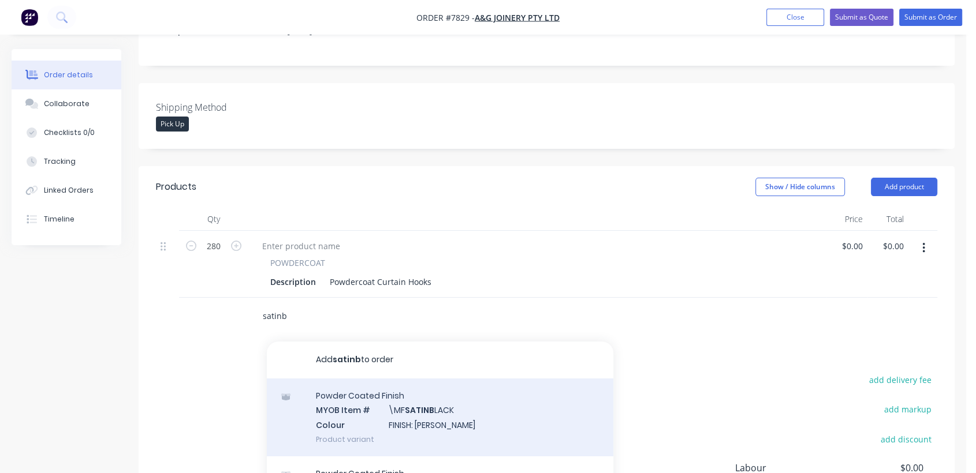
type input "satinb"
click at [443, 405] on div "Powder Coated Finish MYOB Item # \MF SATINB LACK Colour FINISH: Satin Black Pro…" at bounding box center [440, 418] width 346 height 78
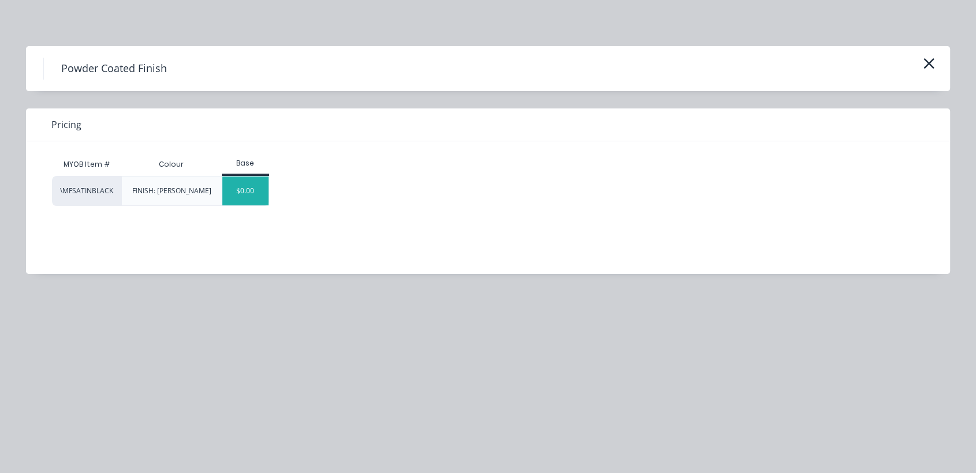
click at [246, 195] on div "$0.00" at bounding box center [245, 191] width 47 height 29
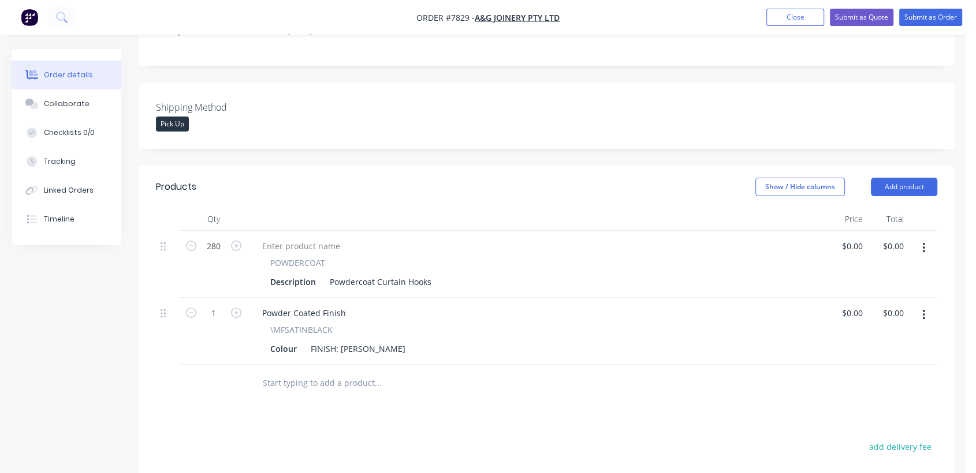
click at [307, 373] on input "text" at bounding box center [377, 383] width 231 height 23
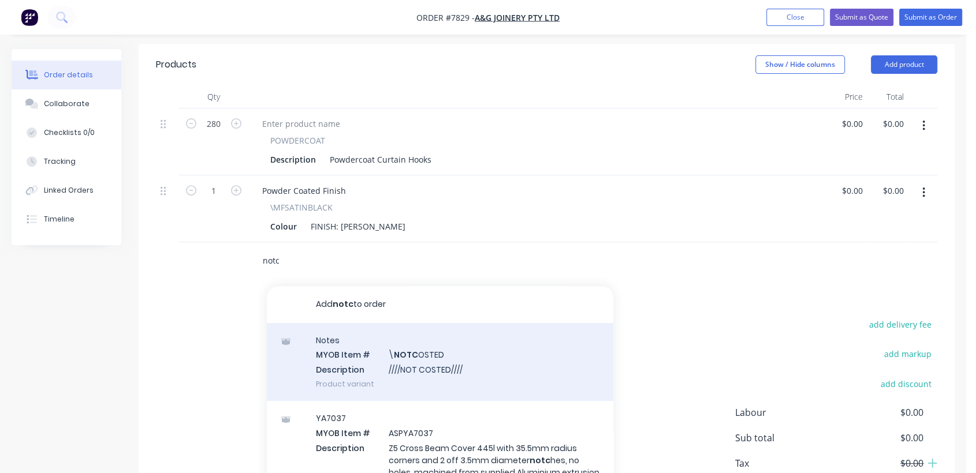
scroll to position [384, 0]
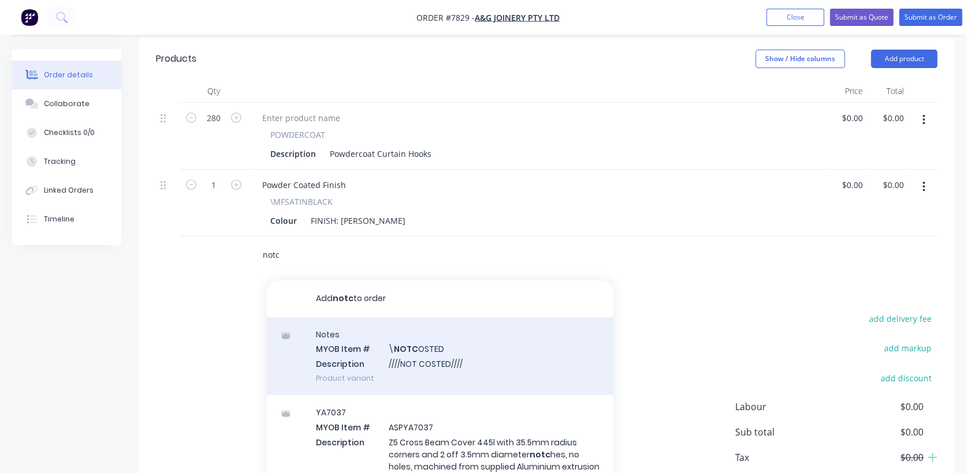
type input "notc"
click at [432, 339] on div "Notes MYOB Item # \ NOTC OSTED Description ////NOT COSTED//// Product variant" at bounding box center [440, 357] width 346 height 78
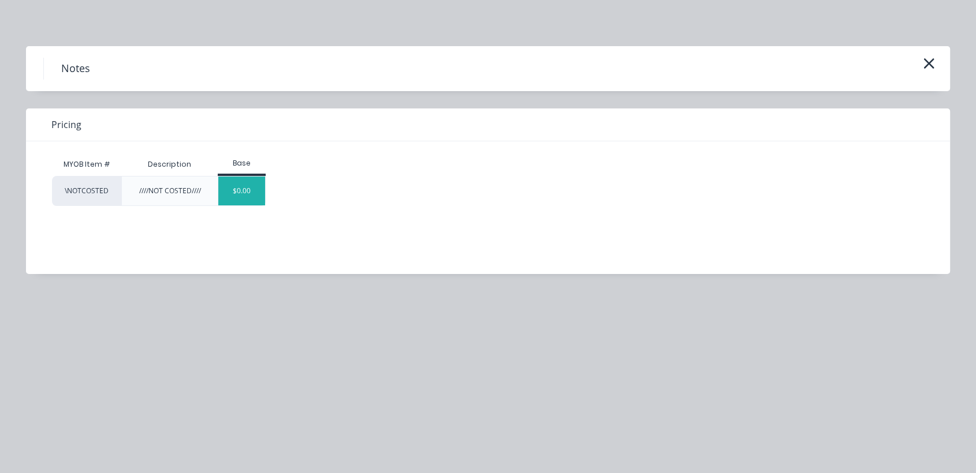
click at [246, 193] on div "$0.00" at bounding box center [241, 191] width 47 height 29
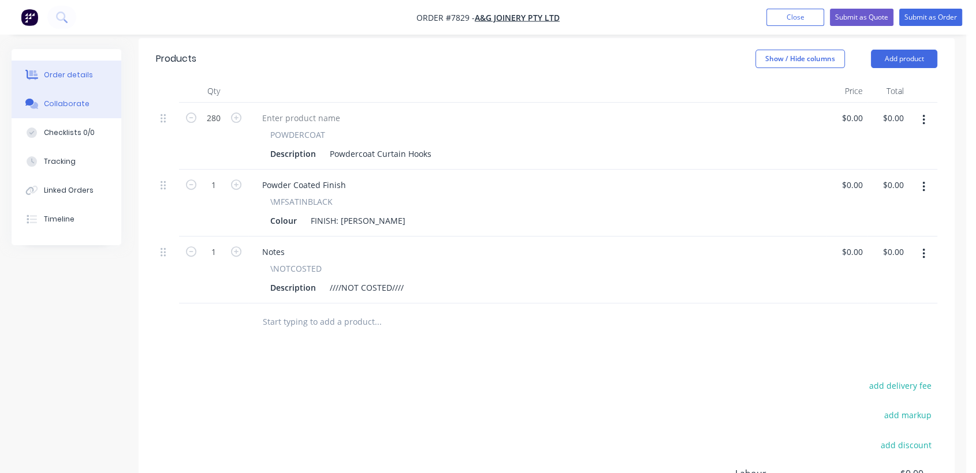
click at [65, 107] on div "Collaborate" at bounding box center [67, 104] width 46 height 10
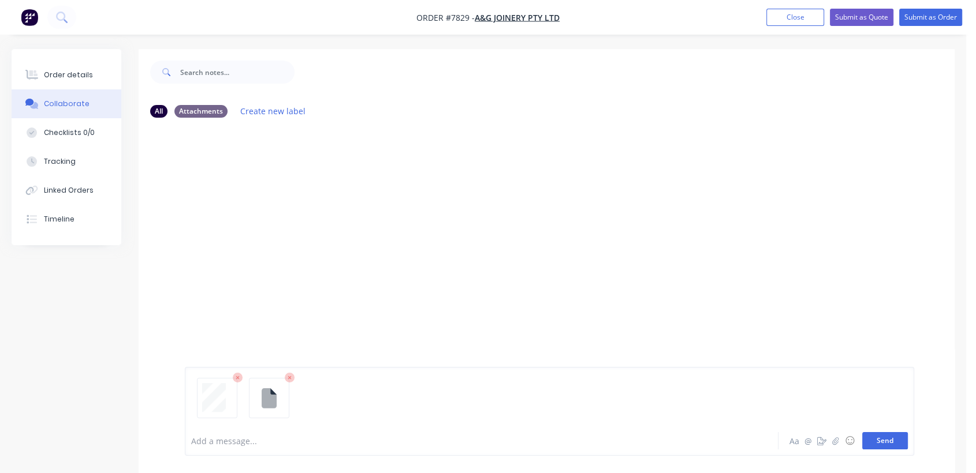
click at [892, 439] on button "Send" at bounding box center [885, 440] width 46 height 17
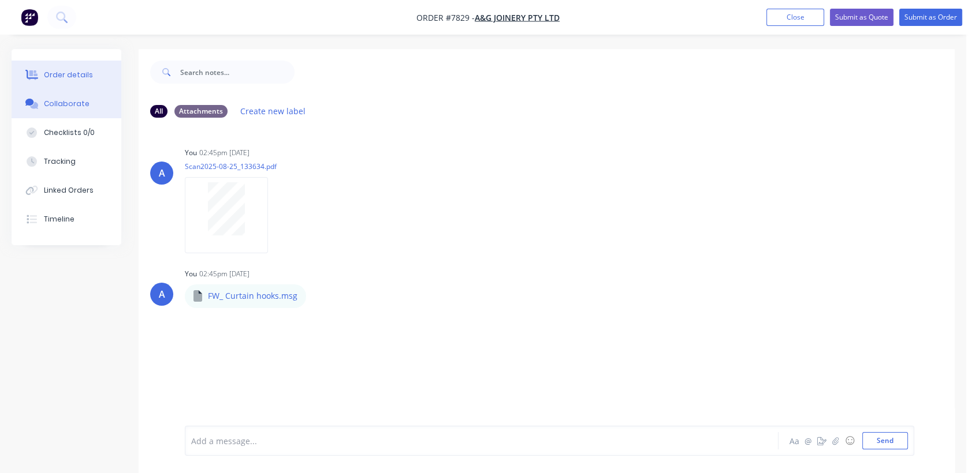
click at [74, 74] on div "Order details" at bounding box center [68, 75] width 49 height 10
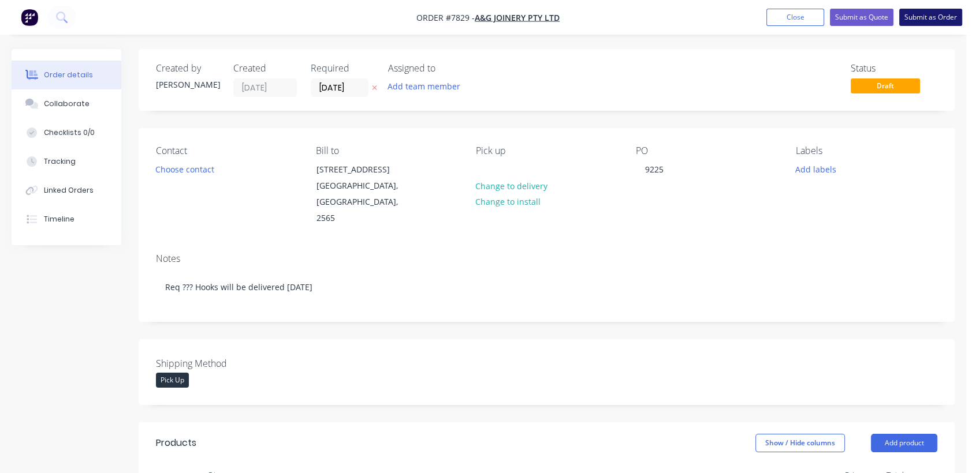
click at [931, 16] on button "Submit as Order" at bounding box center [930, 17] width 63 height 17
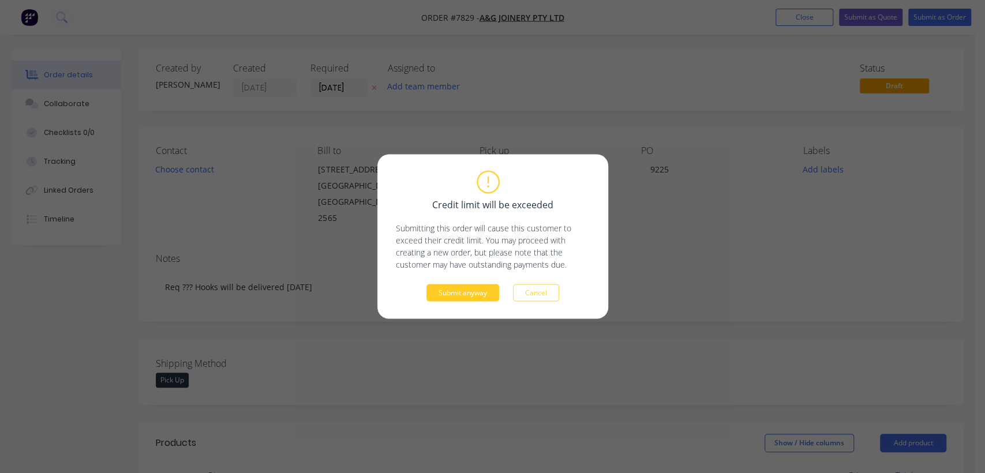
click at [466, 292] on button "Submit anyway" at bounding box center [463, 293] width 73 height 17
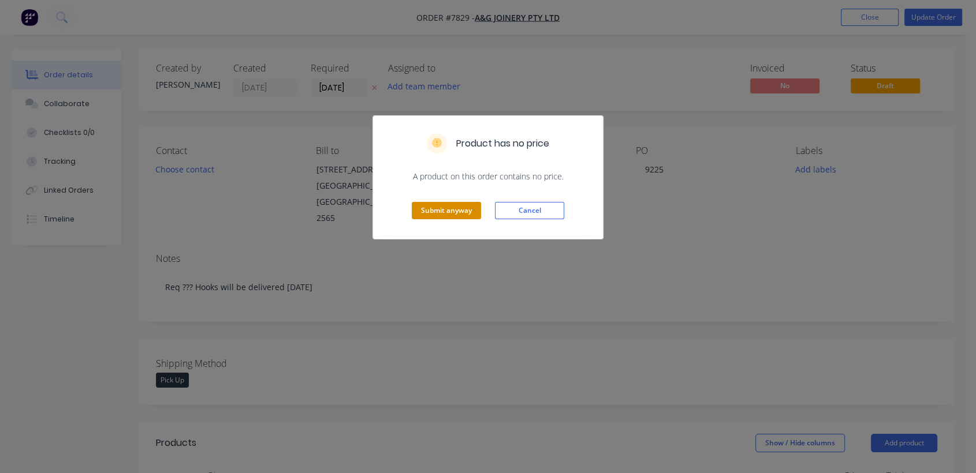
click at [440, 208] on button "Submit anyway" at bounding box center [446, 210] width 69 height 17
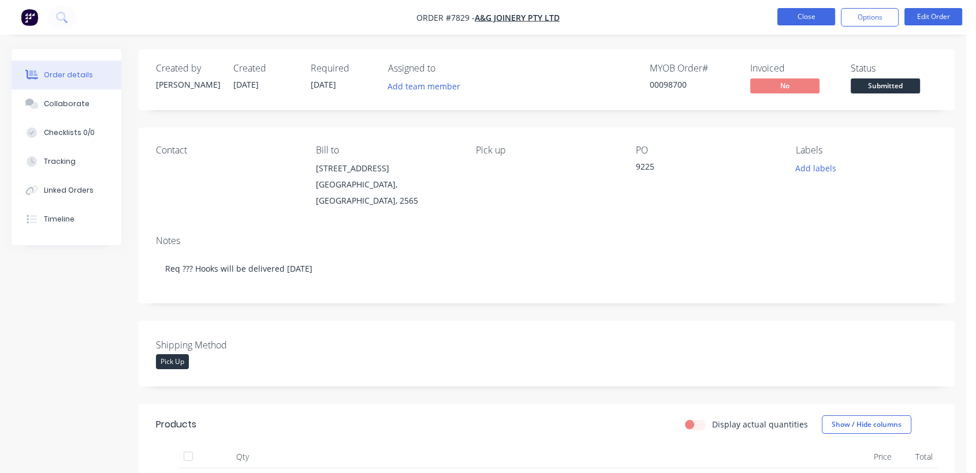
click at [796, 21] on button "Close" at bounding box center [806, 16] width 58 height 17
